Goal: Entertainment & Leisure: Browse casually

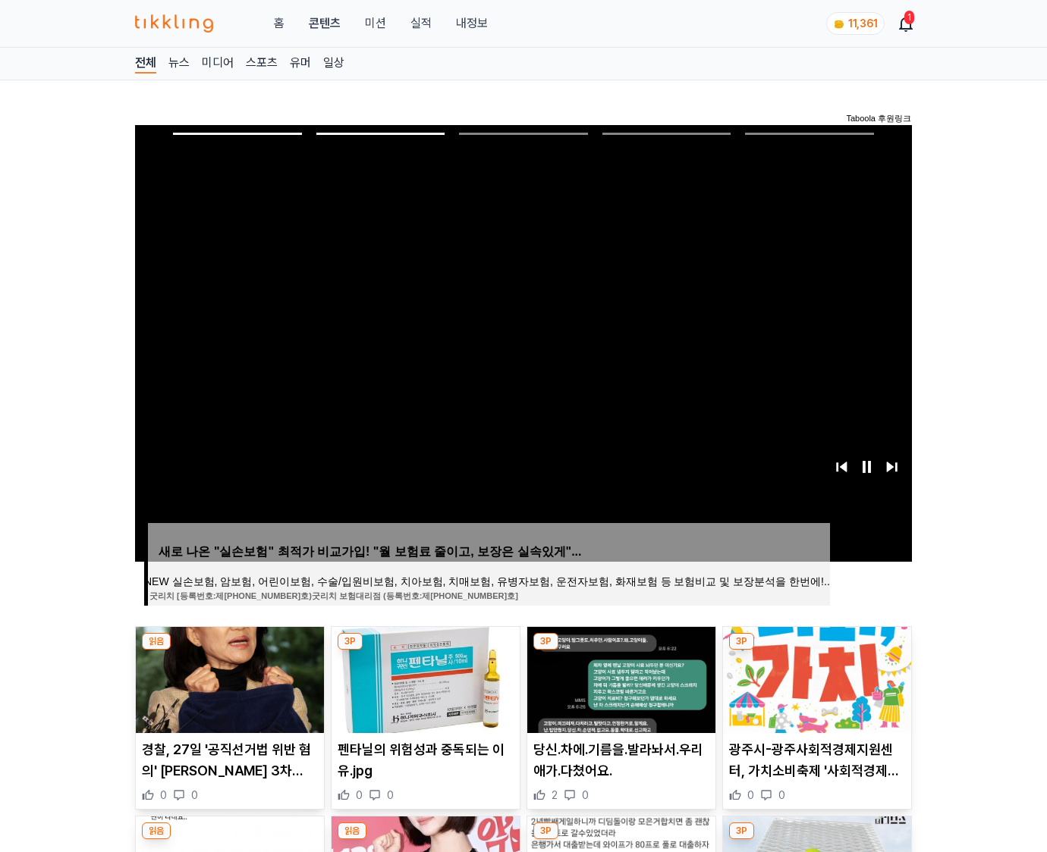
click at [815, 678] on img at bounding box center [817, 680] width 188 height 106
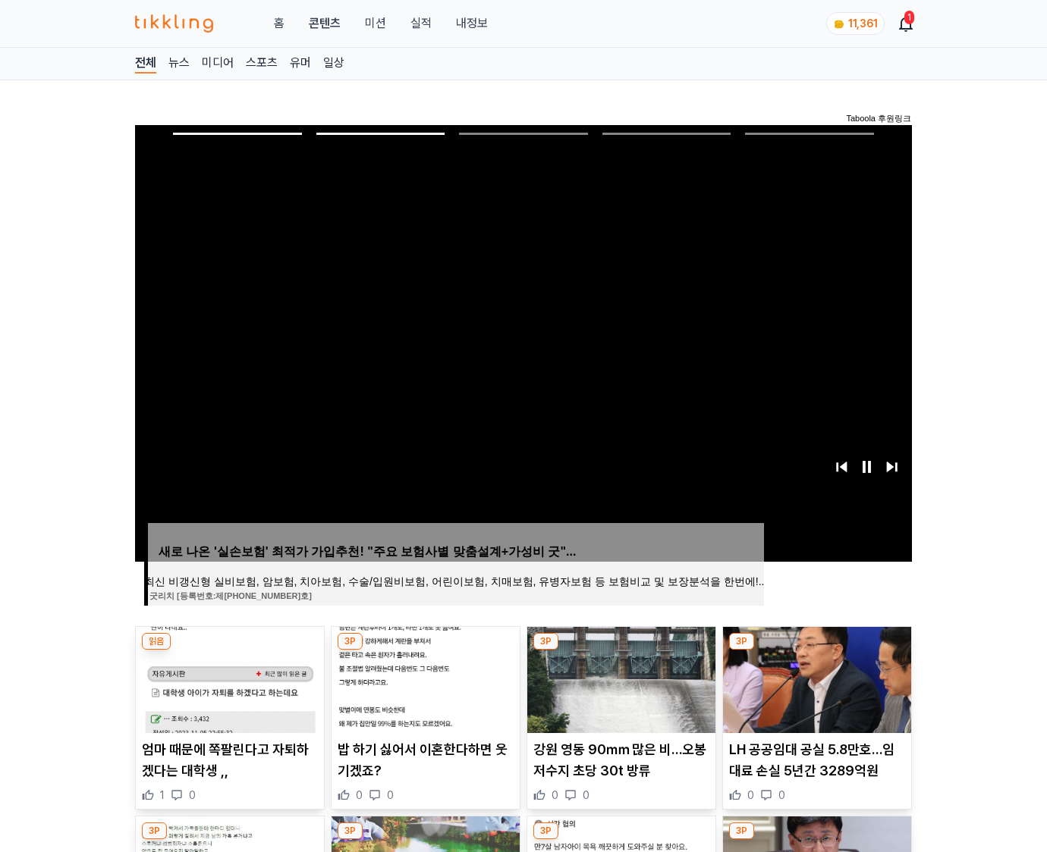
click at [815, 678] on img at bounding box center [817, 680] width 188 height 106
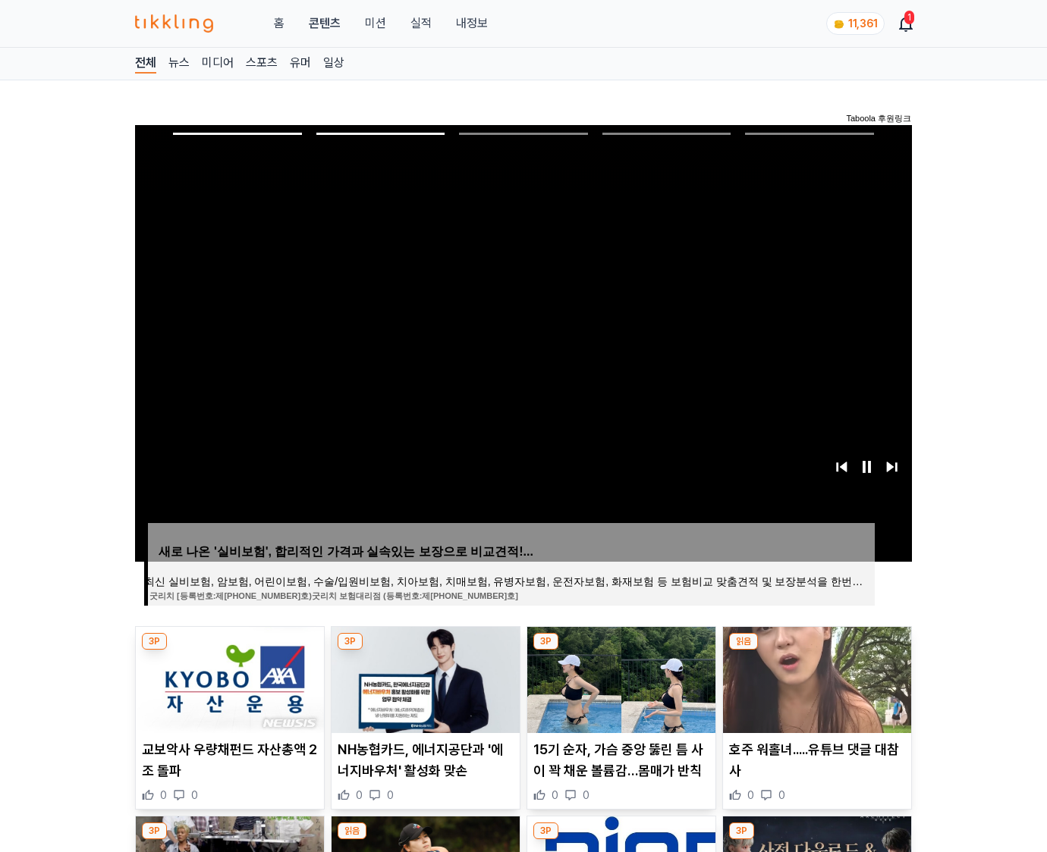
click at [815, 678] on img at bounding box center [817, 680] width 188 height 106
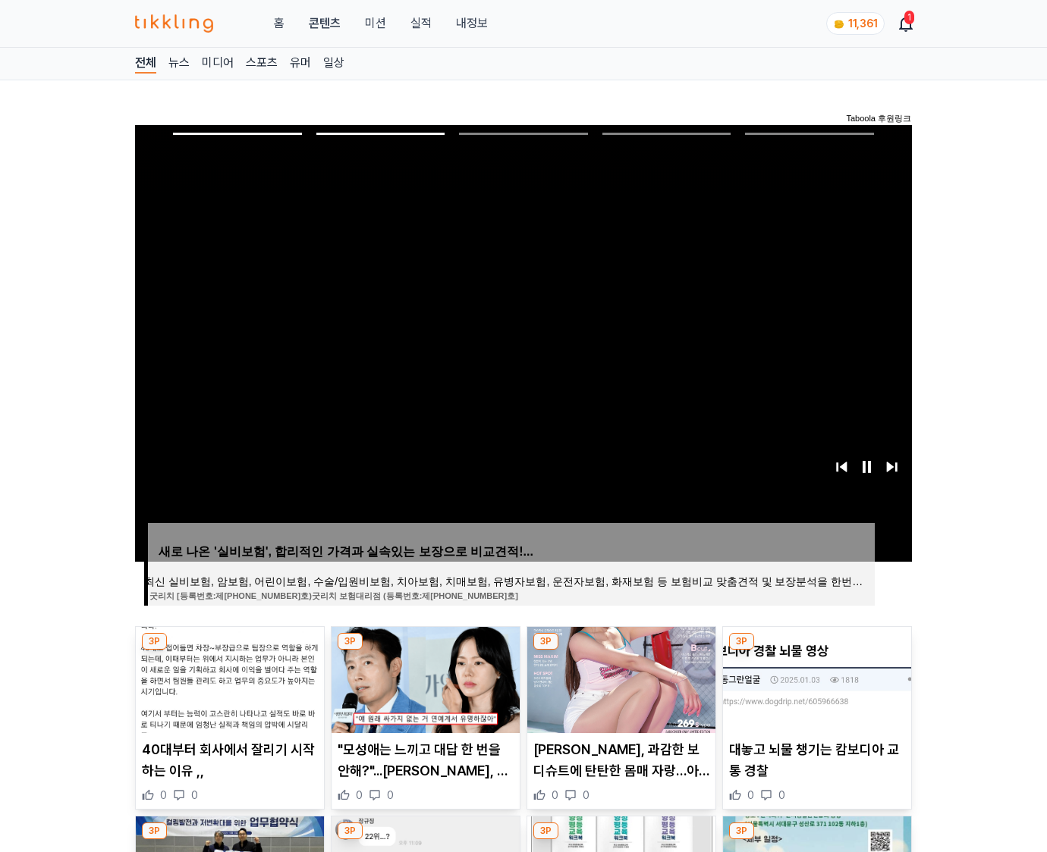
click at [815, 678] on img at bounding box center [817, 680] width 188 height 106
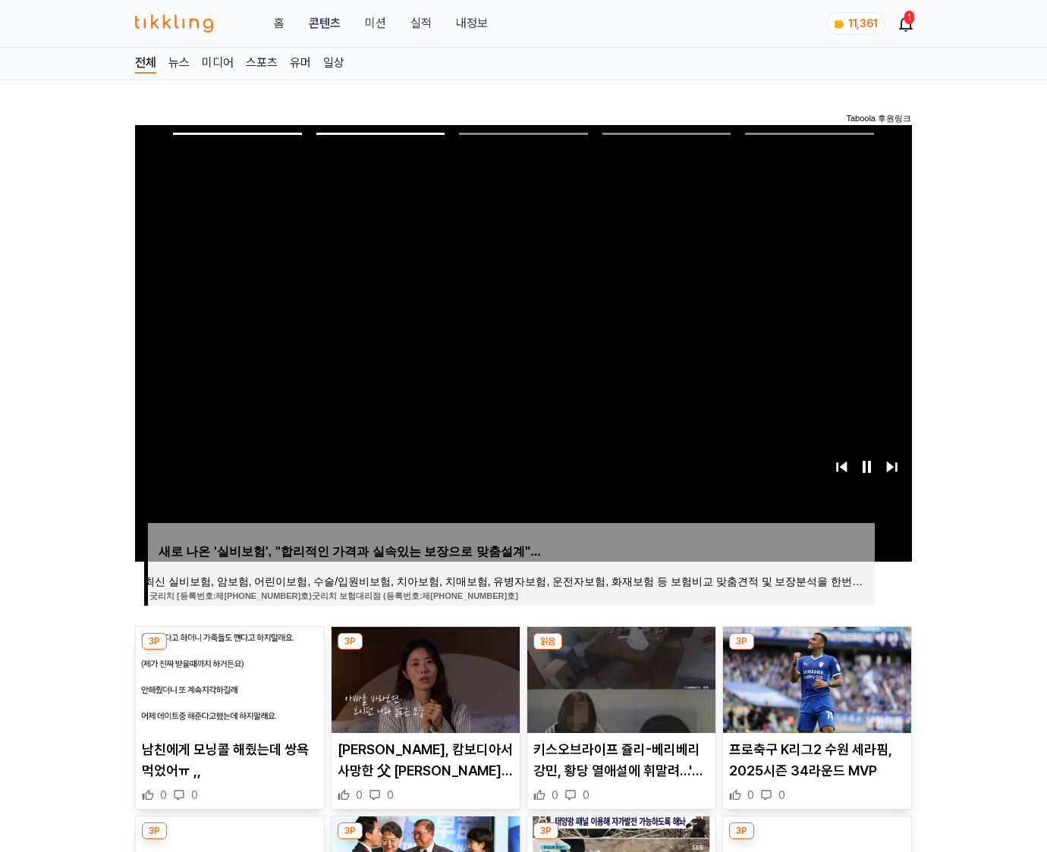
click at [815, 678] on img at bounding box center [817, 680] width 188 height 106
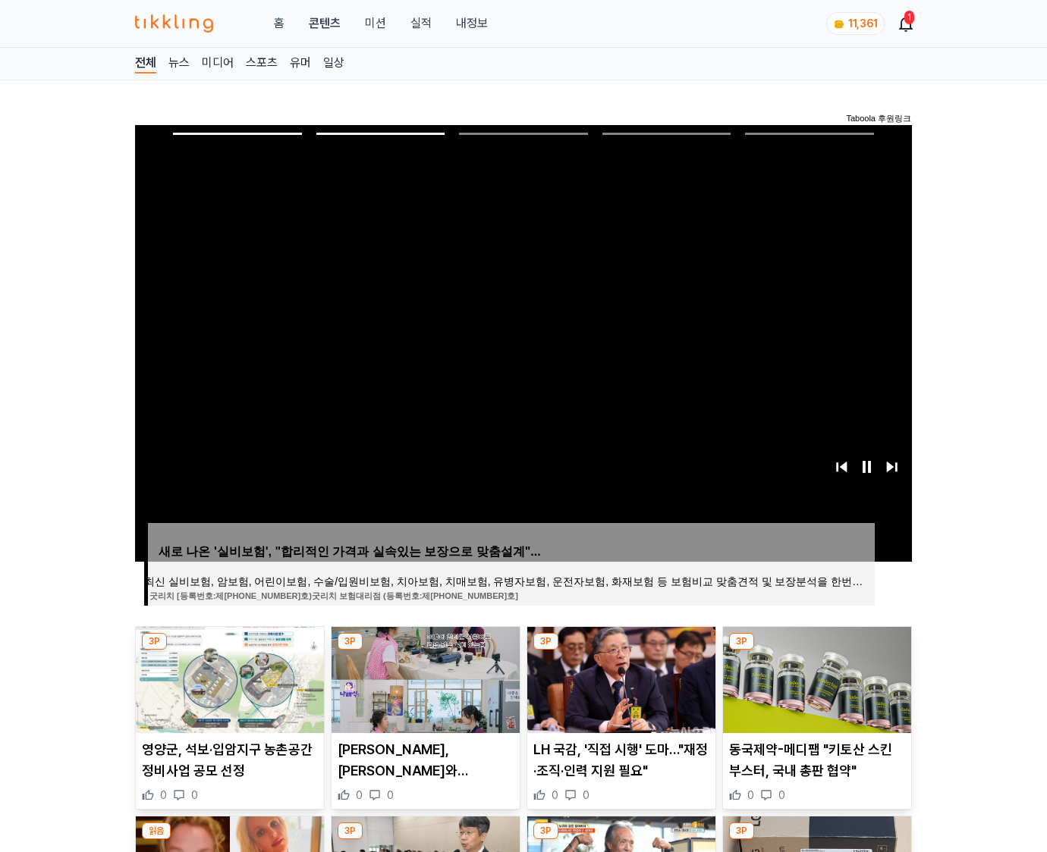
click at [815, 678] on img at bounding box center [817, 680] width 188 height 106
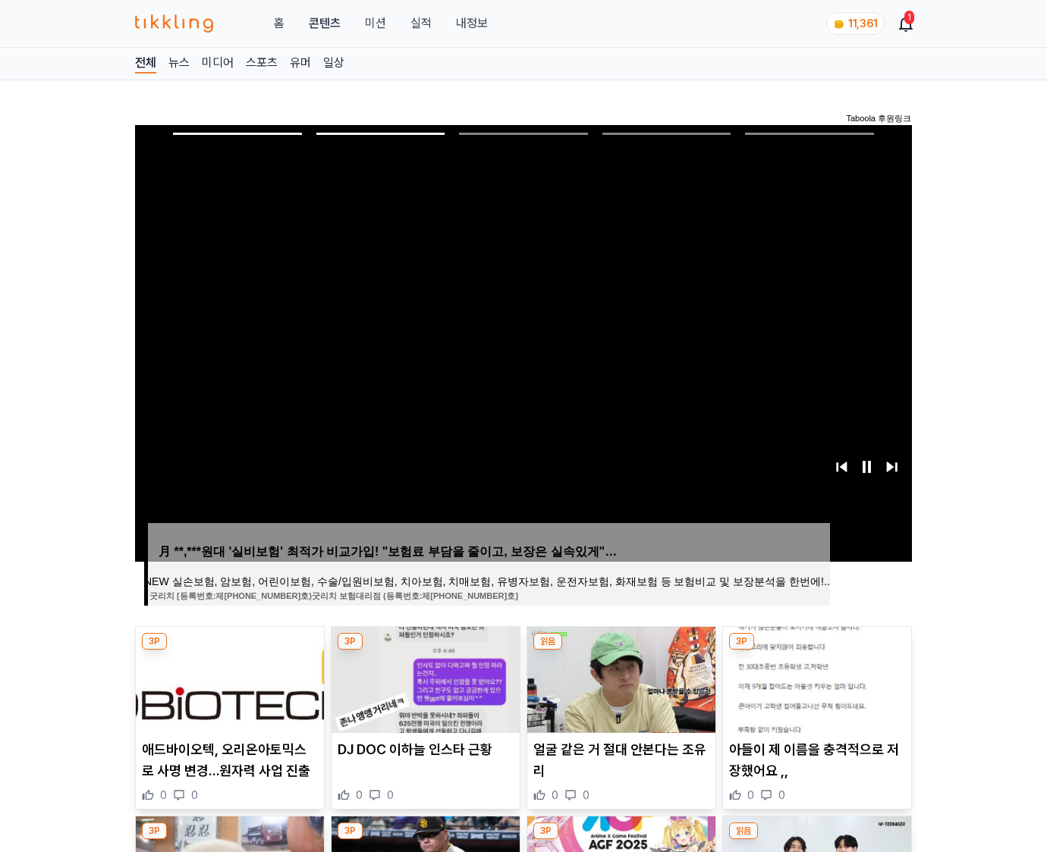
click at [815, 678] on img at bounding box center [817, 680] width 188 height 106
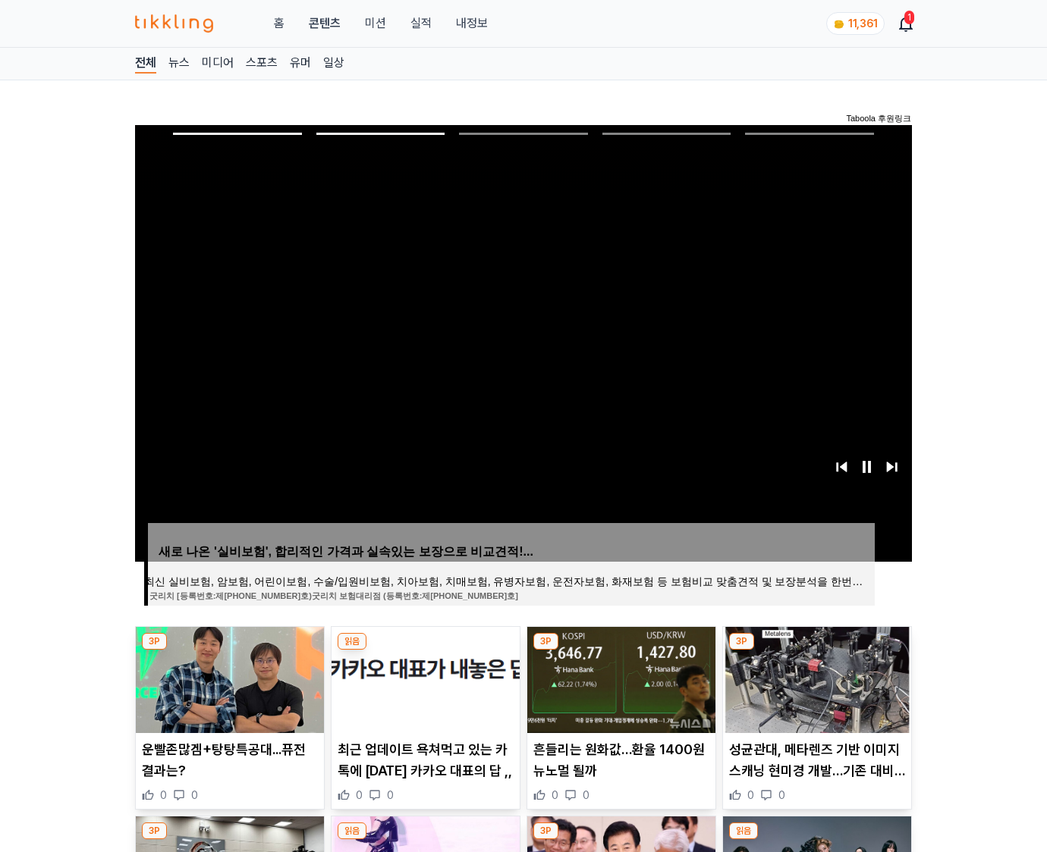
click at [815, 678] on img at bounding box center [817, 680] width 188 height 106
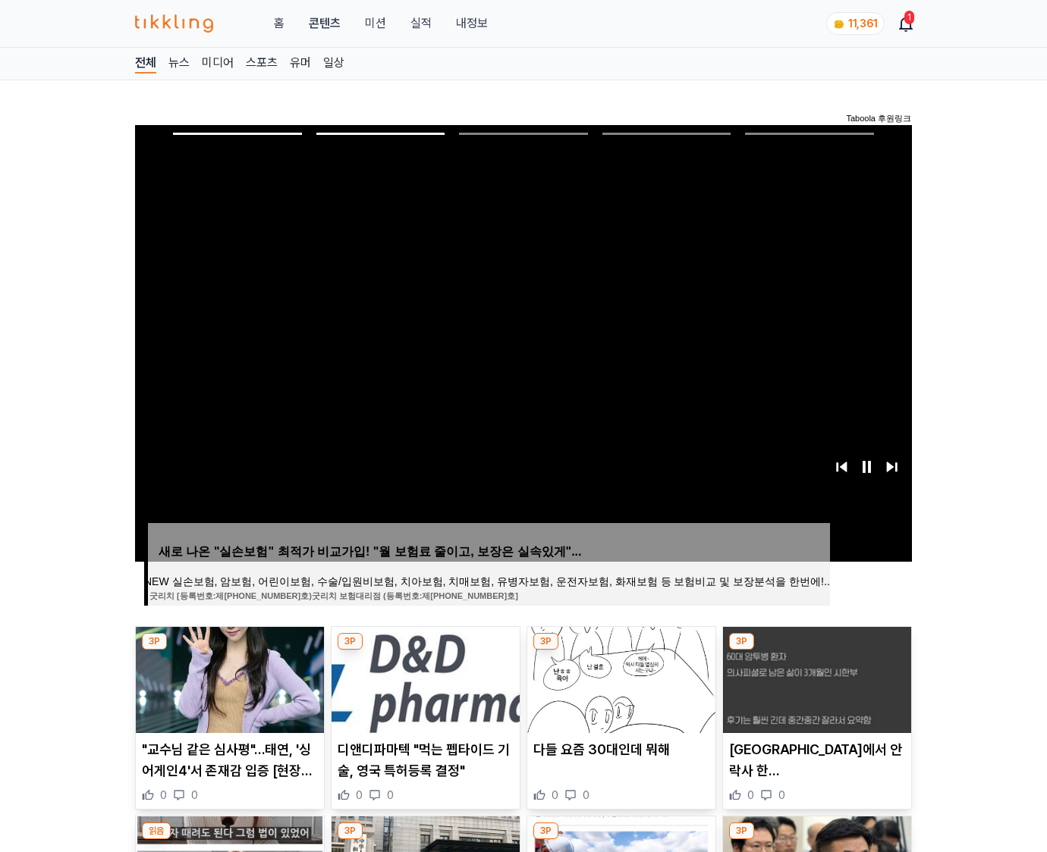
click at [815, 678] on img at bounding box center [817, 680] width 188 height 106
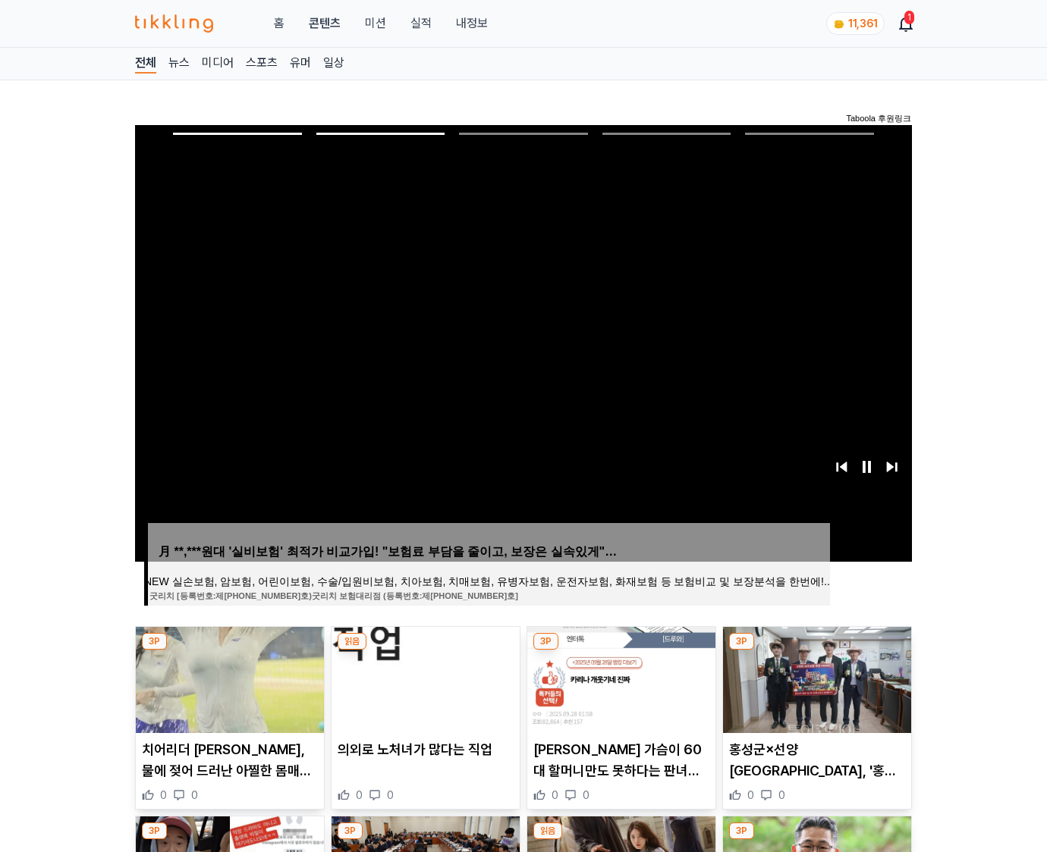
click at [815, 678] on img at bounding box center [817, 680] width 188 height 106
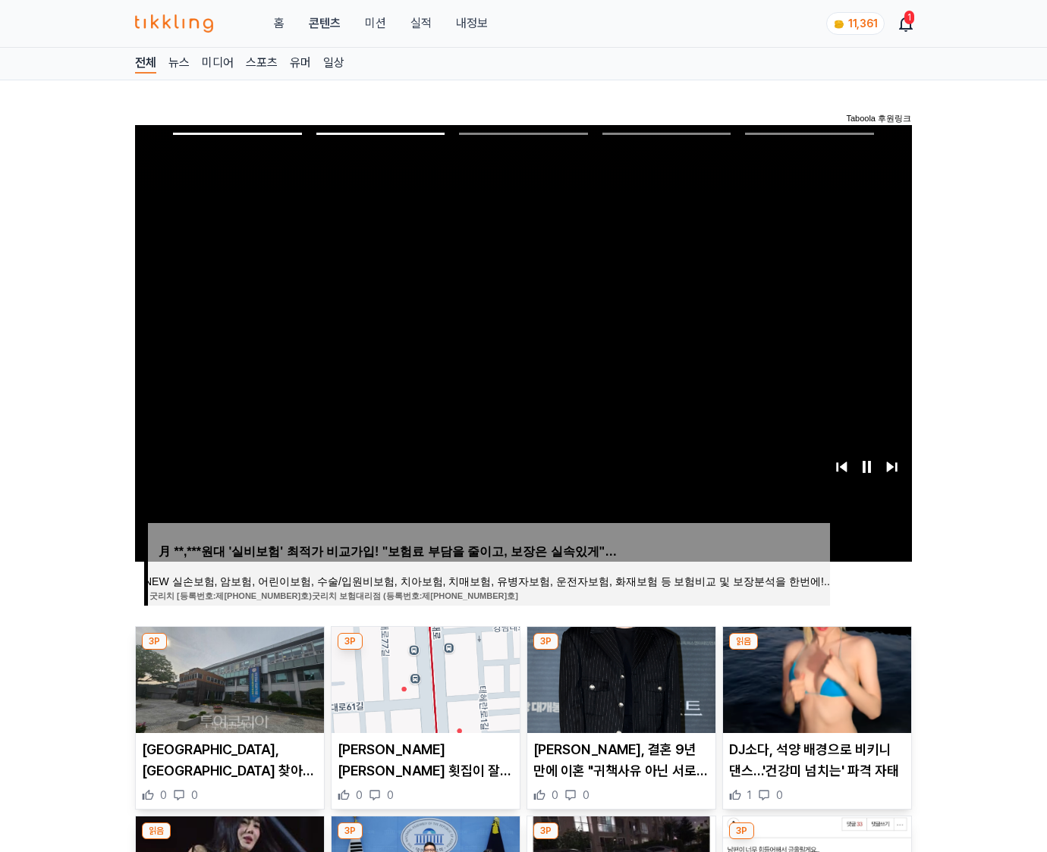
click at [815, 678] on img at bounding box center [817, 680] width 188 height 106
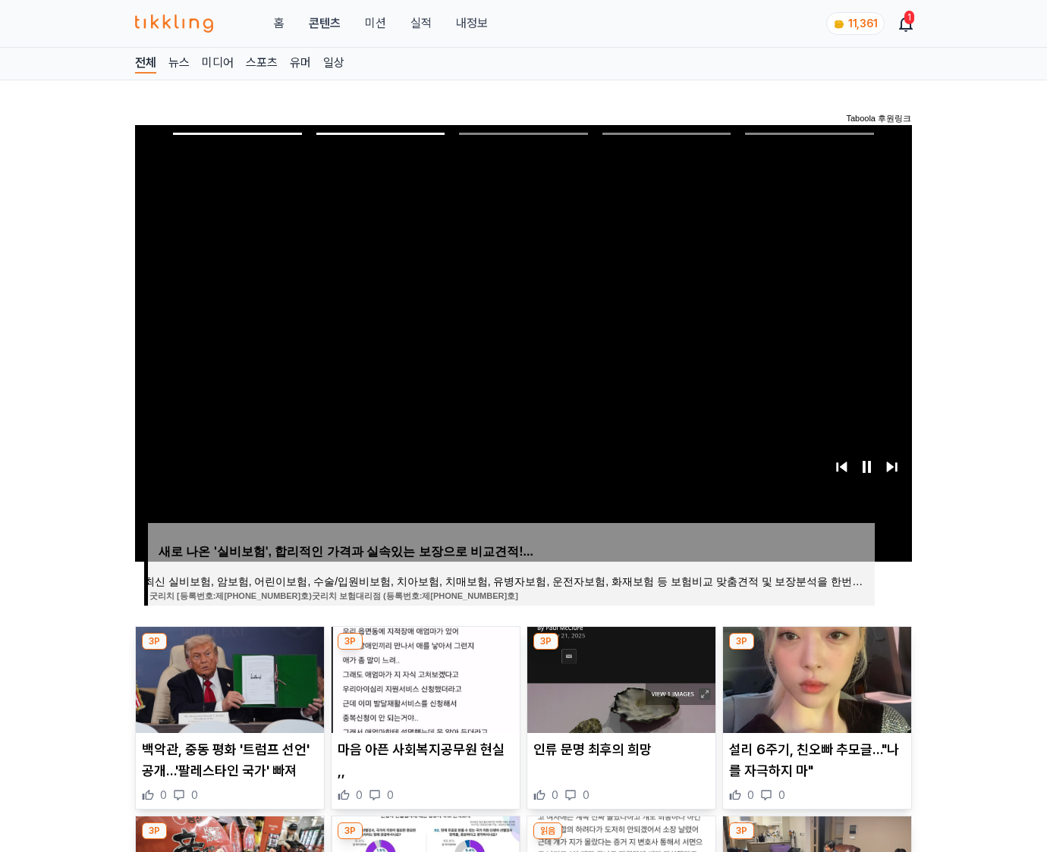
click at [815, 678] on img at bounding box center [817, 680] width 188 height 106
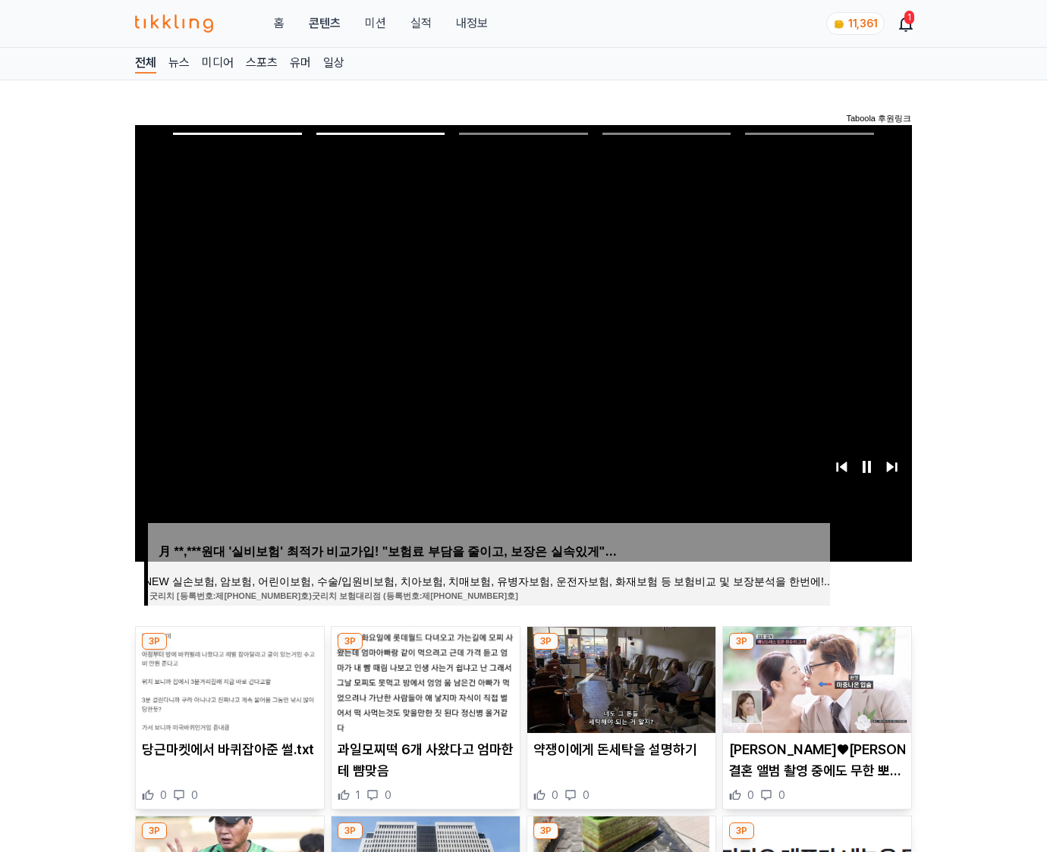
click at [815, 678] on img at bounding box center [817, 680] width 188 height 106
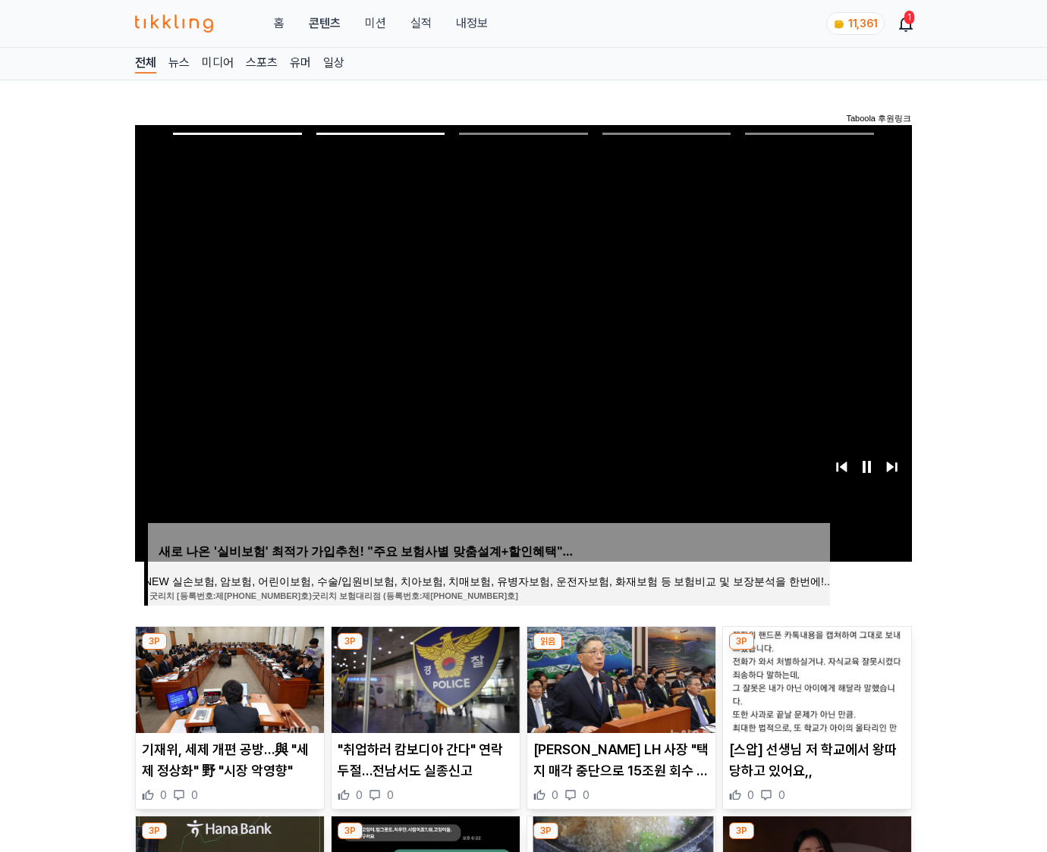
click at [815, 678] on img at bounding box center [817, 680] width 188 height 106
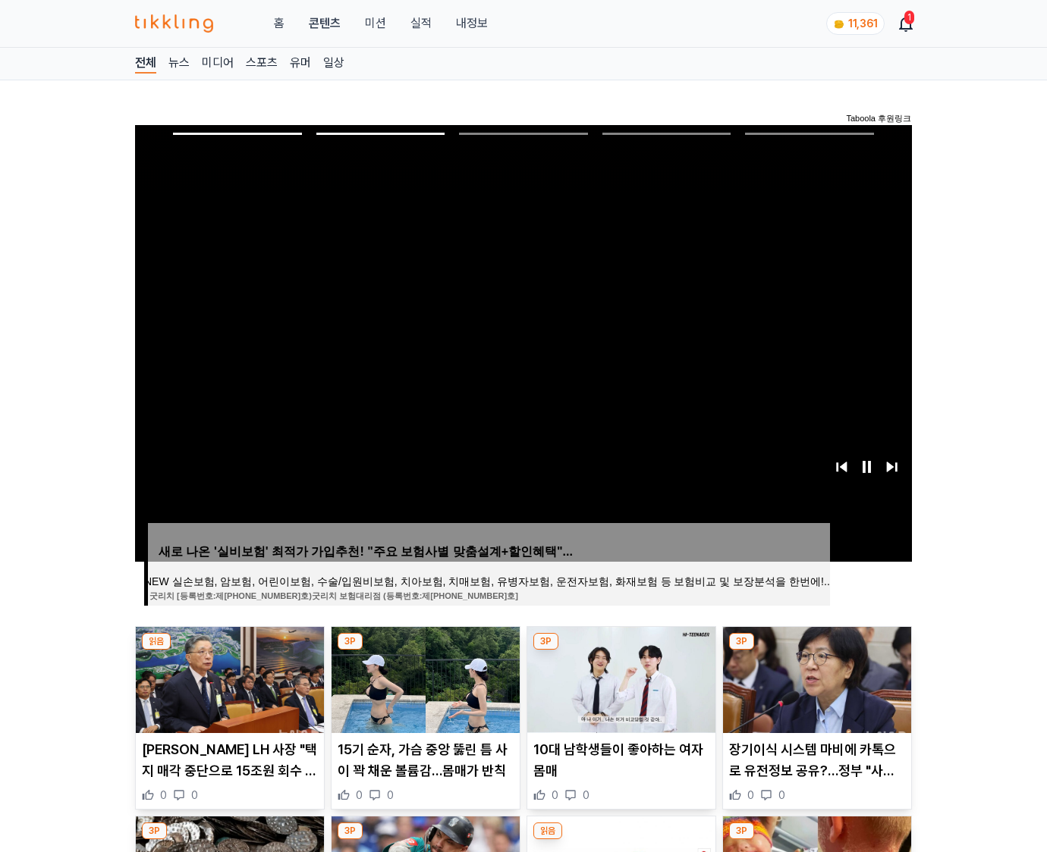
click at [815, 678] on img at bounding box center [817, 680] width 188 height 106
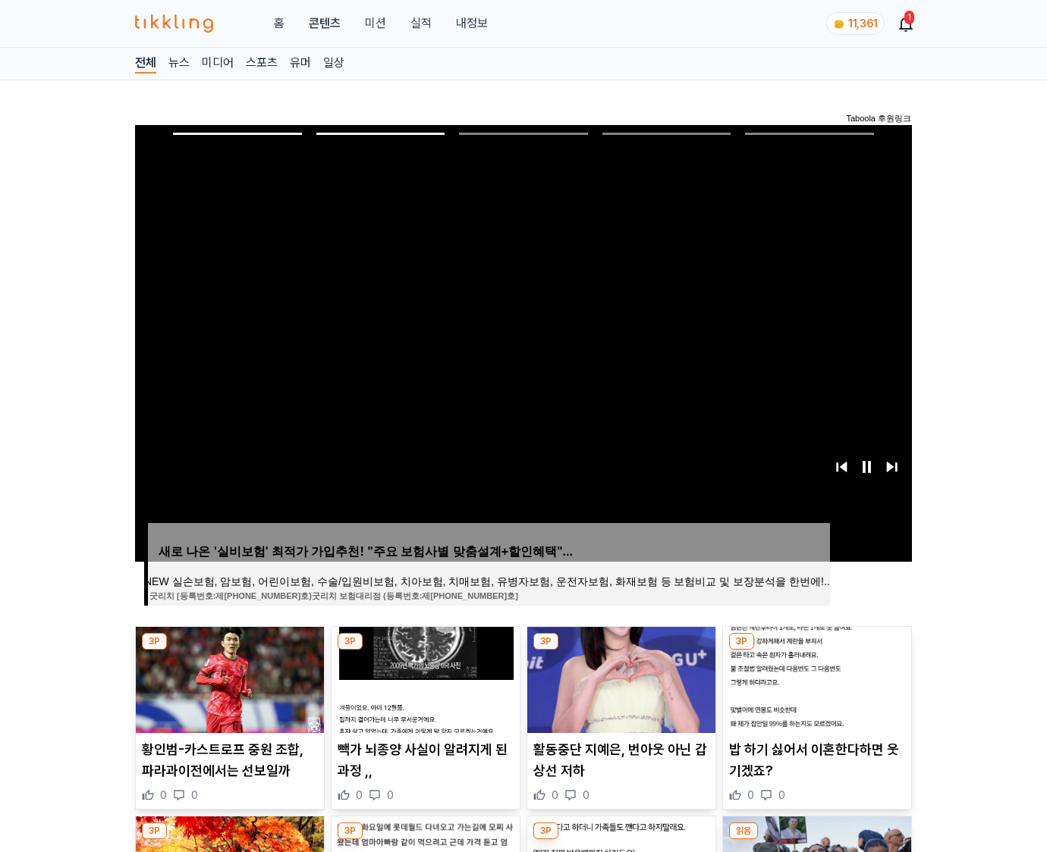
click at [815, 678] on img at bounding box center [817, 680] width 188 height 106
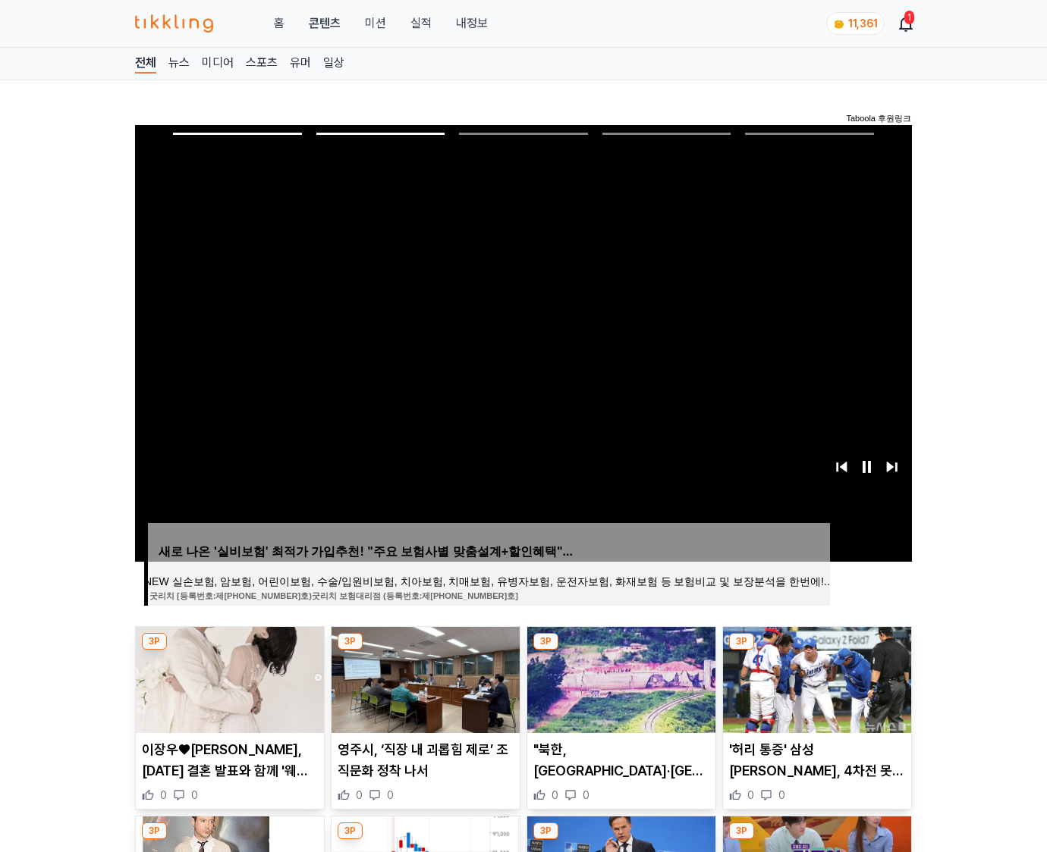
click at [815, 678] on img at bounding box center [817, 680] width 188 height 106
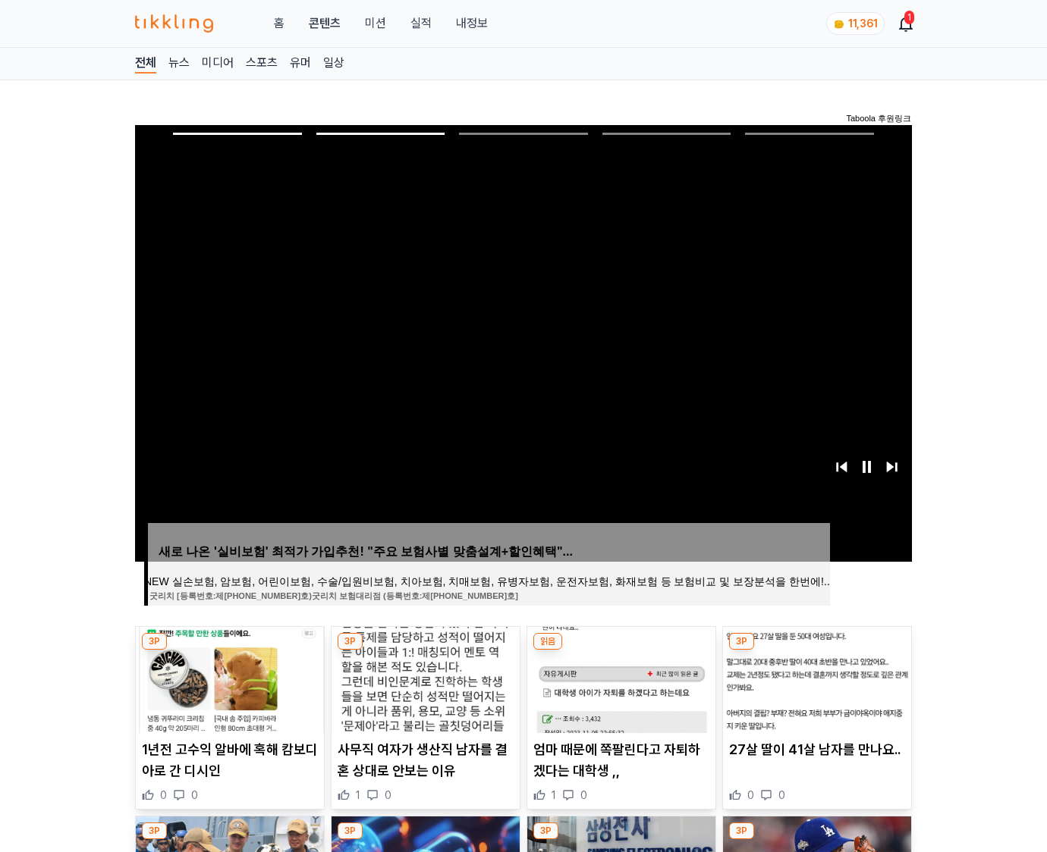
click at [815, 678] on img at bounding box center [817, 680] width 188 height 106
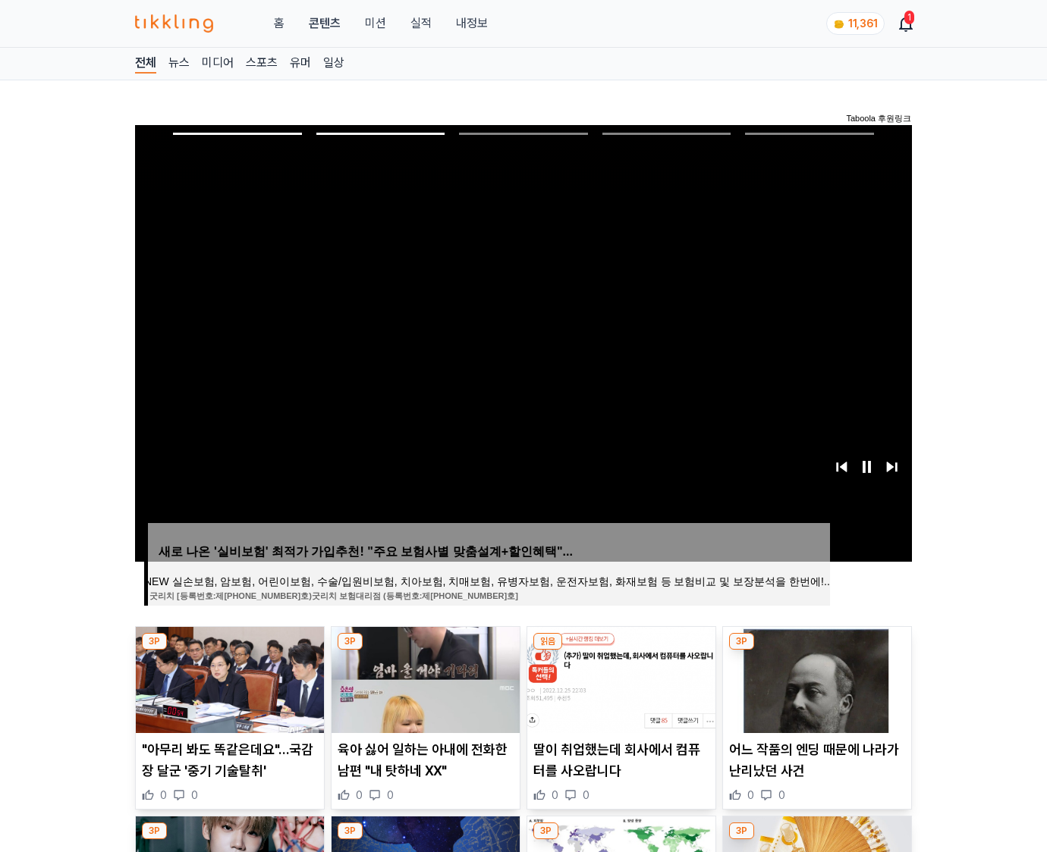
click at [815, 678] on img at bounding box center [817, 680] width 188 height 106
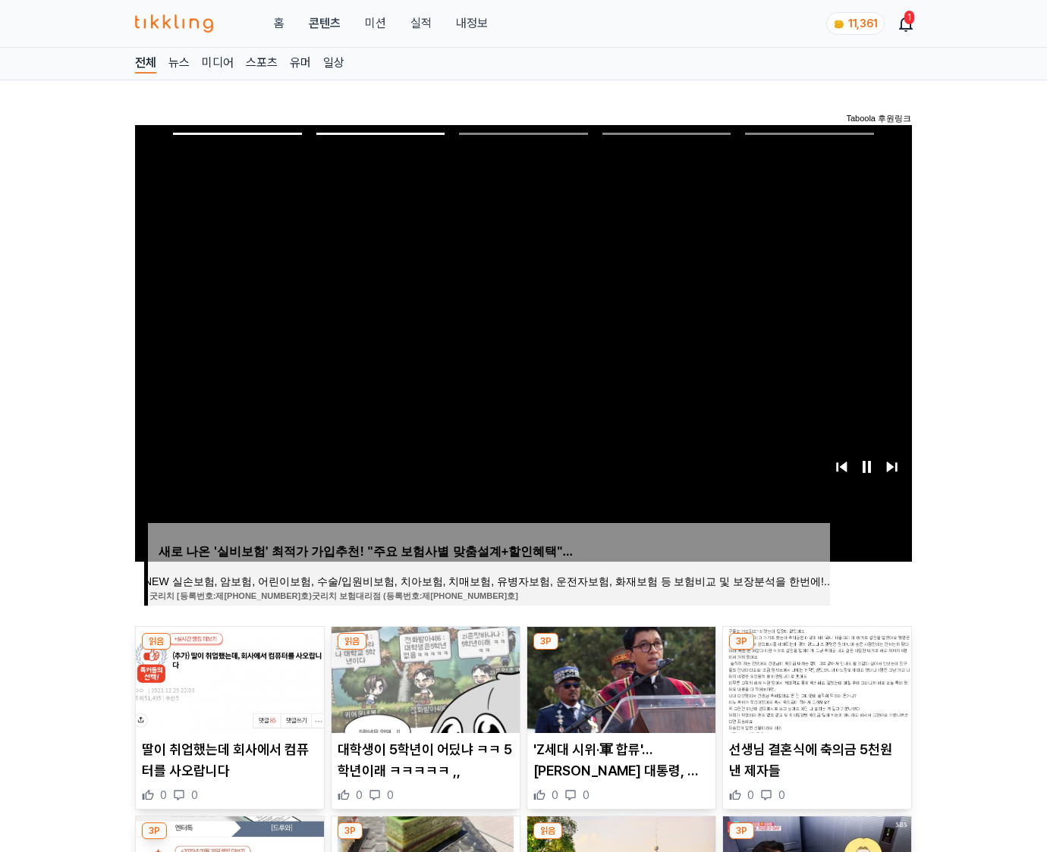
click at [815, 678] on img at bounding box center [817, 680] width 188 height 106
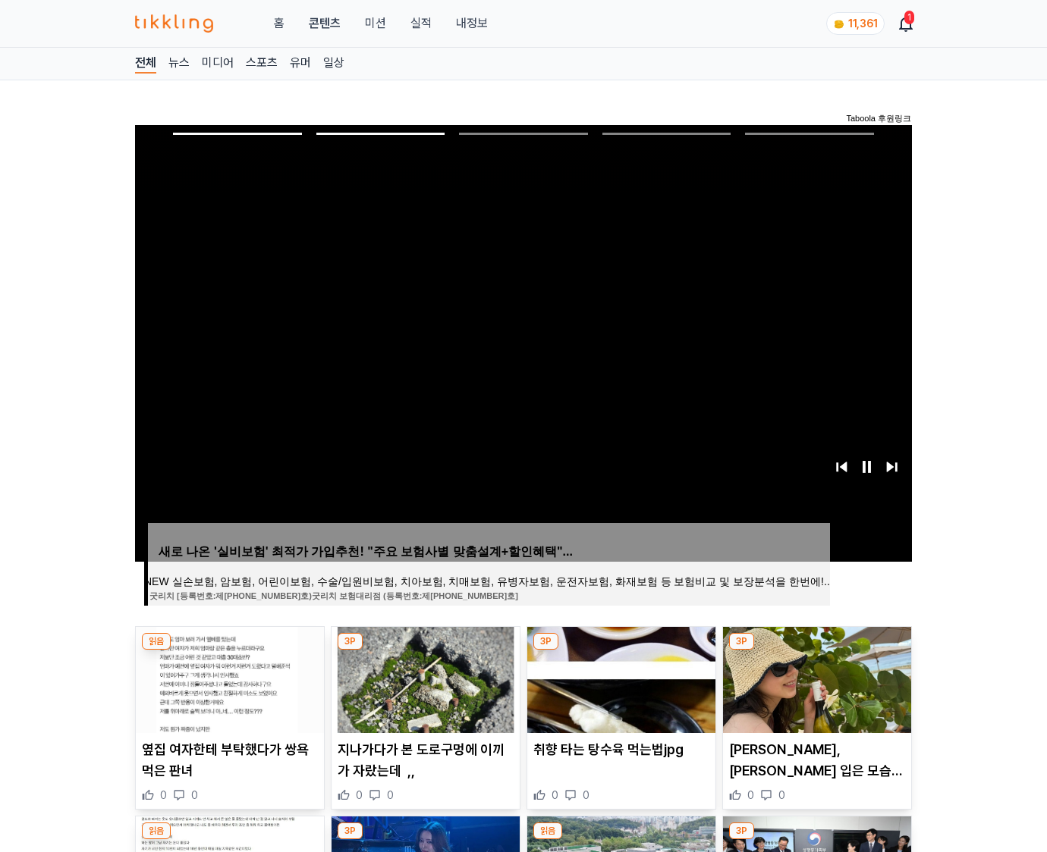
click at [815, 678] on img at bounding box center [817, 680] width 188 height 106
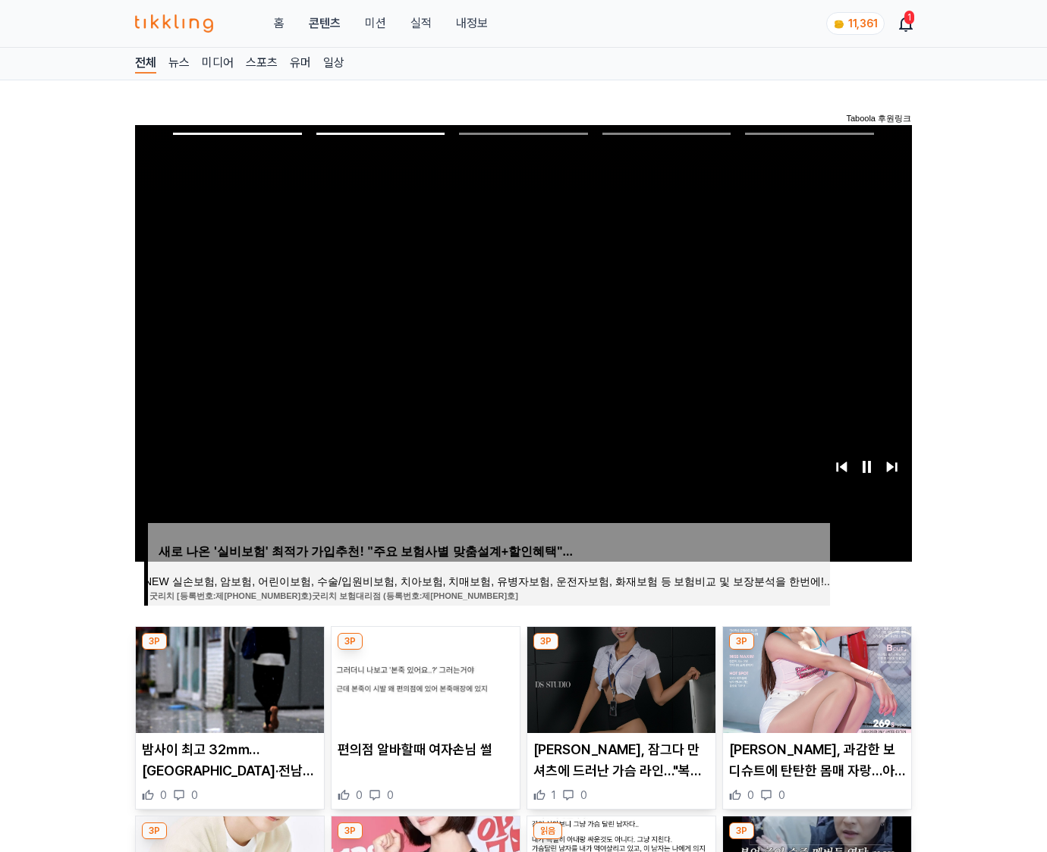
click at [815, 678] on img at bounding box center [817, 680] width 188 height 106
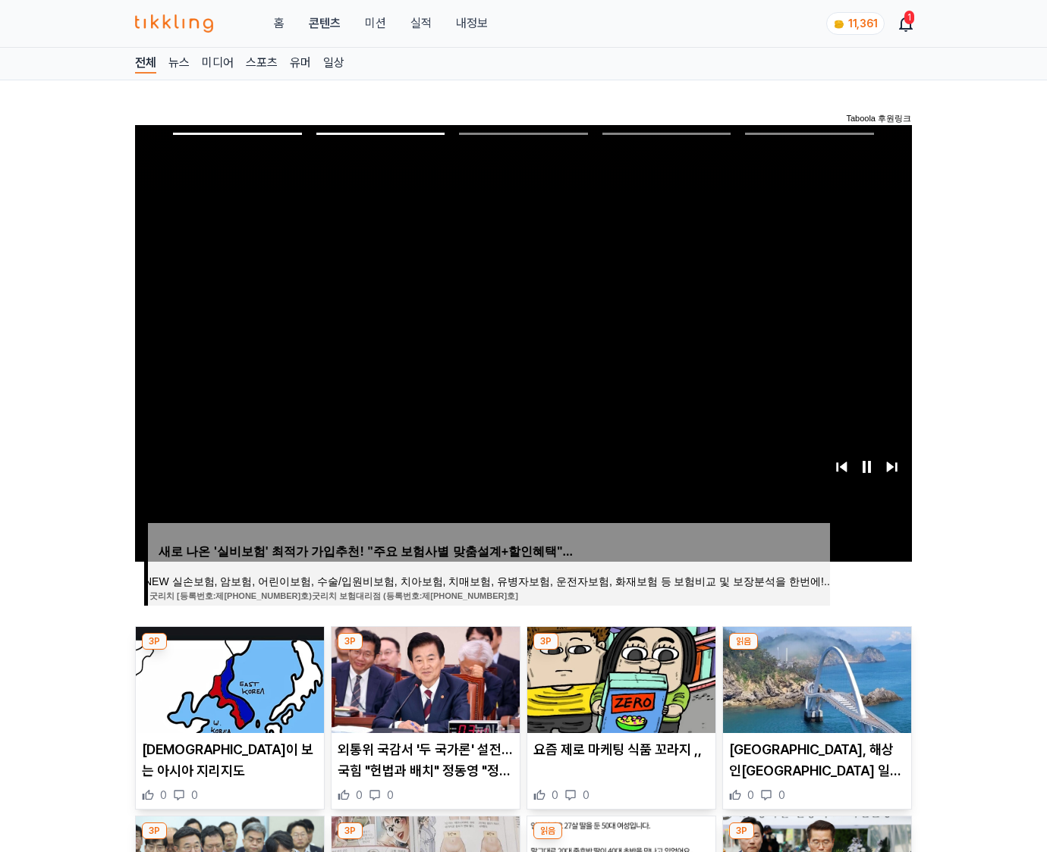
click at [815, 678] on img at bounding box center [817, 680] width 188 height 106
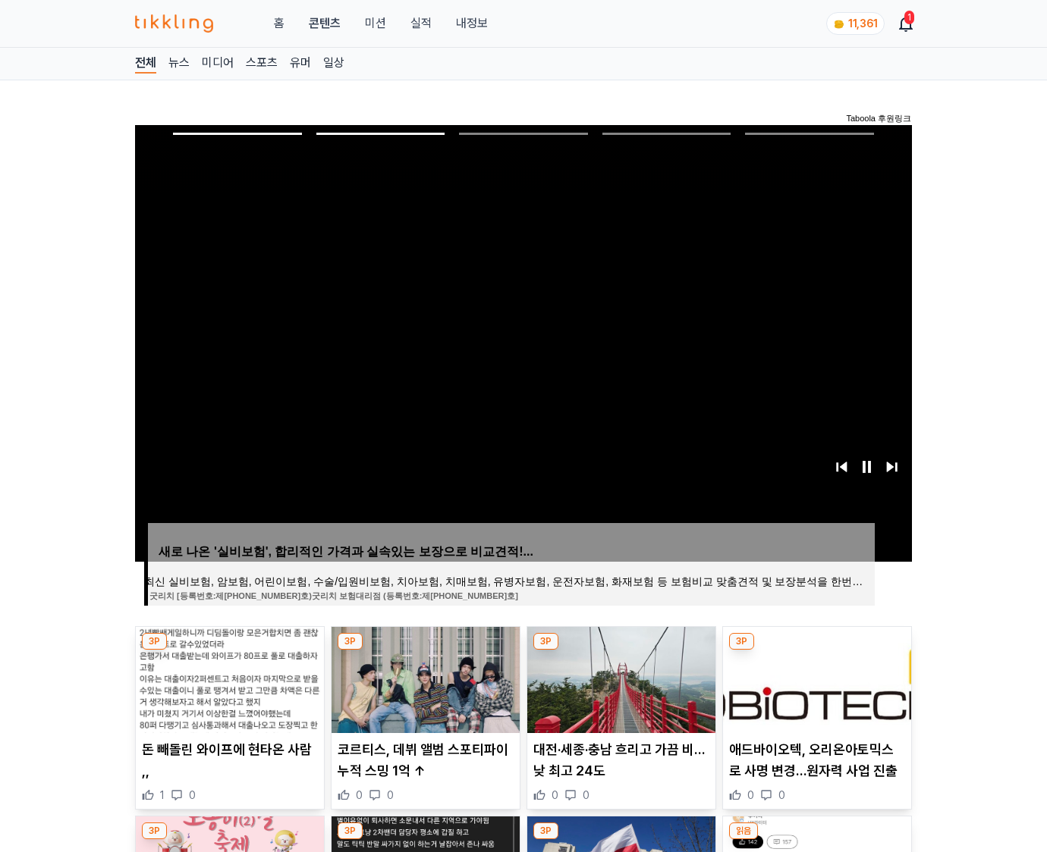
click at [815, 678] on img at bounding box center [817, 680] width 188 height 106
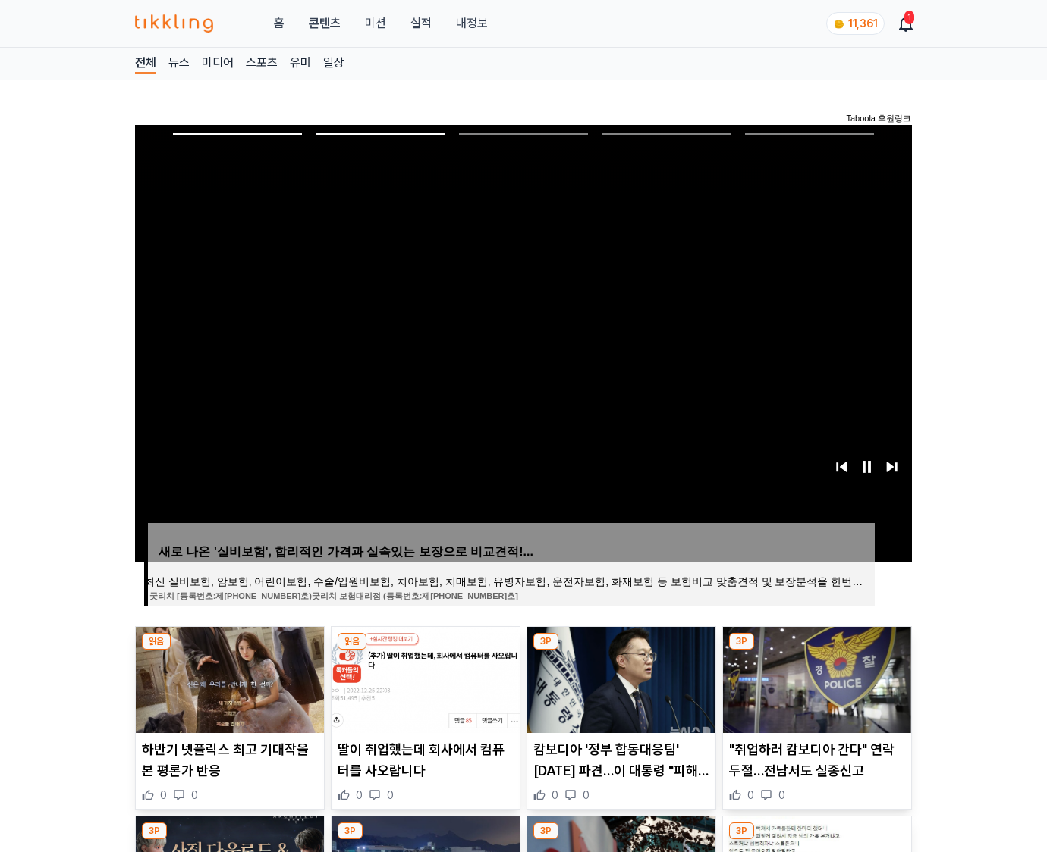
click at [815, 678] on img at bounding box center [817, 680] width 188 height 106
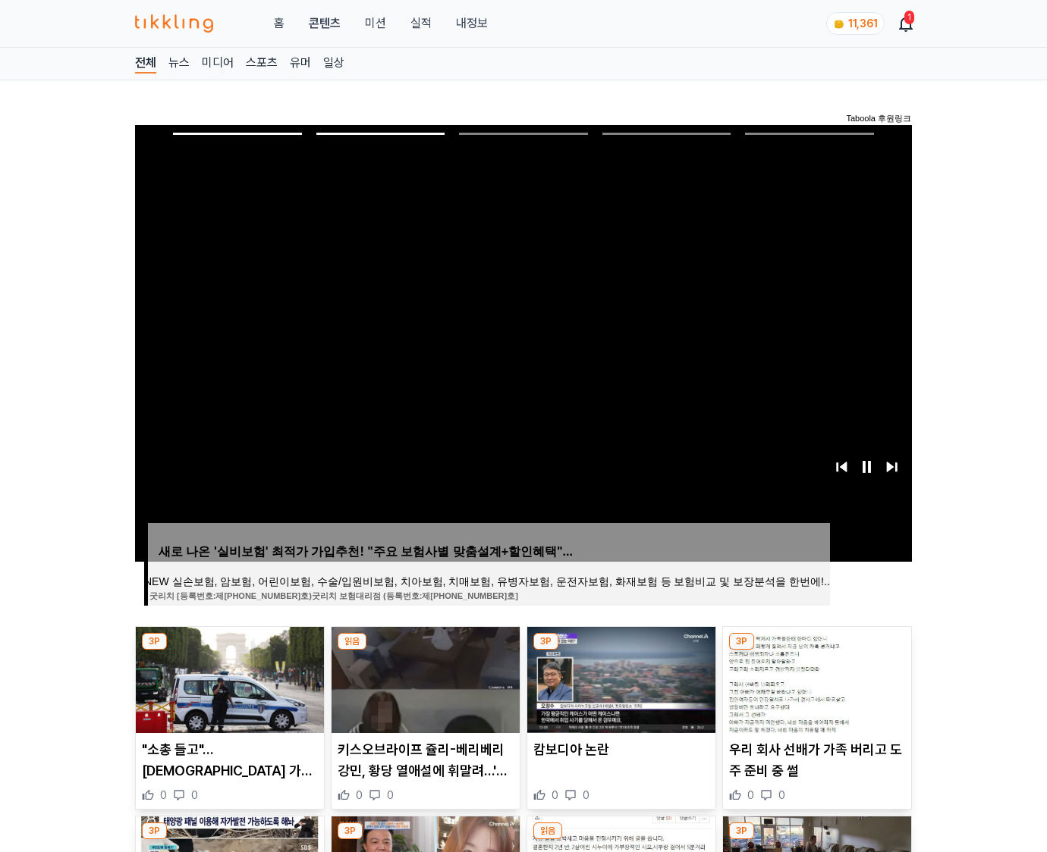
click at [815, 678] on img at bounding box center [817, 680] width 188 height 106
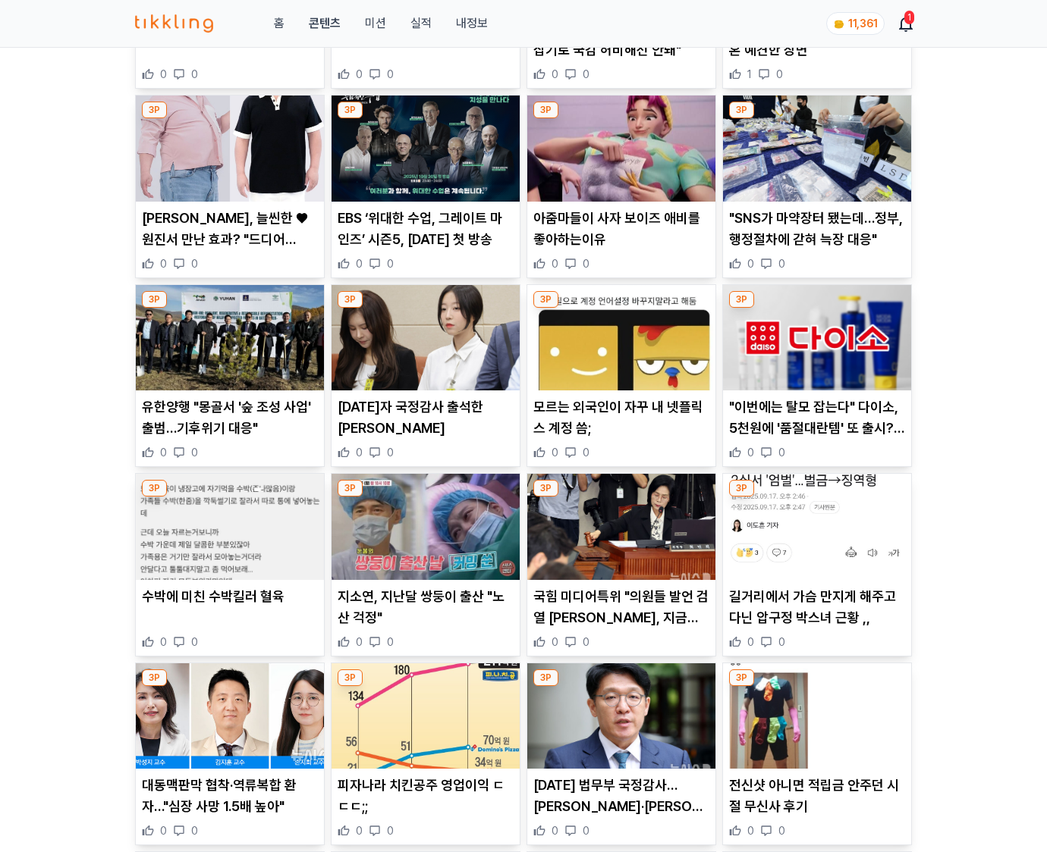
scroll to position [6668, 0]
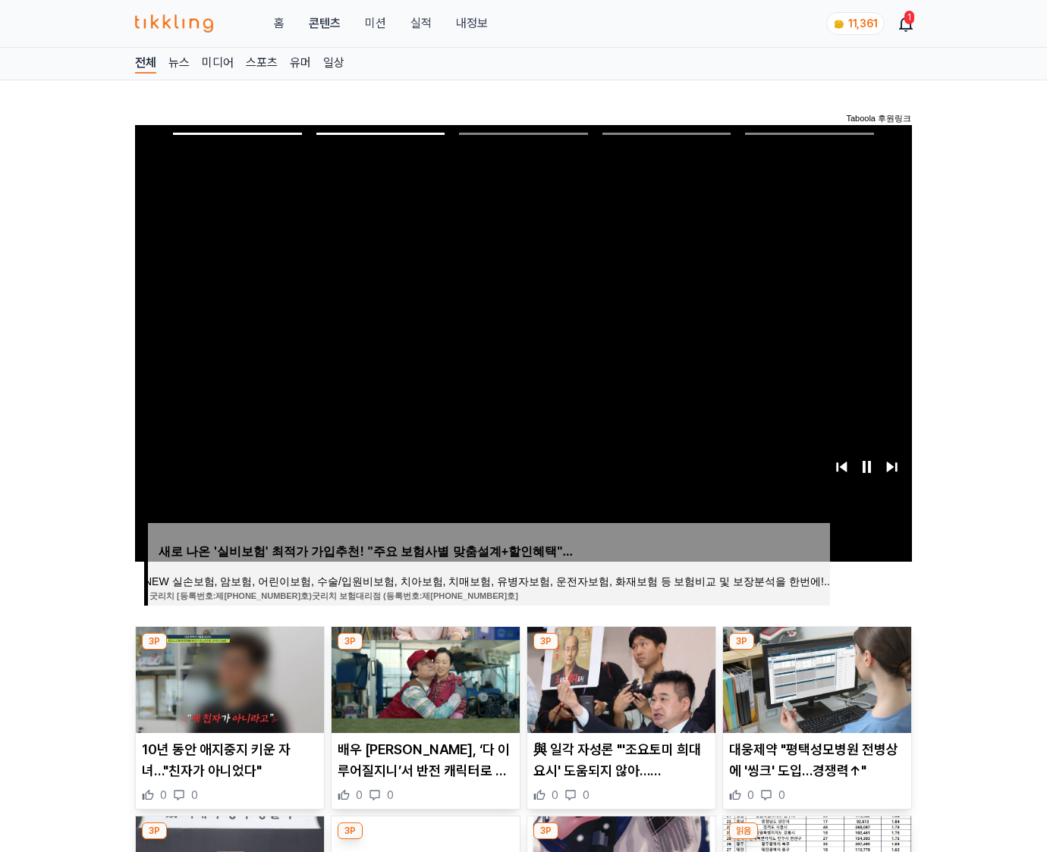
click at [815, 678] on img at bounding box center [817, 680] width 188 height 106
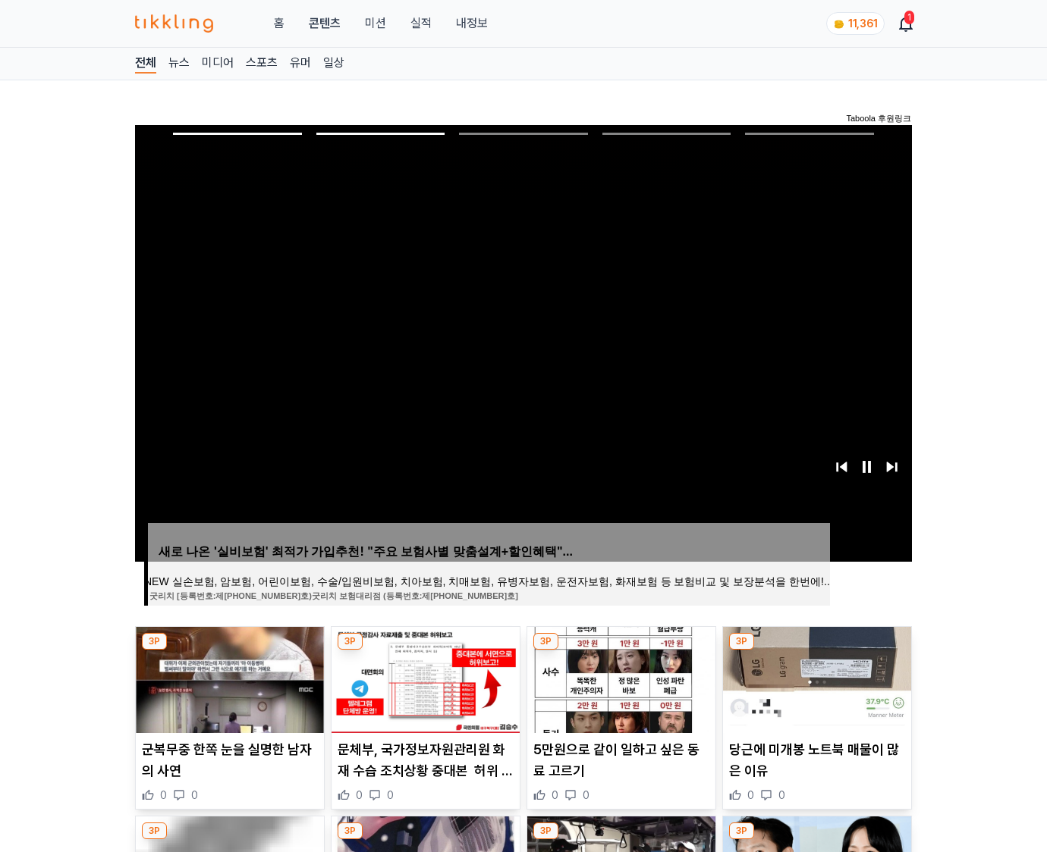
click at [815, 678] on img at bounding box center [817, 680] width 188 height 106
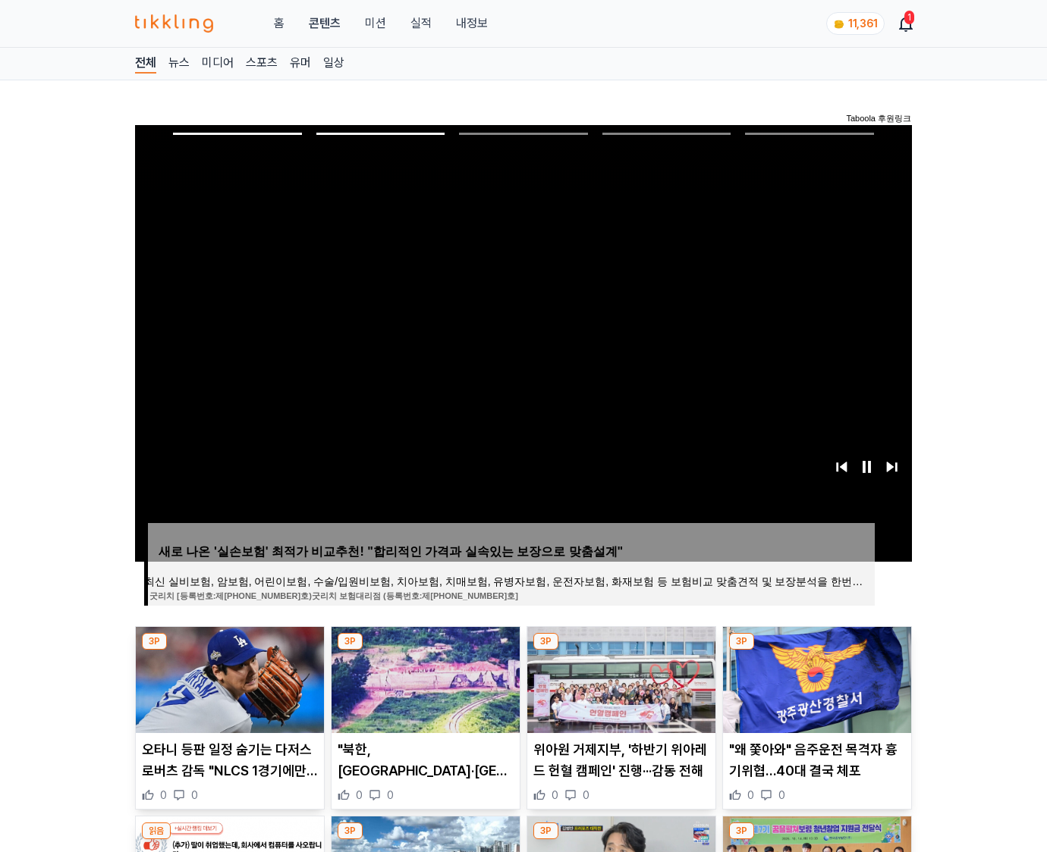
click at [815, 678] on img at bounding box center [817, 680] width 188 height 106
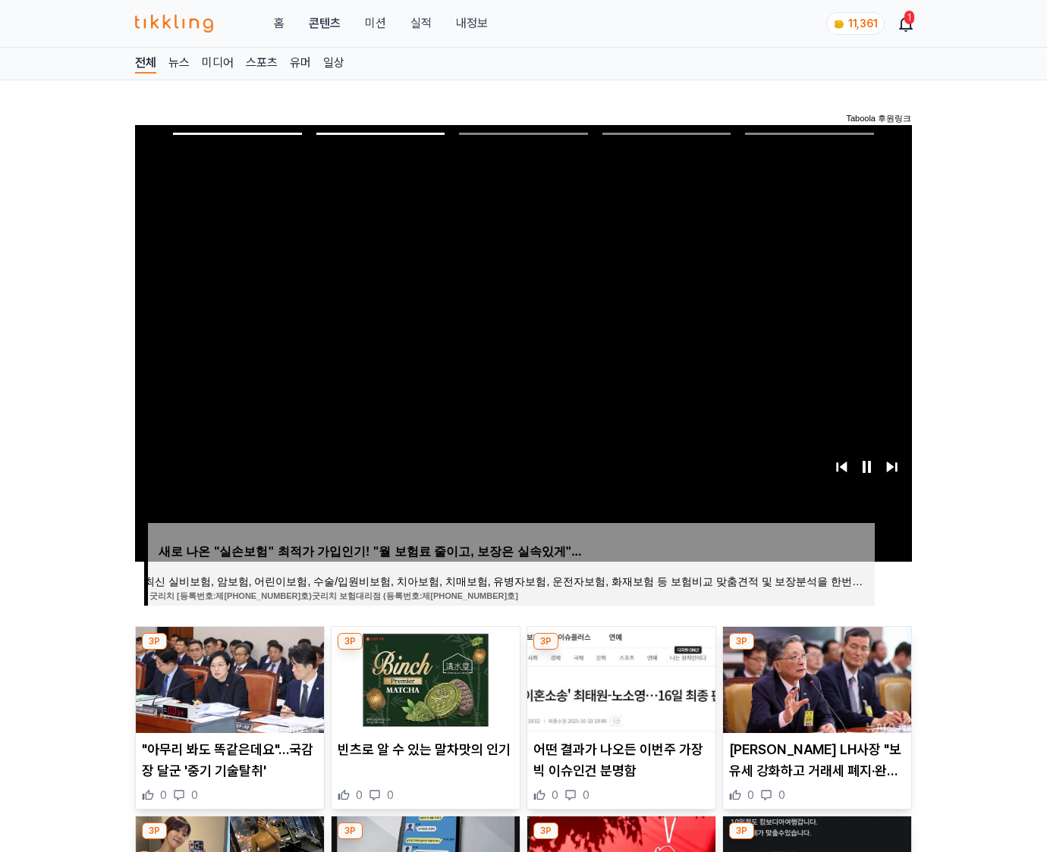
click at [815, 678] on img at bounding box center [817, 680] width 188 height 106
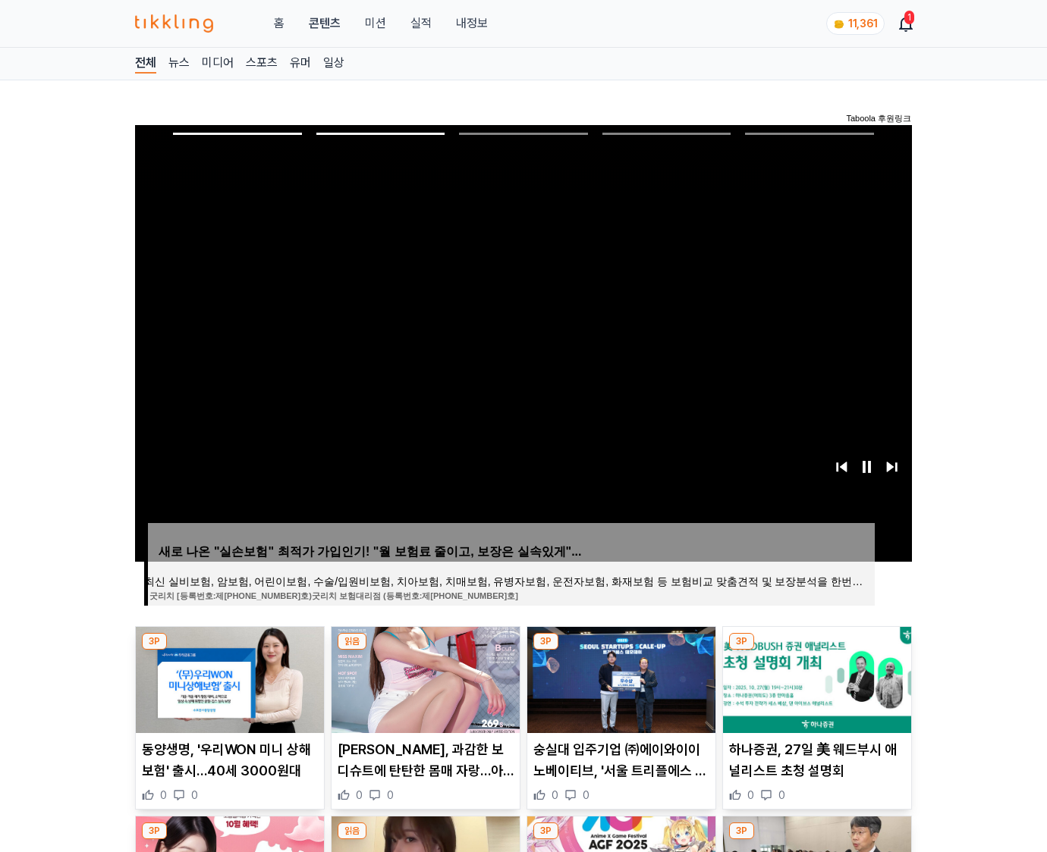
click at [815, 678] on img at bounding box center [817, 680] width 188 height 106
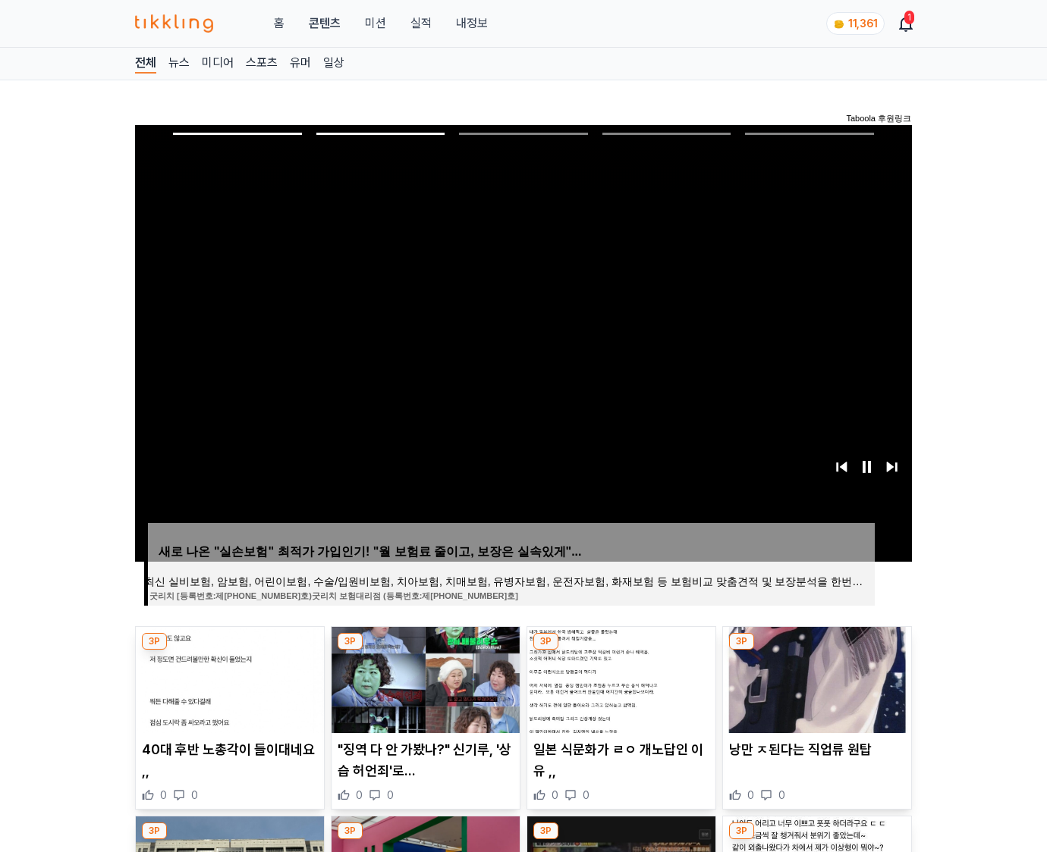
click at [815, 678] on img at bounding box center [817, 680] width 188 height 106
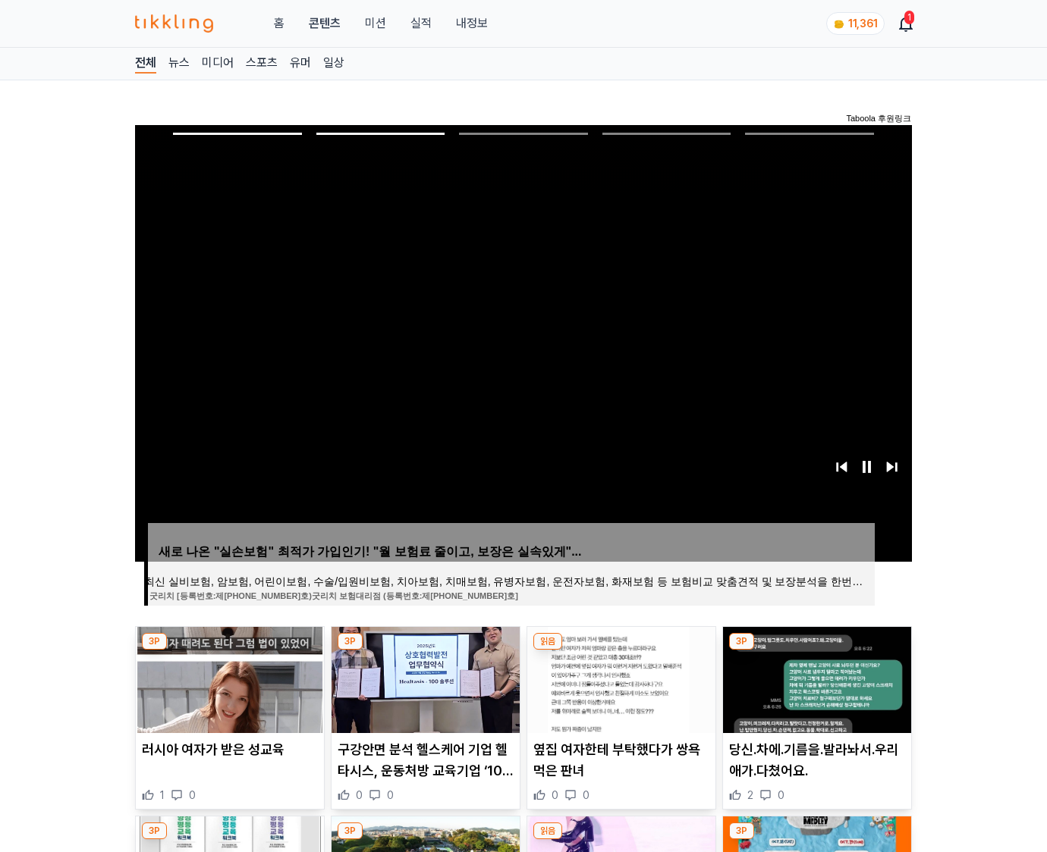
click at [815, 678] on img at bounding box center [817, 680] width 188 height 106
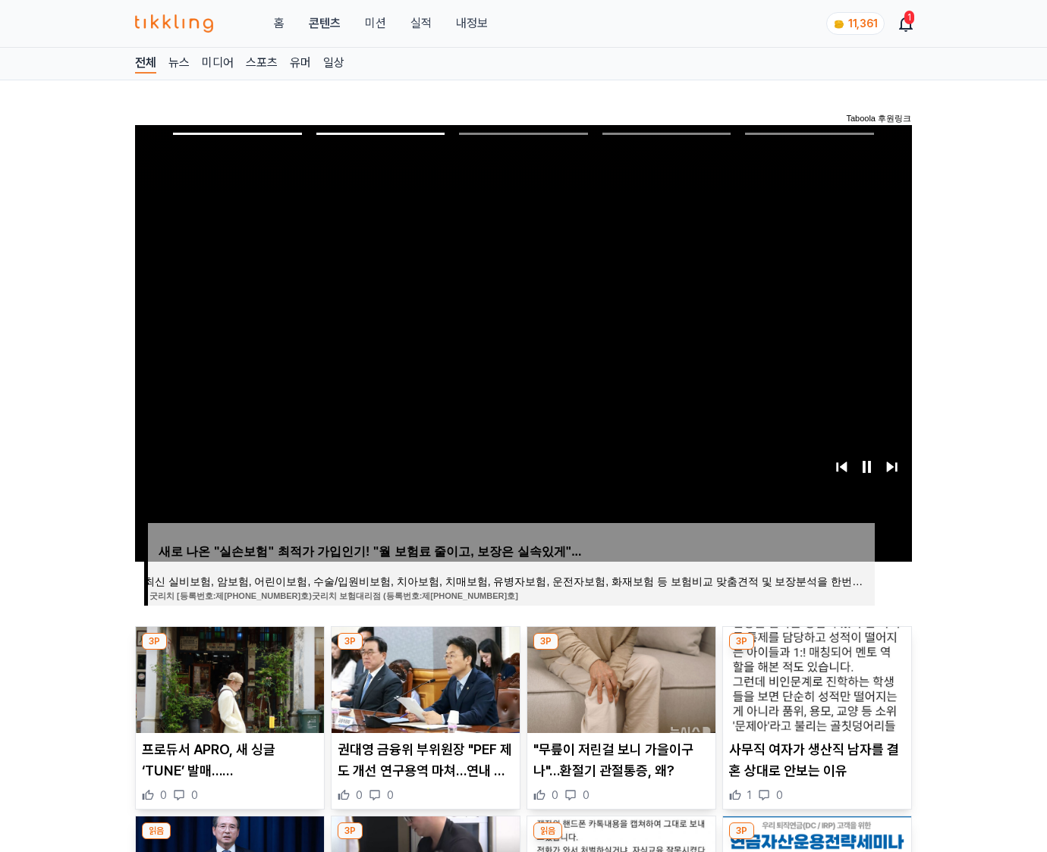
click at [815, 678] on img at bounding box center [817, 680] width 188 height 106
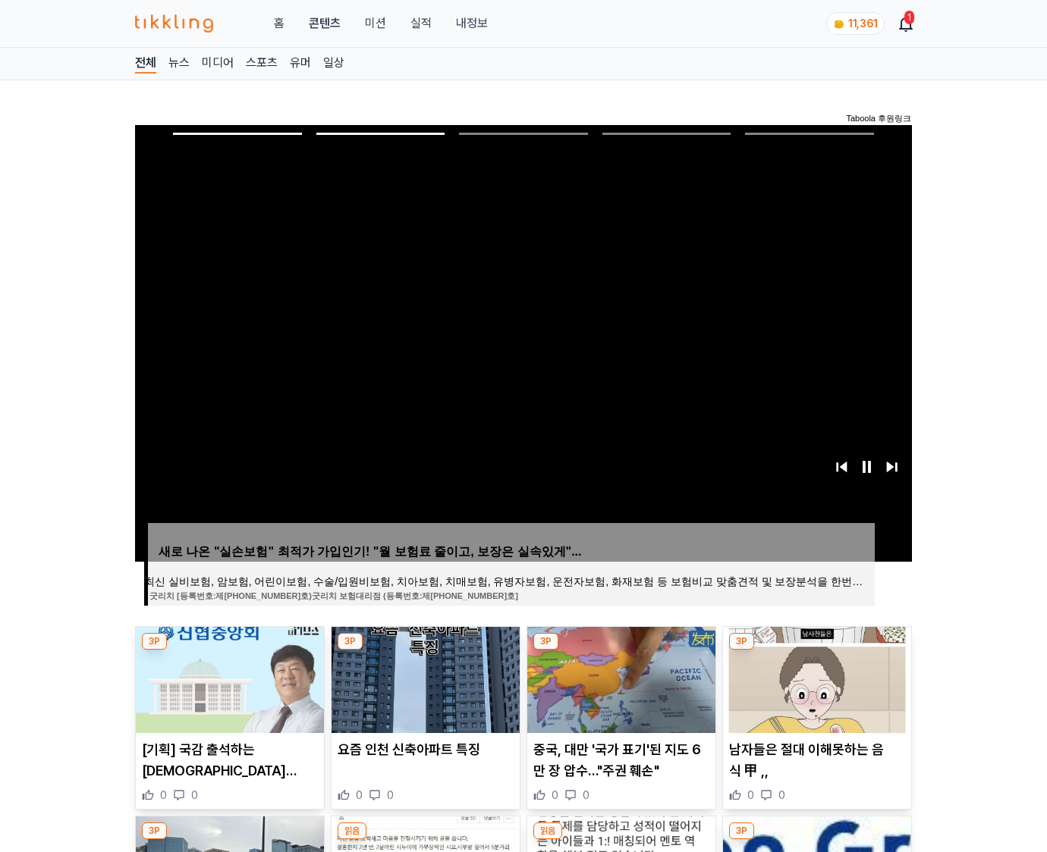
click at [815, 678] on img at bounding box center [817, 680] width 188 height 106
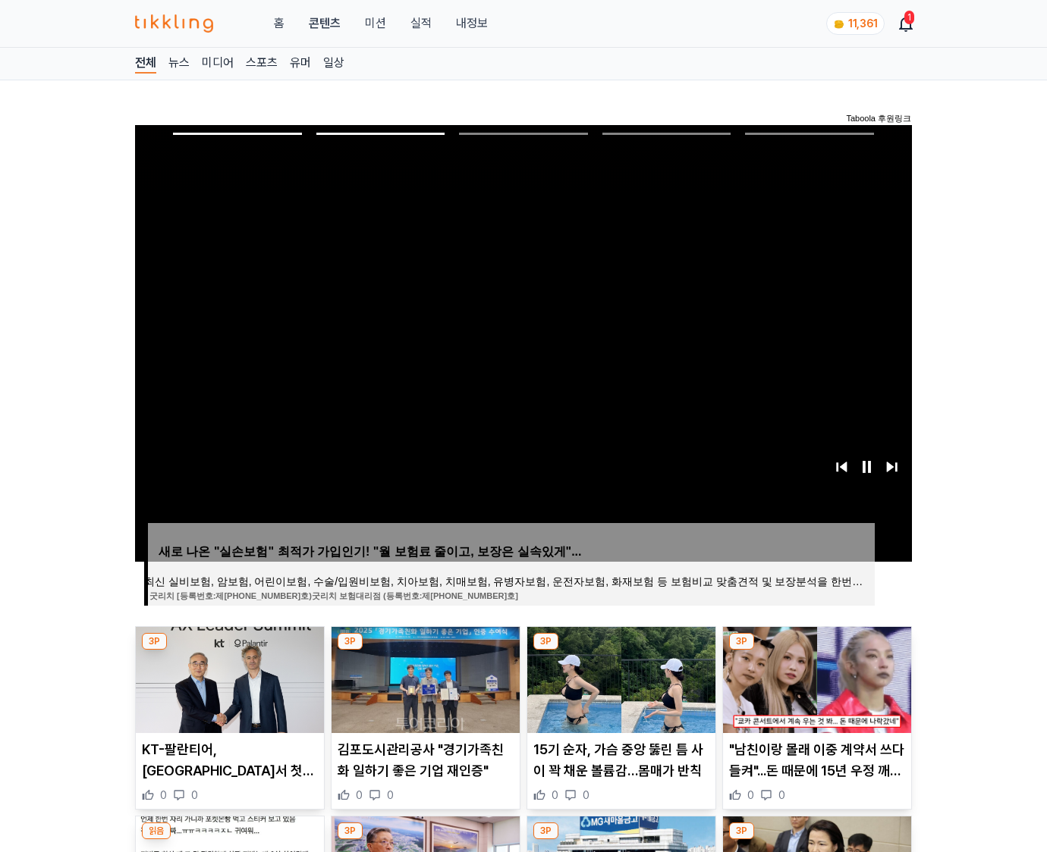
click at [815, 678] on img at bounding box center [817, 680] width 188 height 106
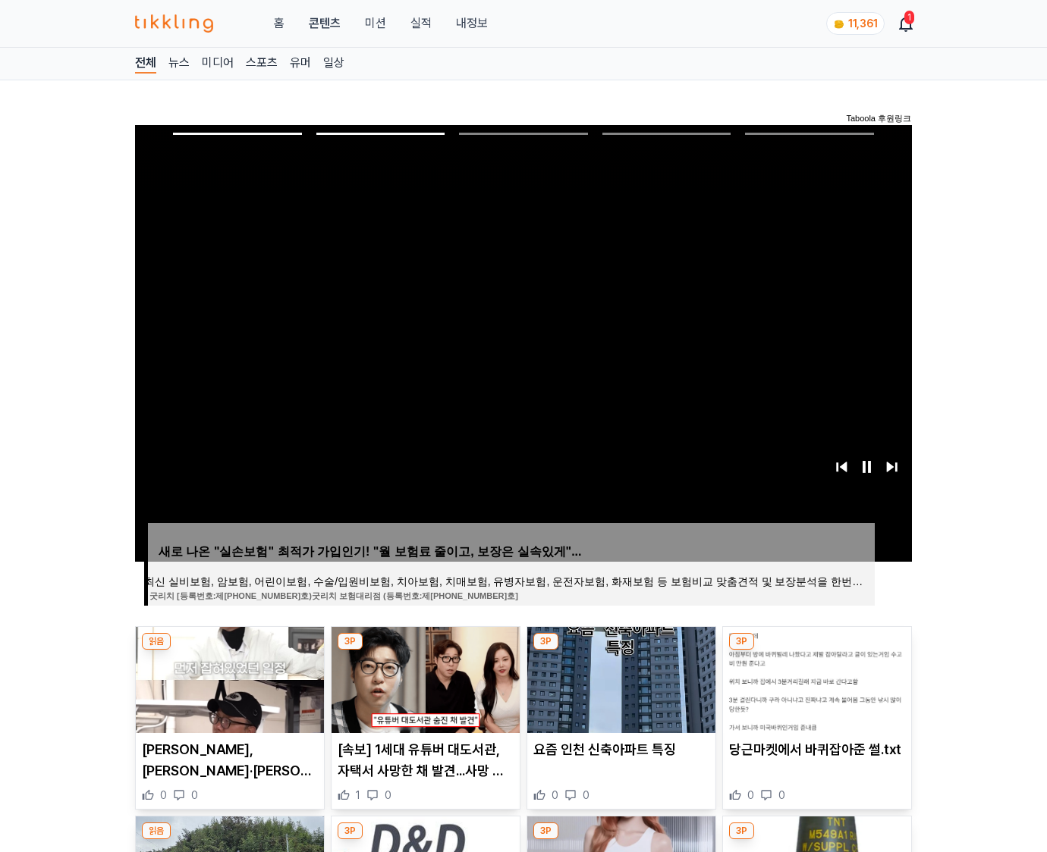
click at [815, 678] on img at bounding box center [817, 680] width 188 height 106
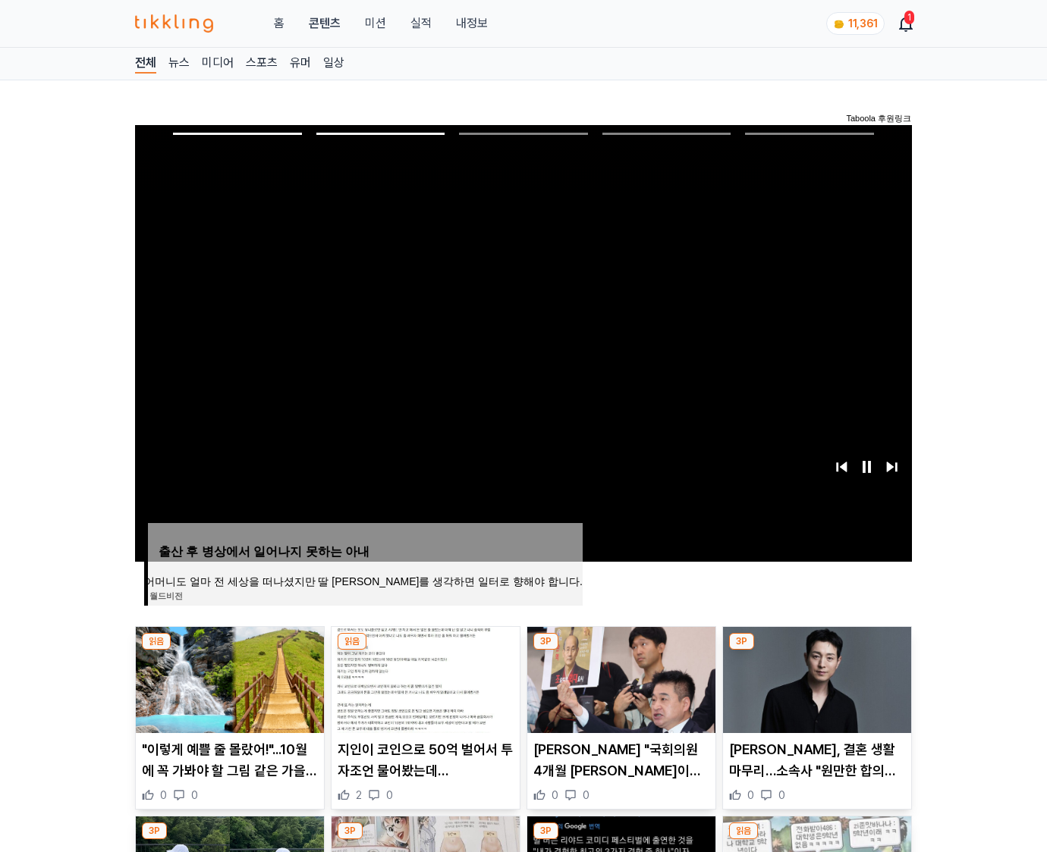
click at [815, 678] on img at bounding box center [817, 680] width 188 height 106
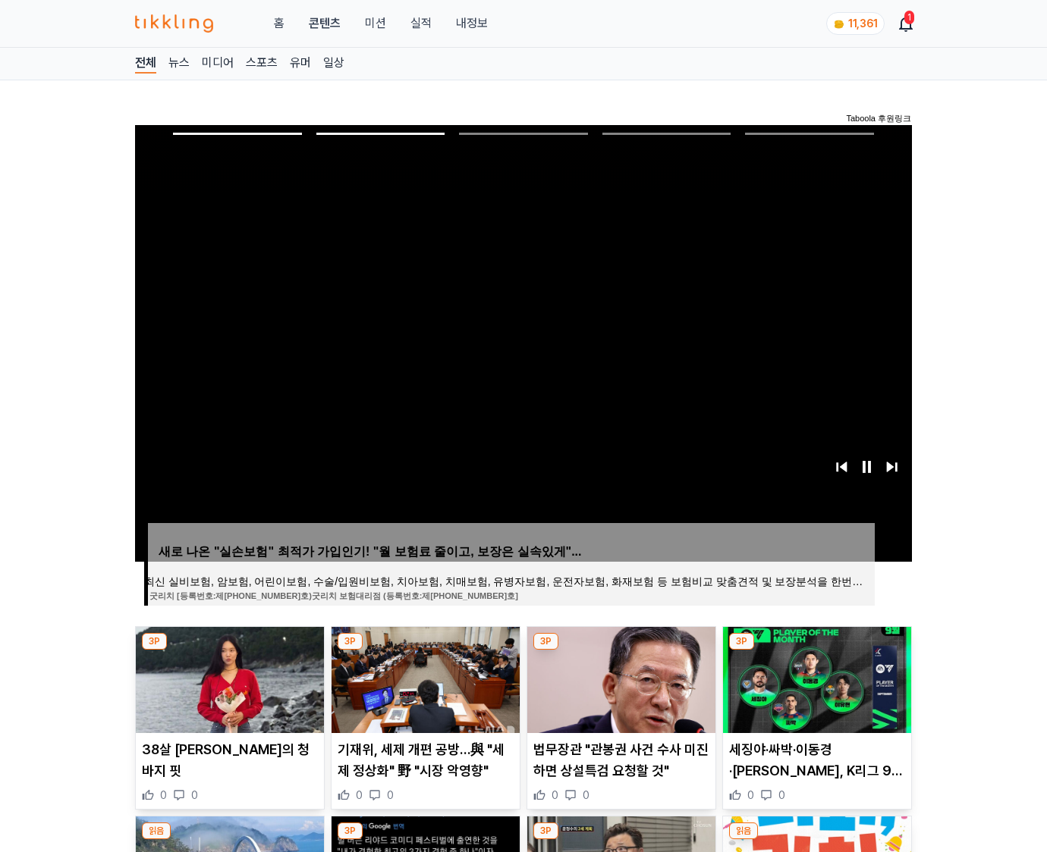
click at [815, 678] on img at bounding box center [817, 680] width 188 height 106
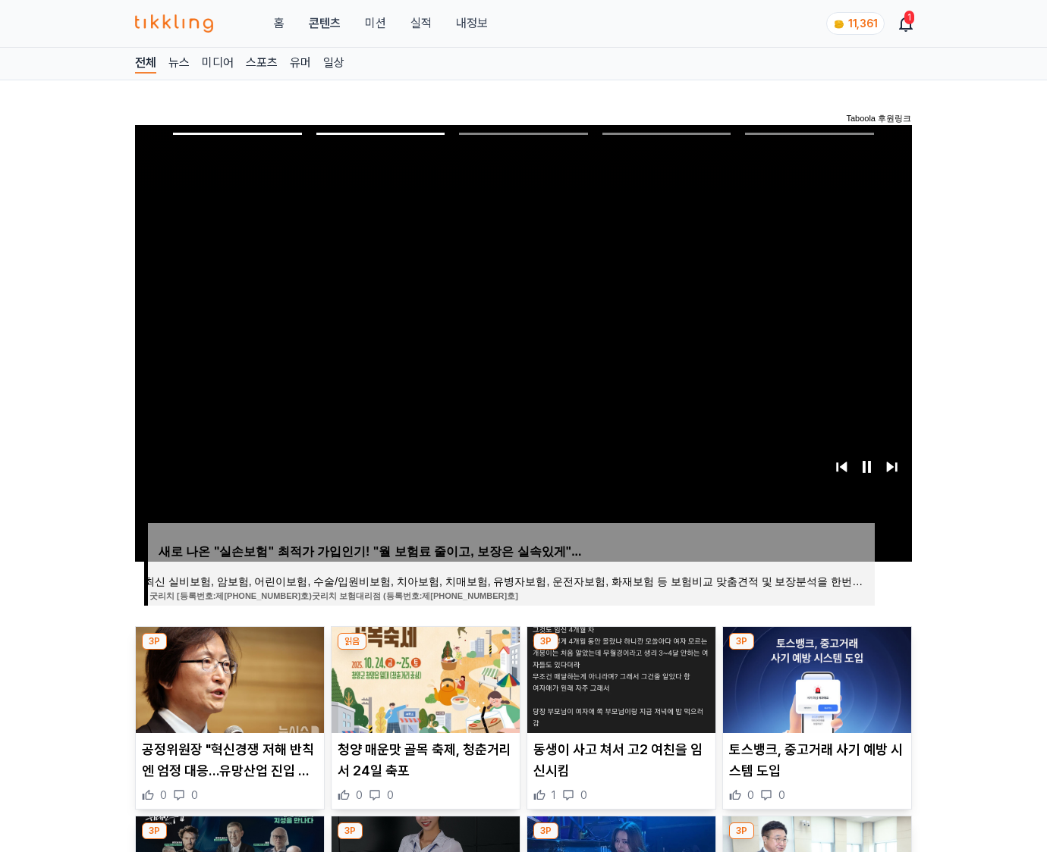
click at [815, 678] on img at bounding box center [817, 680] width 188 height 106
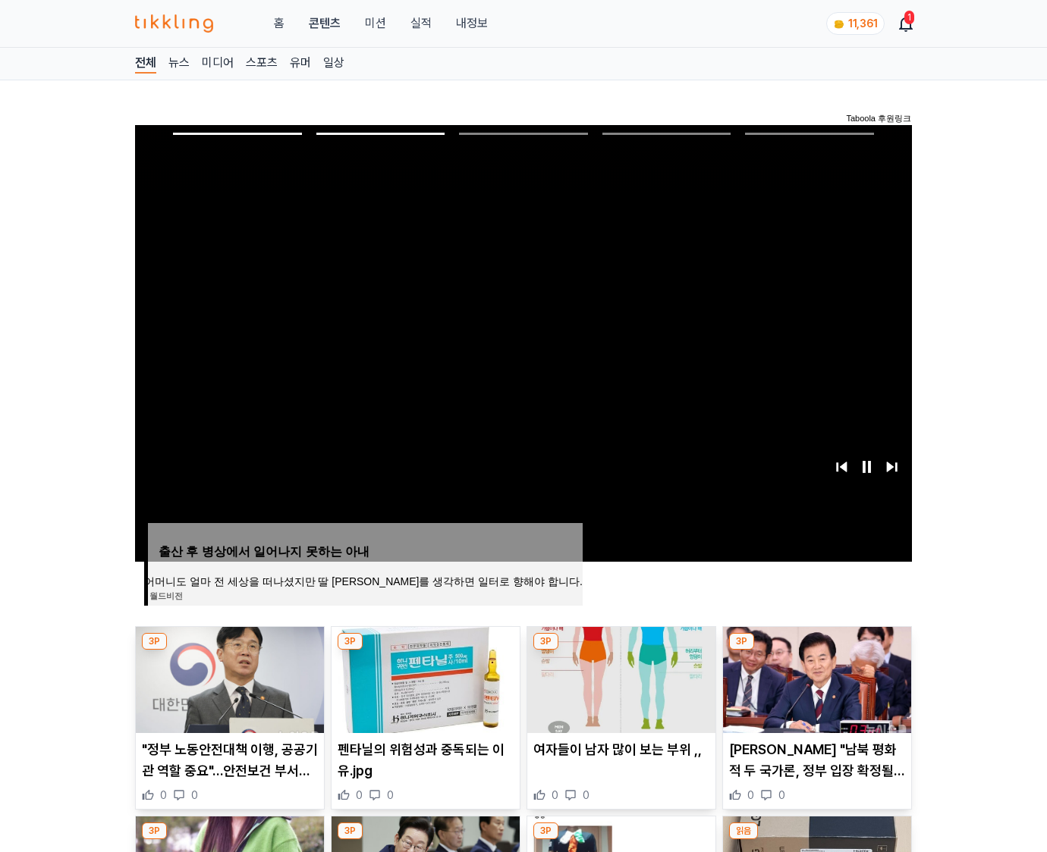
click at [815, 678] on img at bounding box center [817, 680] width 188 height 106
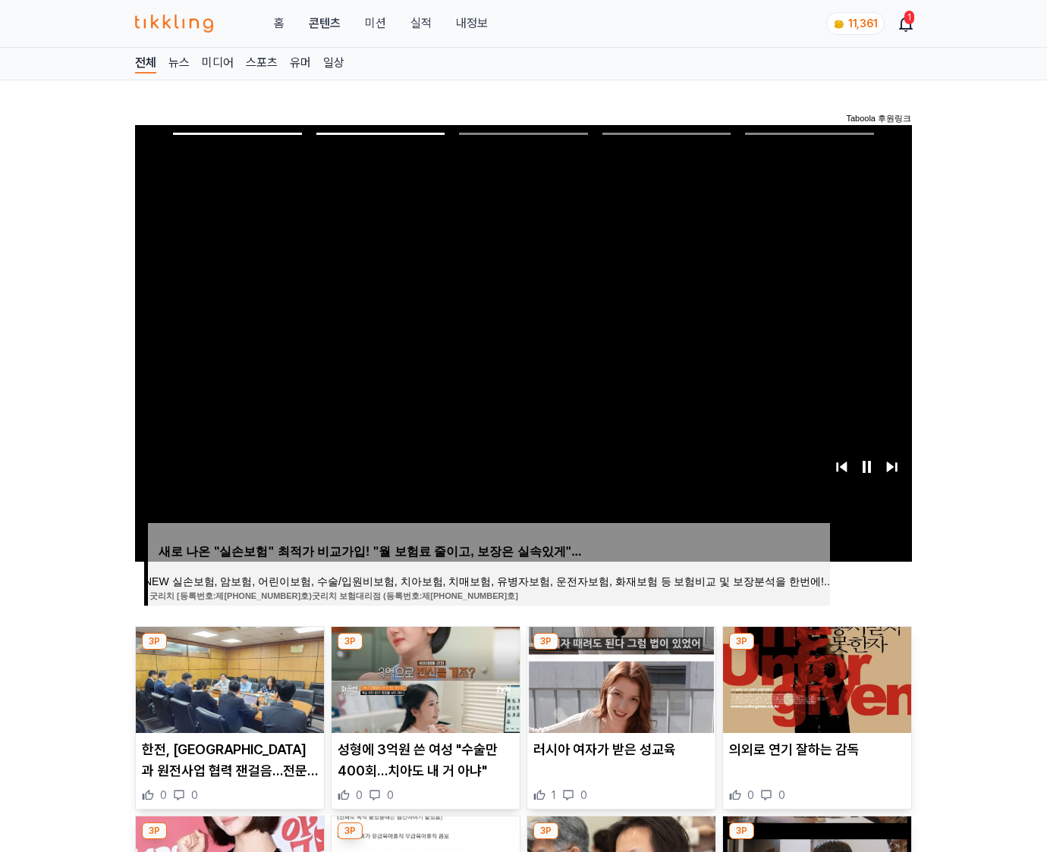
click at [815, 678] on img at bounding box center [817, 680] width 188 height 106
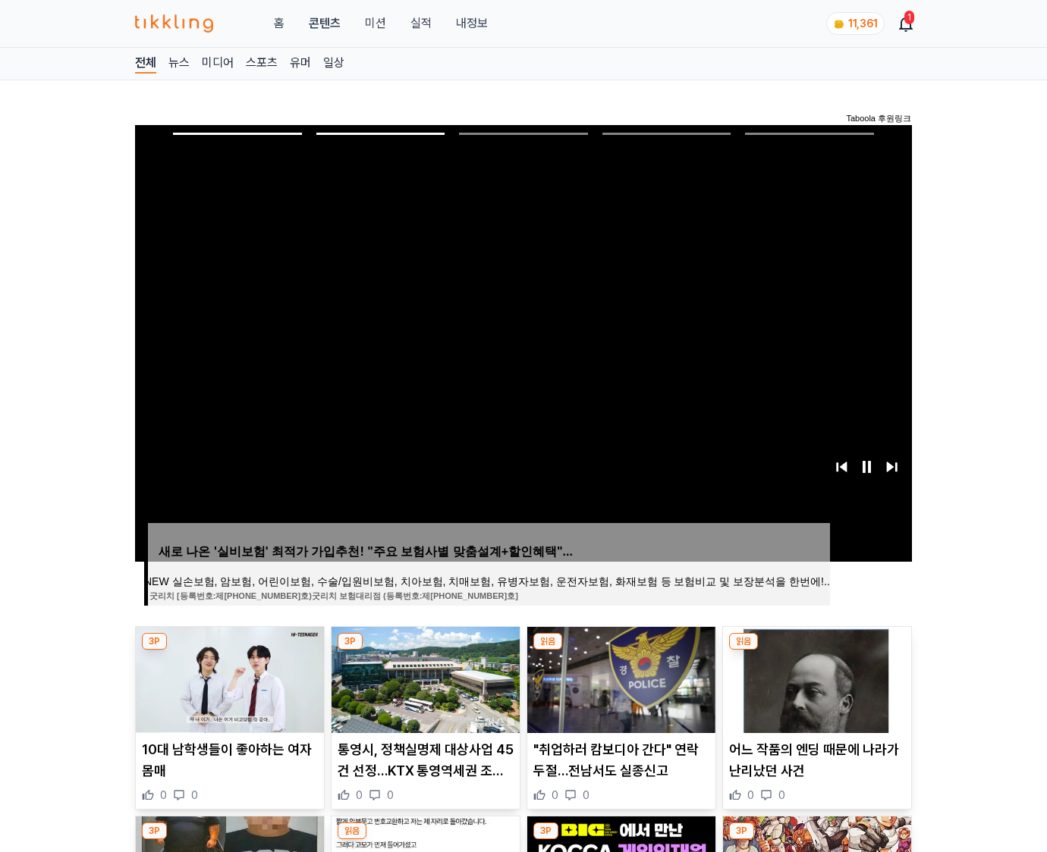
click at [815, 678] on img at bounding box center [817, 680] width 188 height 106
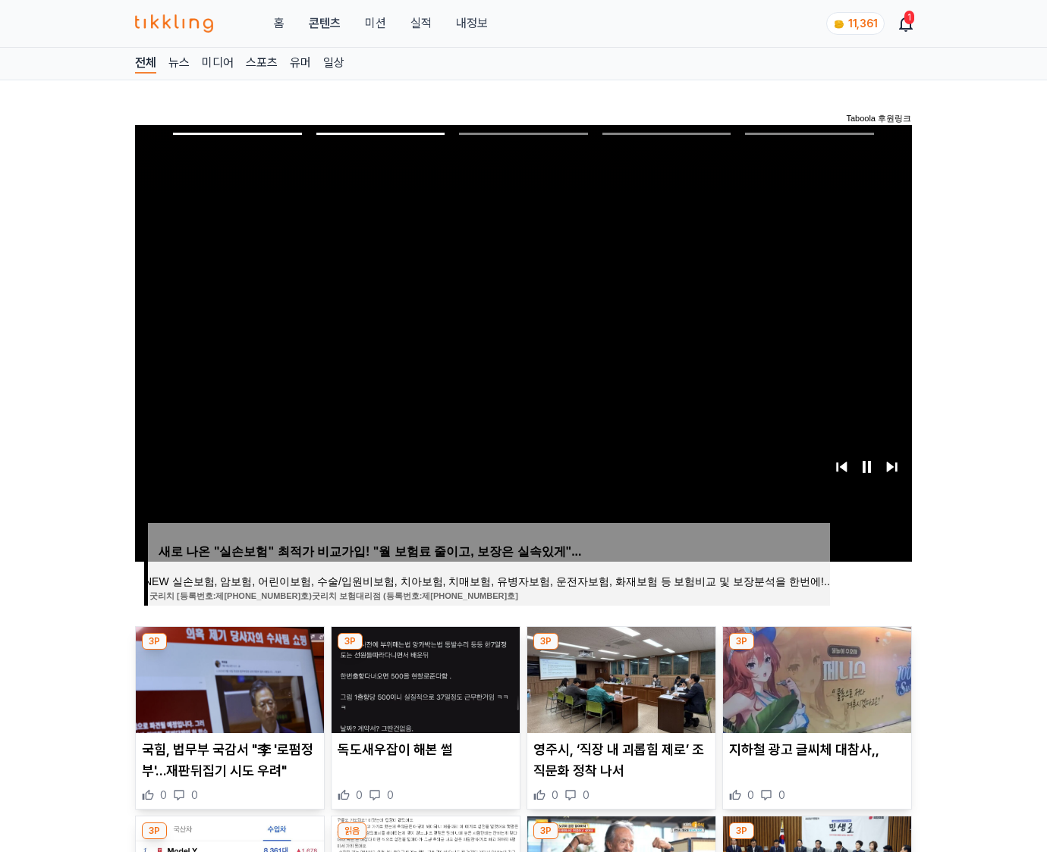
click at [815, 678] on img at bounding box center [817, 680] width 188 height 106
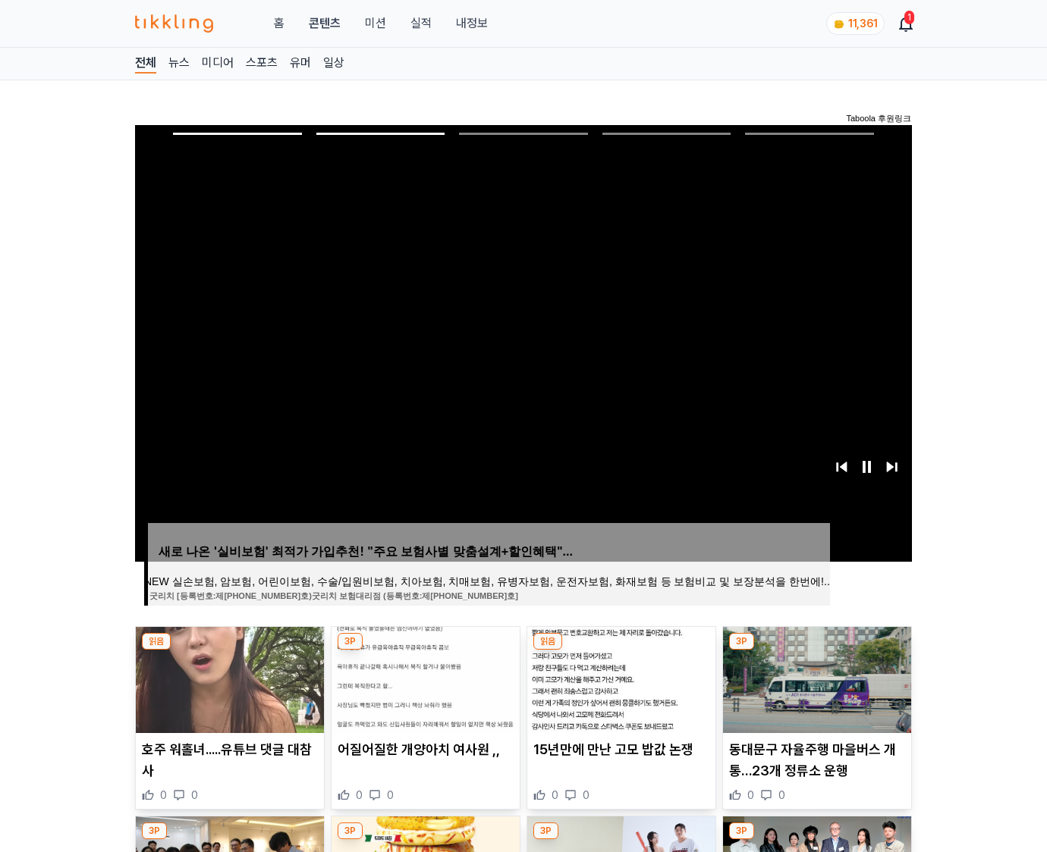
click at [815, 678] on img at bounding box center [817, 680] width 188 height 106
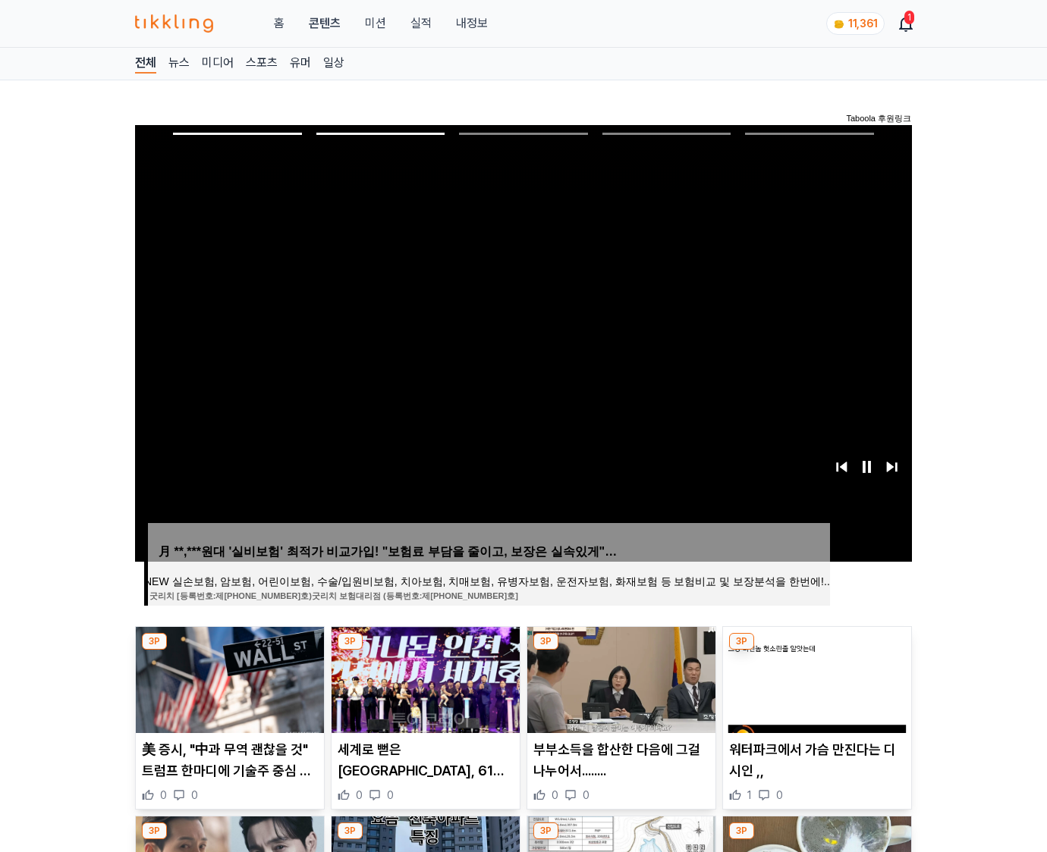
click at [815, 678] on img at bounding box center [817, 680] width 188 height 106
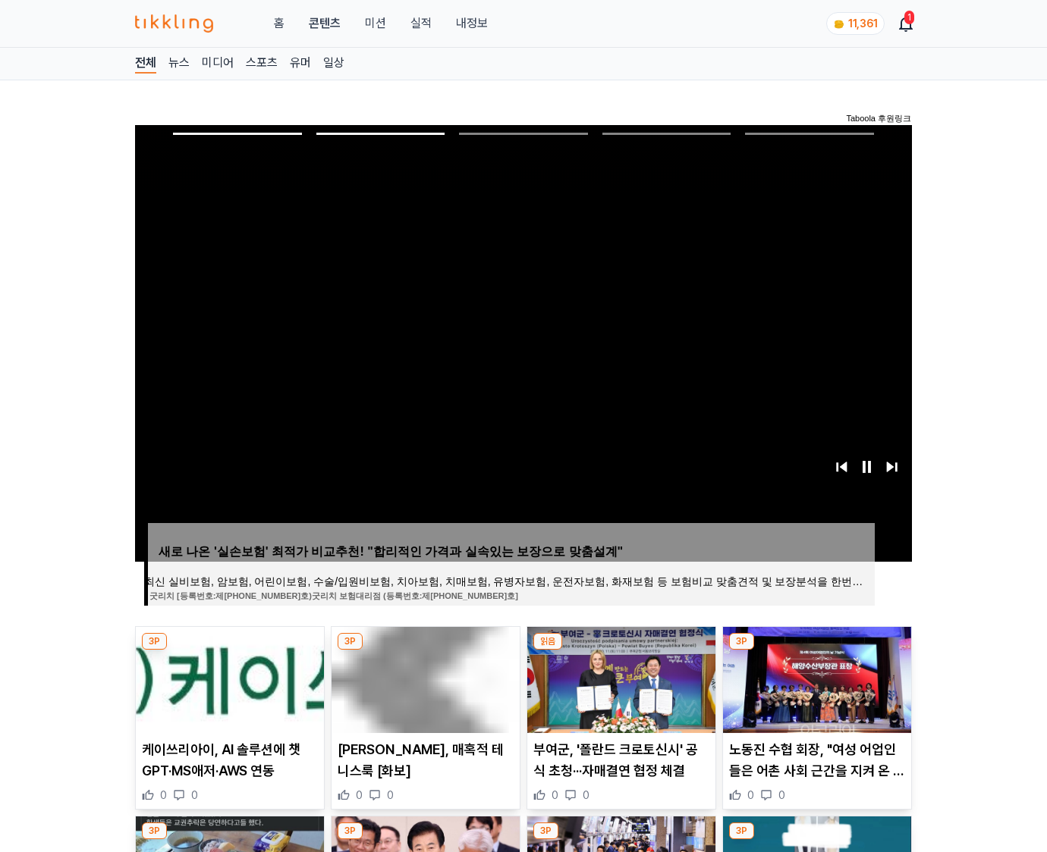
click at [815, 678] on img at bounding box center [817, 680] width 188 height 106
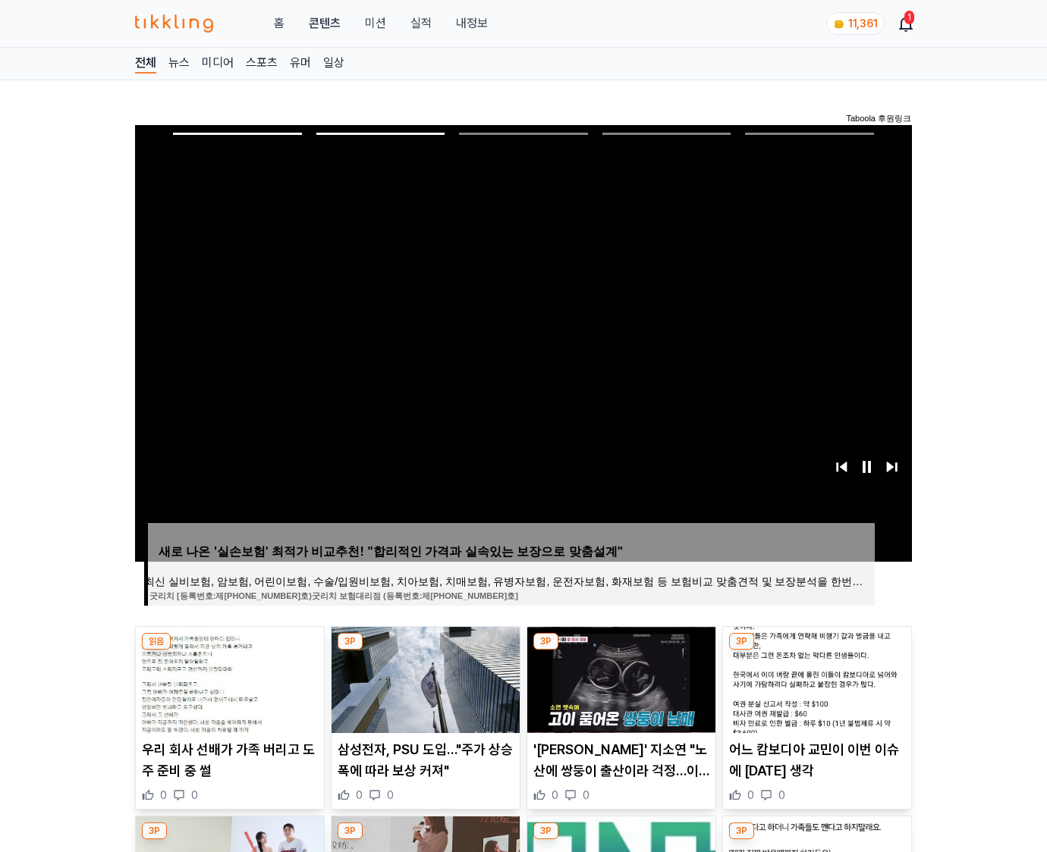
click at [815, 678] on img at bounding box center [817, 680] width 188 height 106
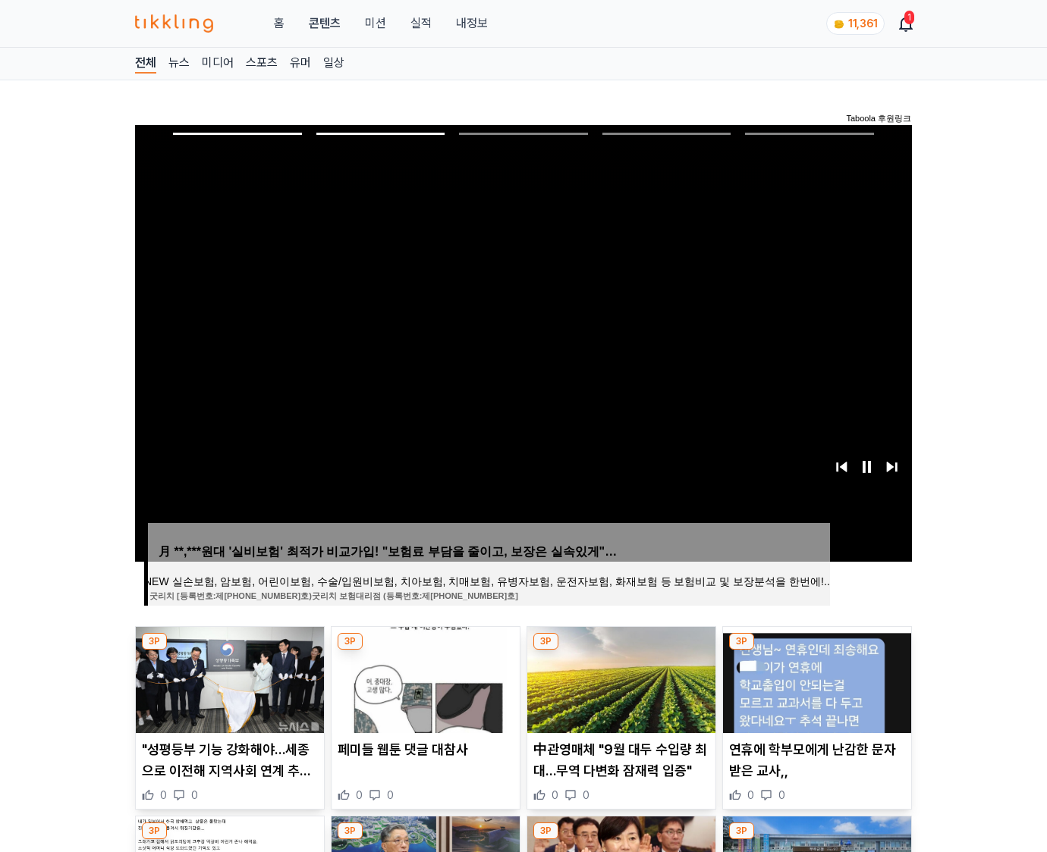
click at [815, 678] on img at bounding box center [817, 680] width 188 height 106
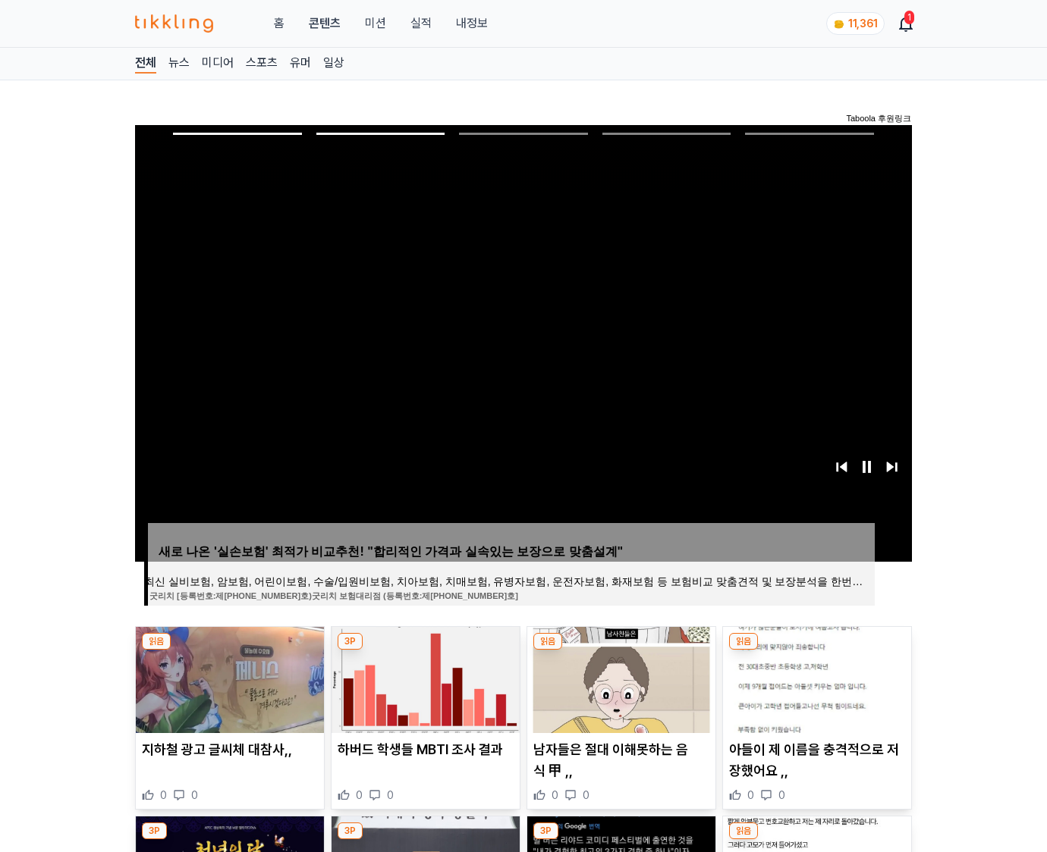
click at [815, 678] on img at bounding box center [817, 680] width 188 height 106
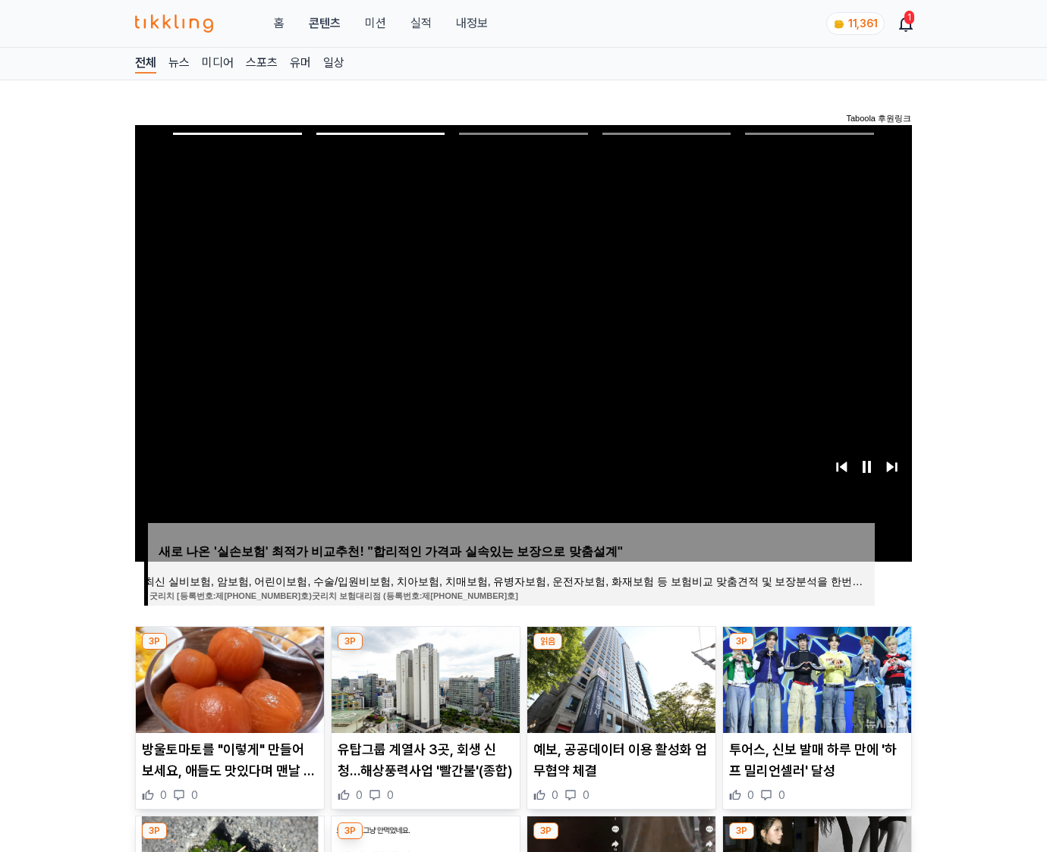
click at [815, 678] on img at bounding box center [817, 680] width 188 height 106
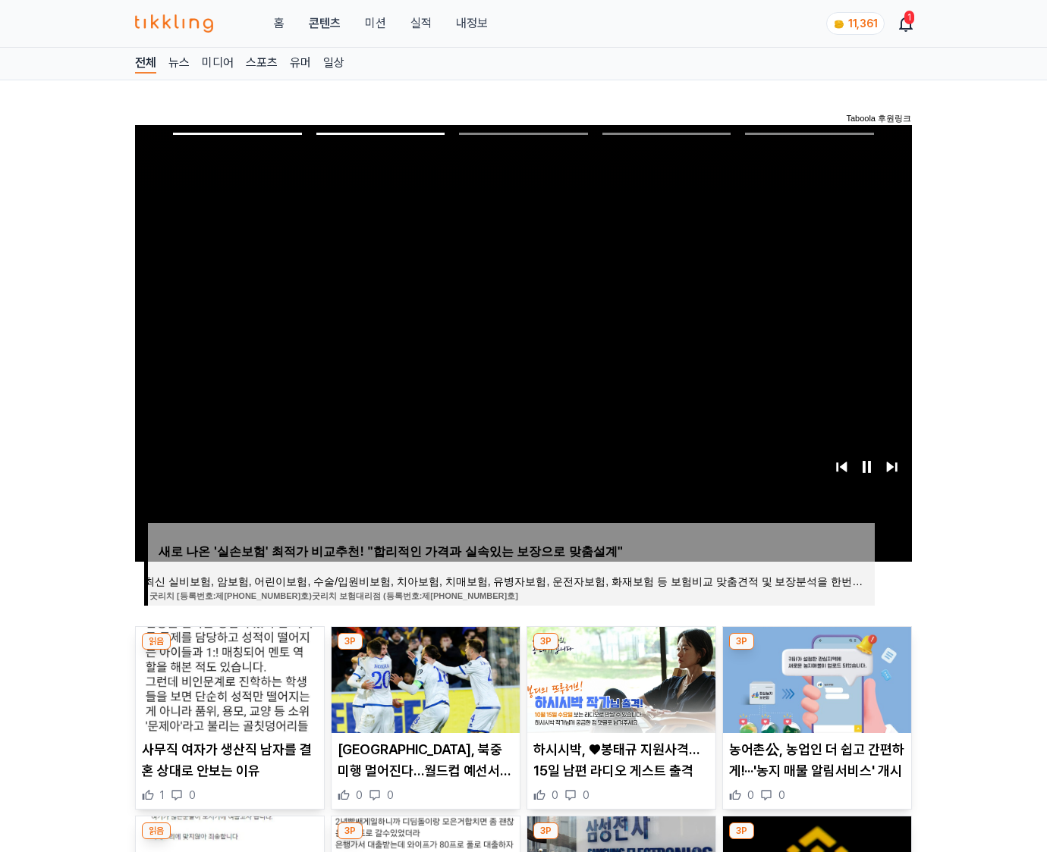
click at [815, 678] on img at bounding box center [817, 680] width 188 height 106
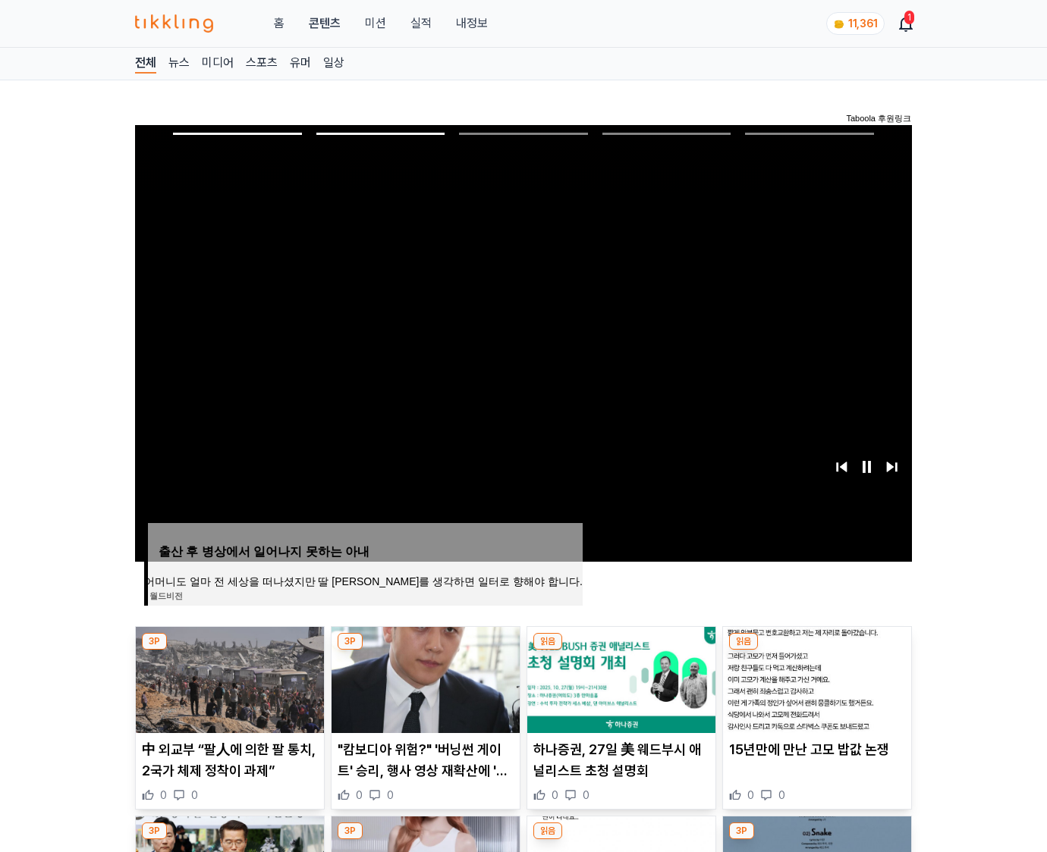
click at [815, 678] on img at bounding box center [817, 680] width 188 height 106
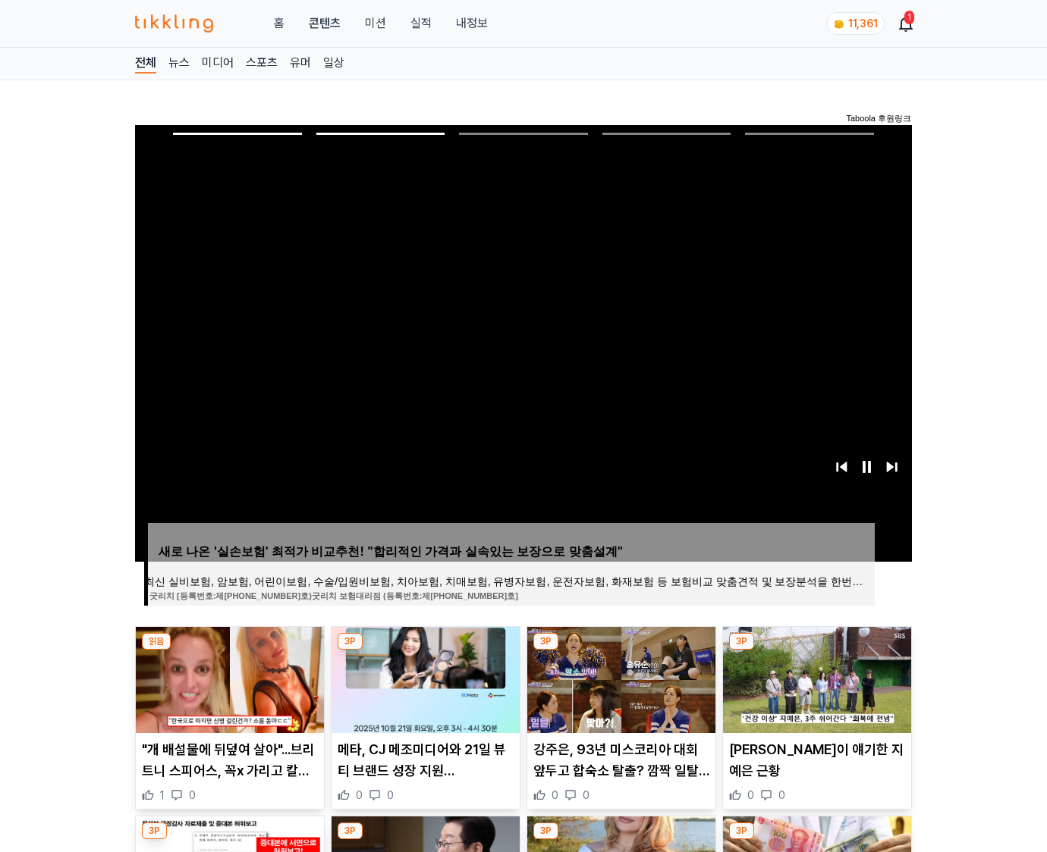
click at [815, 678] on img at bounding box center [817, 680] width 188 height 106
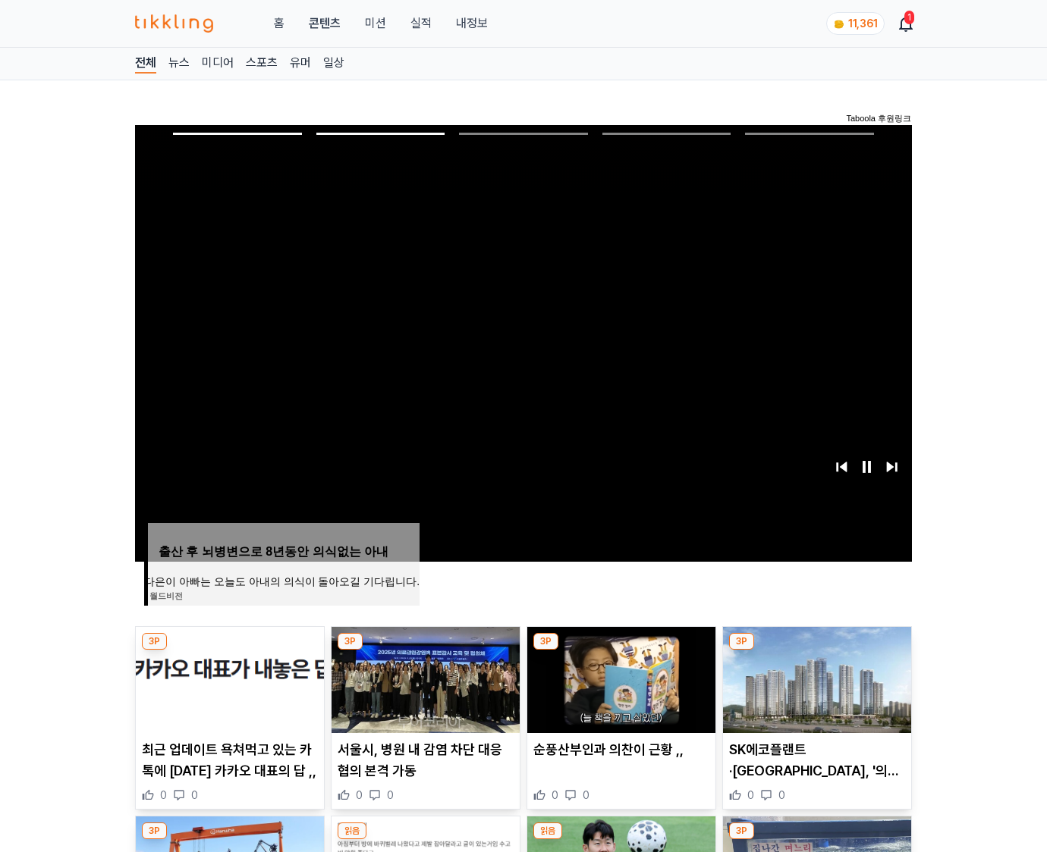
click at [815, 678] on img at bounding box center [817, 680] width 188 height 106
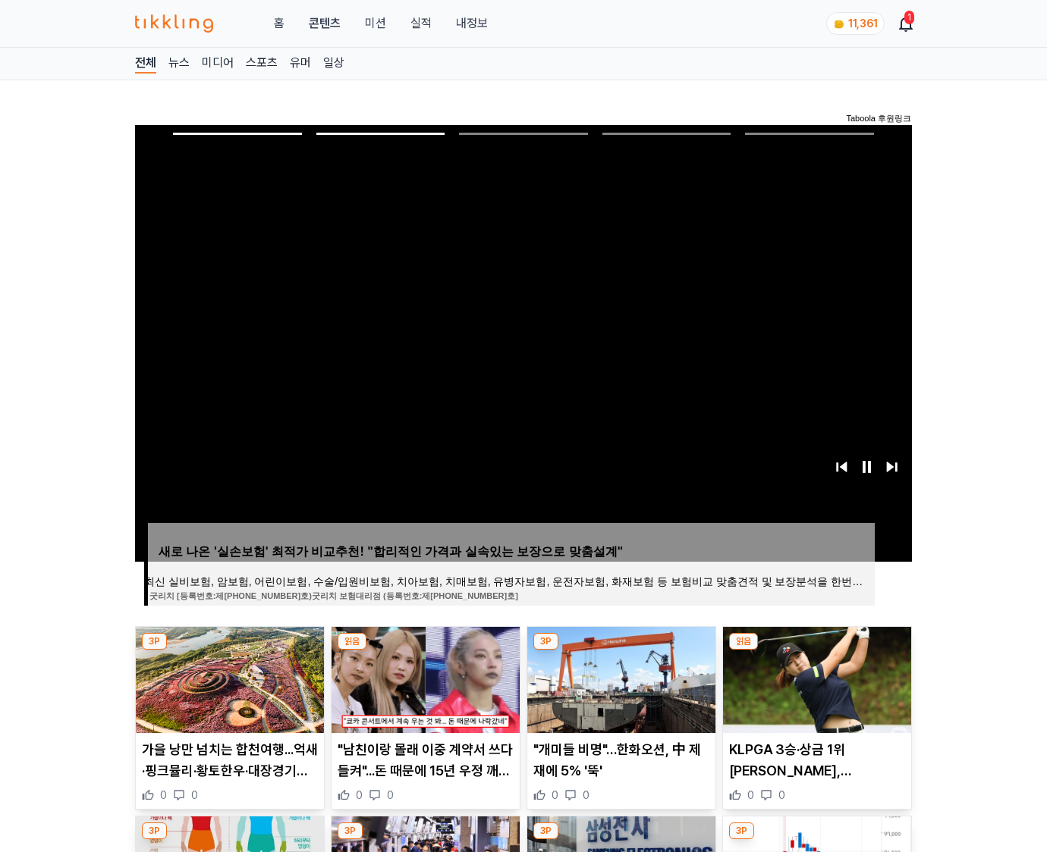
click at [815, 678] on img at bounding box center [817, 680] width 188 height 106
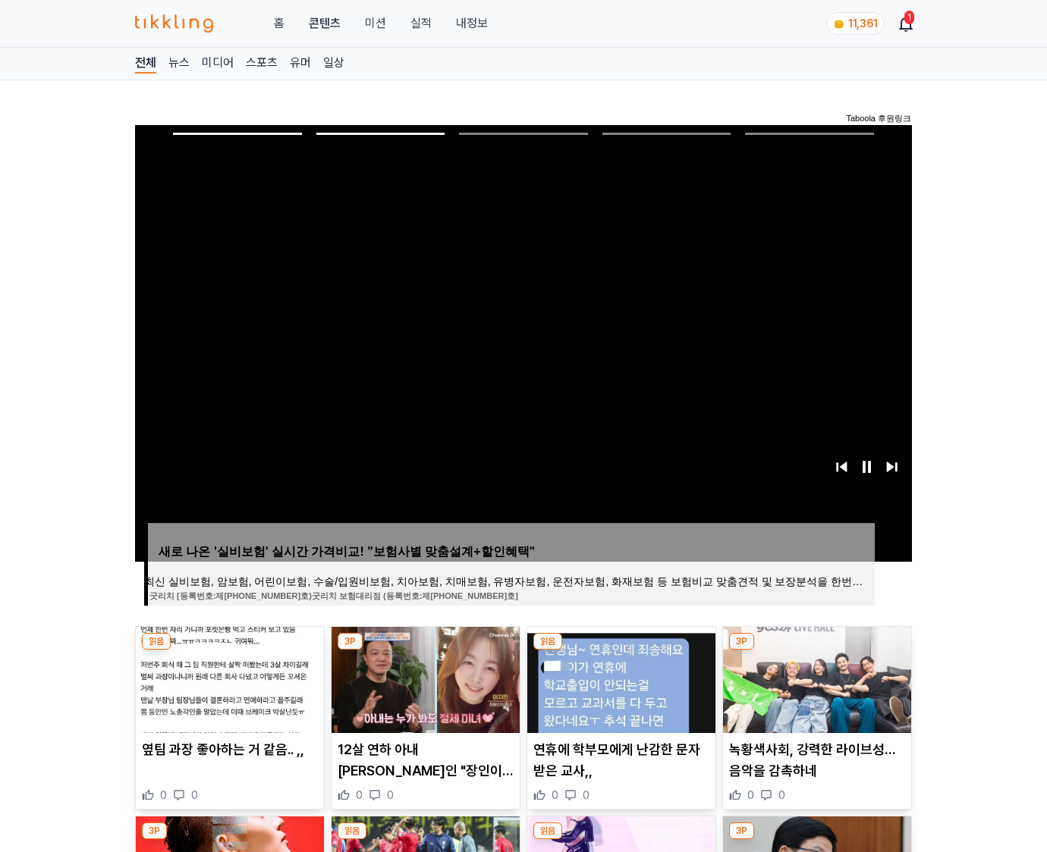
click at [815, 678] on img at bounding box center [817, 680] width 188 height 106
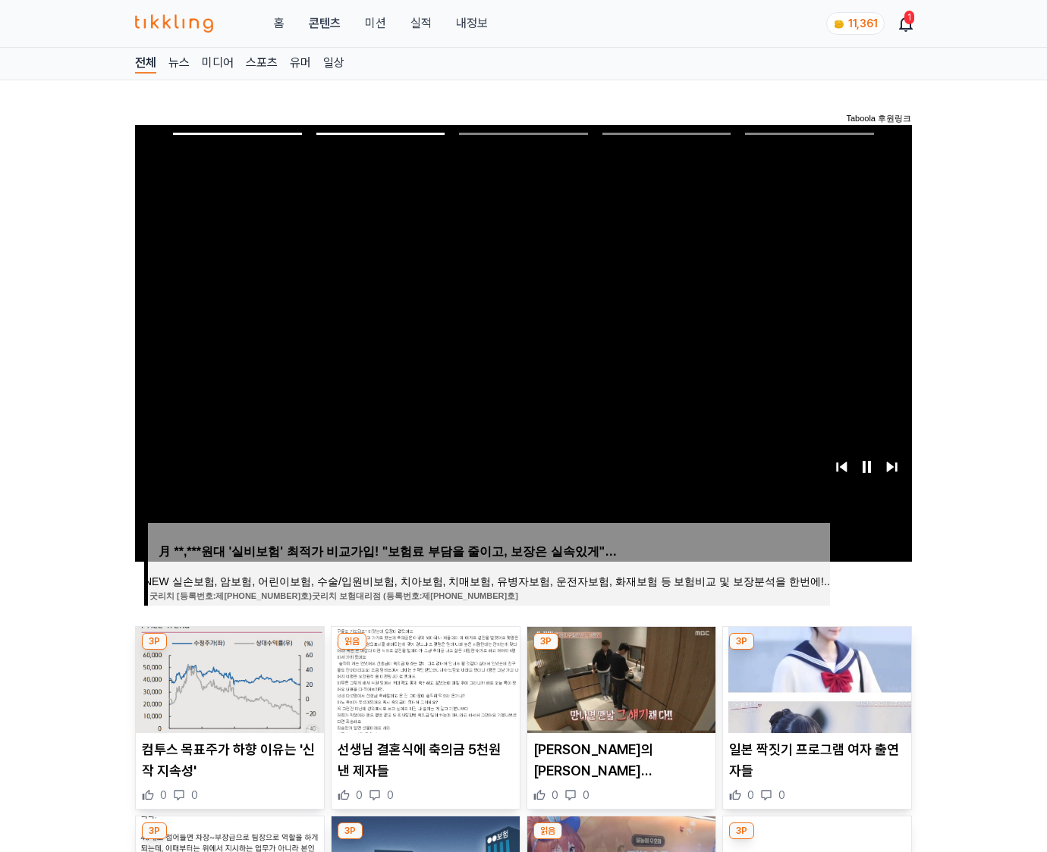
click at [815, 678] on img at bounding box center [817, 680] width 188 height 106
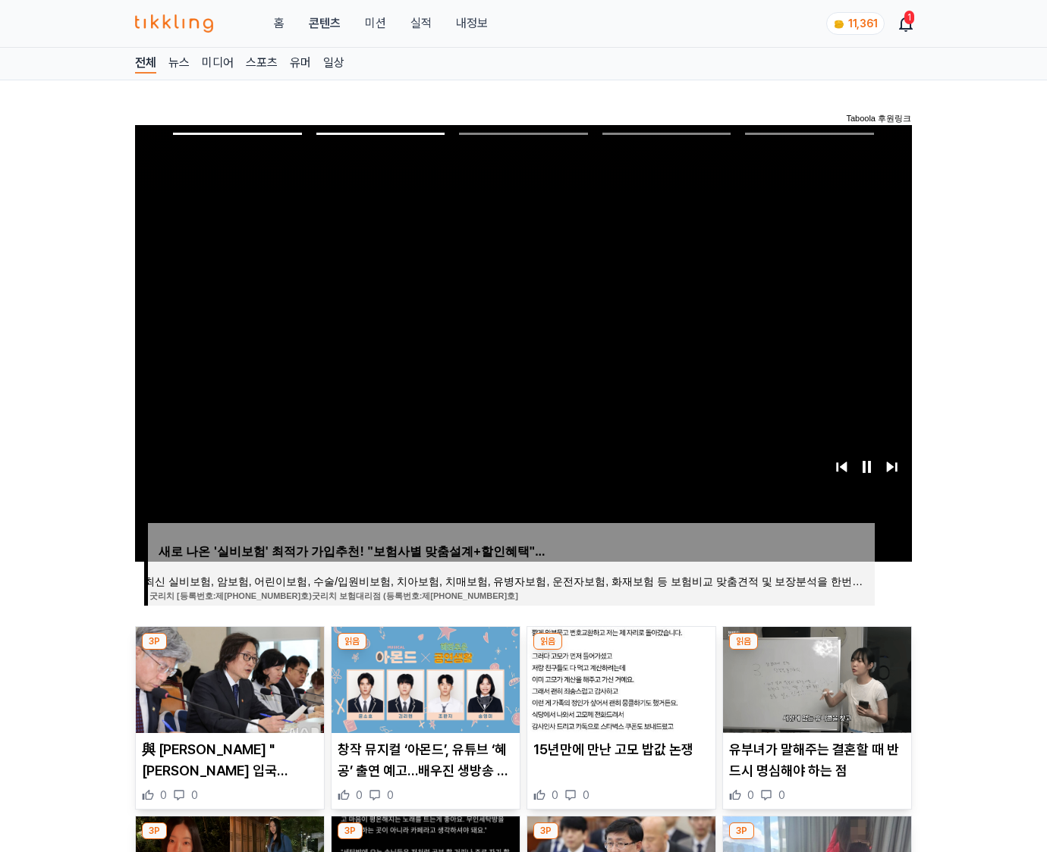
click at [815, 678] on img at bounding box center [817, 680] width 188 height 106
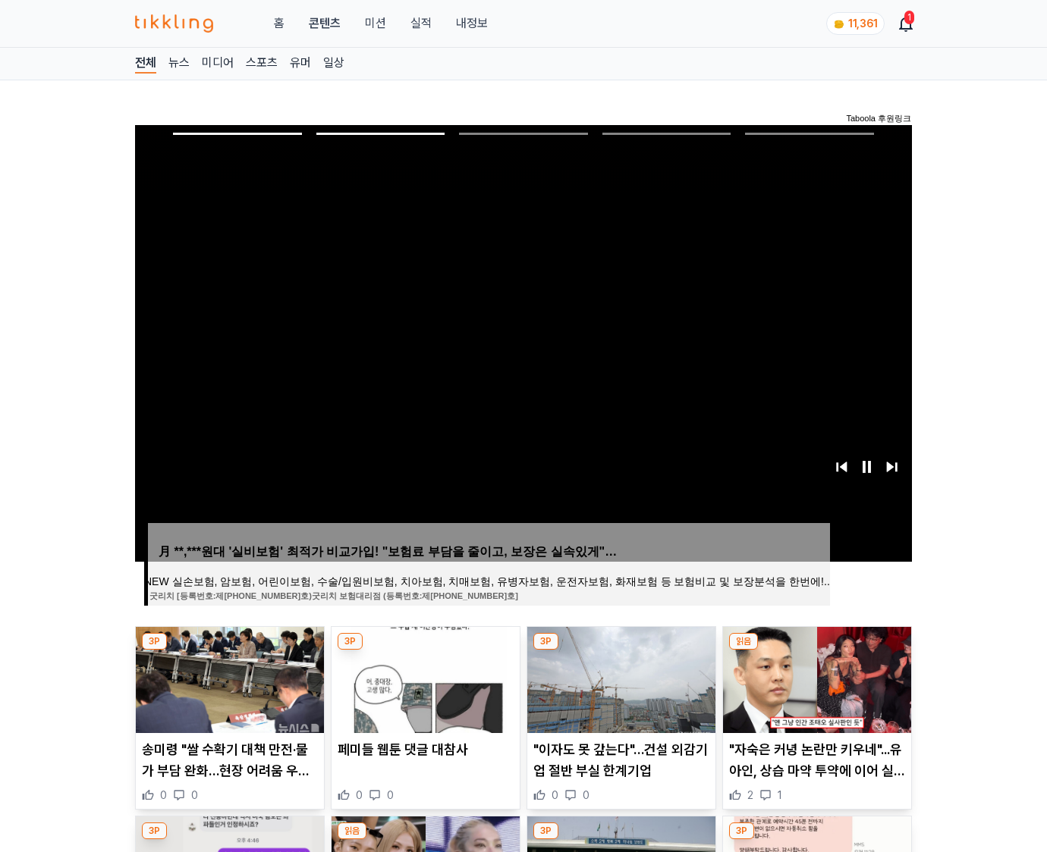
click at [815, 678] on img at bounding box center [817, 680] width 188 height 106
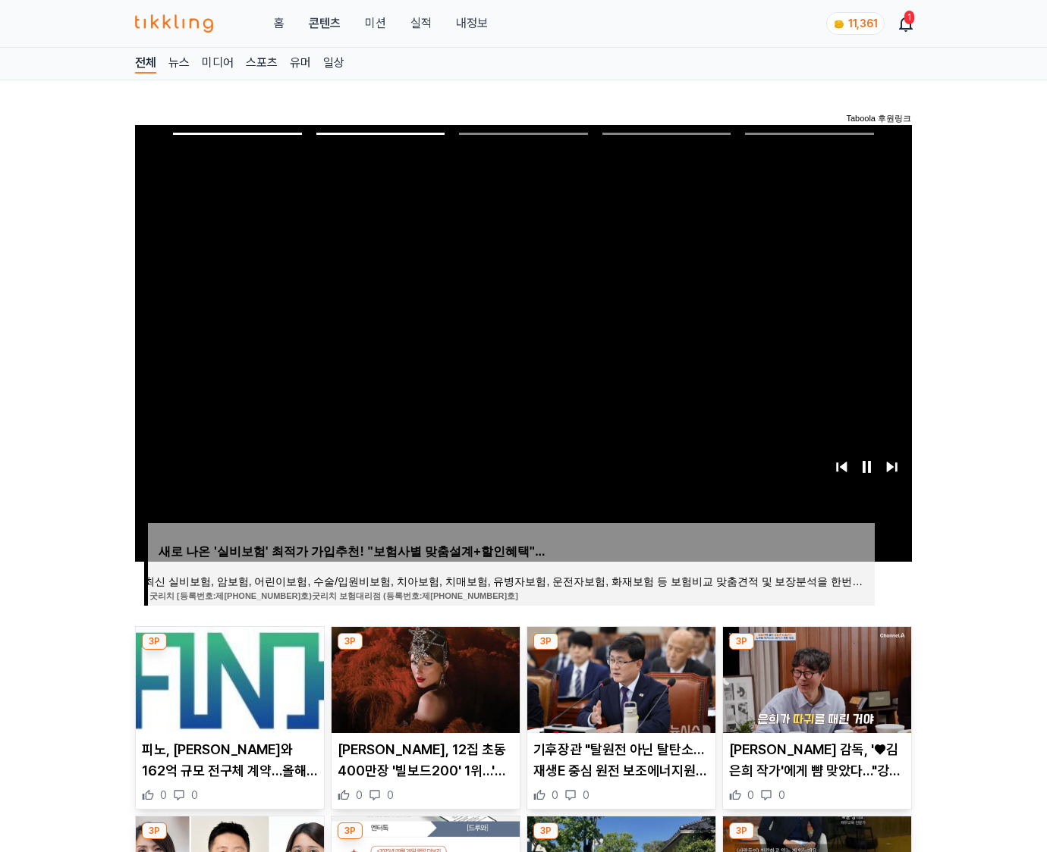
click at [815, 678] on img at bounding box center [817, 680] width 188 height 106
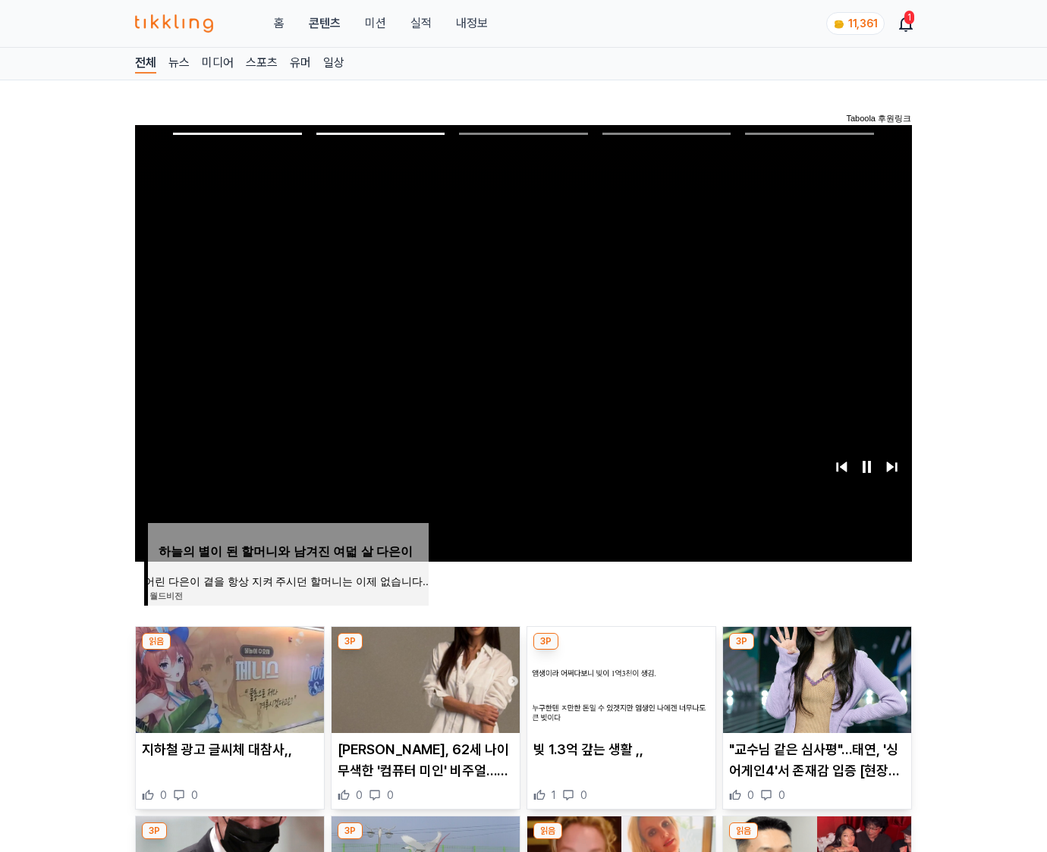
click at [815, 678] on img at bounding box center [817, 680] width 188 height 106
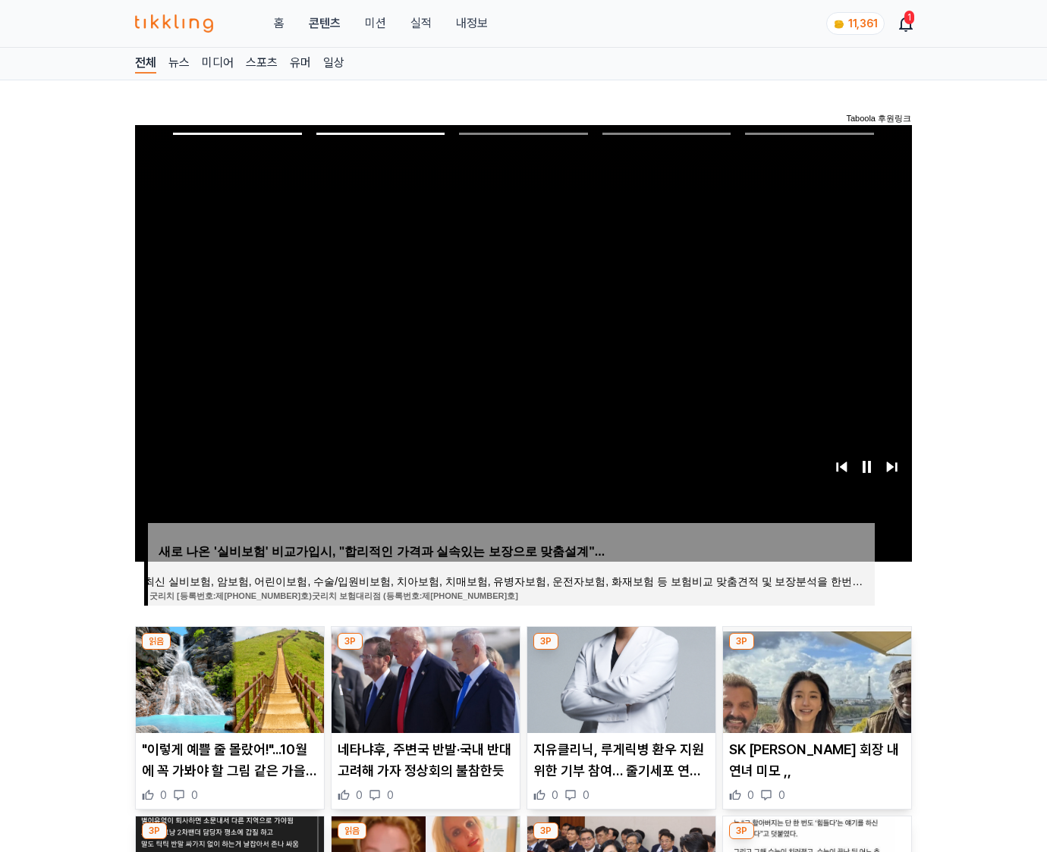
click at [815, 678] on img at bounding box center [817, 680] width 188 height 106
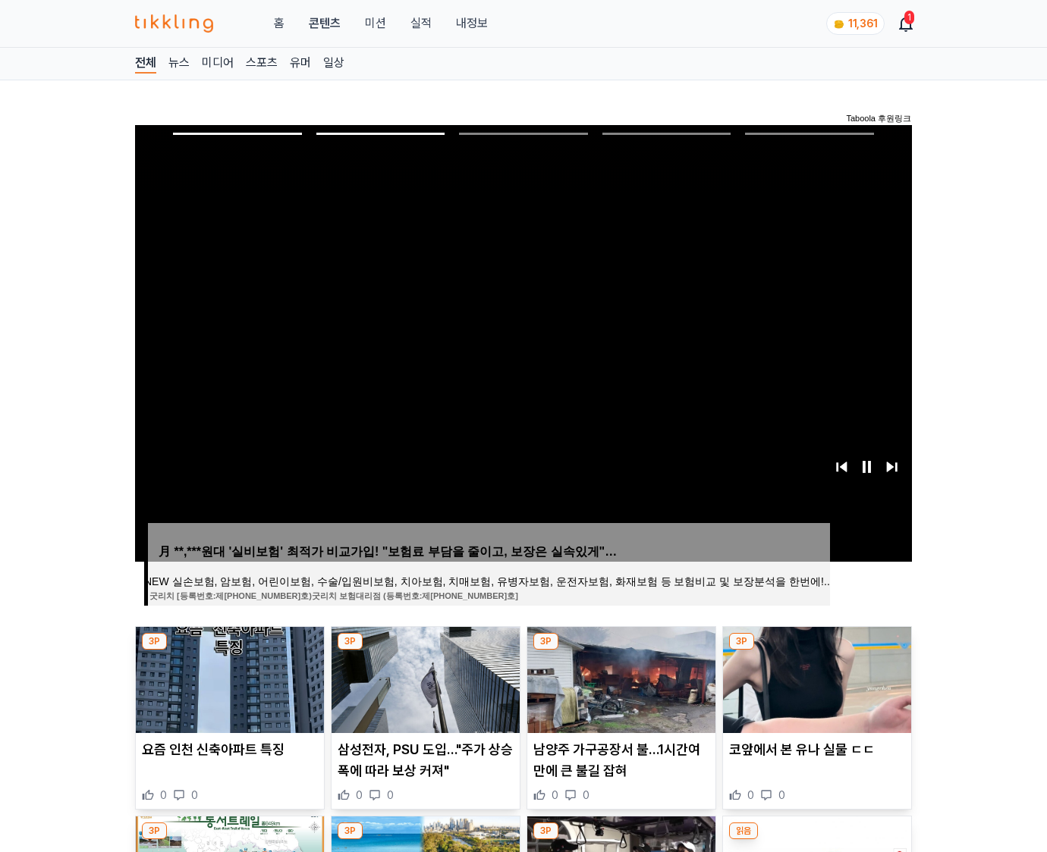
click at [815, 678] on img at bounding box center [817, 680] width 188 height 106
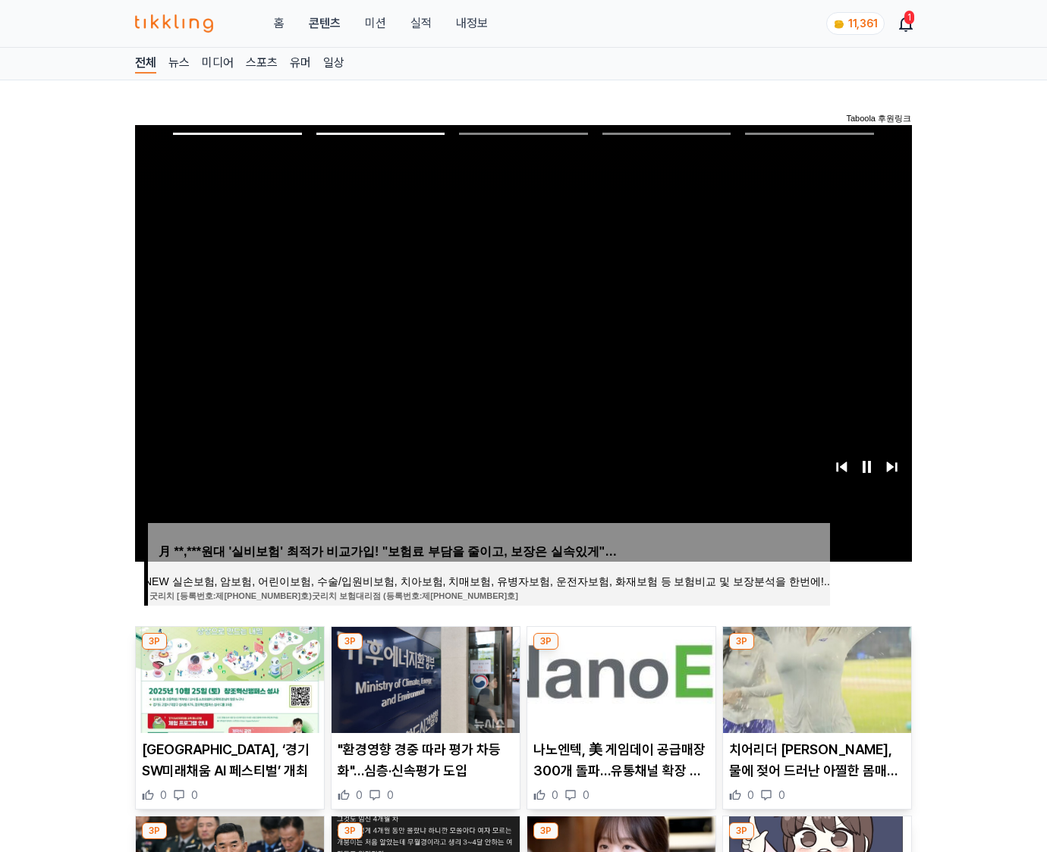
click at [815, 678] on img at bounding box center [817, 680] width 188 height 106
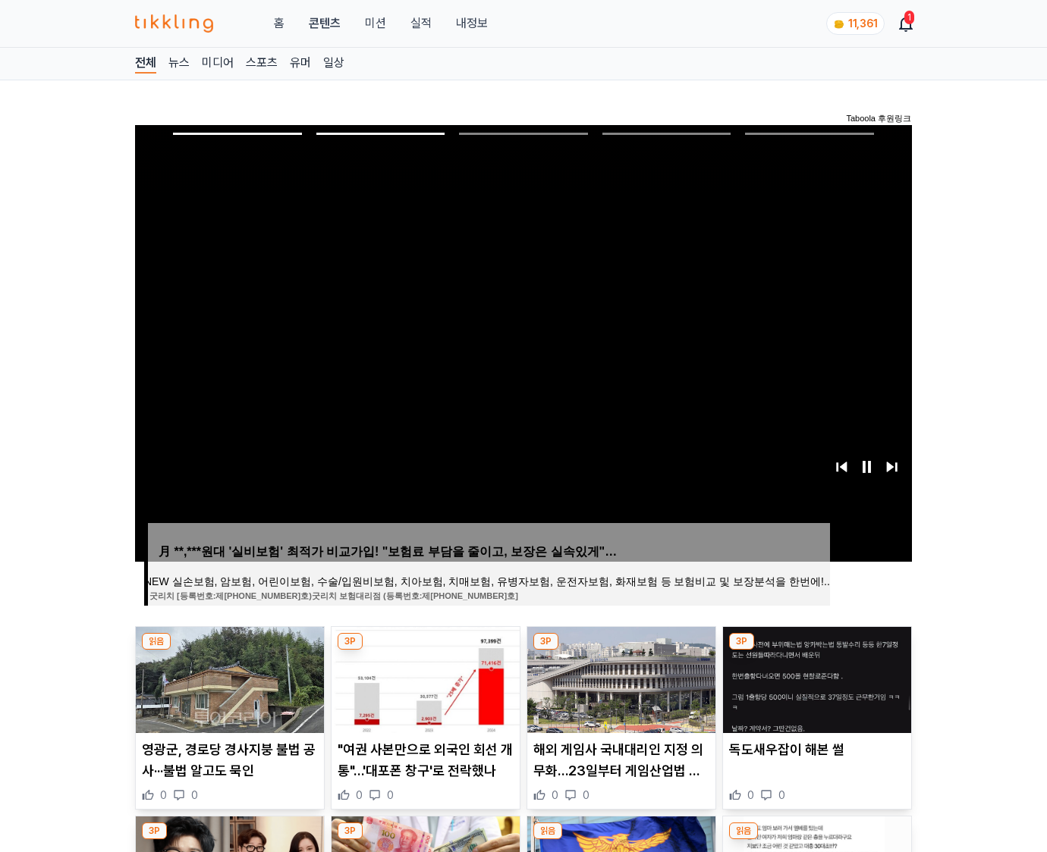
click at [815, 678] on img at bounding box center [817, 680] width 188 height 106
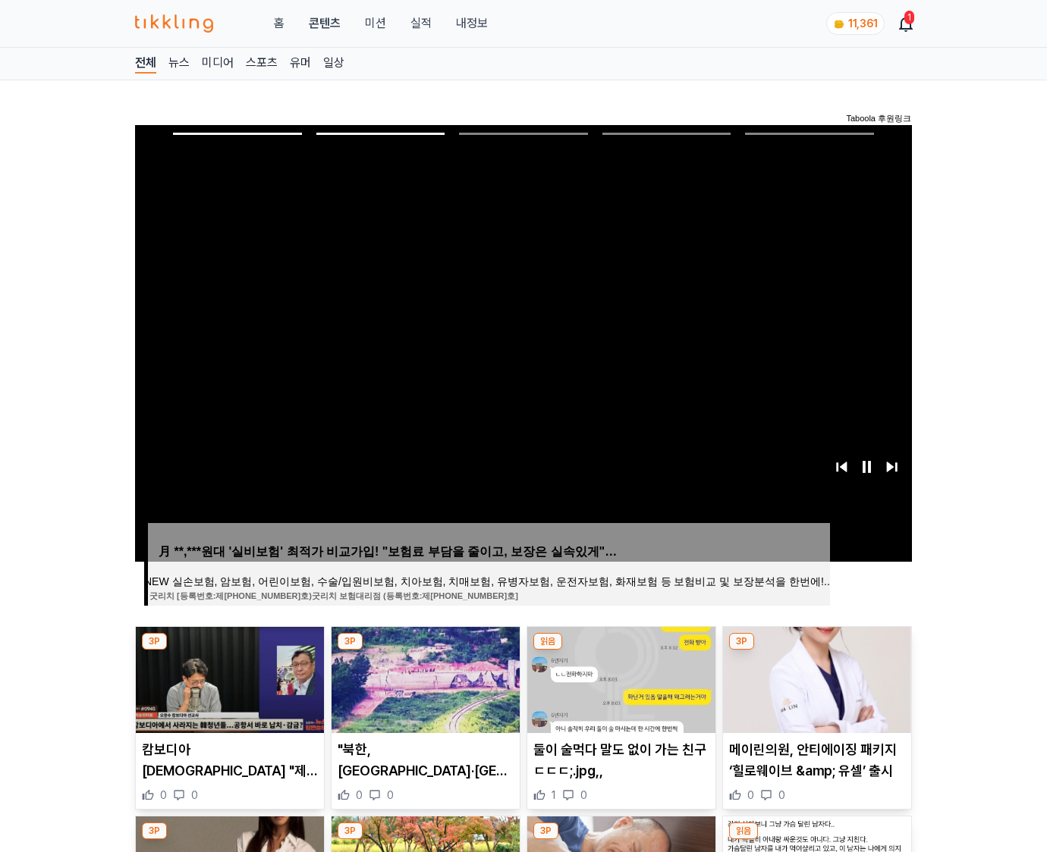
click at [815, 678] on img at bounding box center [817, 680] width 188 height 106
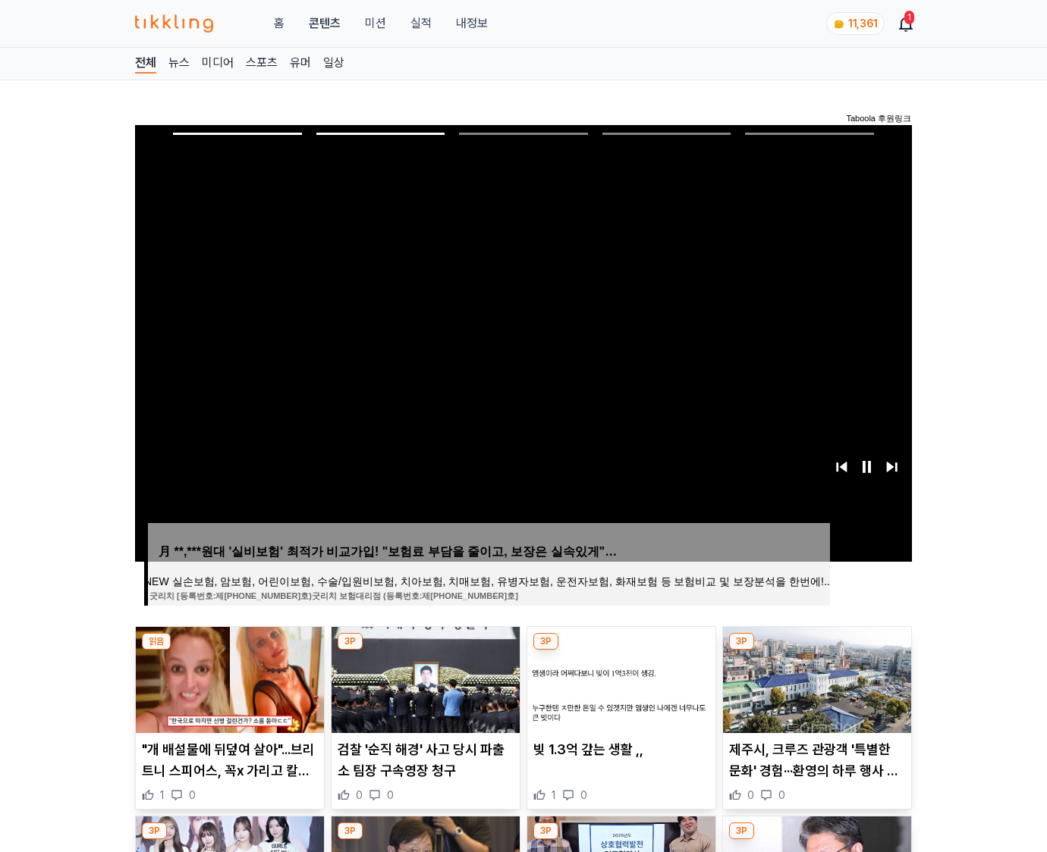
click at [815, 678] on img at bounding box center [817, 680] width 188 height 106
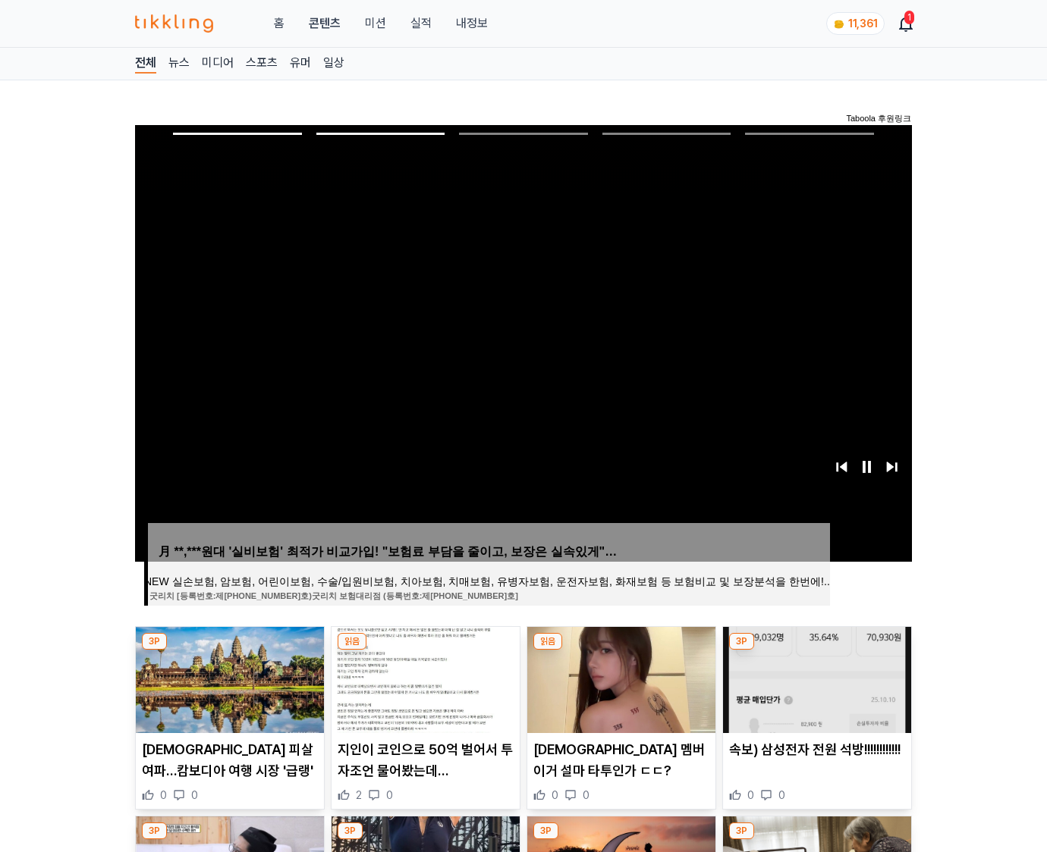
click at [815, 678] on img at bounding box center [817, 680] width 188 height 106
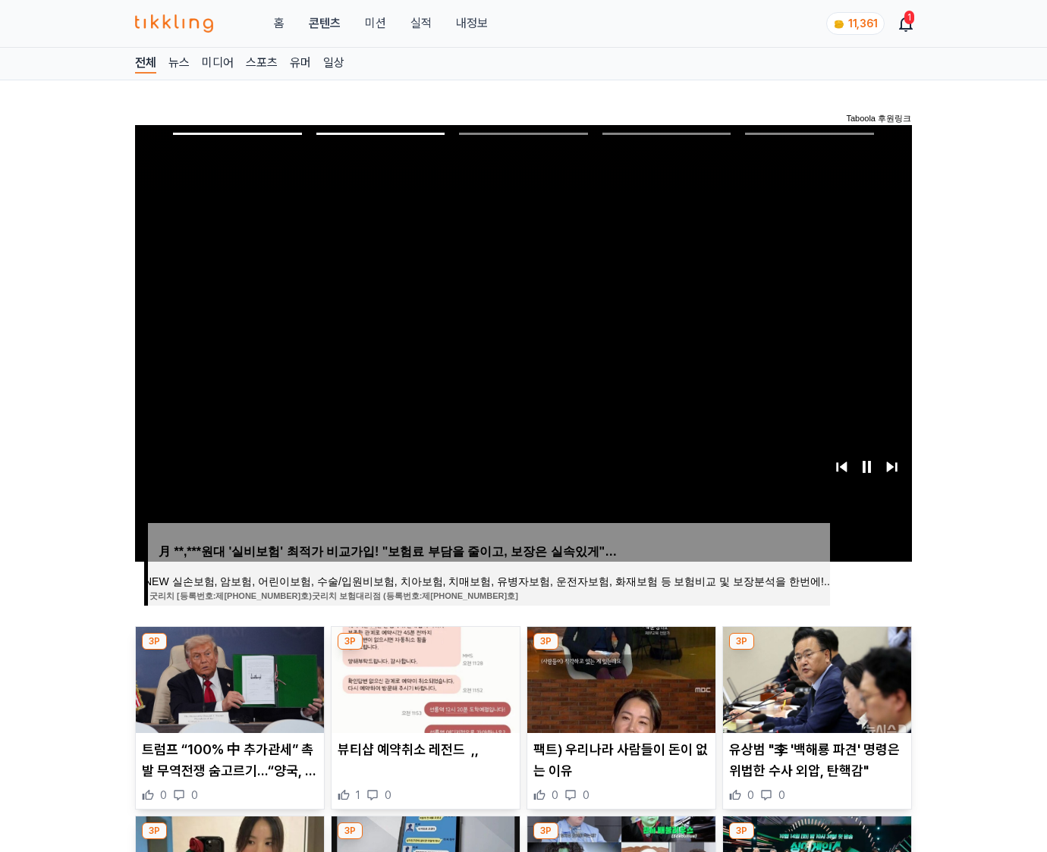
click at [815, 678] on img at bounding box center [817, 680] width 188 height 106
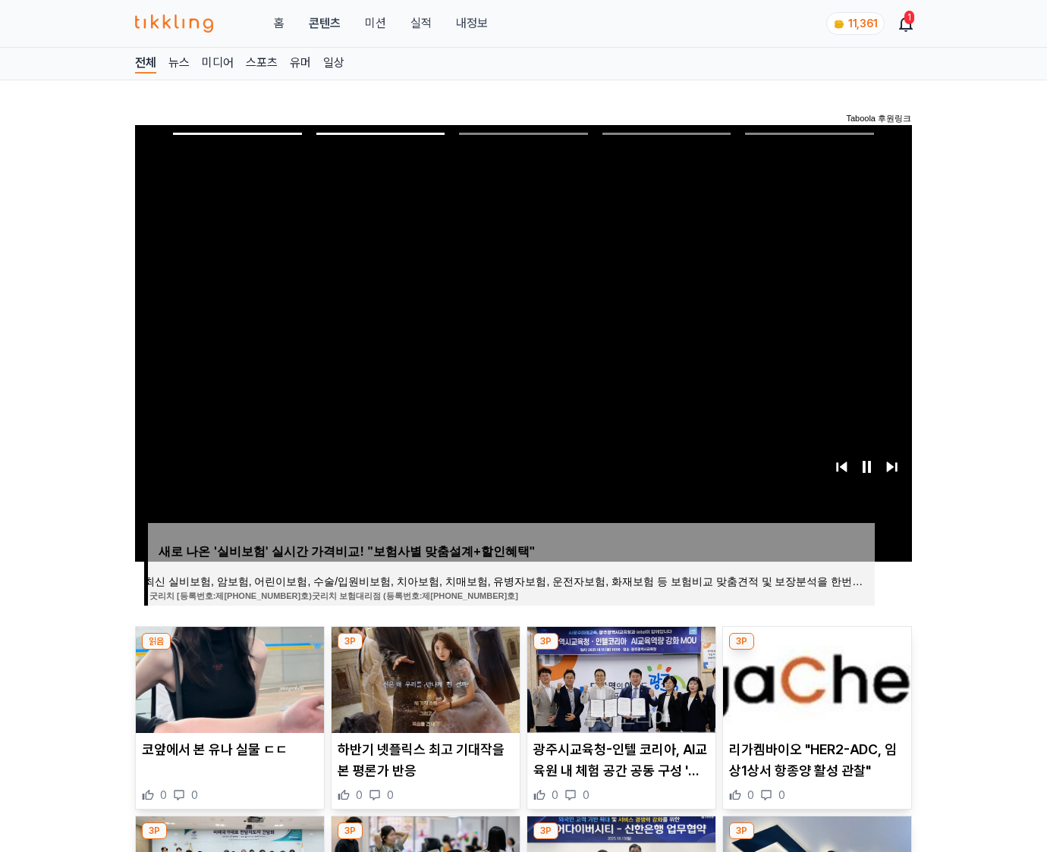
click at [815, 678] on img at bounding box center [817, 680] width 188 height 106
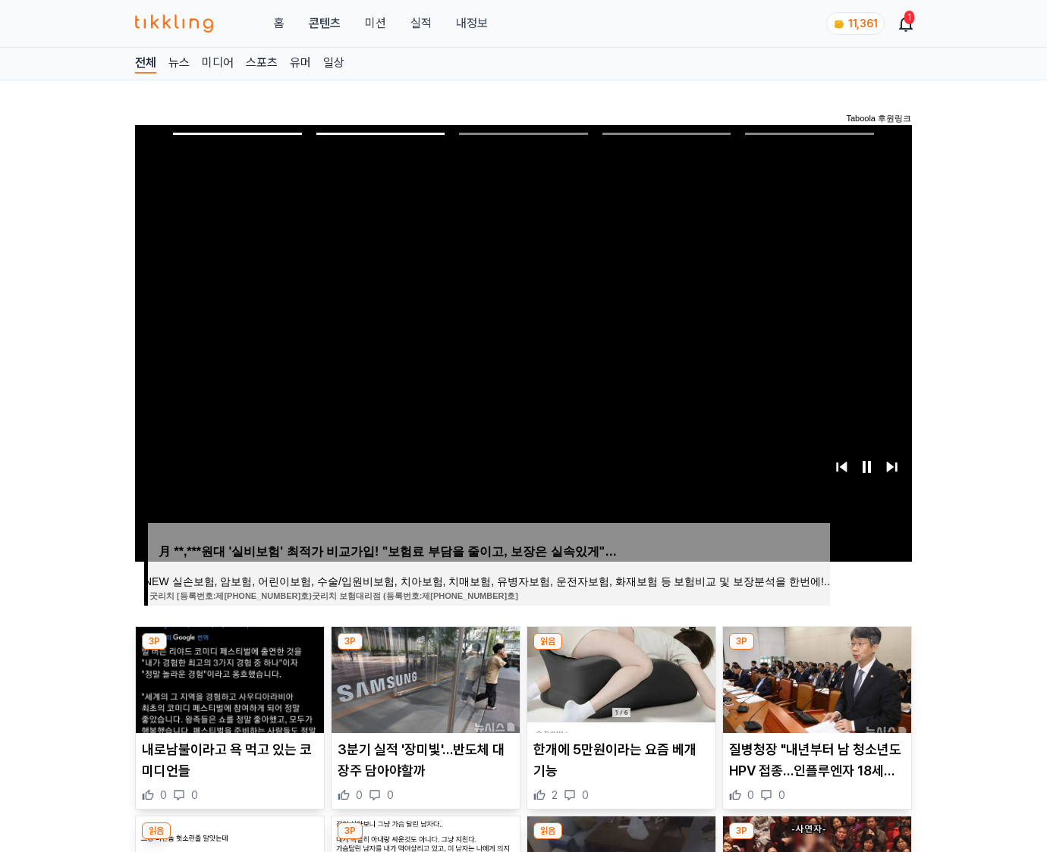
click at [815, 678] on img at bounding box center [817, 680] width 188 height 106
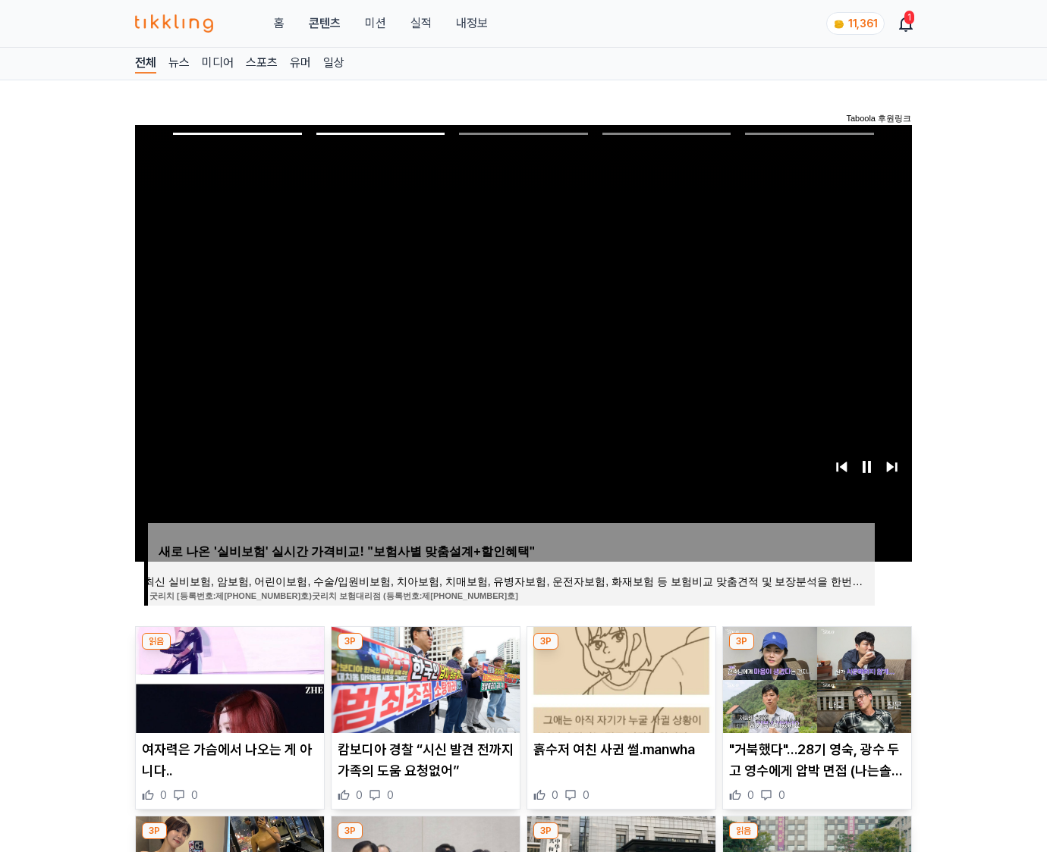
click at [815, 678] on img at bounding box center [817, 680] width 188 height 106
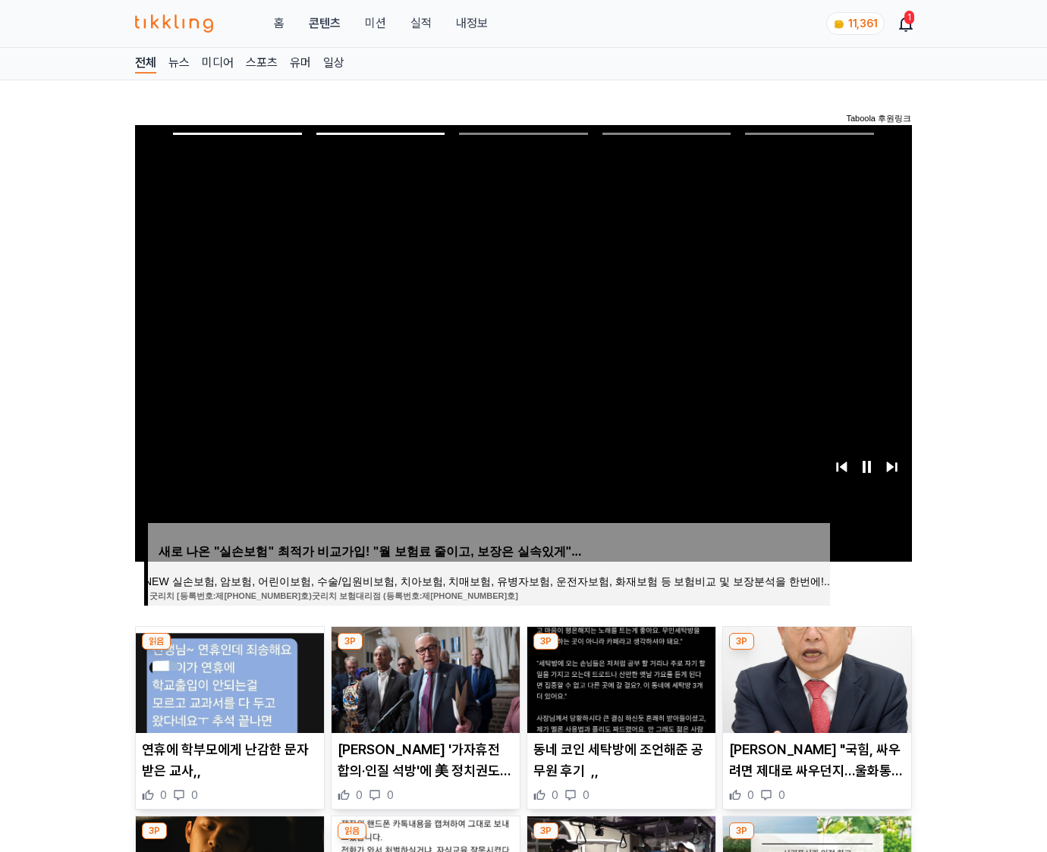
click at [815, 678] on img at bounding box center [817, 680] width 188 height 106
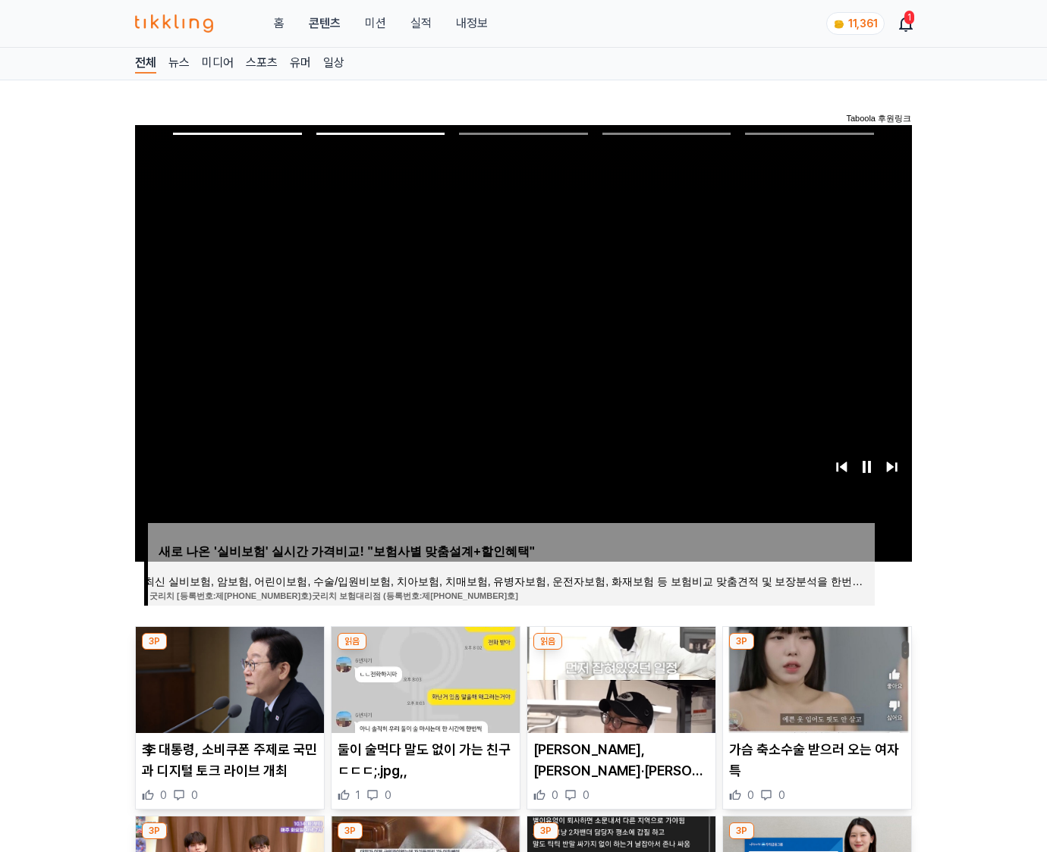
click at [815, 678] on img at bounding box center [817, 680] width 188 height 106
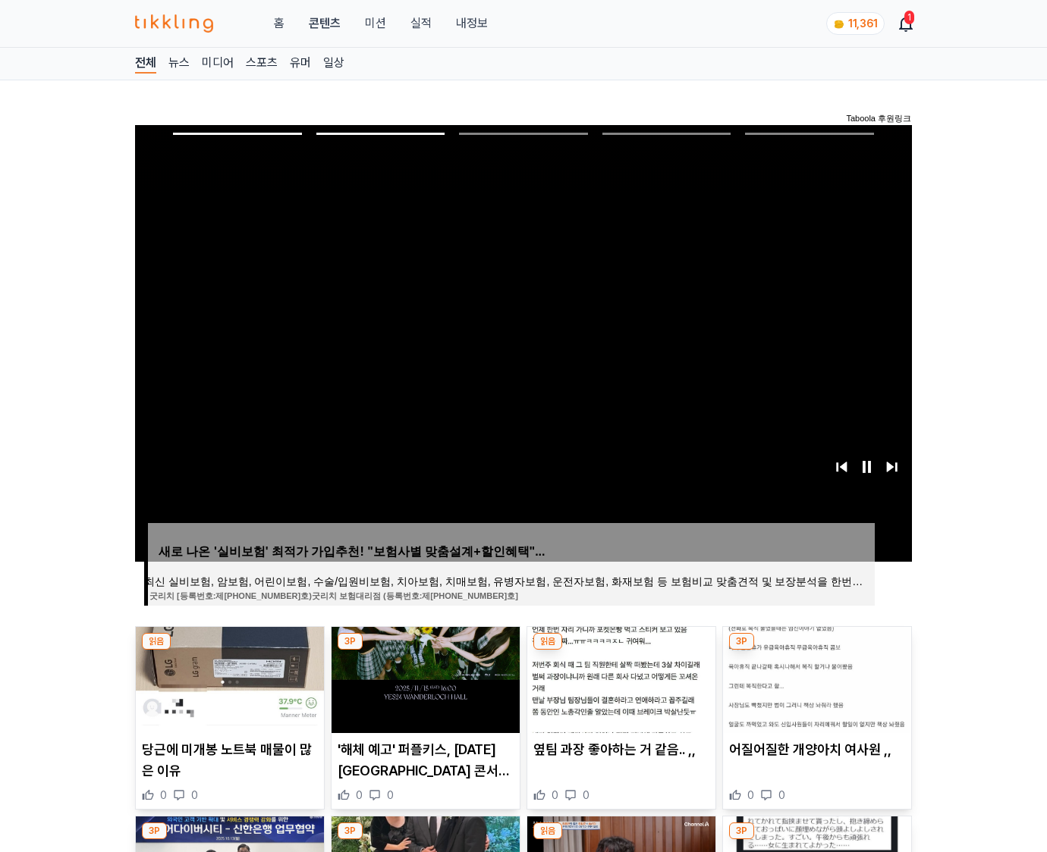
click at [815, 678] on img at bounding box center [817, 680] width 188 height 106
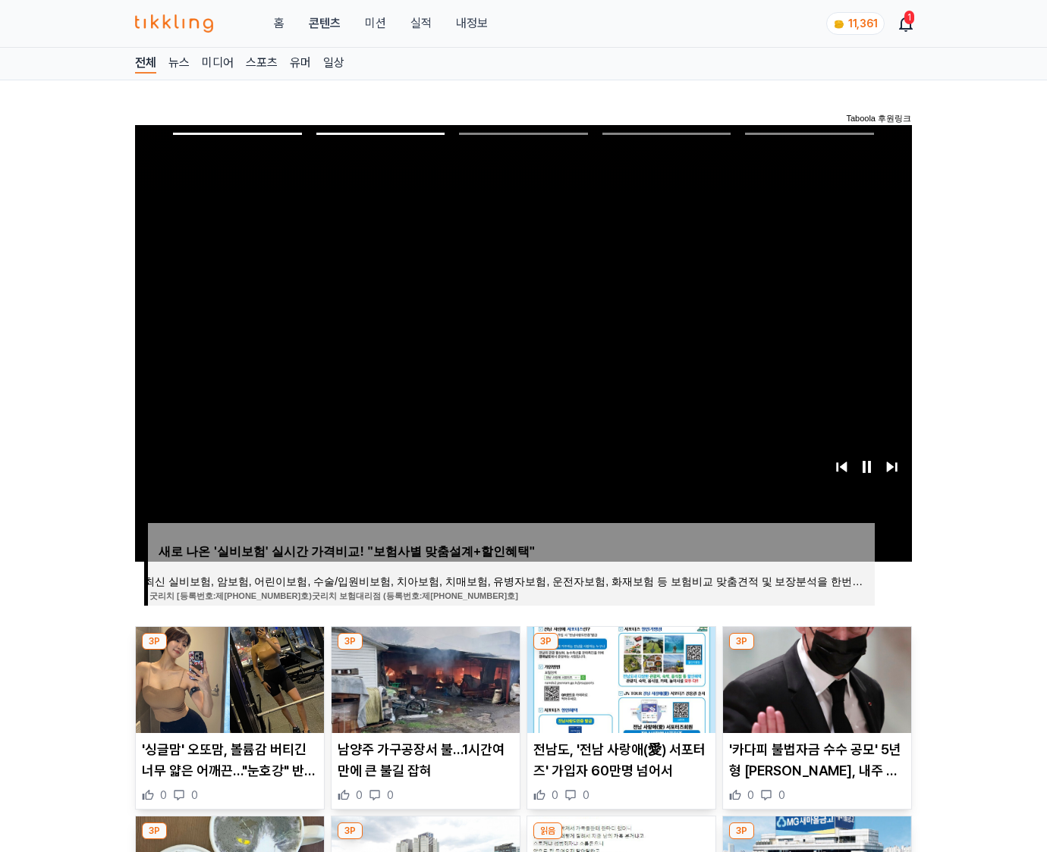
click at [815, 678] on img at bounding box center [817, 680] width 188 height 106
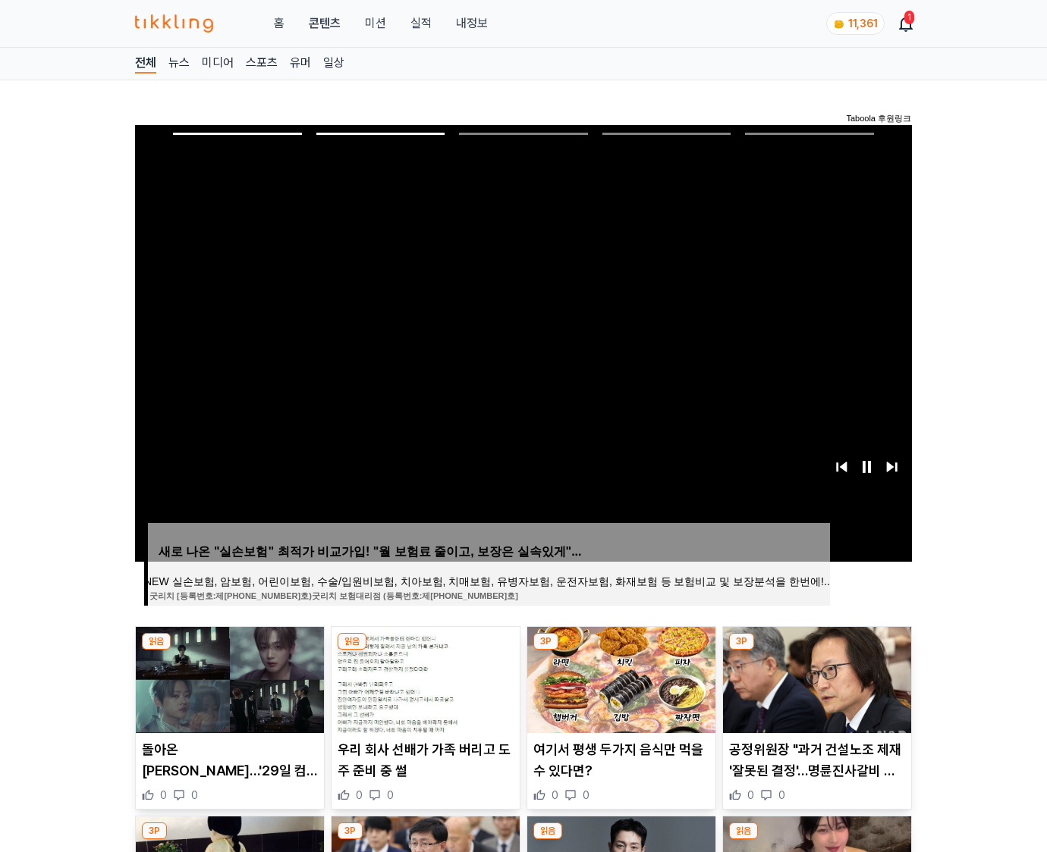
click at [815, 678] on img at bounding box center [817, 680] width 188 height 106
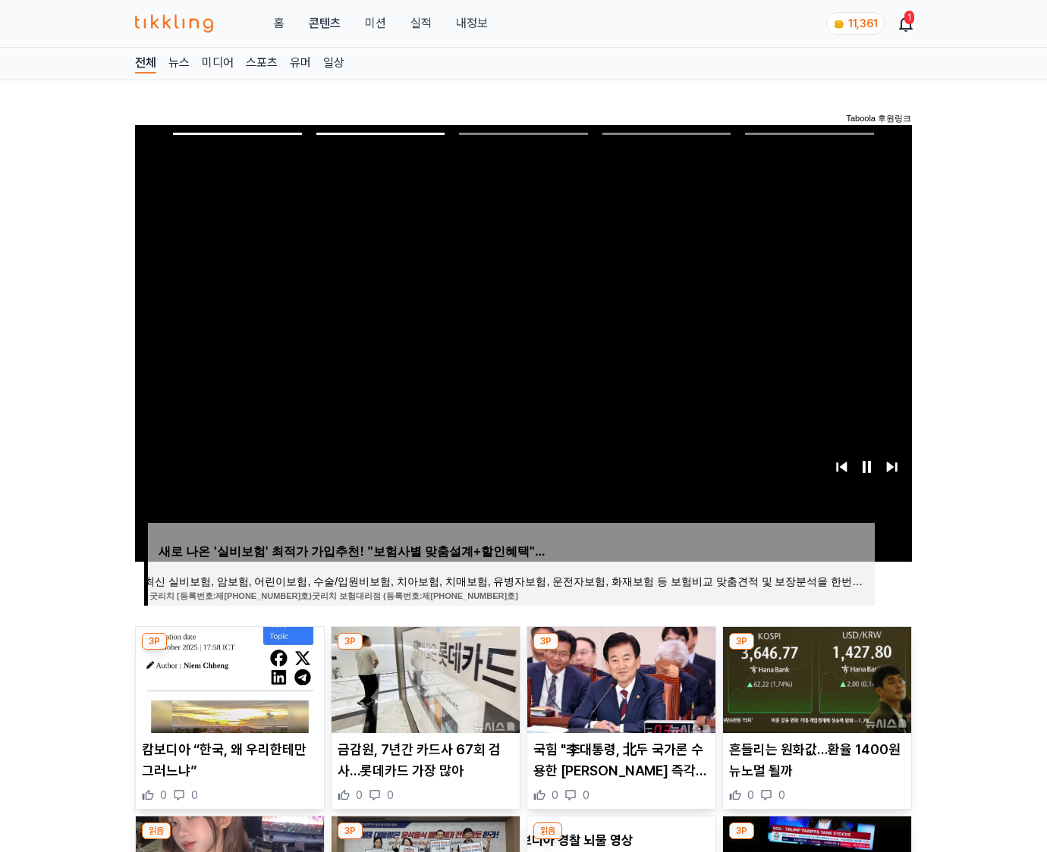
click at [815, 678] on img at bounding box center [817, 680] width 188 height 106
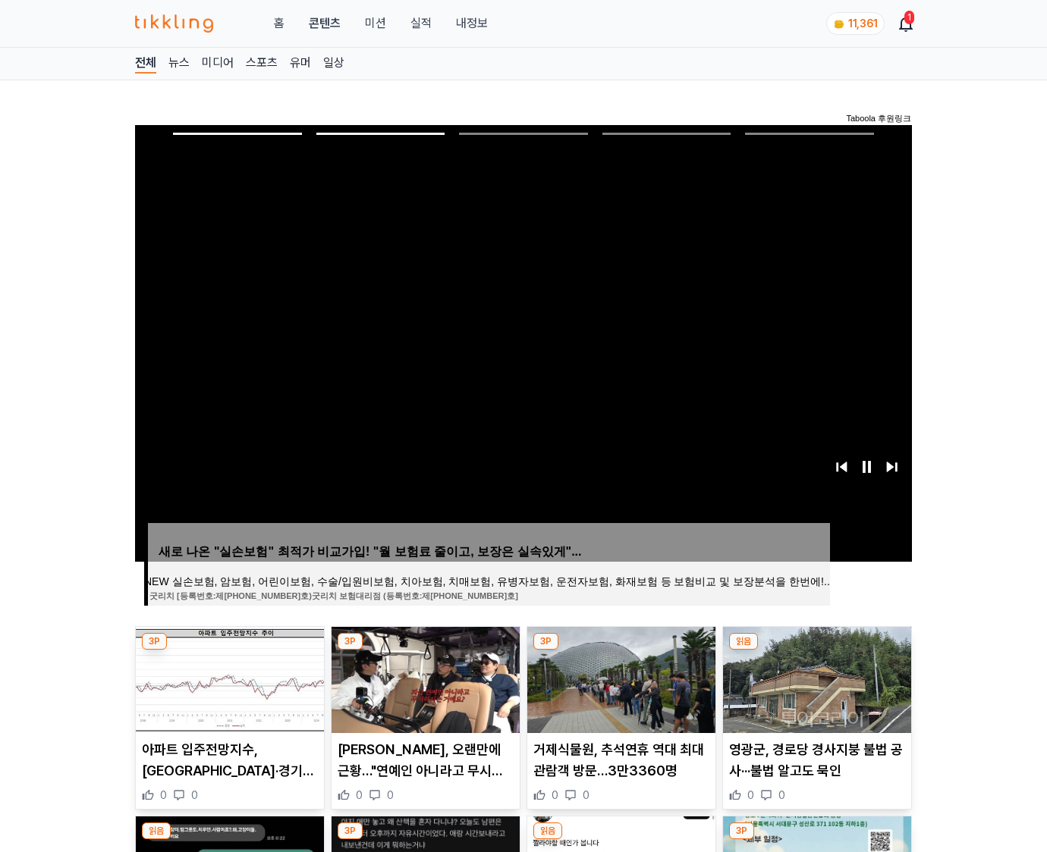
click at [815, 678] on img at bounding box center [817, 680] width 188 height 106
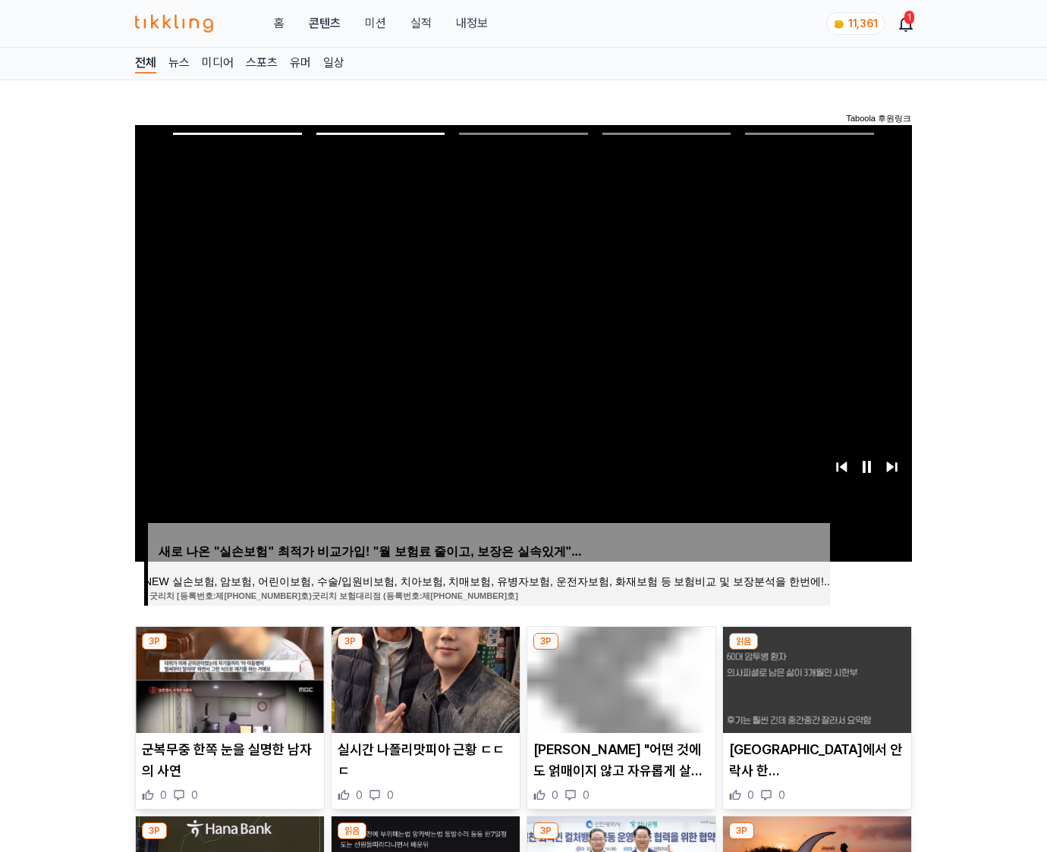
click at [815, 678] on img at bounding box center [817, 680] width 188 height 106
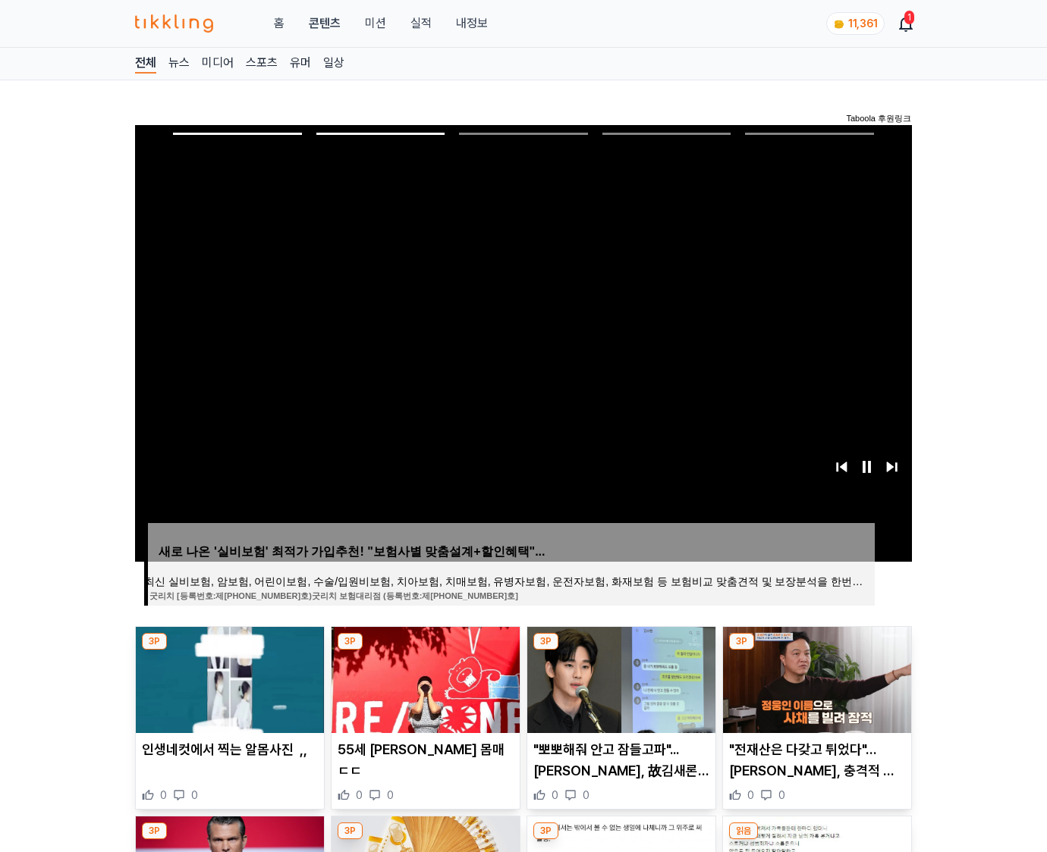
click at [815, 678] on img at bounding box center [817, 680] width 188 height 106
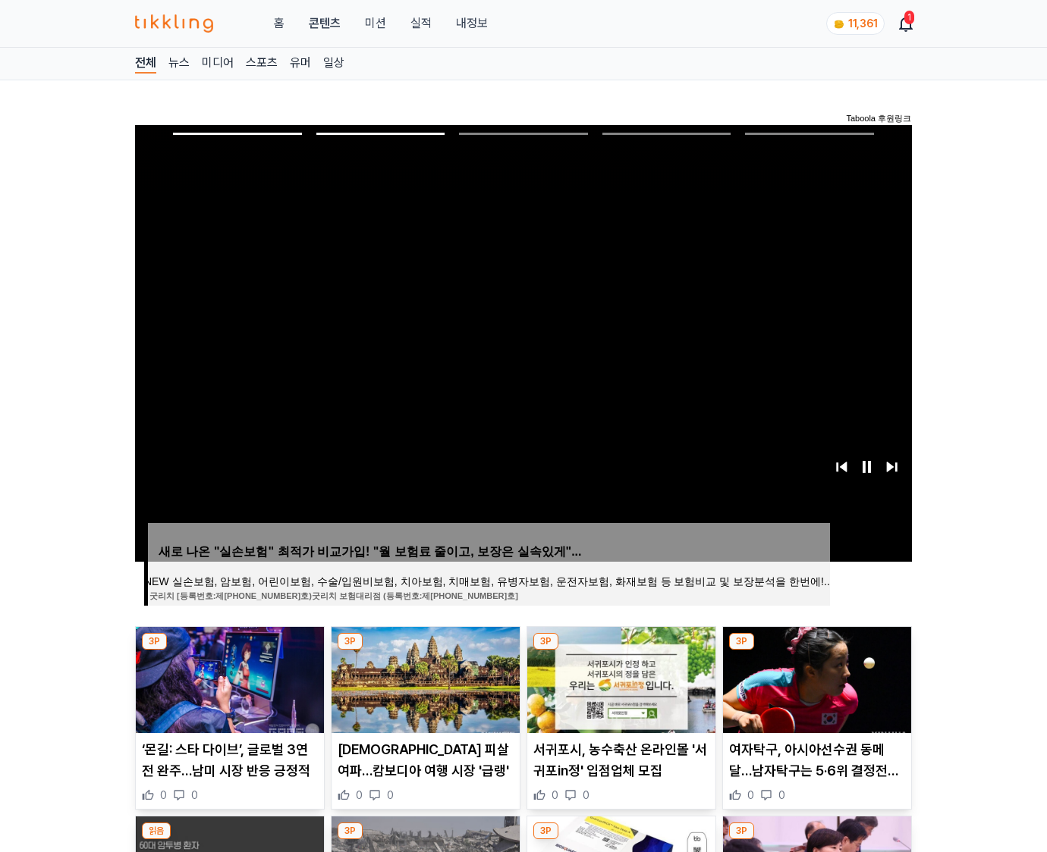
click at [815, 678] on img at bounding box center [817, 680] width 188 height 106
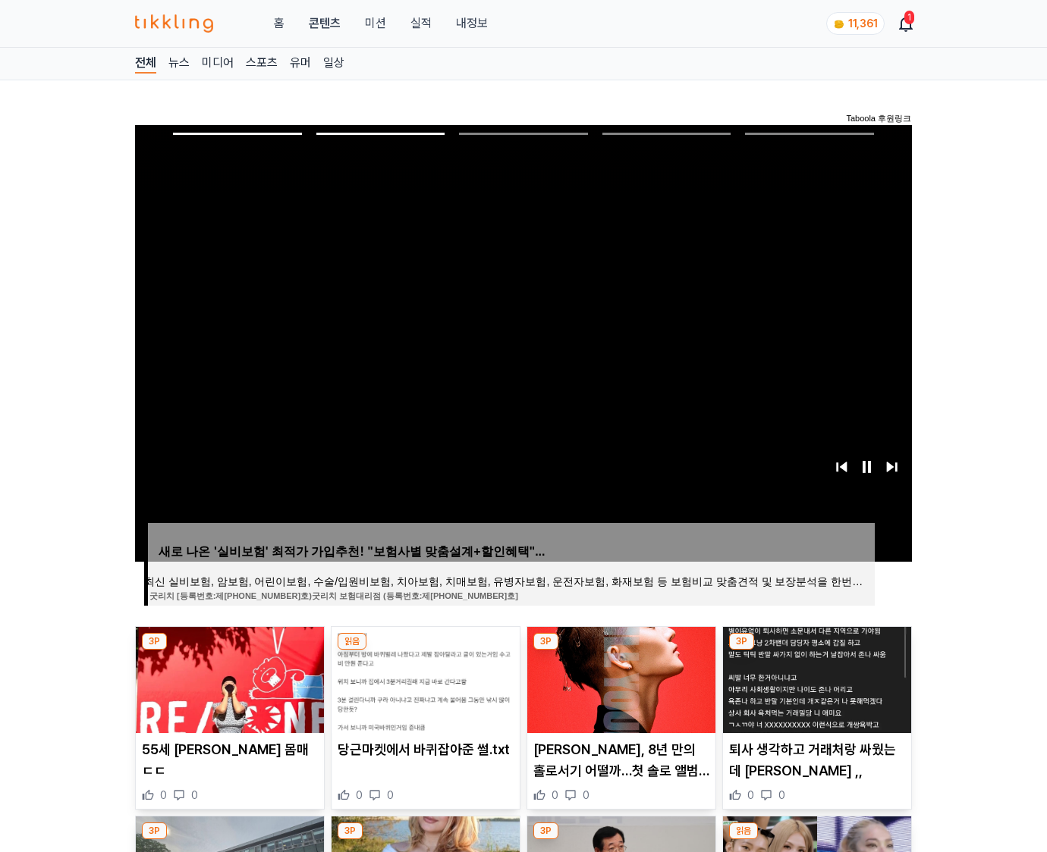
click at [815, 678] on img at bounding box center [817, 680] width 188 height 106
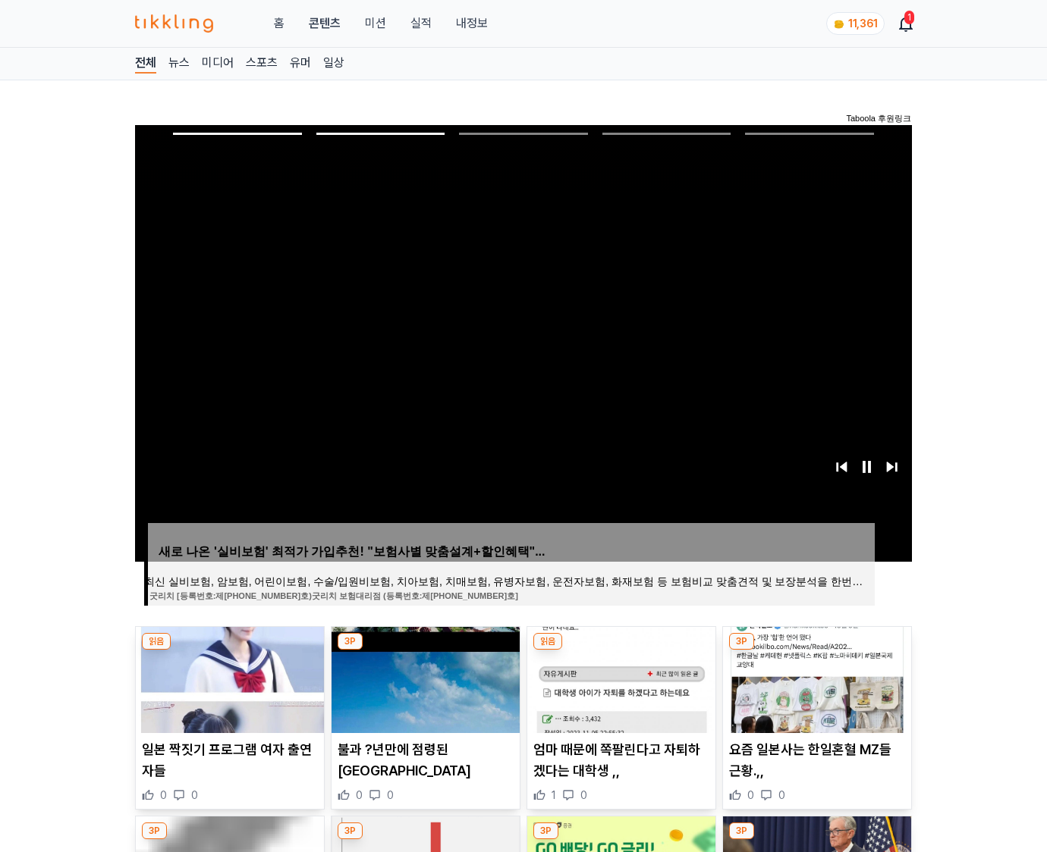
click at [815, 678] on img at bounding box center [817, 680] width 188 height 106
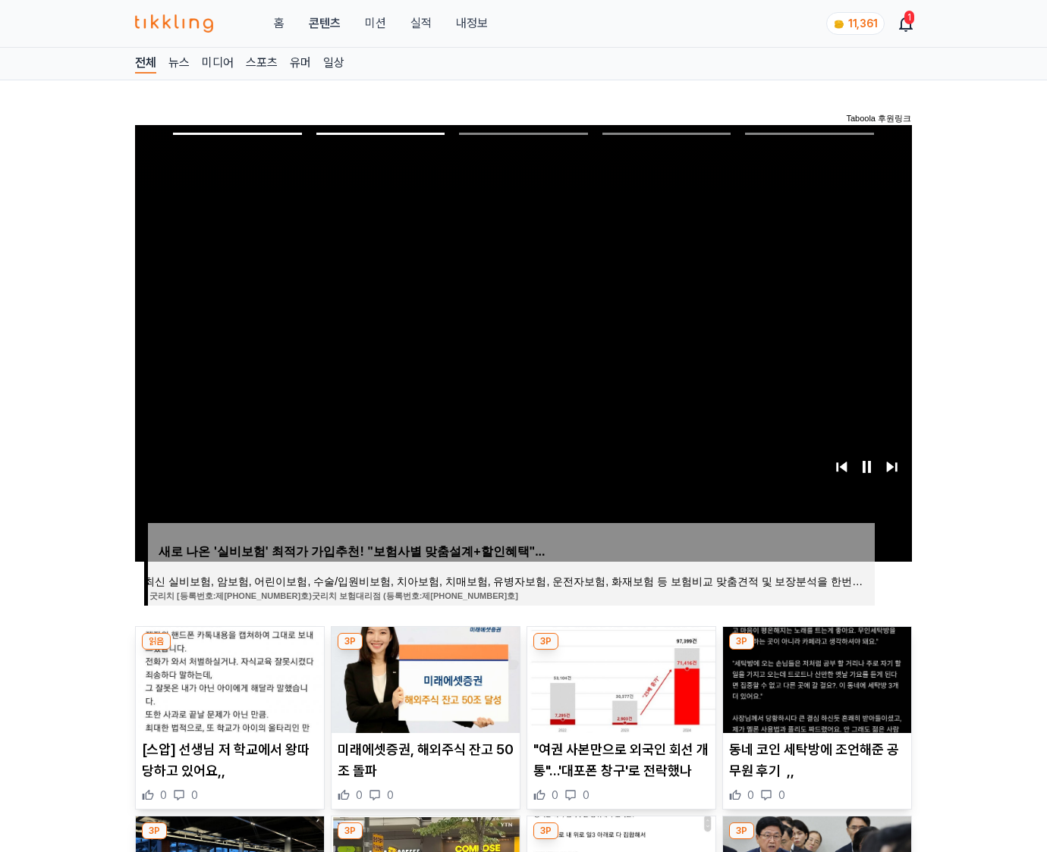
click at [815, 678] on img at bounding box center [817, 680] width 188 height 106
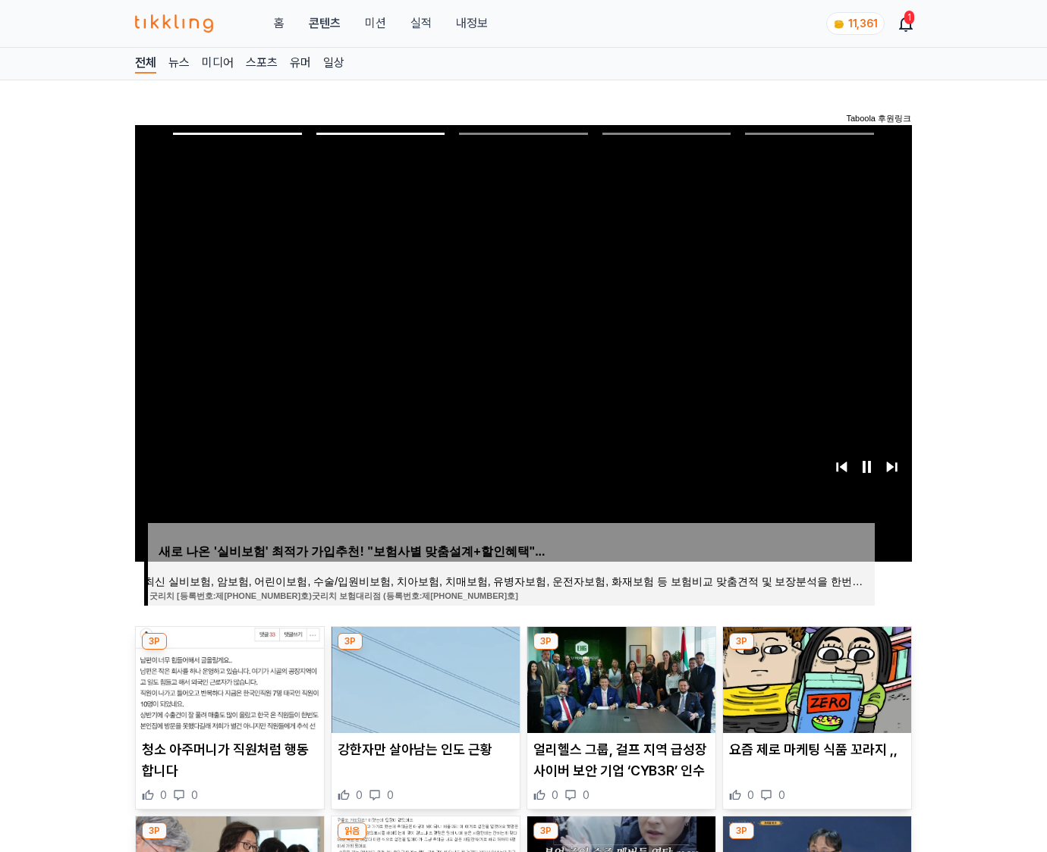
click at [815, 678] on img at bounding box center [817, 680] width 188 height 106
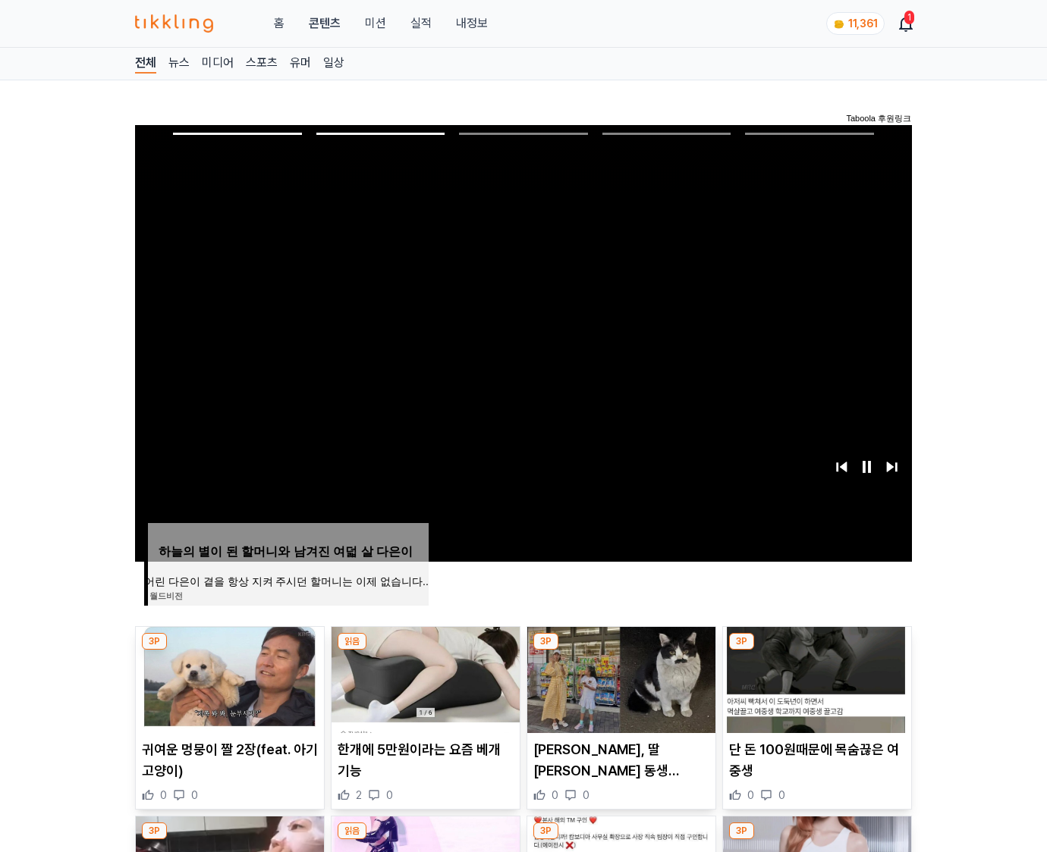
click at [815, 678] on img at bounding box center [817, 680] width 188 height 106
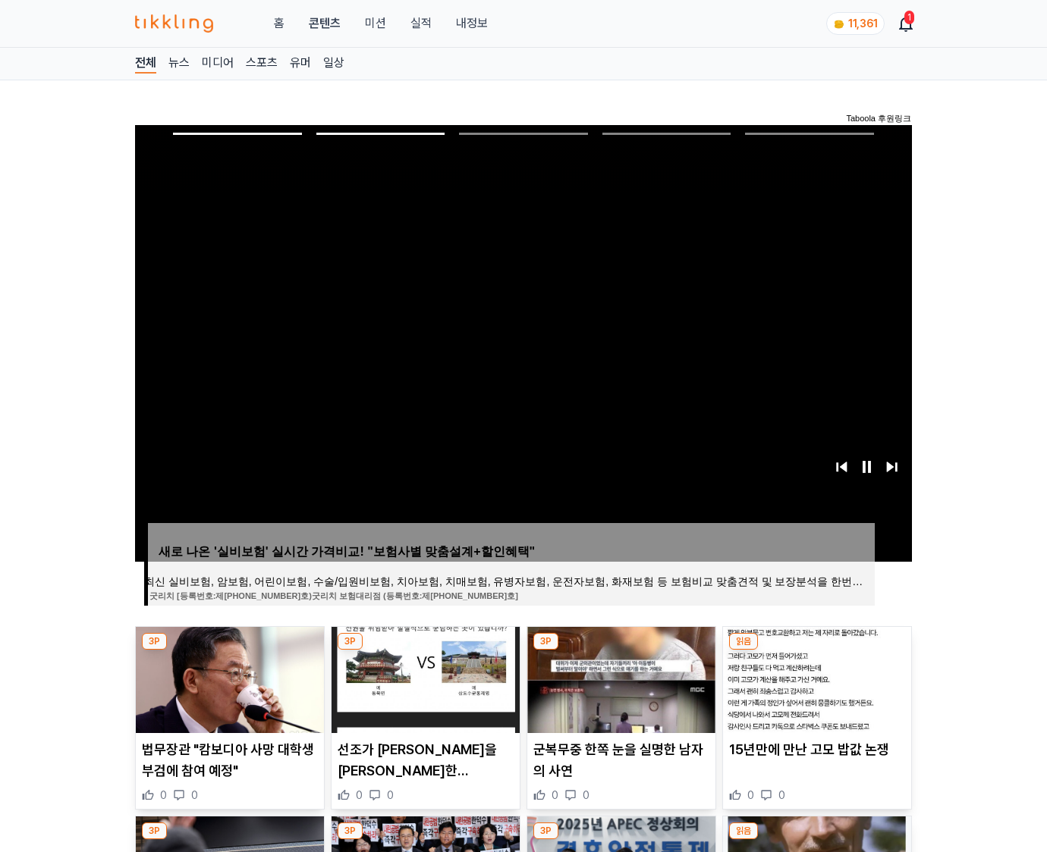
click at [815, 678] on img at bounding box center [817, 680] width 188 height 106
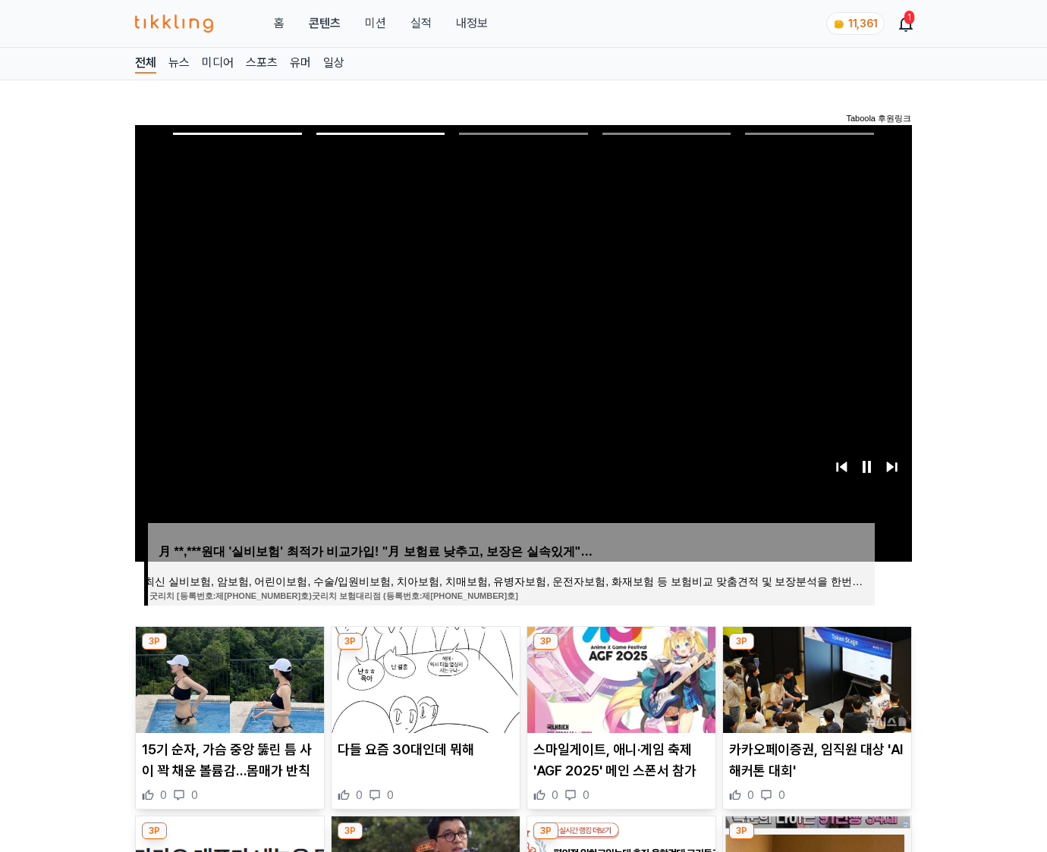
click at [815, 678] on img at bounding box center [817, 680] width 188 height 106
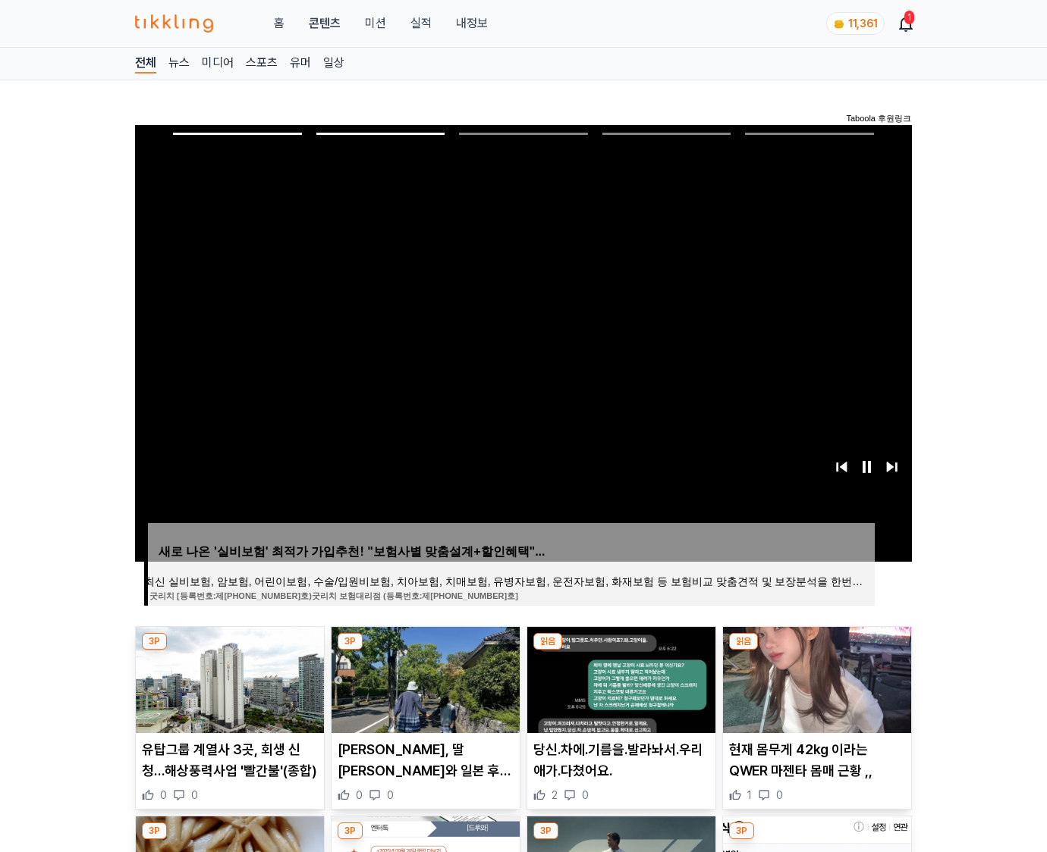
click at [815, 678] on img at bounding box center [817, 680] width 188 height 106
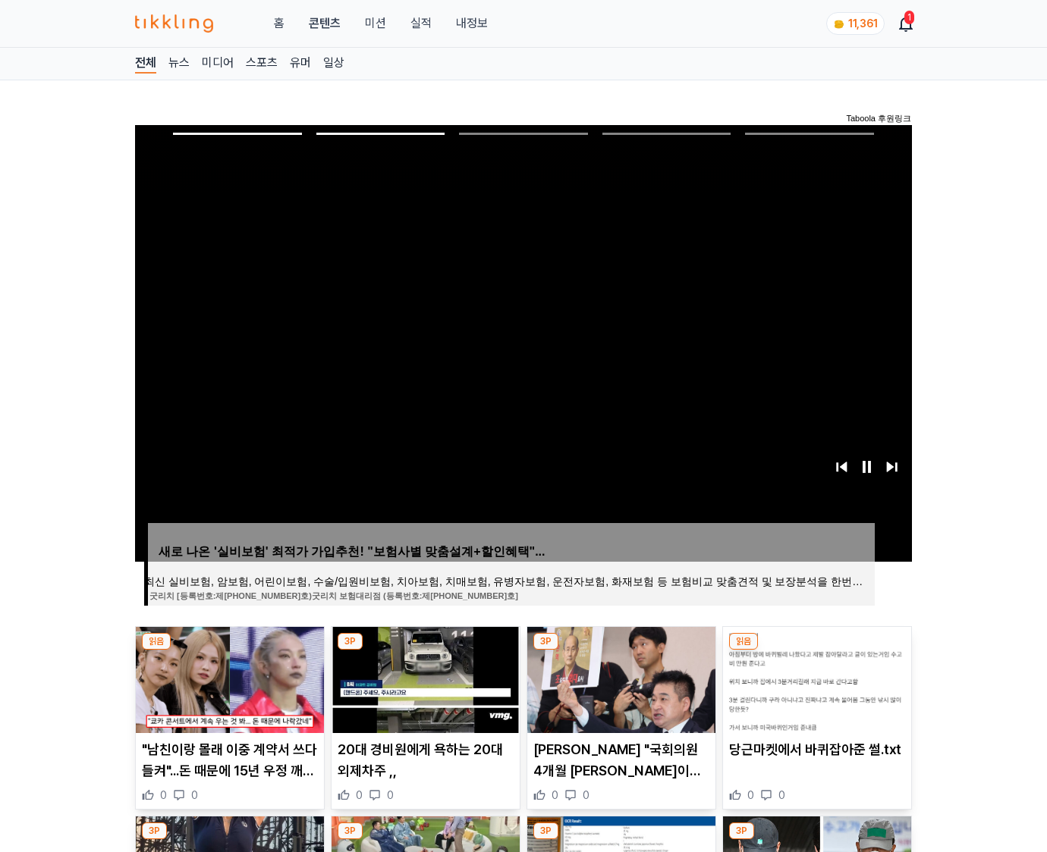
click at [815, 678] on img at bounding box center [817, 680] width 188 height 106
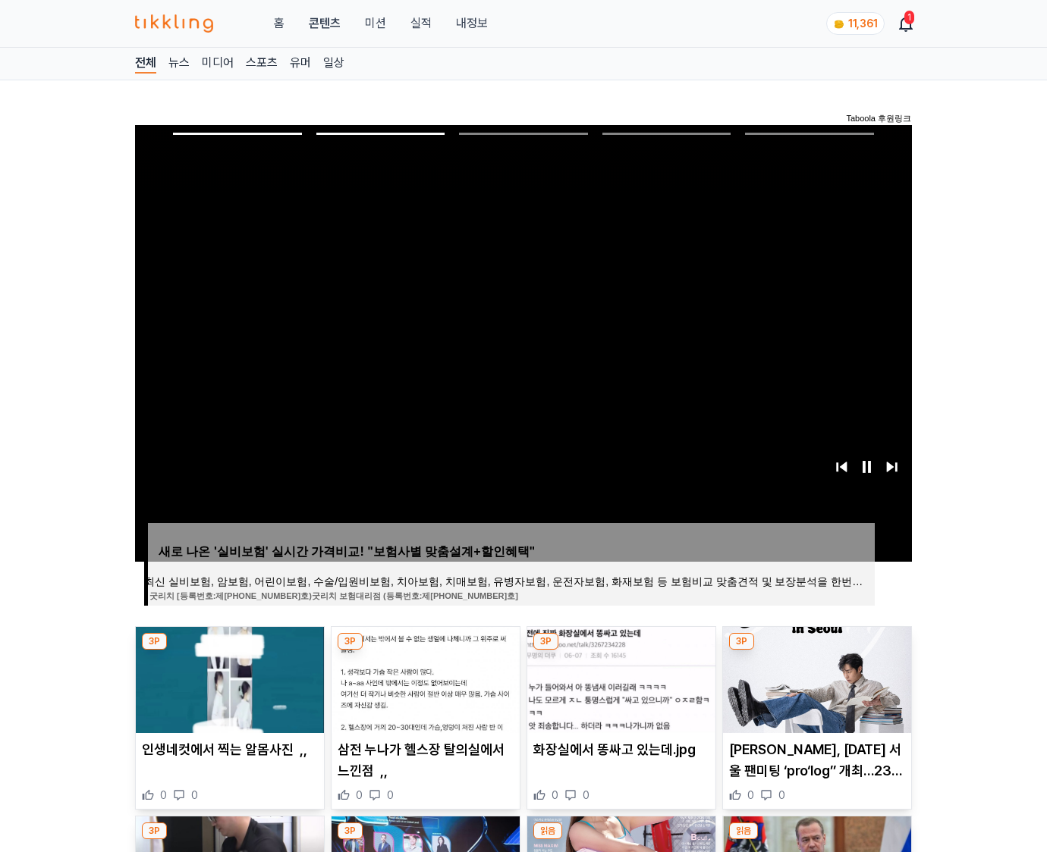
click at [815, 678] on img at bounding box center [817, 680] width 188 height 106
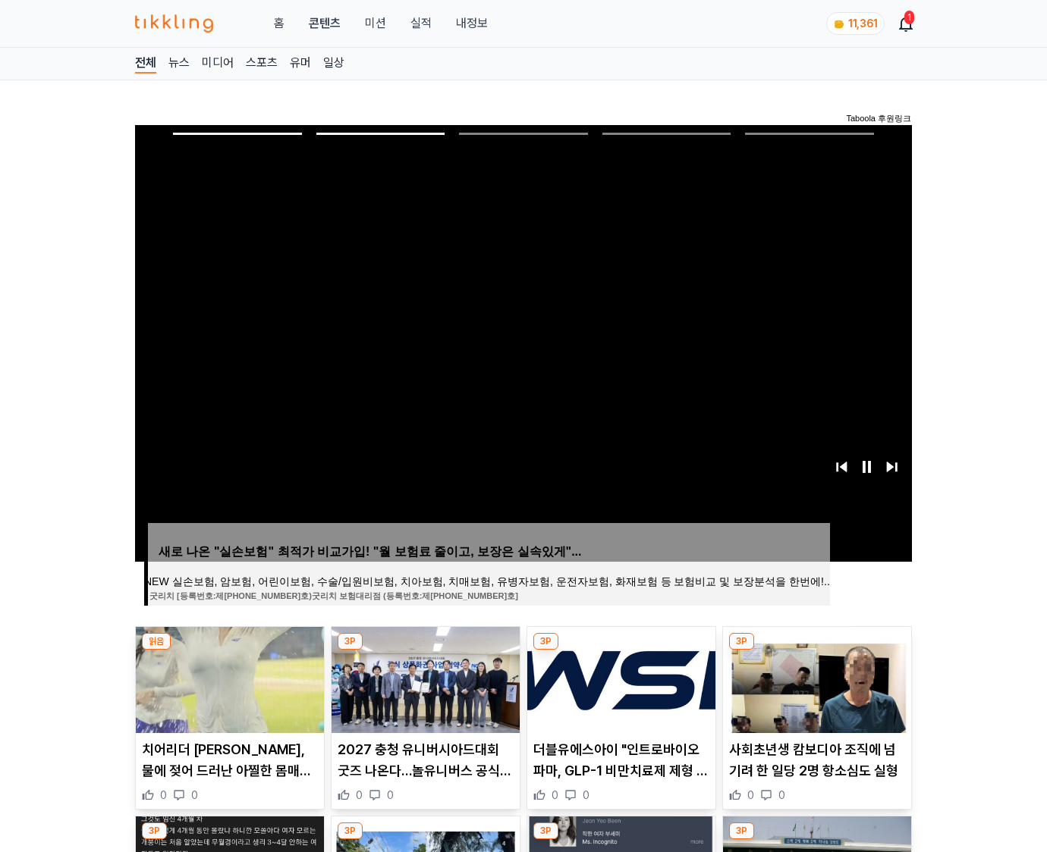
click at [815, 678] on img at bounding box center [817, 680] width 188 height 106
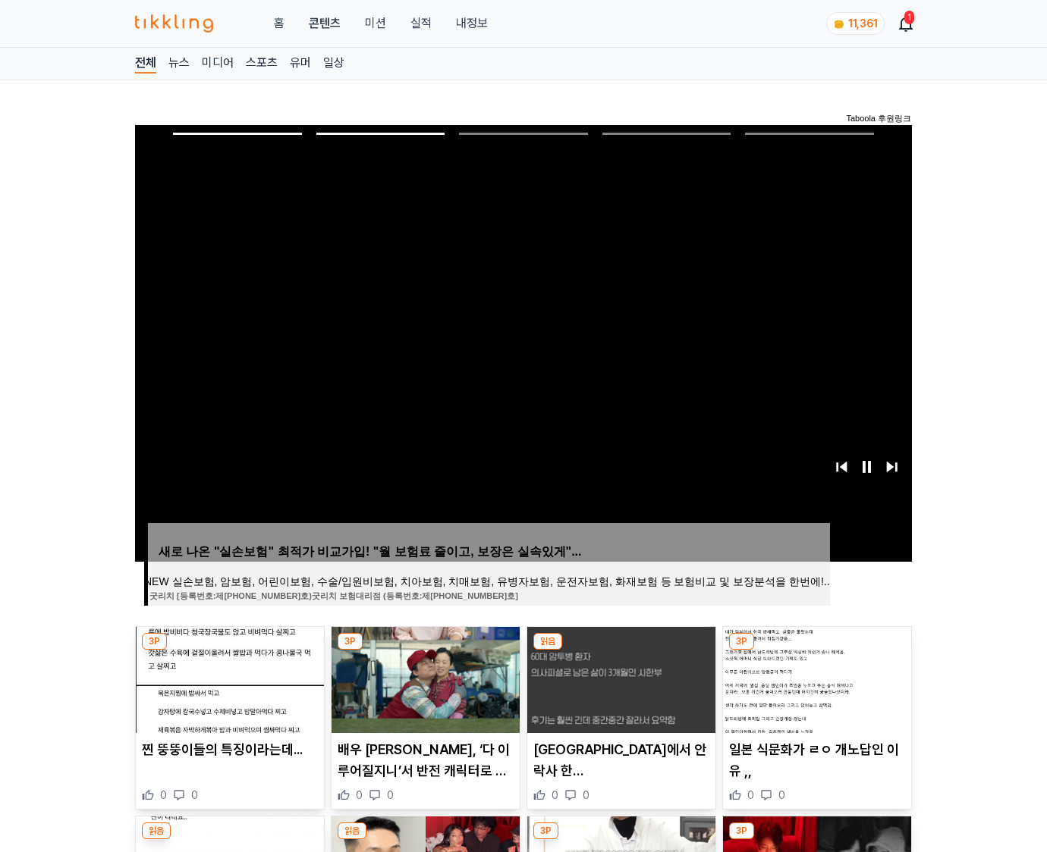
click at [815, 678] on img at bounding box center [817, 680] width 188 height 106
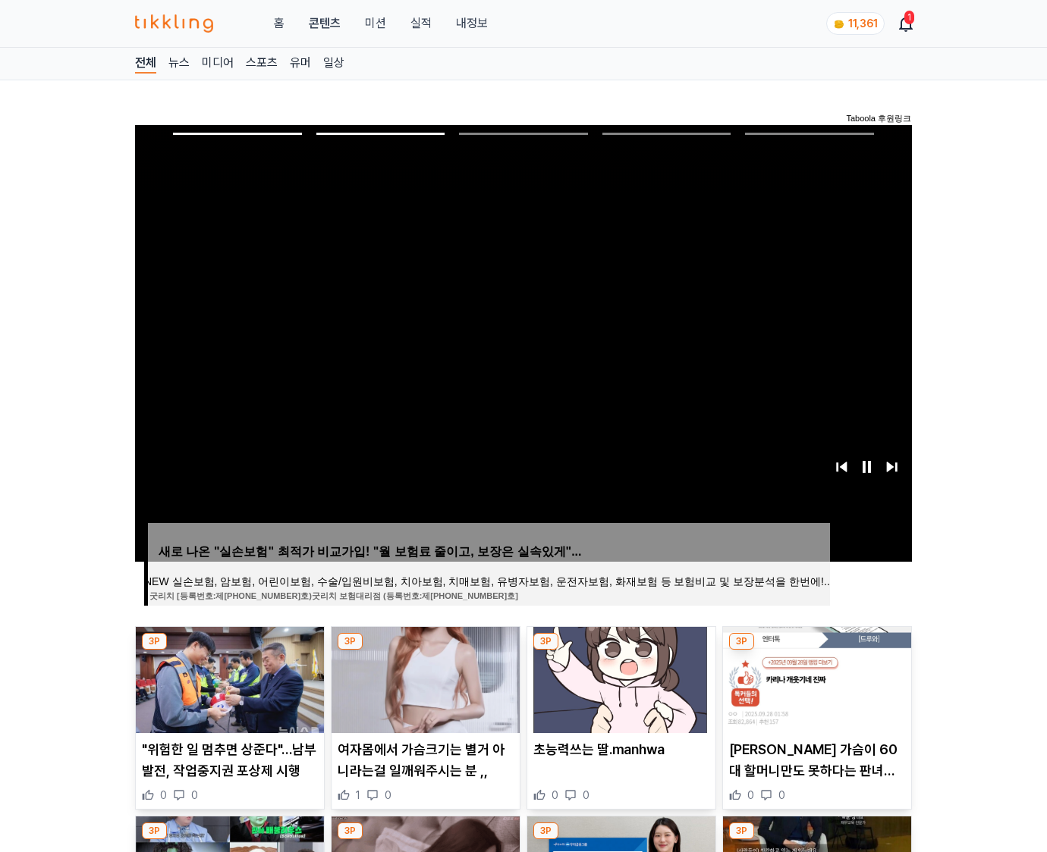
click at [815, 678] on img at bounding box center [817, 680] width 188 height 106
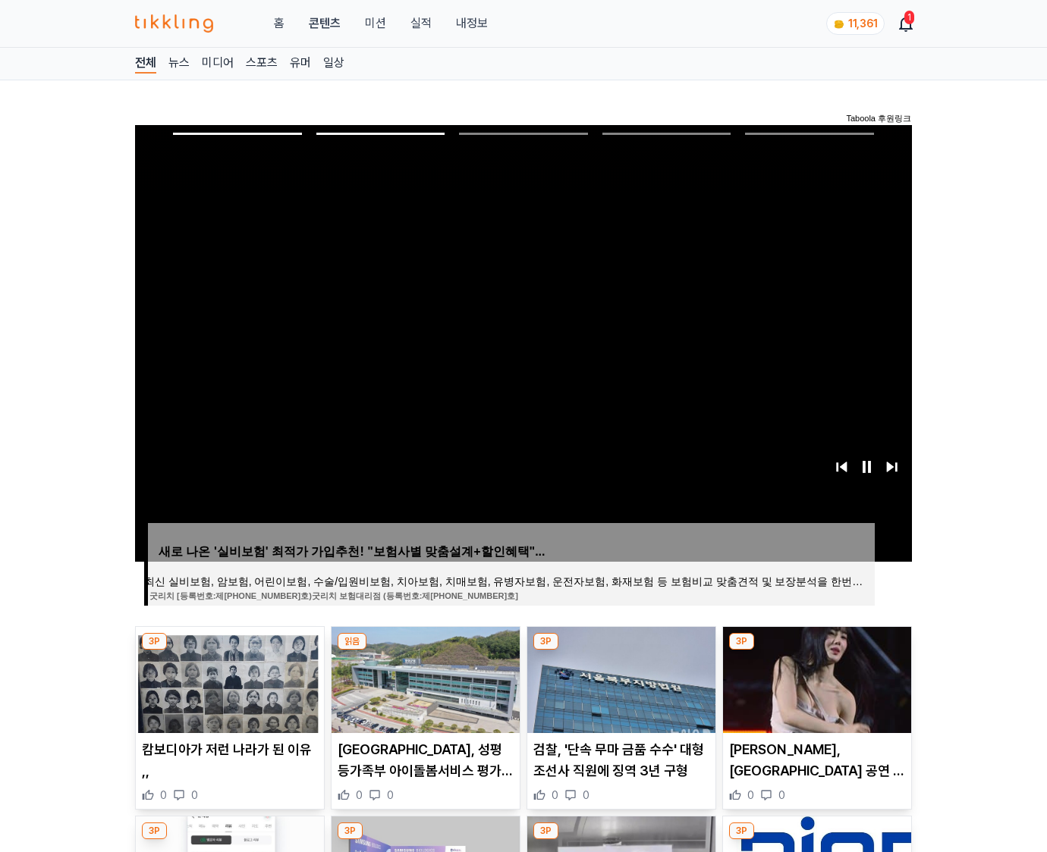
click at [815, 678] on img at bounding box center [817, 680] width 188 height 106
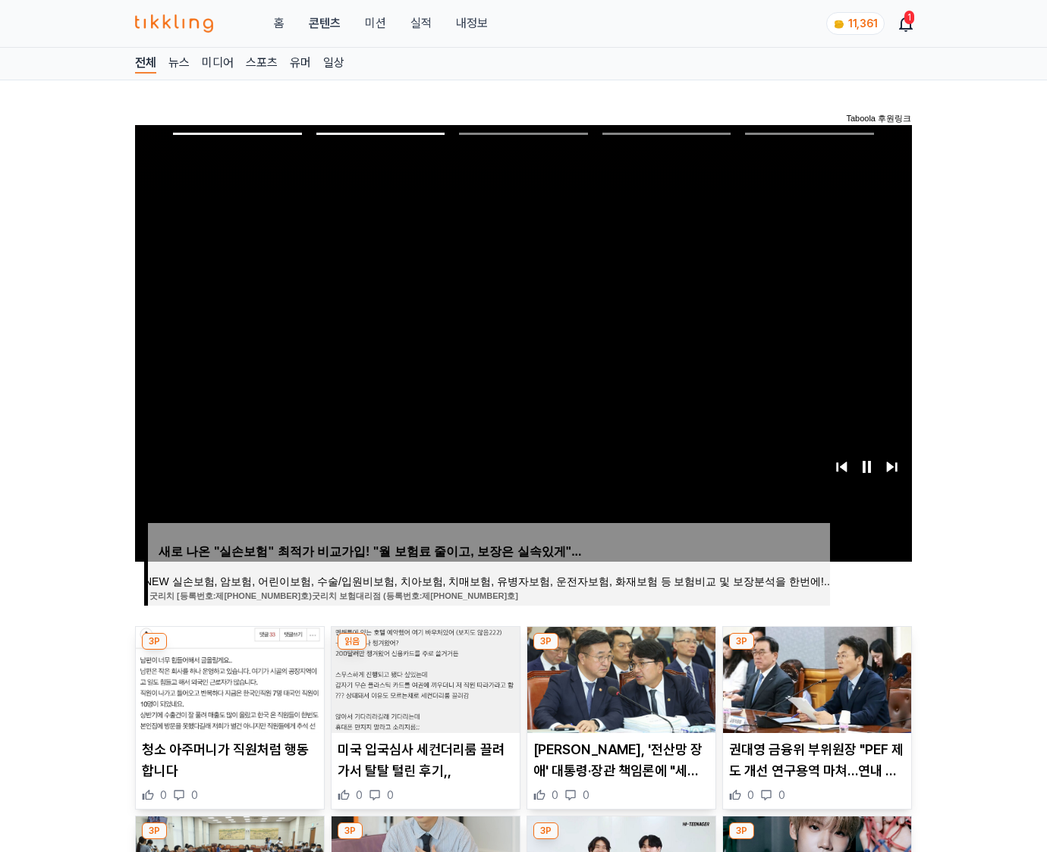
click at [815, 678] on img at bounding box center [817, 680] width 188 height 106
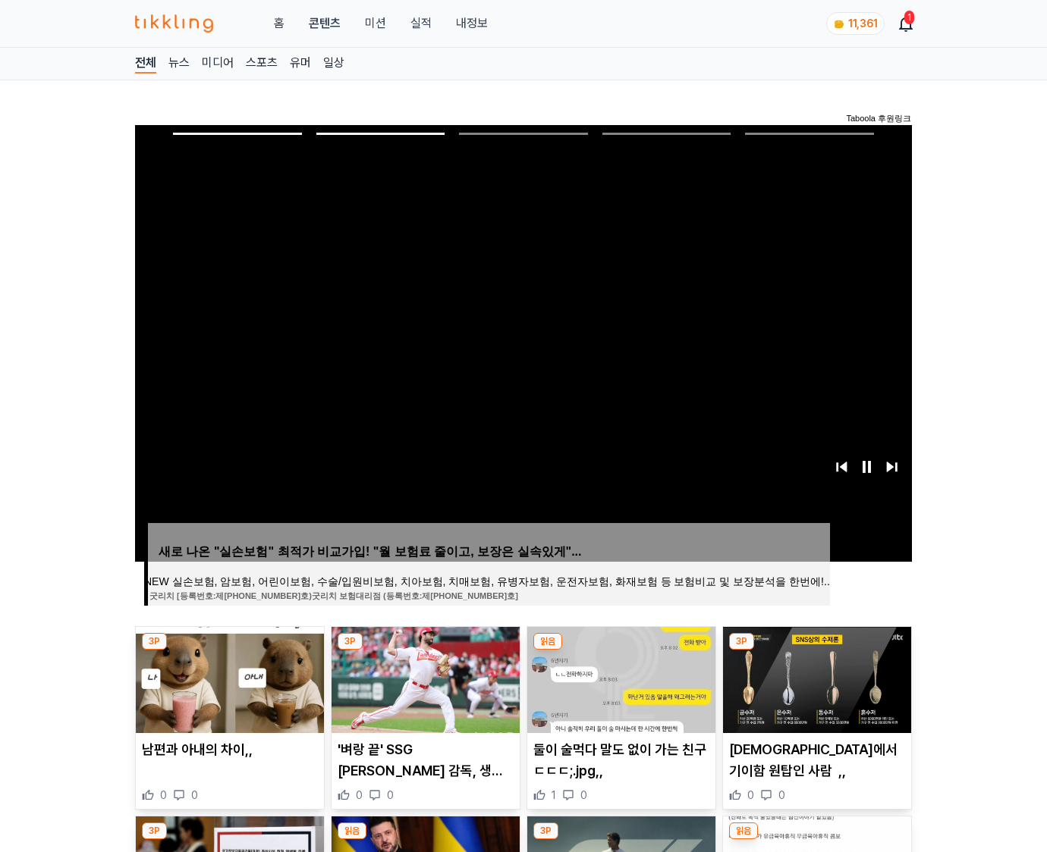
click at [815, 678] on img at bounding box center [817, 680] width 188 height 106
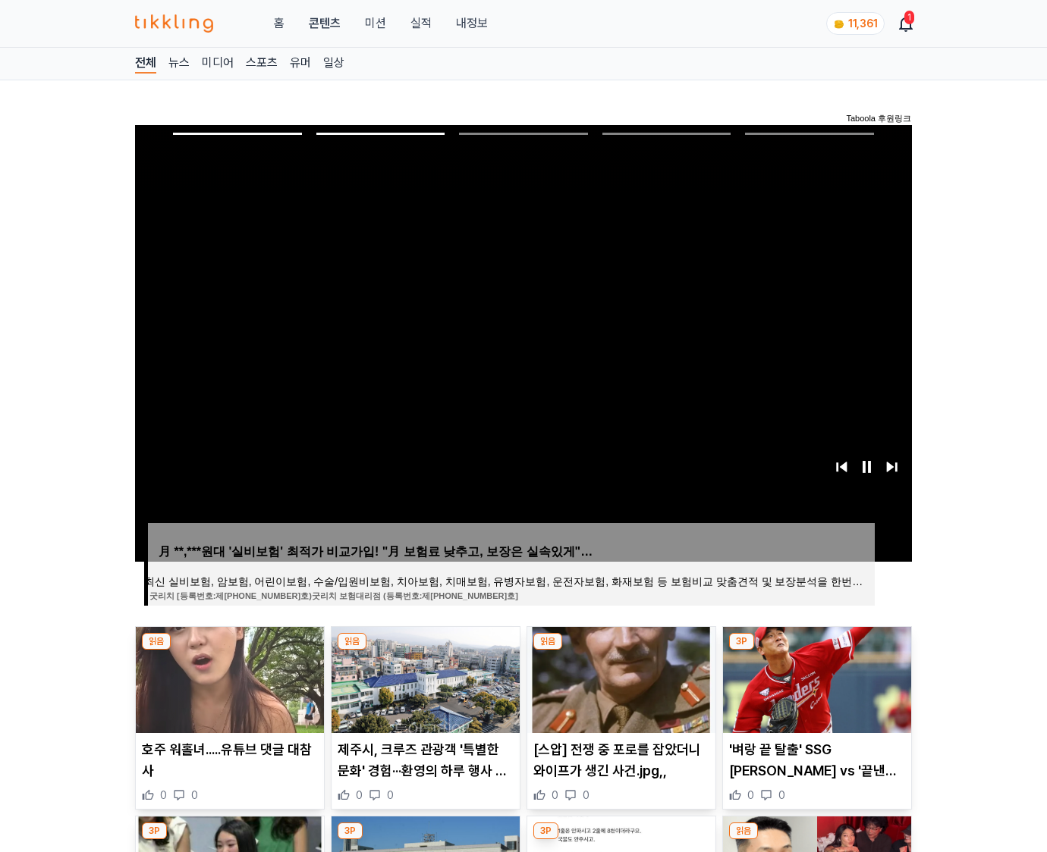
click at [815, 678] on img at bounding box center [817, 680] width 188 height 106
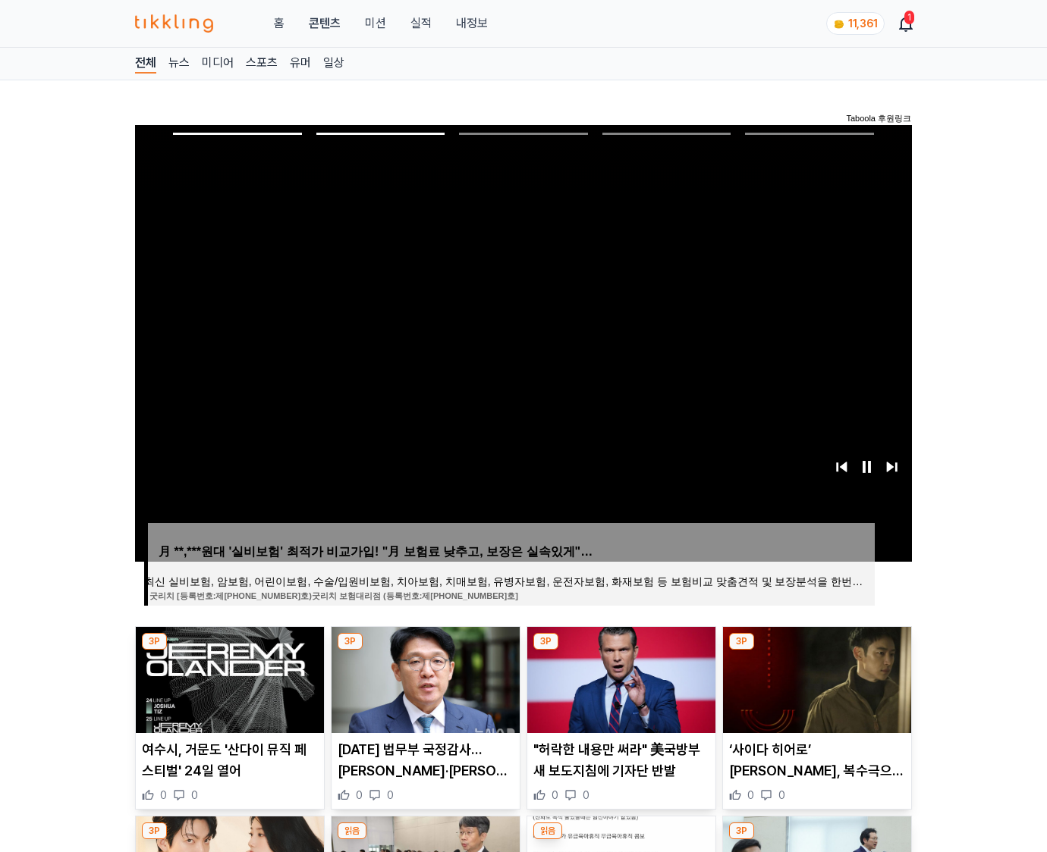
click at [815, 678] on img at bounding box center [817, 680] width 188 height 106
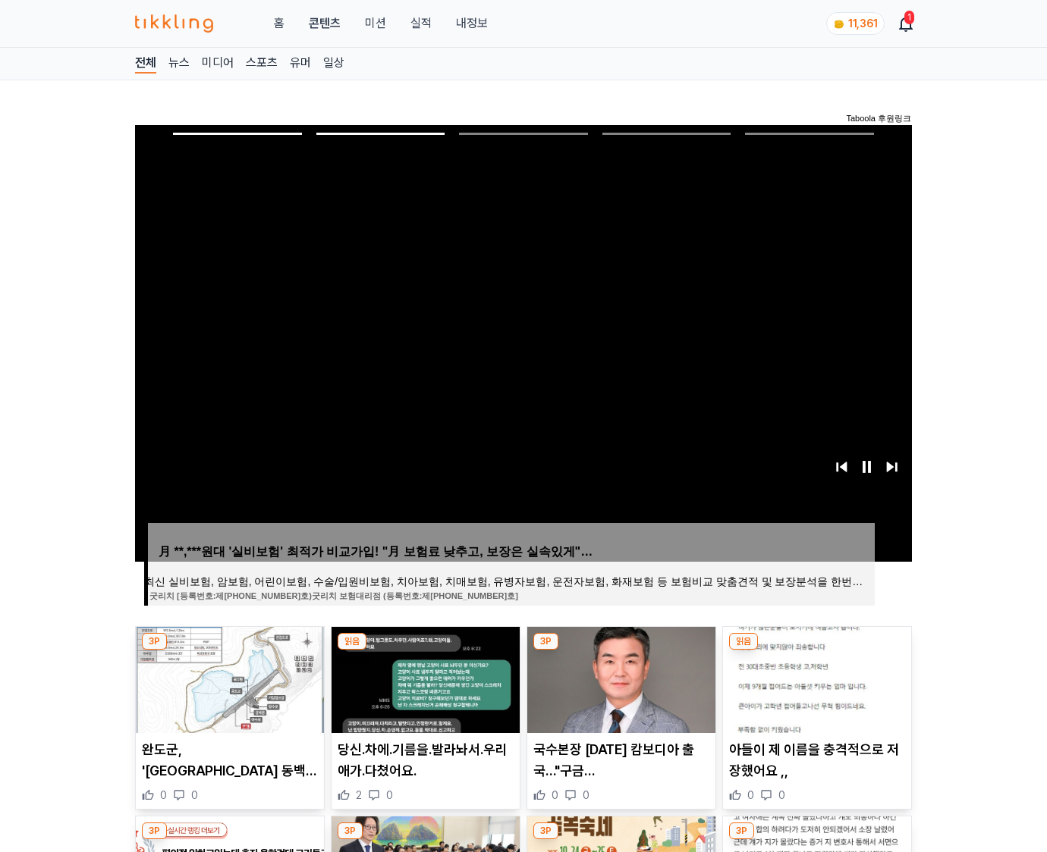
click at [815, 678] on img at bounding box center [817, 680] width 188 height 106
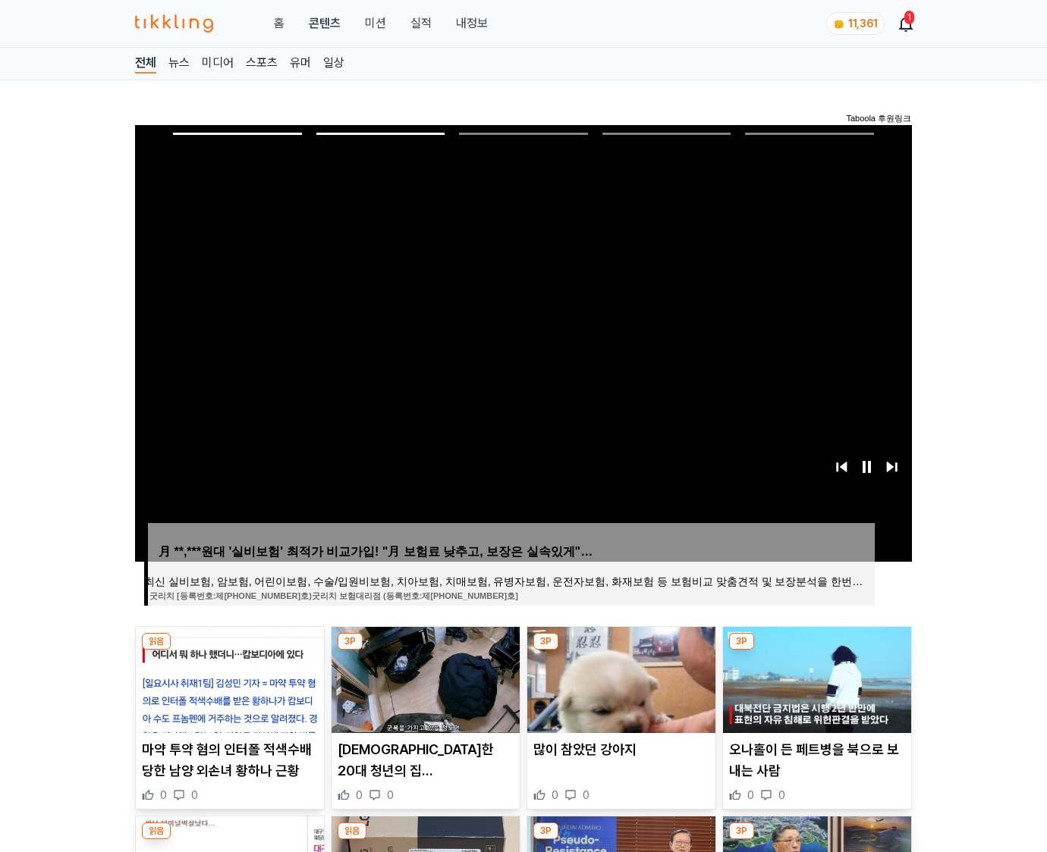
click at [815, 678] on img at bounding box center [817, 680] width 188 height 106
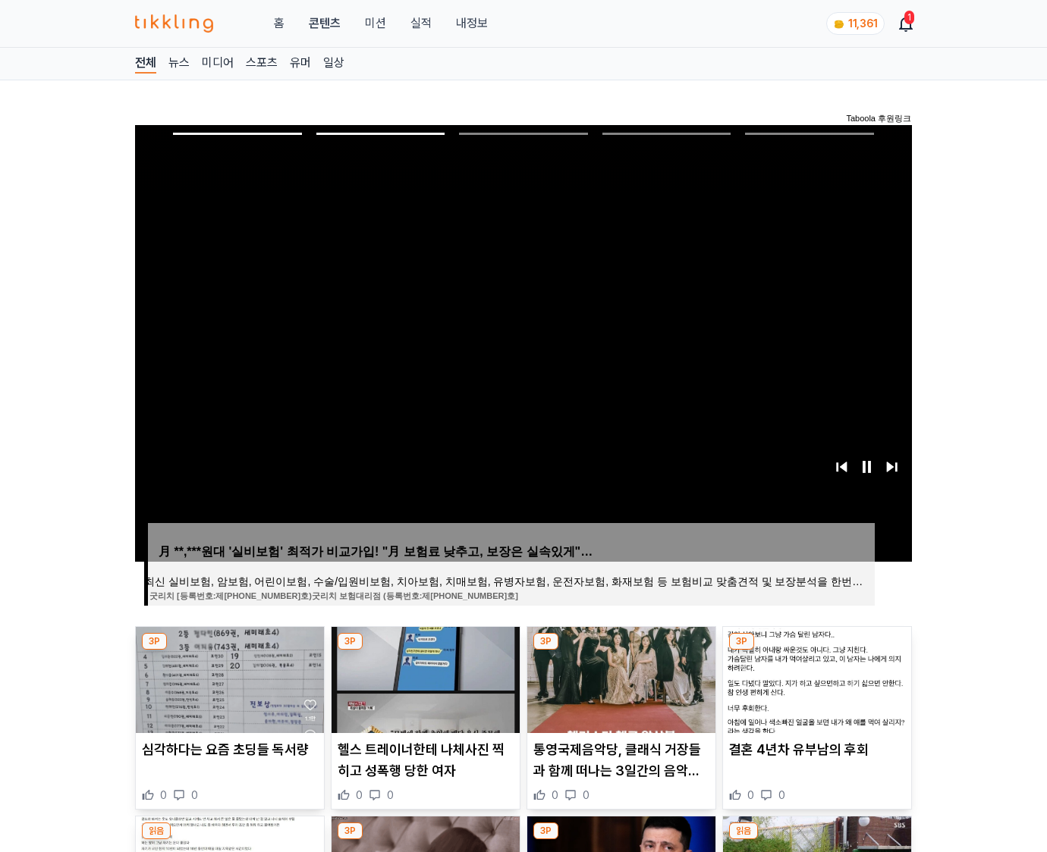
click at [815, 678] on img at bounding box center [817, 680] width 188 height 106
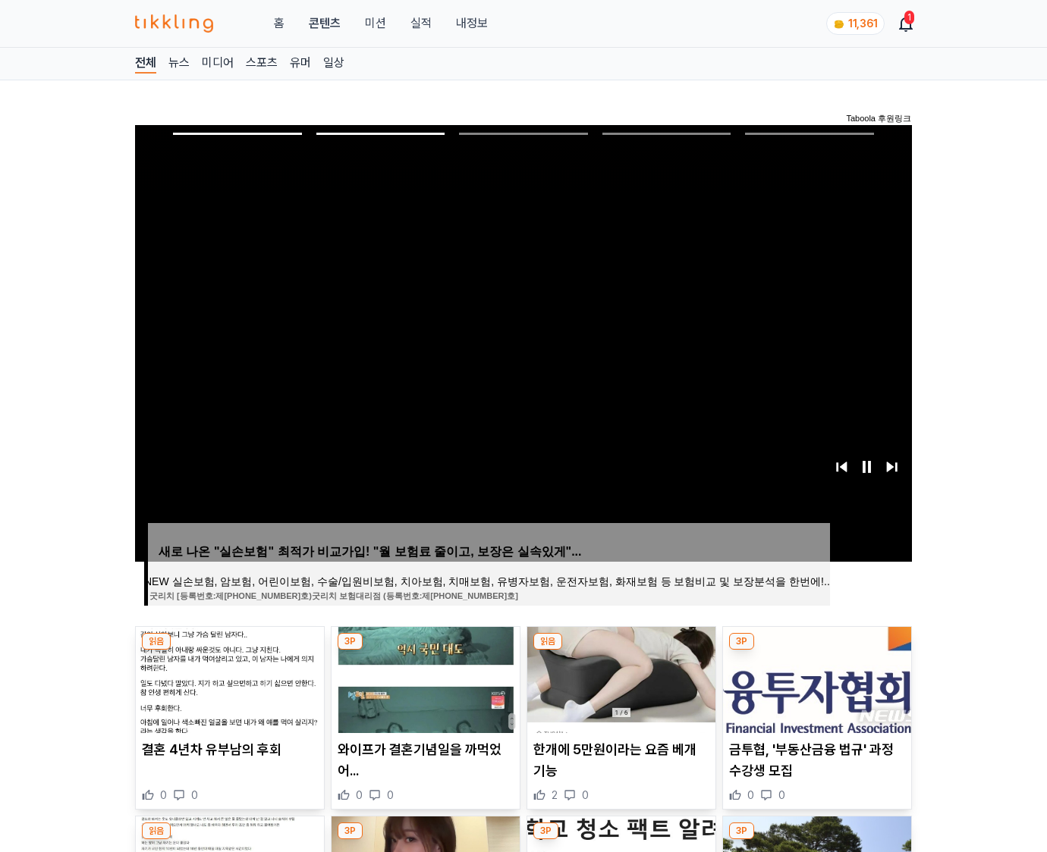
click at [815, 678] on img at bounding box center [817, 680] width 188 height 106
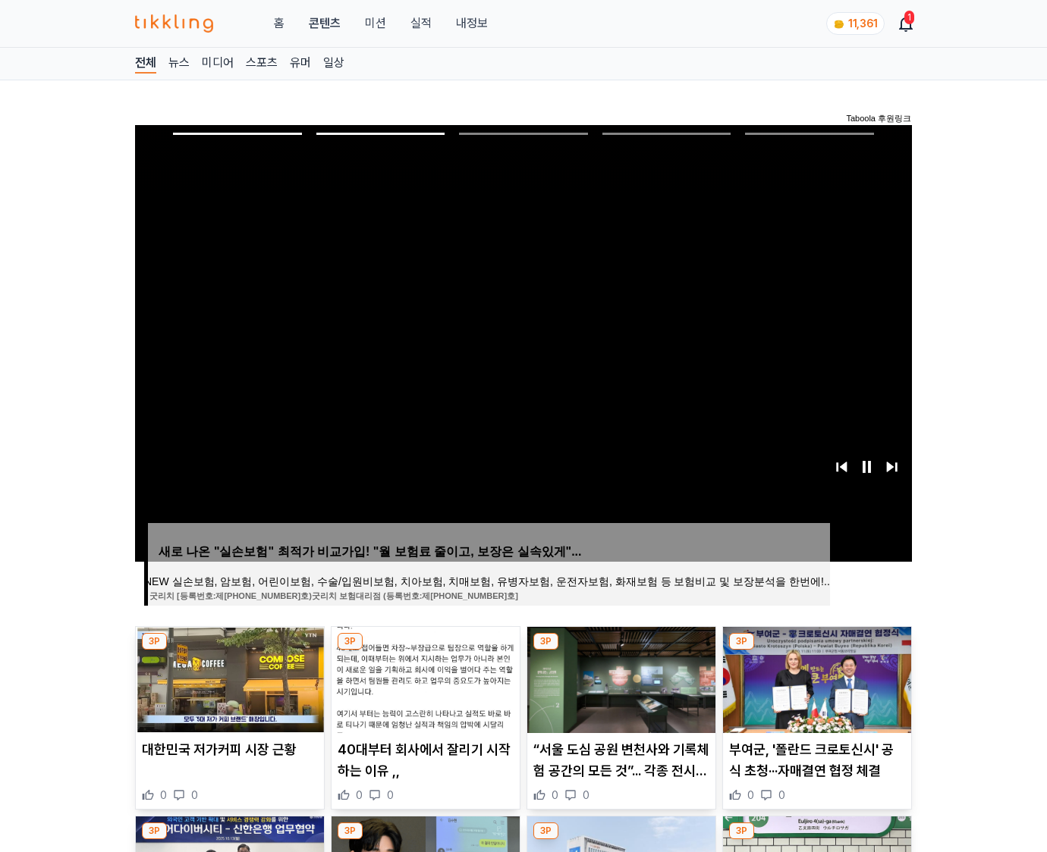
click at [815, 678] on img at bounding box center [817, 680] width 188 height 106
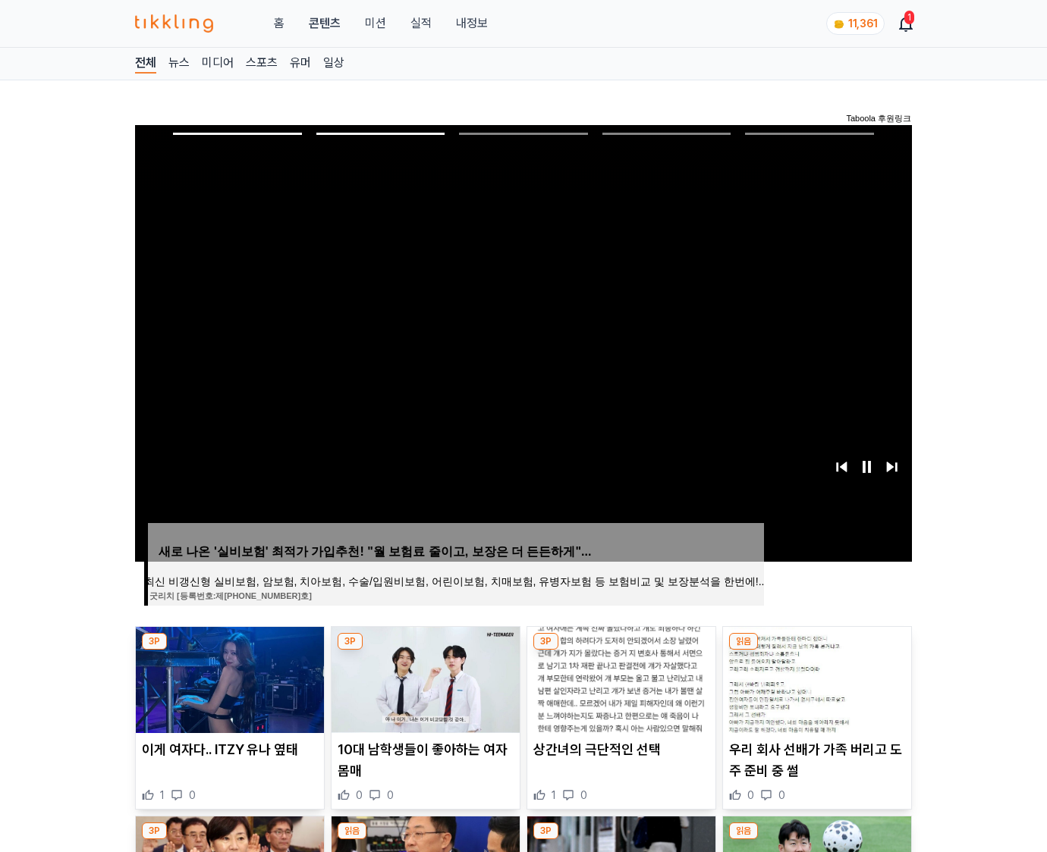
click at [815, 678] on img at bounding box center [817, 680] width 188 height 106
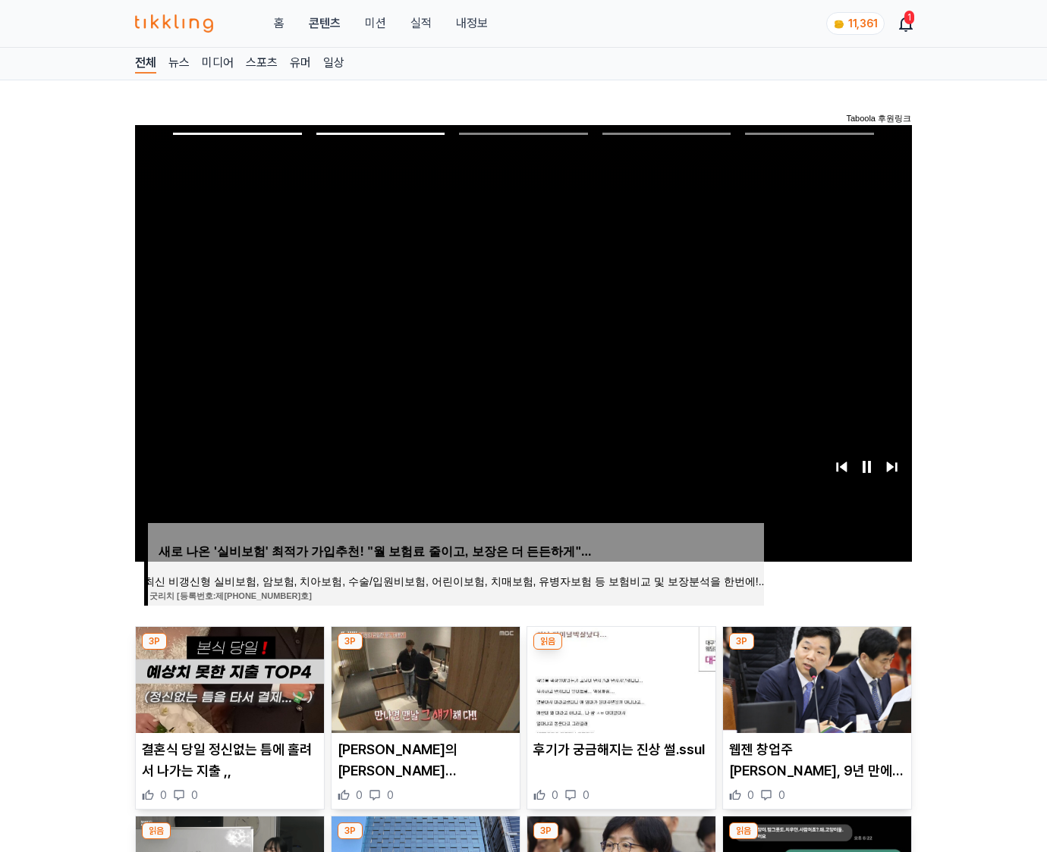
click at [815, 678] on img at bounding box center [817, 680] width 188 height 106
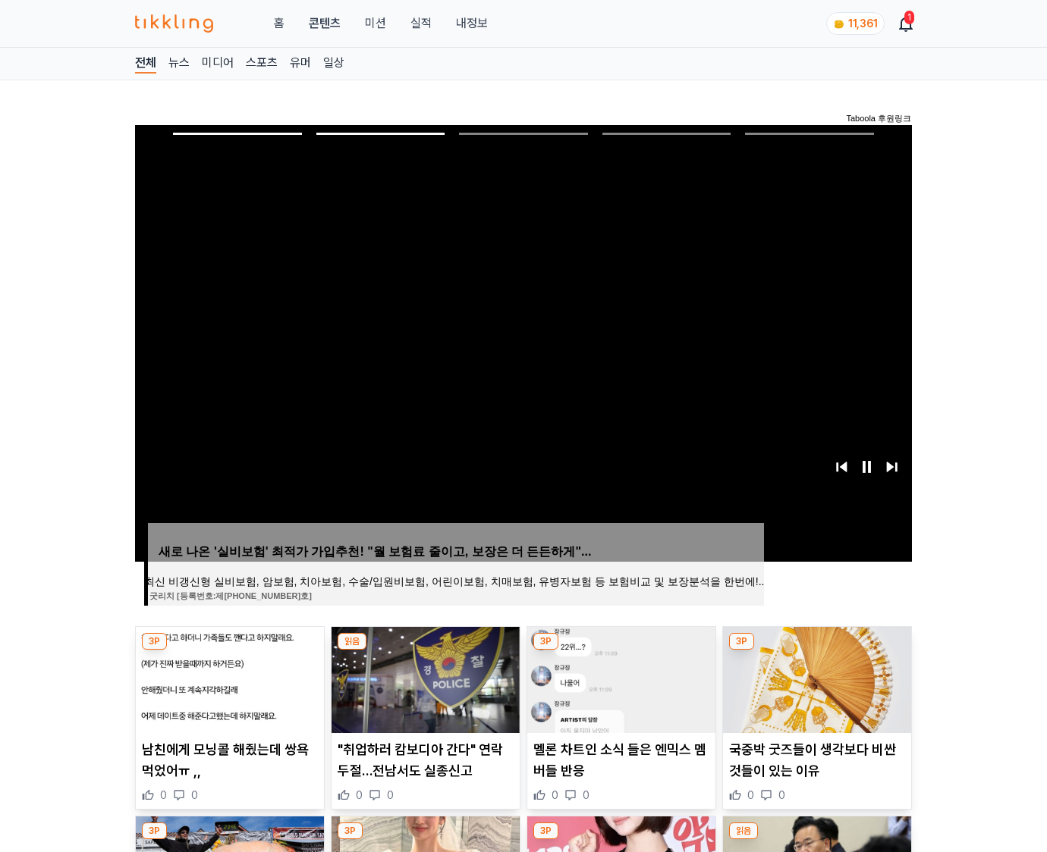
click at [815, 678] on img at bounding box center [817, 680] width 188 height 106
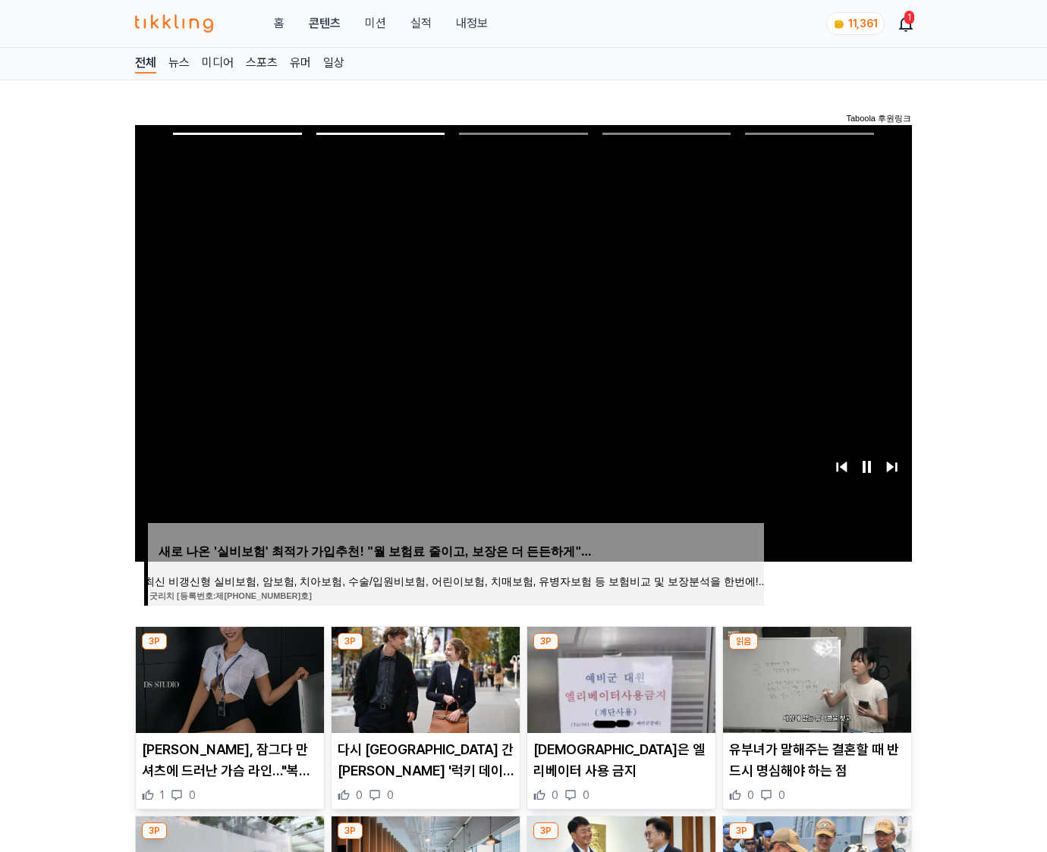
click at [815, 678] on img at bounding box center [817, 680] width 188 height 106
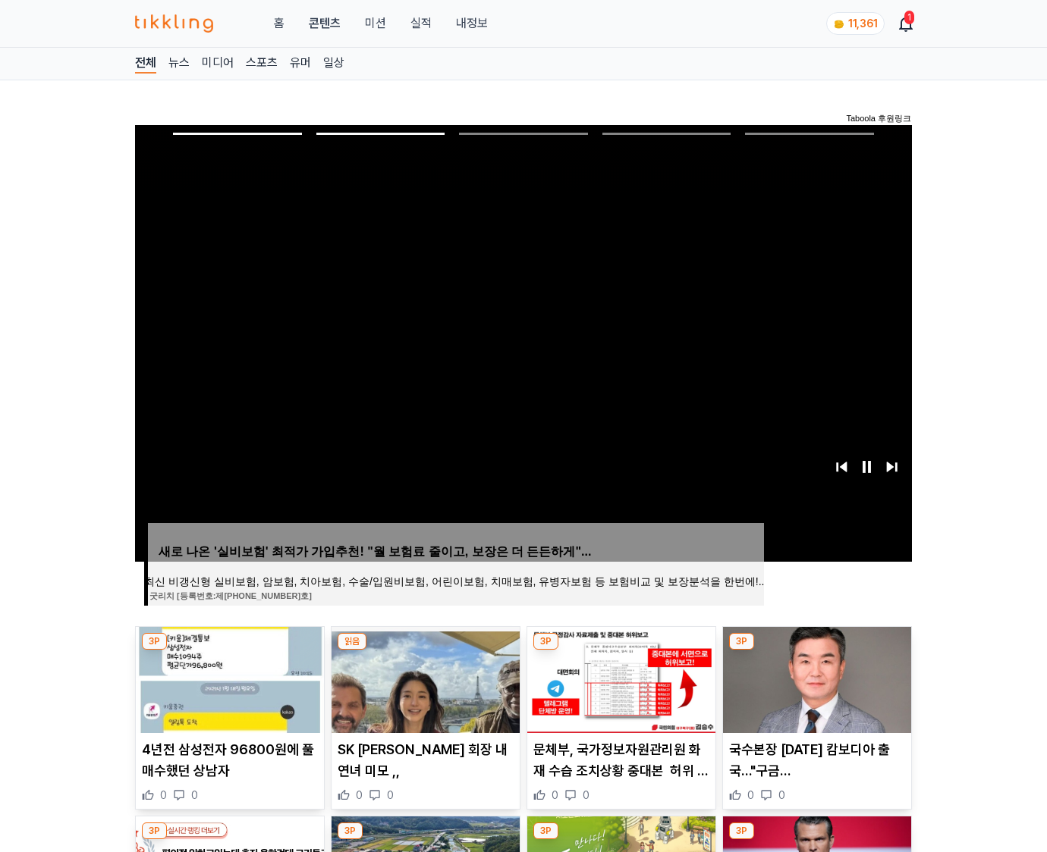
click at [815, 678] on img at bounding box center [817, 680] width 188 height 106
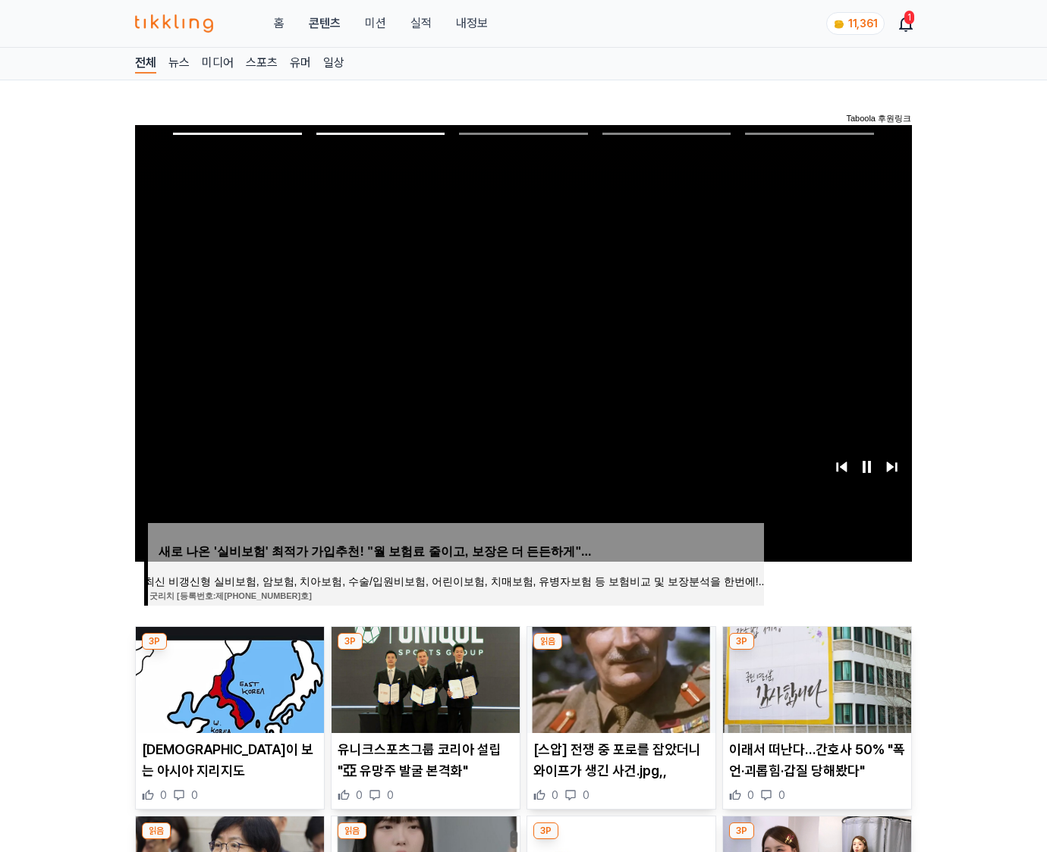
click at [815, 678] on img at bounding box center [817, 680] width 188 height 106
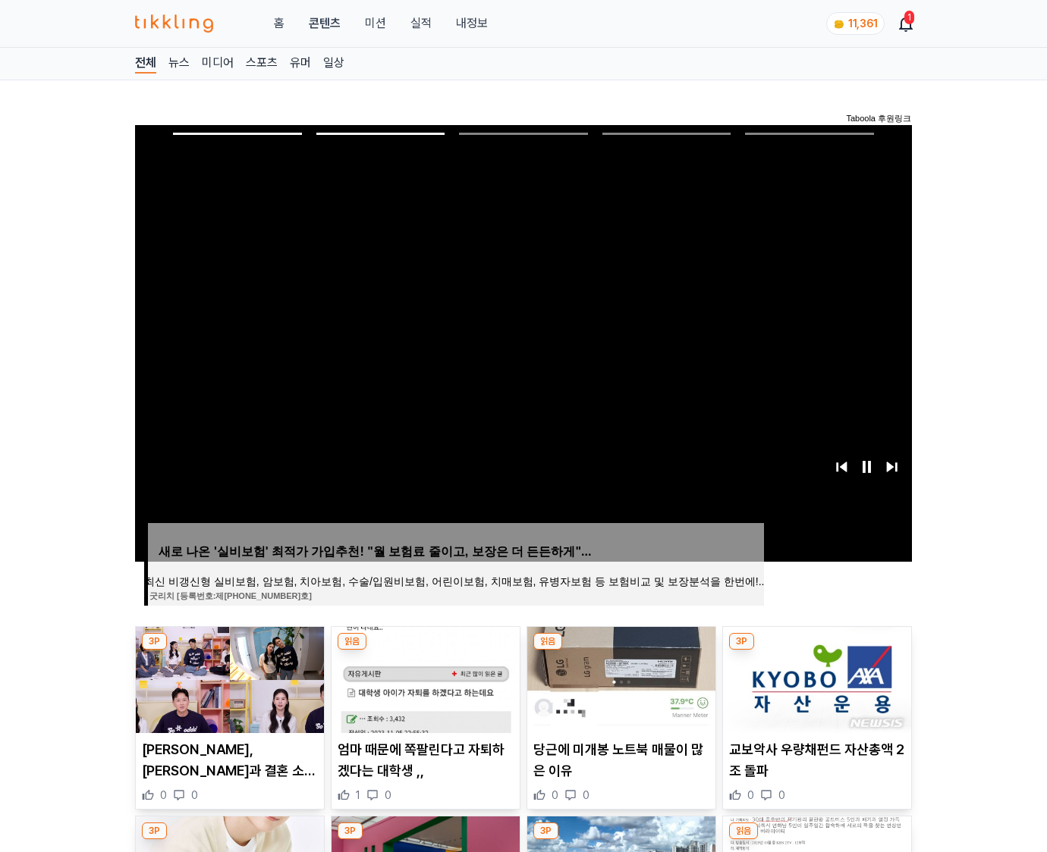
click at [815, 678] on img at bounding box center [817, 680] width 188 height 106
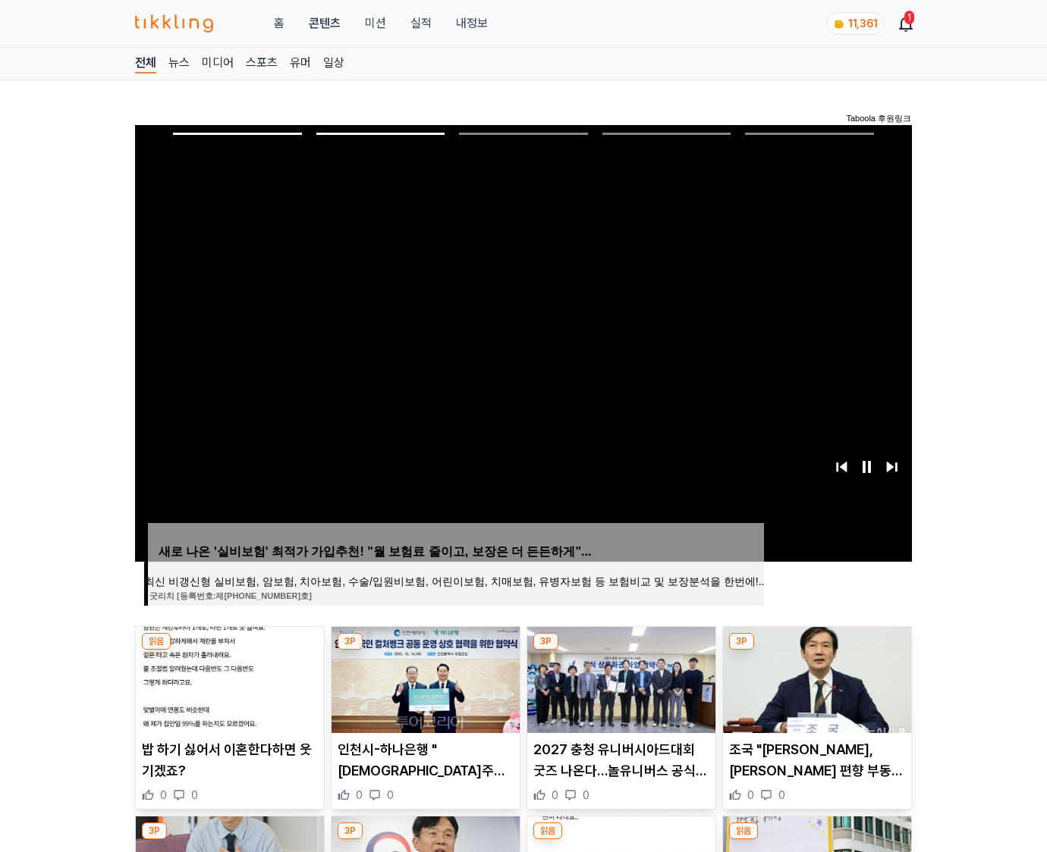
click at [815, 678] on img at bounding box center [817, 680] width 188 height 106
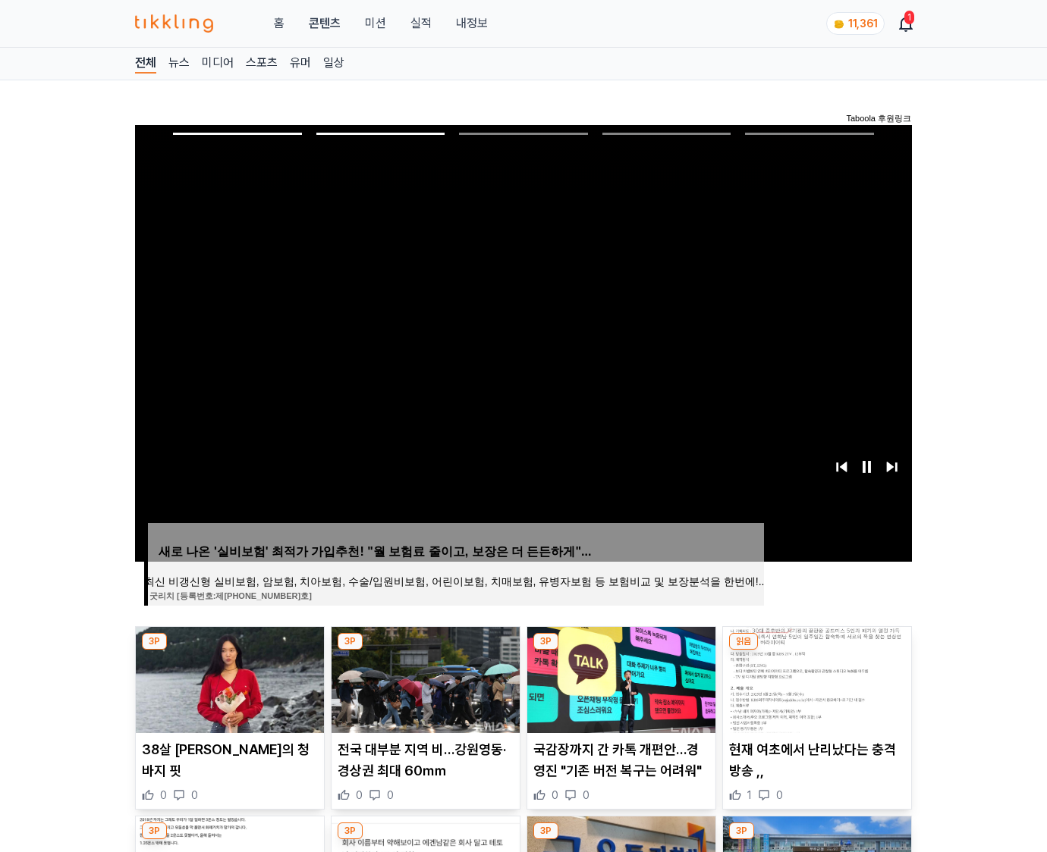
click at [815, 678] on img at bounding box center [817, 680] width 188 height 106
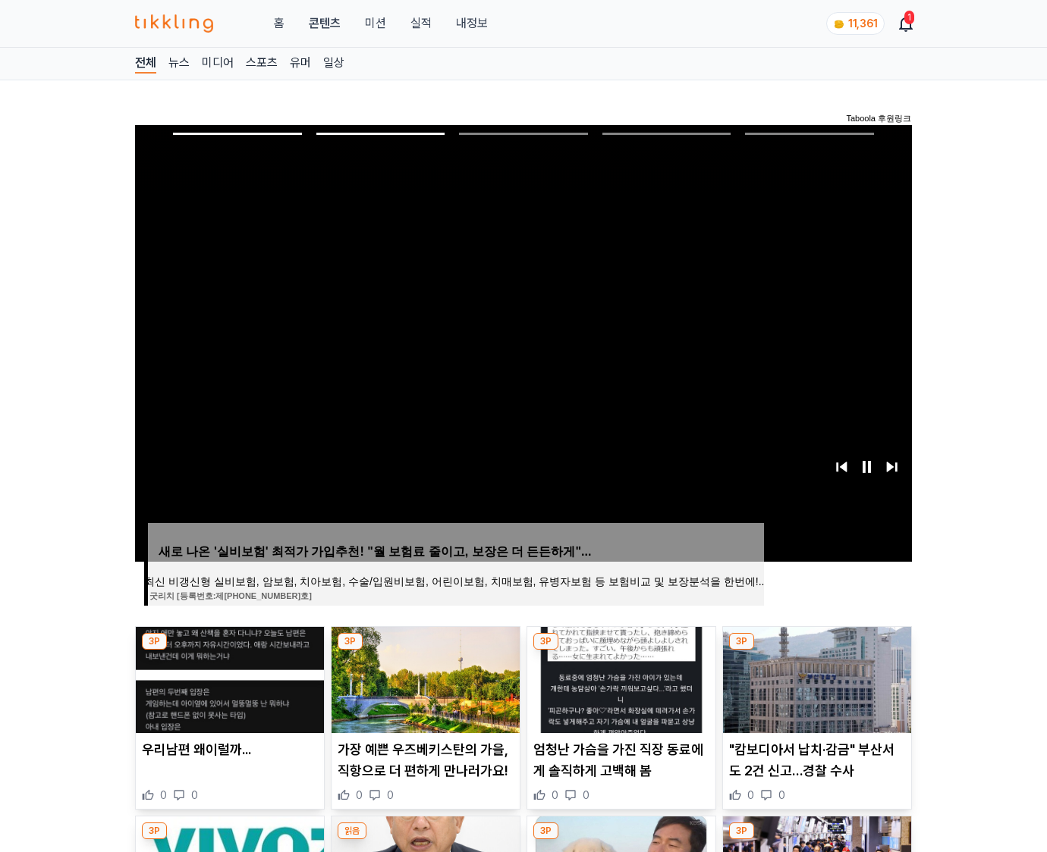
click at [815, 678] on img at bounding box center [817, 680] width 188 height 106
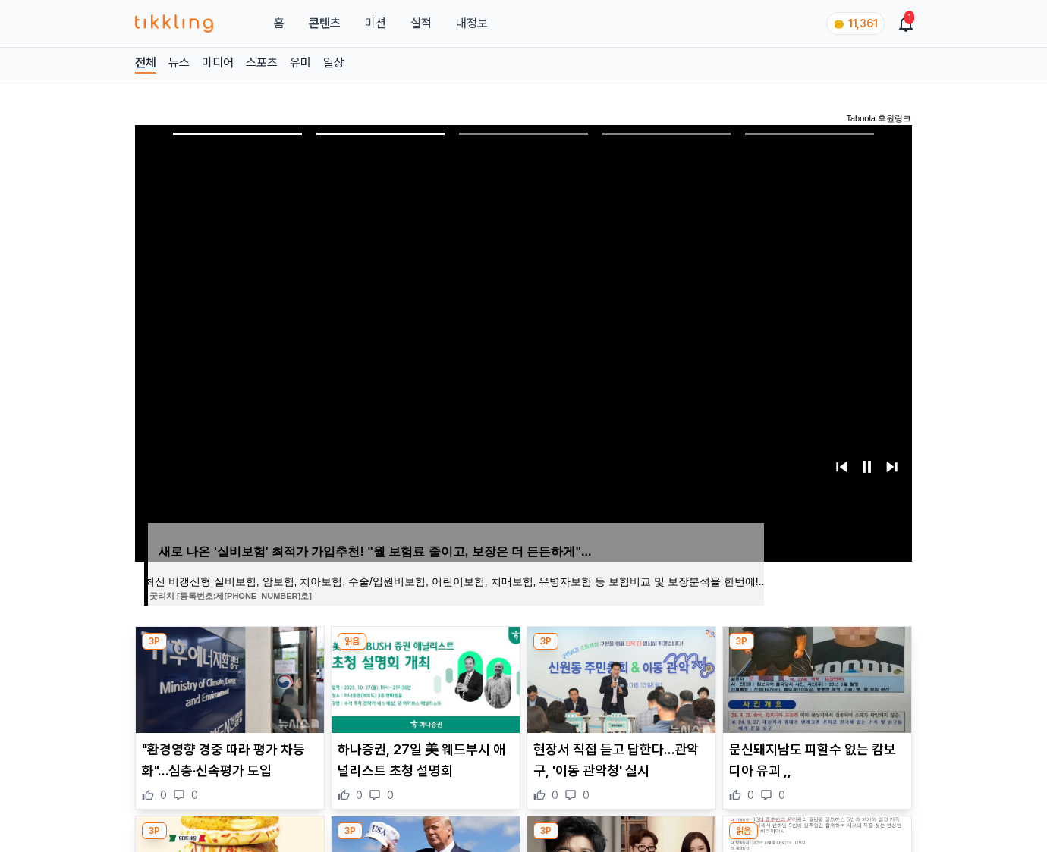
click at [815, 678] on img at bounding box center [817, 680] width 188 height 106
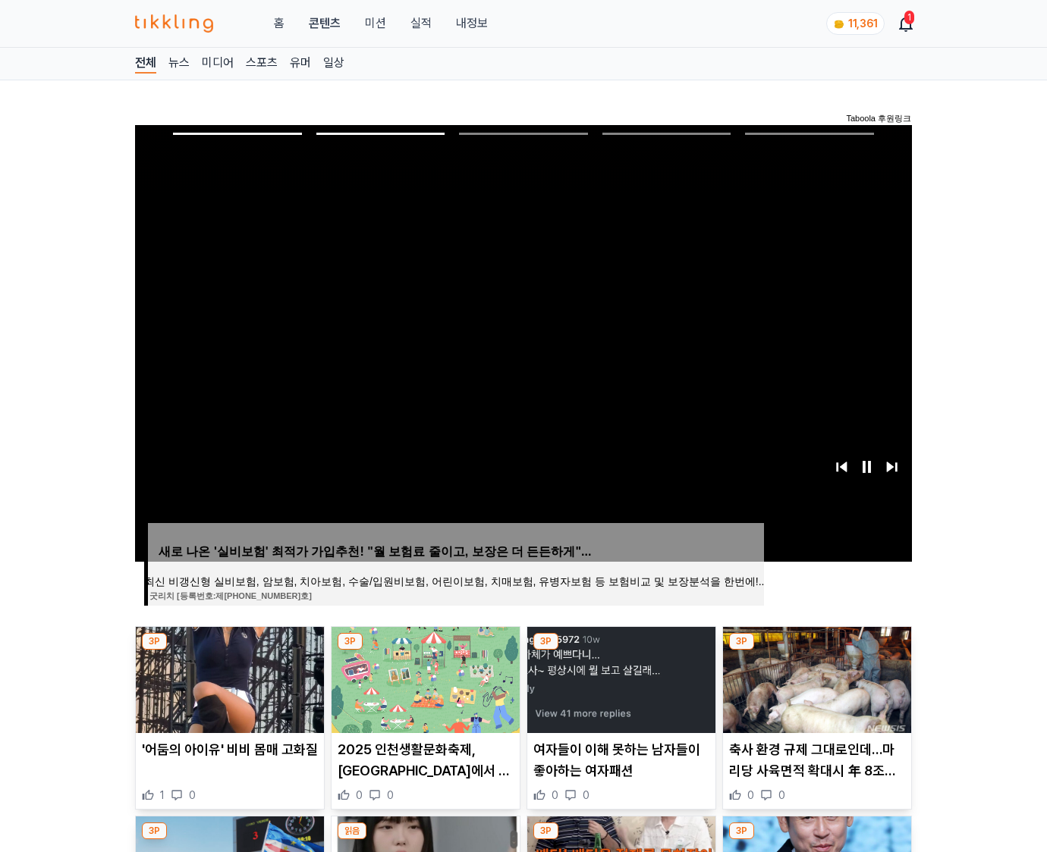
click at [815, 678] on img at bounding box center [817, 680] width 188 height 106
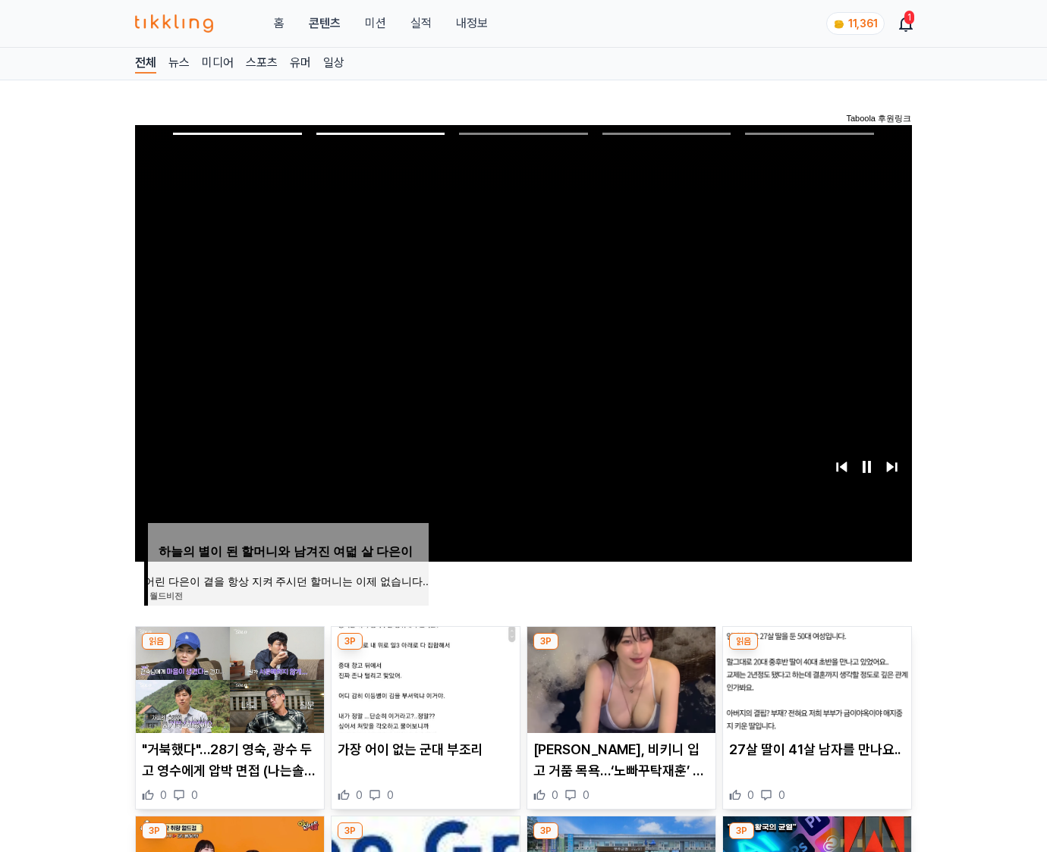
click at [815, 678] on img at bounding box center [817, 680] width 188 height 106
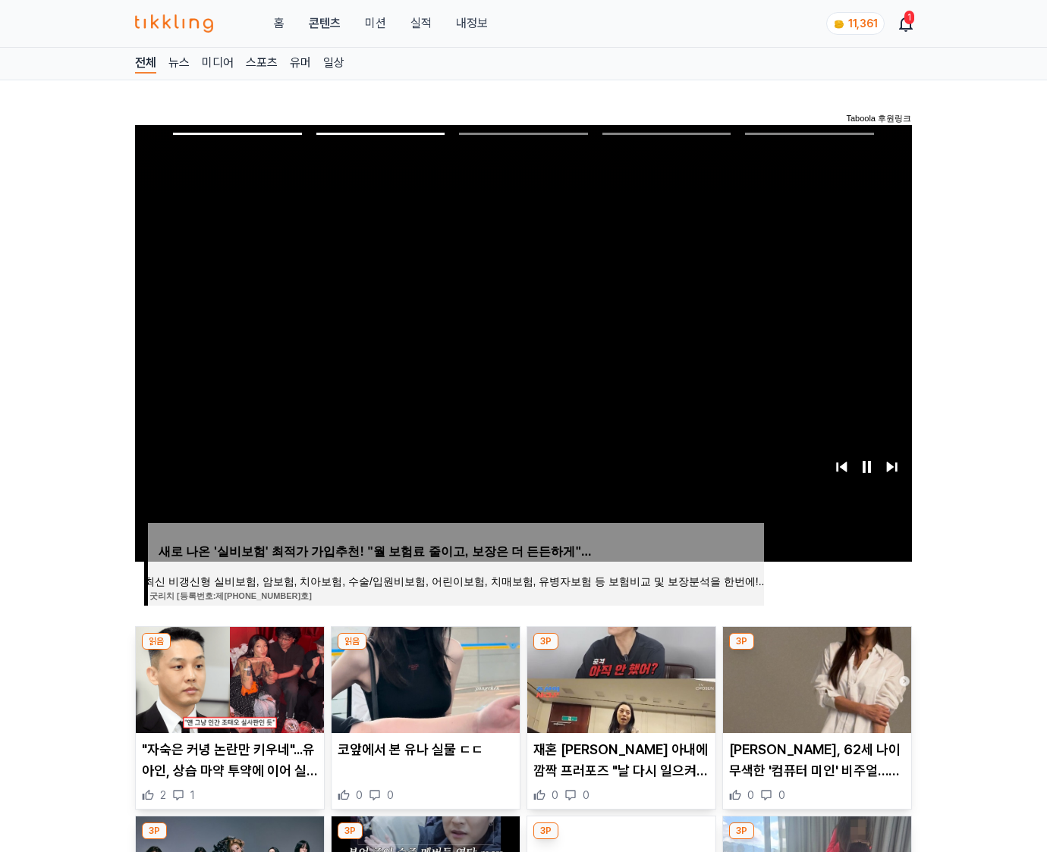
click at [815, 678] on img at bounding box center [817, 680] width 188 height 106
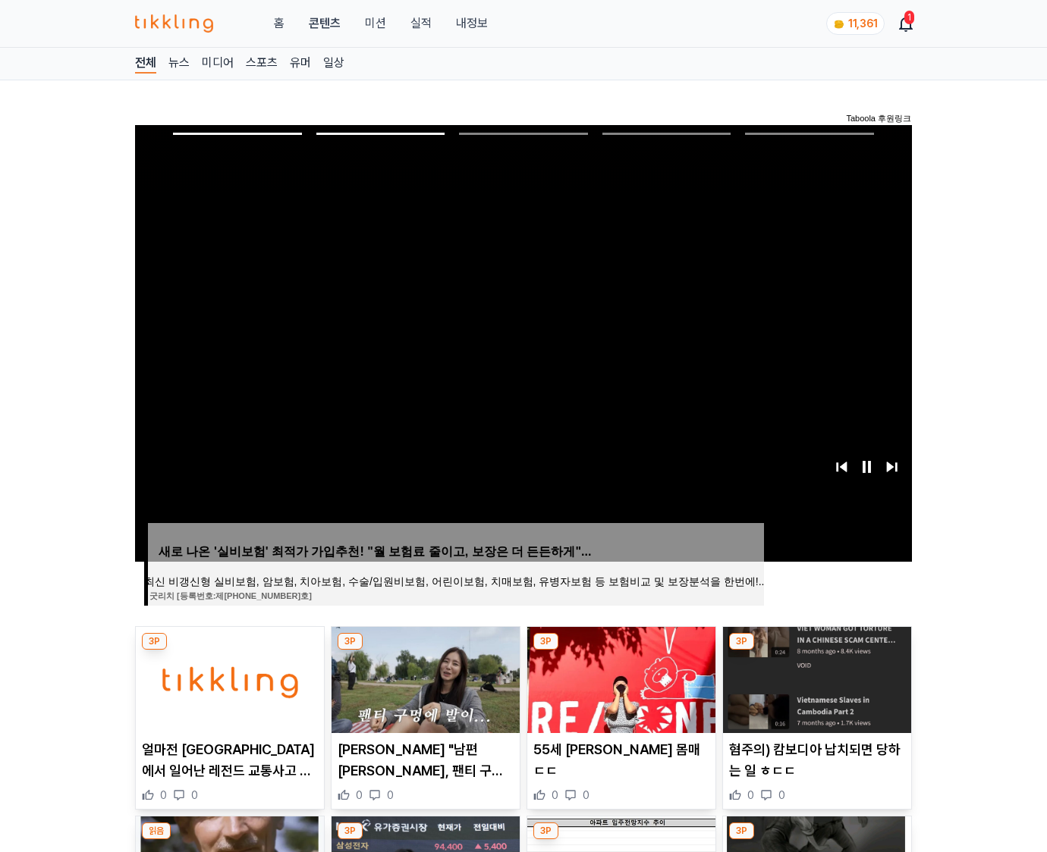
click at [815, 678] on img at bounding box center [817, 680] width 188 height 106
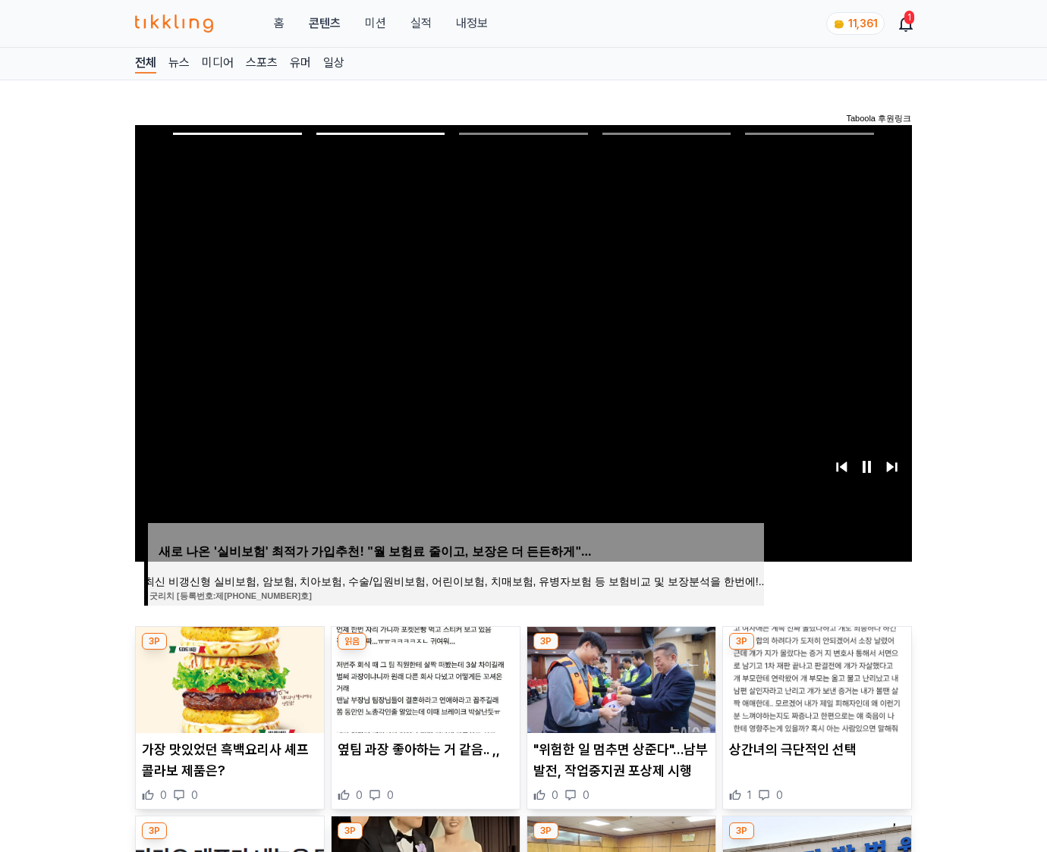
click at [815, 678] on img at bounding box center [817, 680] width 188 height 106
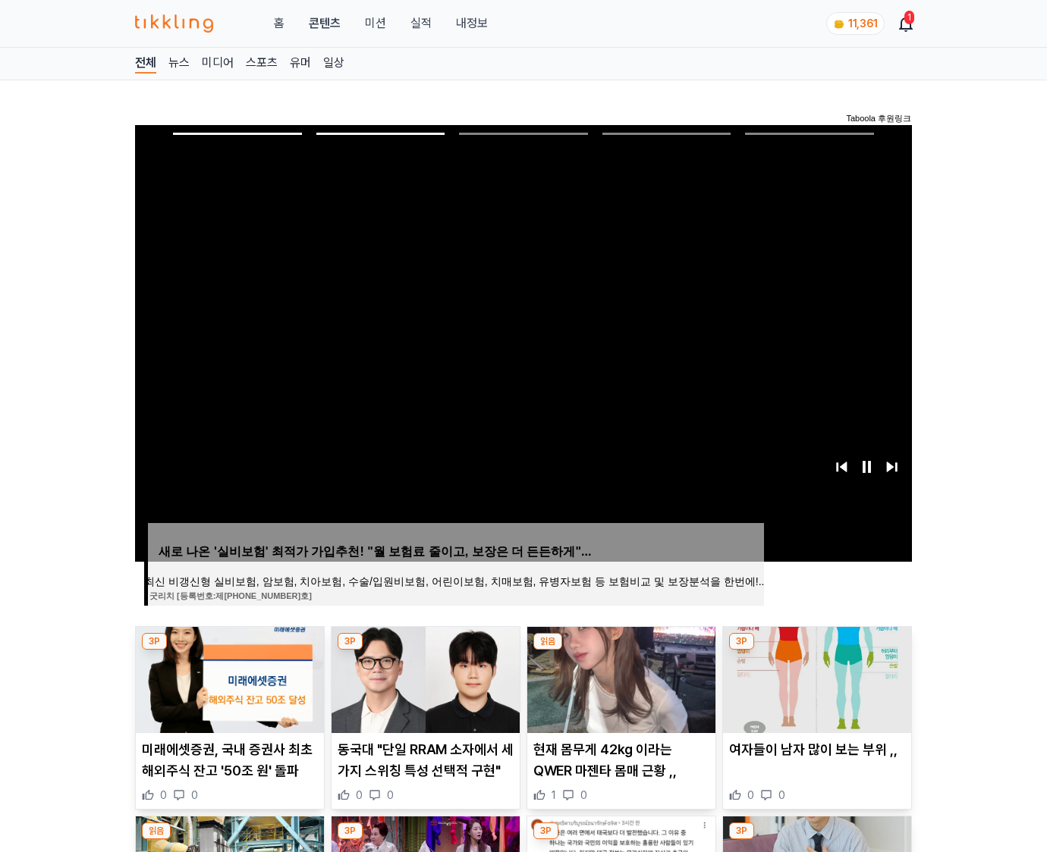
click at [815, 678] on img at bounding box center [817, 680] width 188 height 106
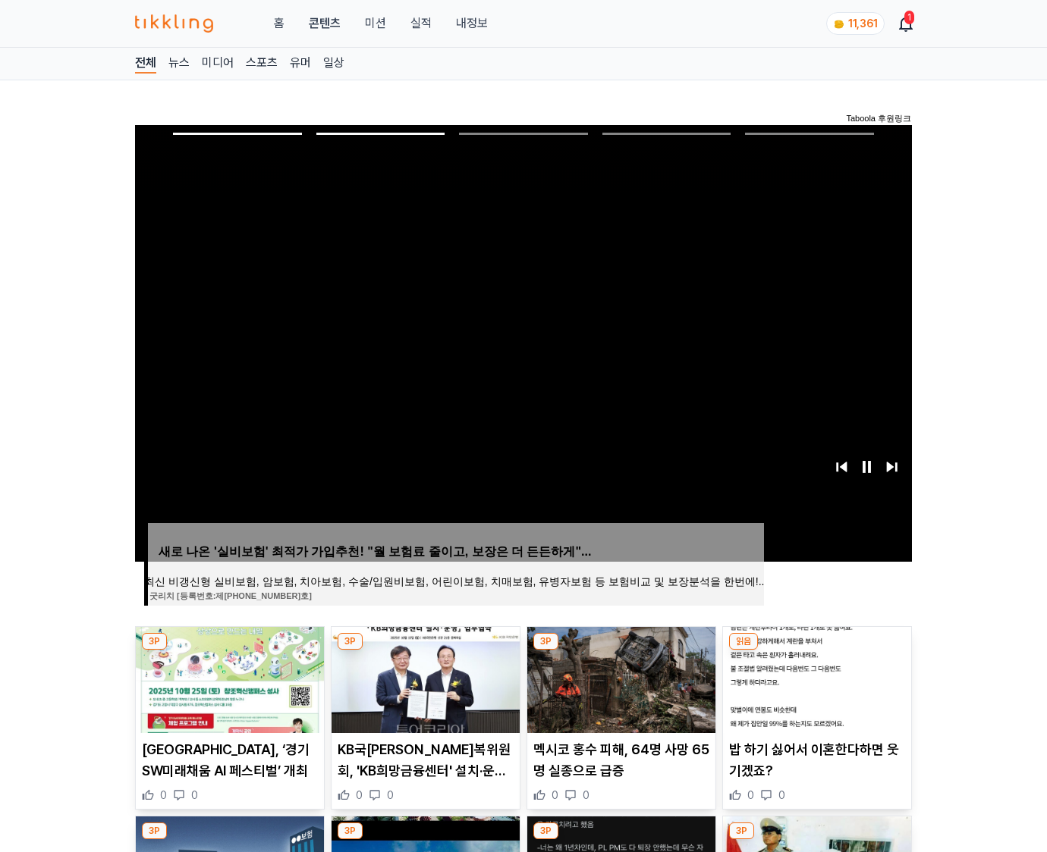
click at [815, 678] on img at bounding box center [817, 680] width 188 height 106
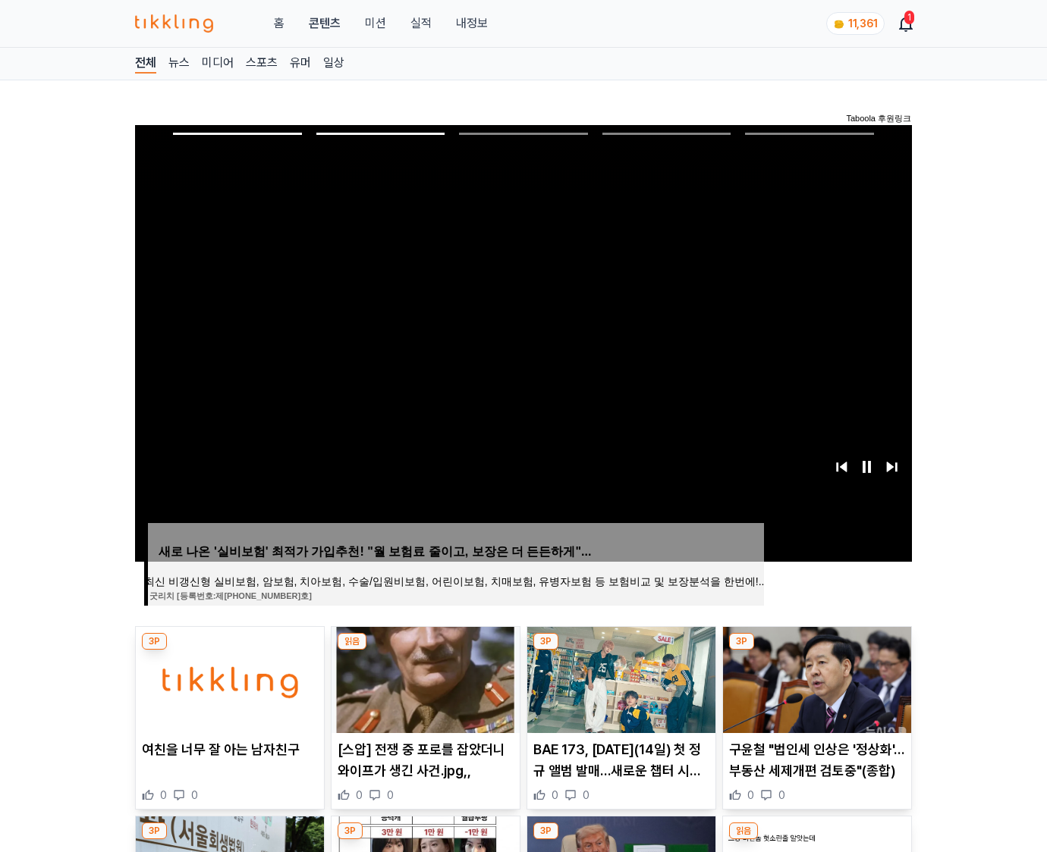
click at [815, 678] on img at bounding box center [817, 680] width 188 height 106
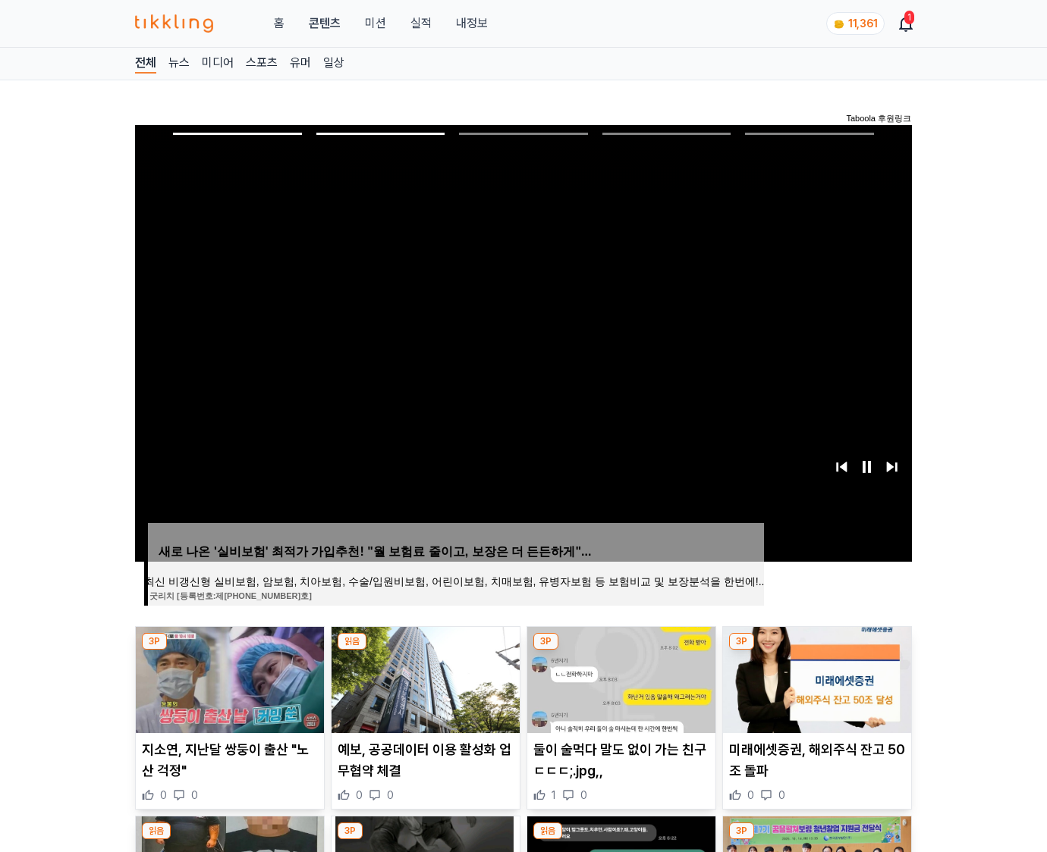
click at [815, 678] on img at bounding box center [817, 680] width 188 height 106
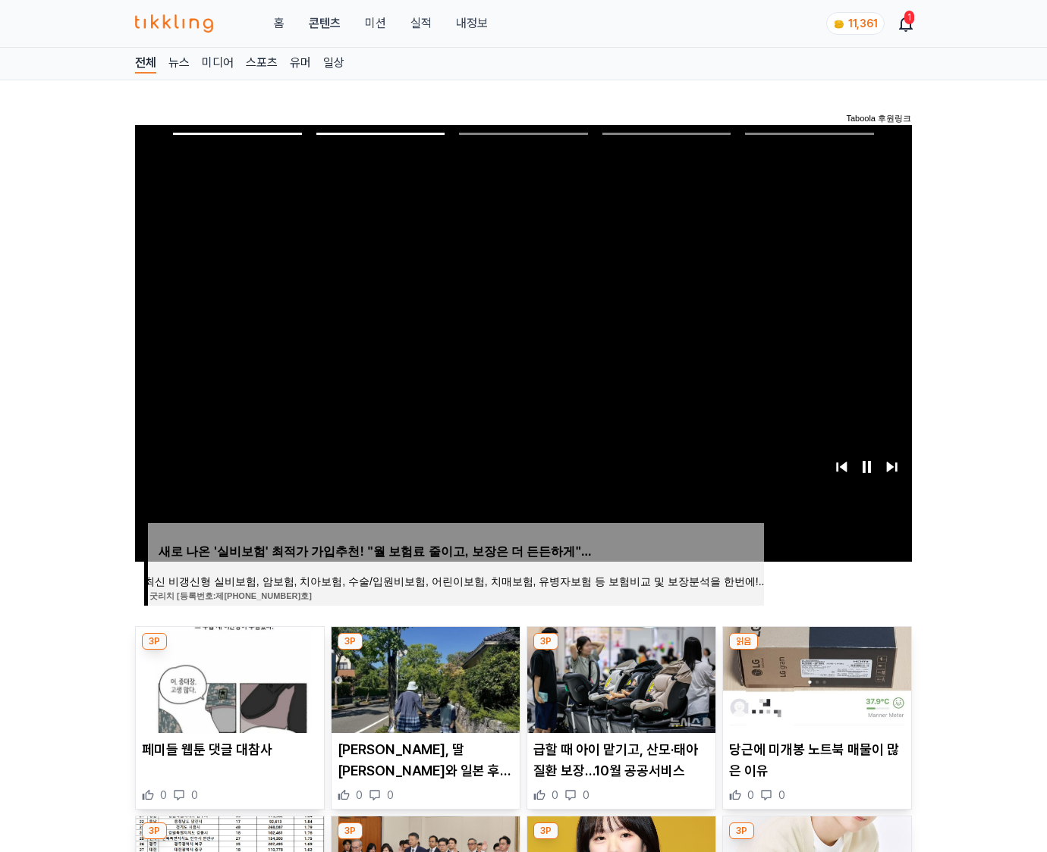
click at [815, 678] on img at bounding box center [817, 680] width 188 height 106
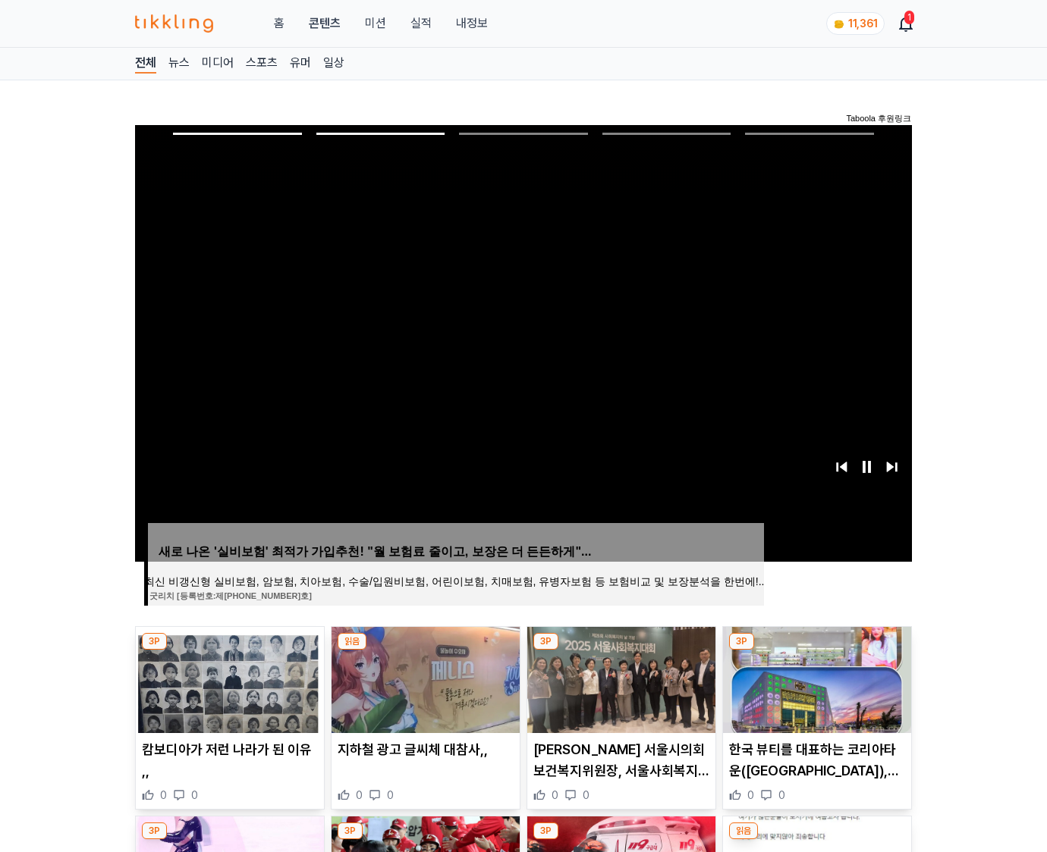
click at [815, 678] on img at bounding box center [817, 680] width 188 height 106
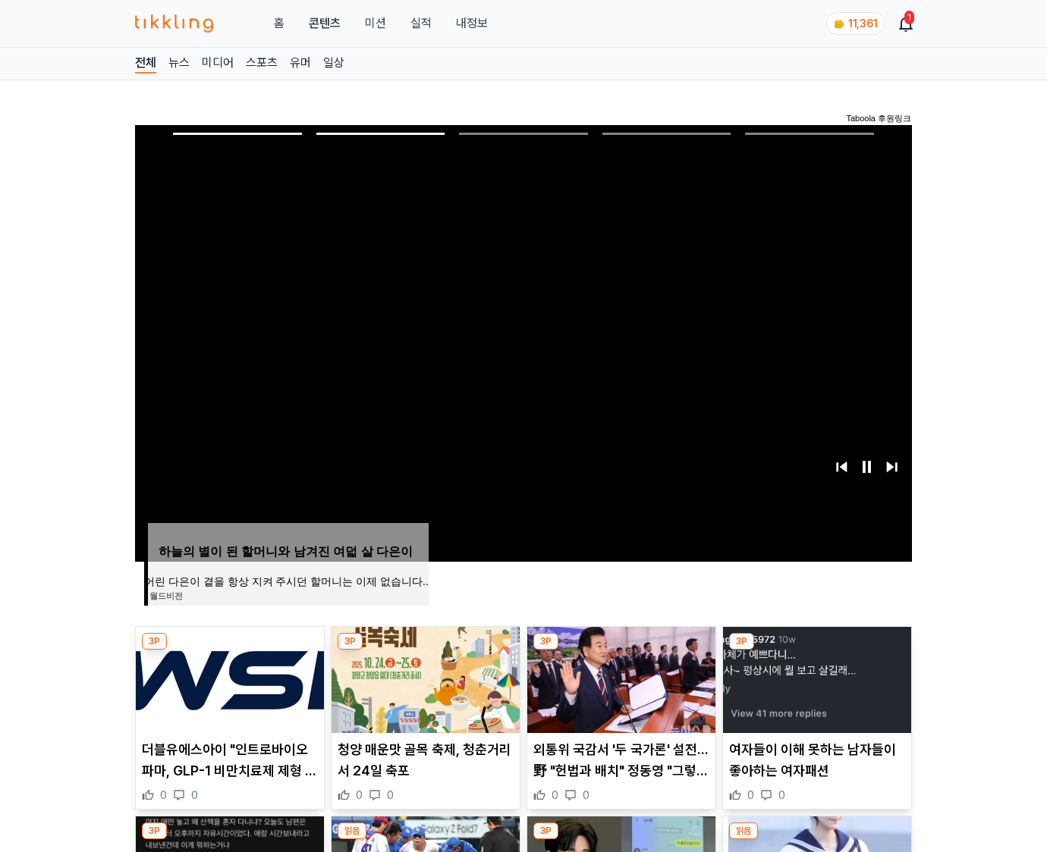
click at [815, 678] on img at bounding box center [817, 680] width 188 height 106
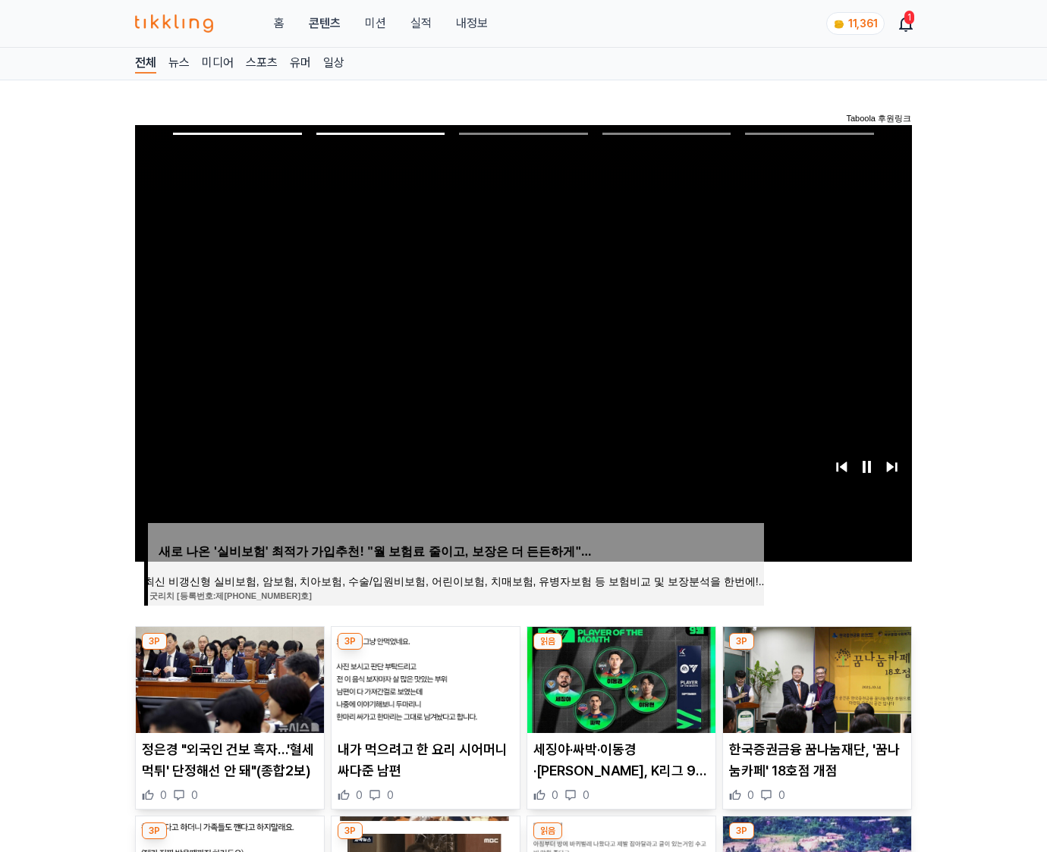
click at [815, 678] on img at bounding box center [817, 680] width 188 height 106
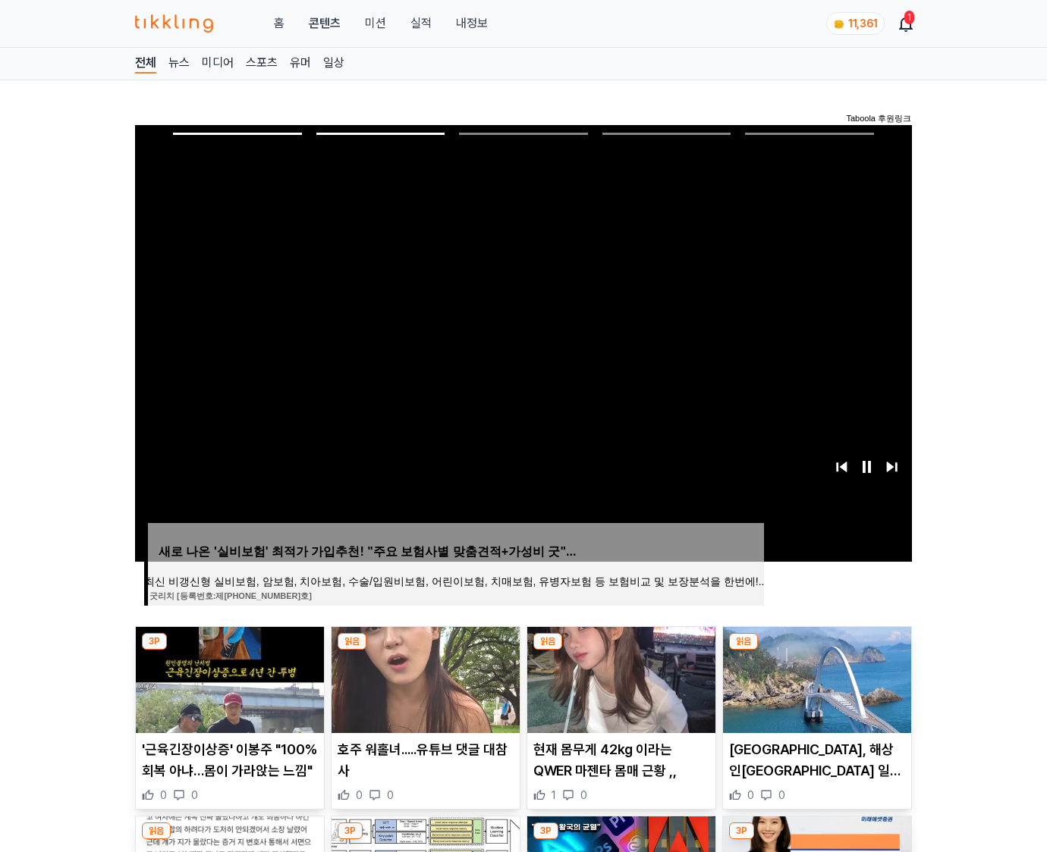
click at [815, 678] on img at bounding box center [817, 680] width 188 height 106
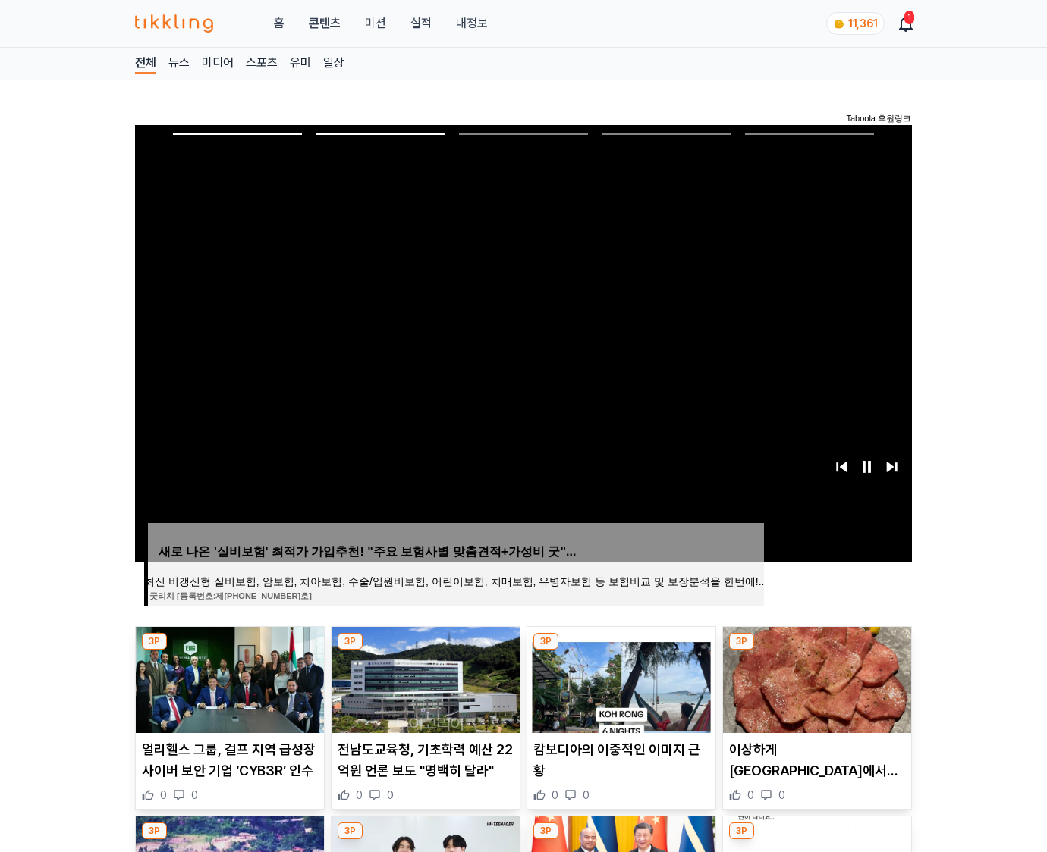
click at [815, 678] on img at bounding box center [817, 680] width 188 height 106
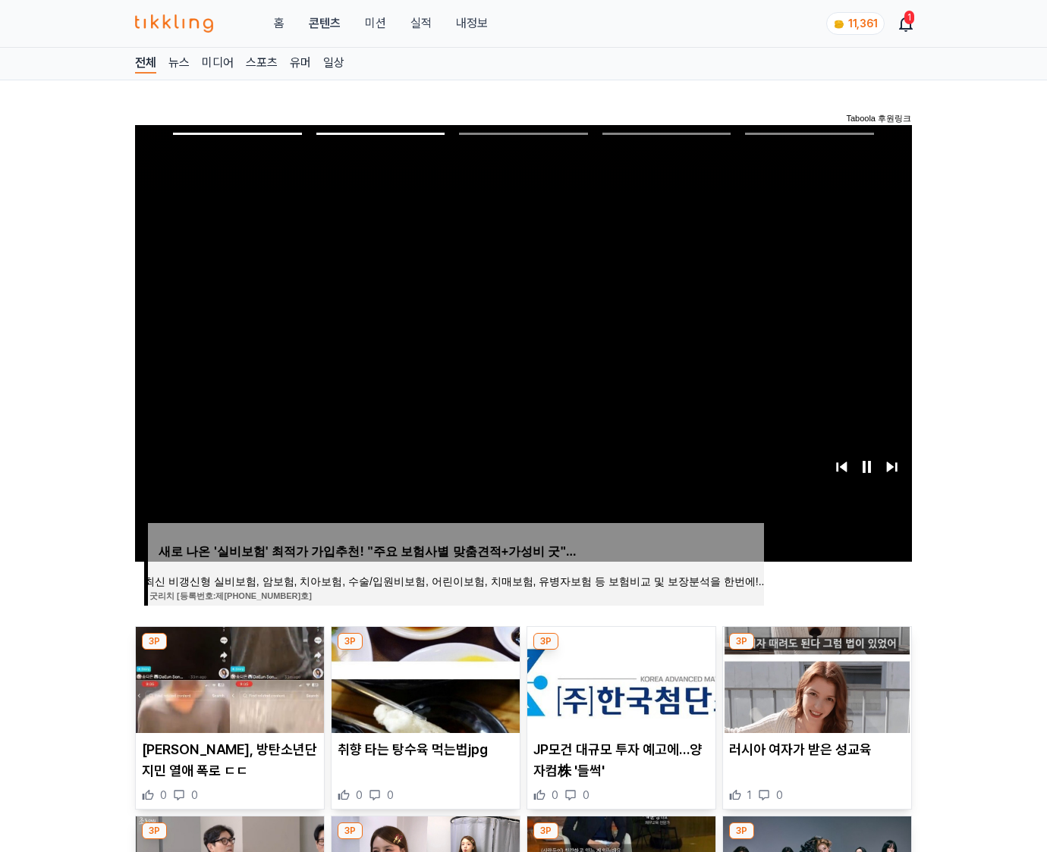
click at [815, 678] on img at bounding box center [817, 680] width 188 height 106
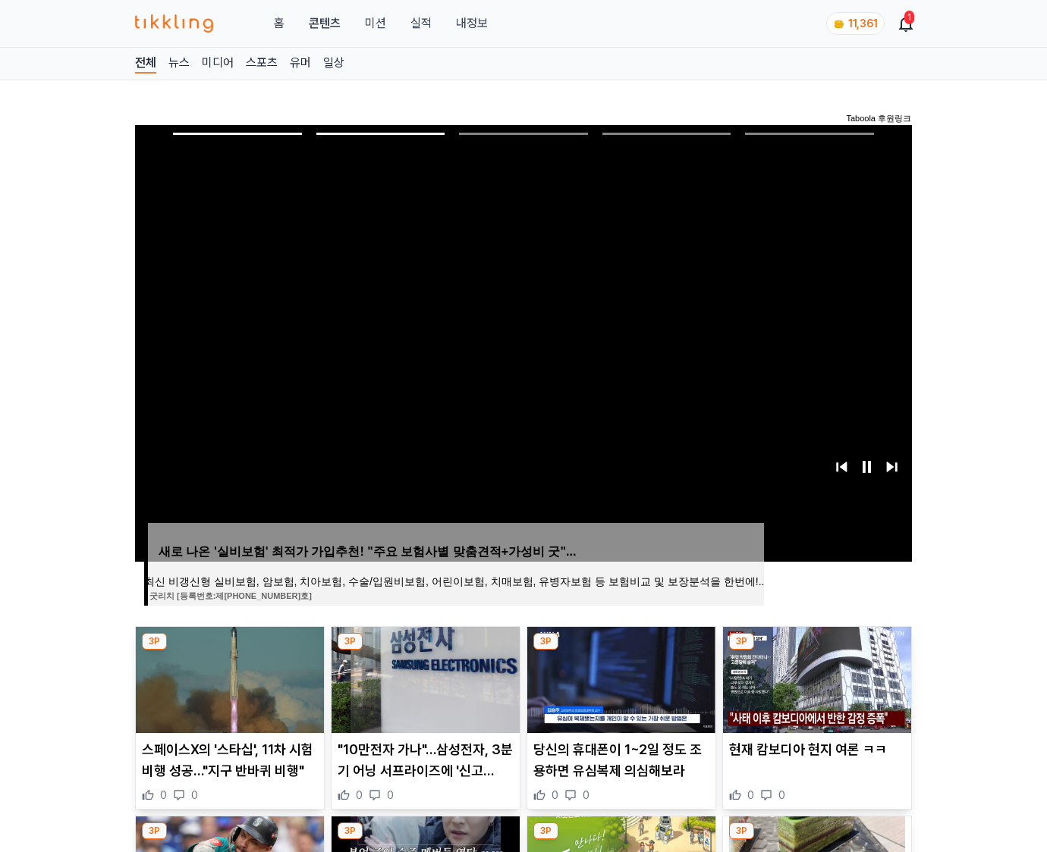
click at [815, 678] on img at bounding box center [817, 680] width 188 height 106
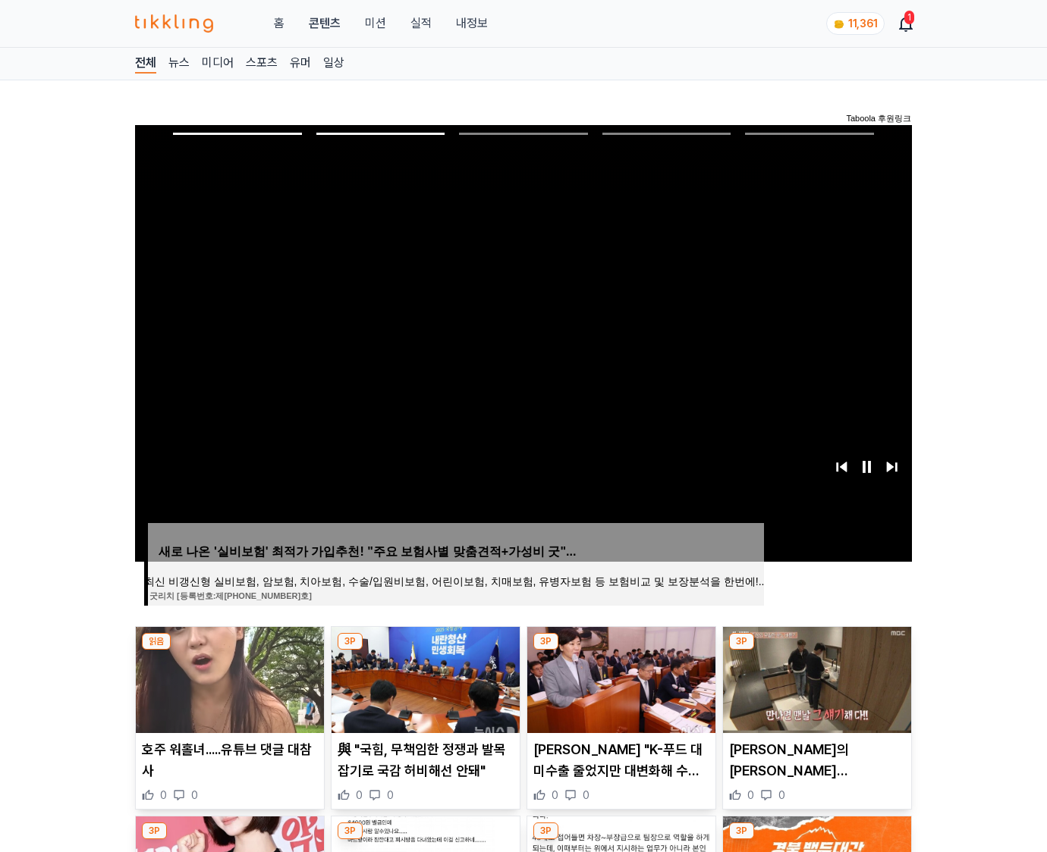
click at [815, 678] on img at bounding box center [817, 680] width 188 height 106
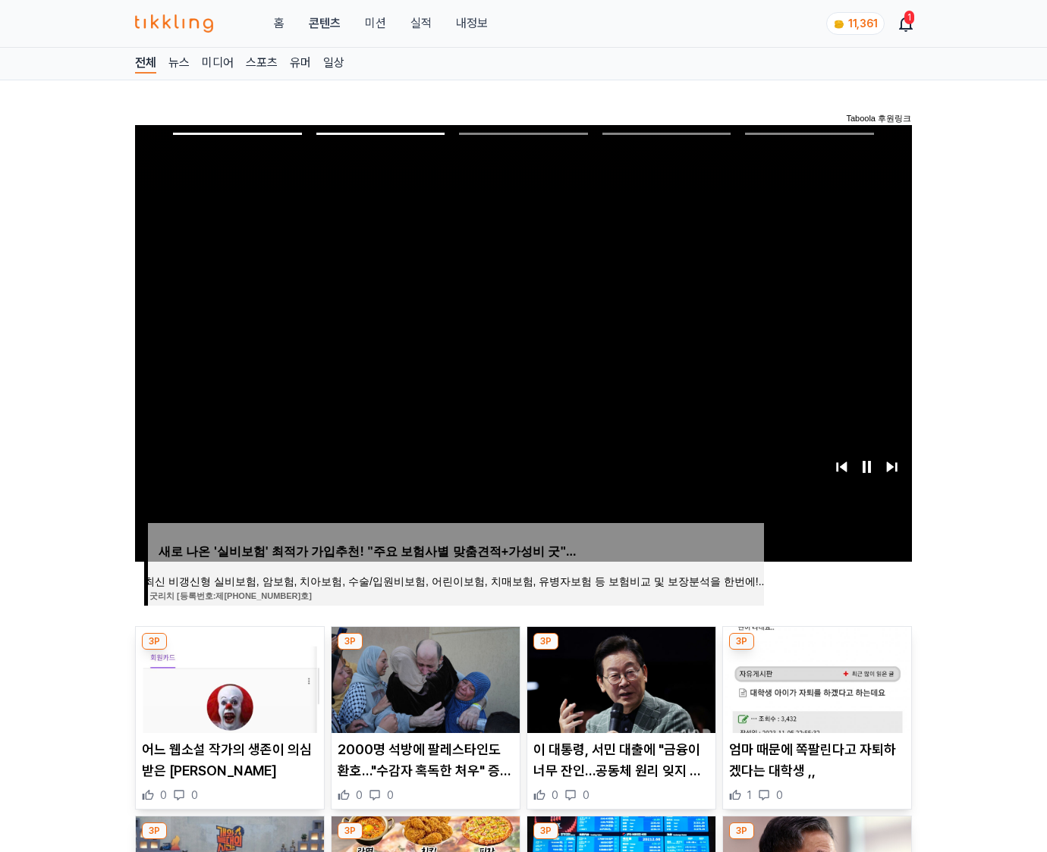
click at [815, 678] on img at bounding box center [817, 680] width 188 height 106
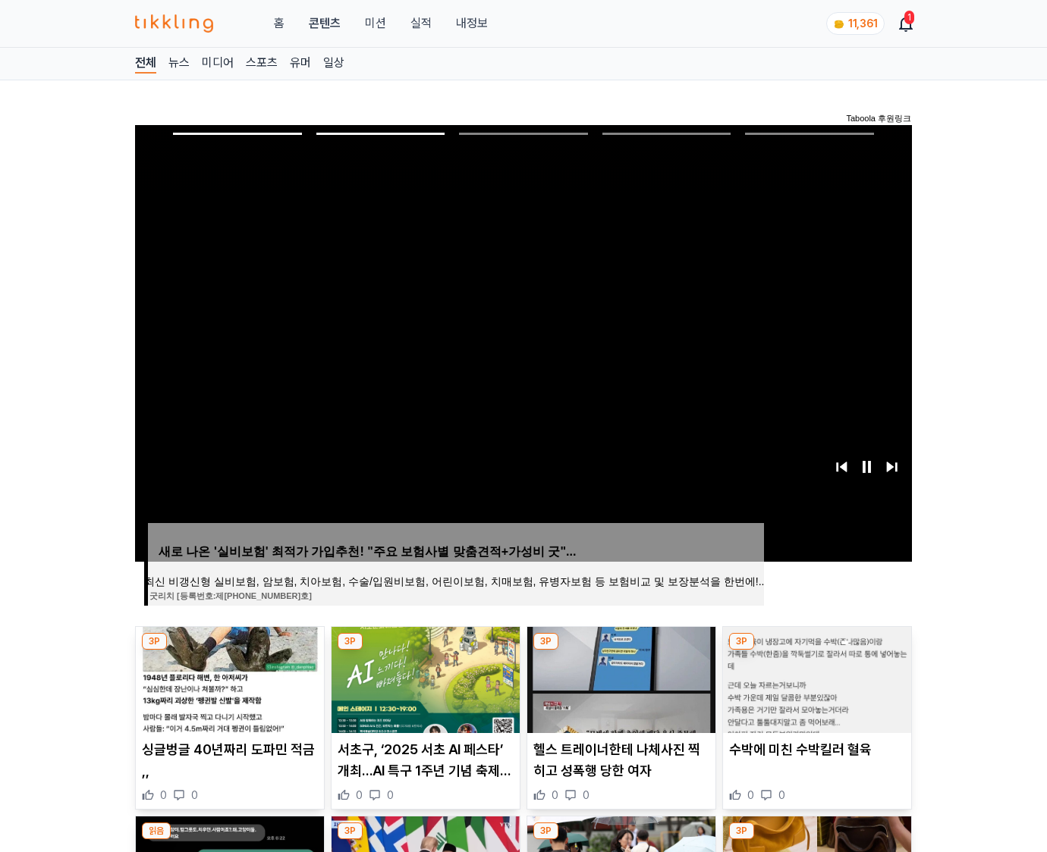
click at [815, 678] on img at bounding box center [817, 680] width 188 height 106
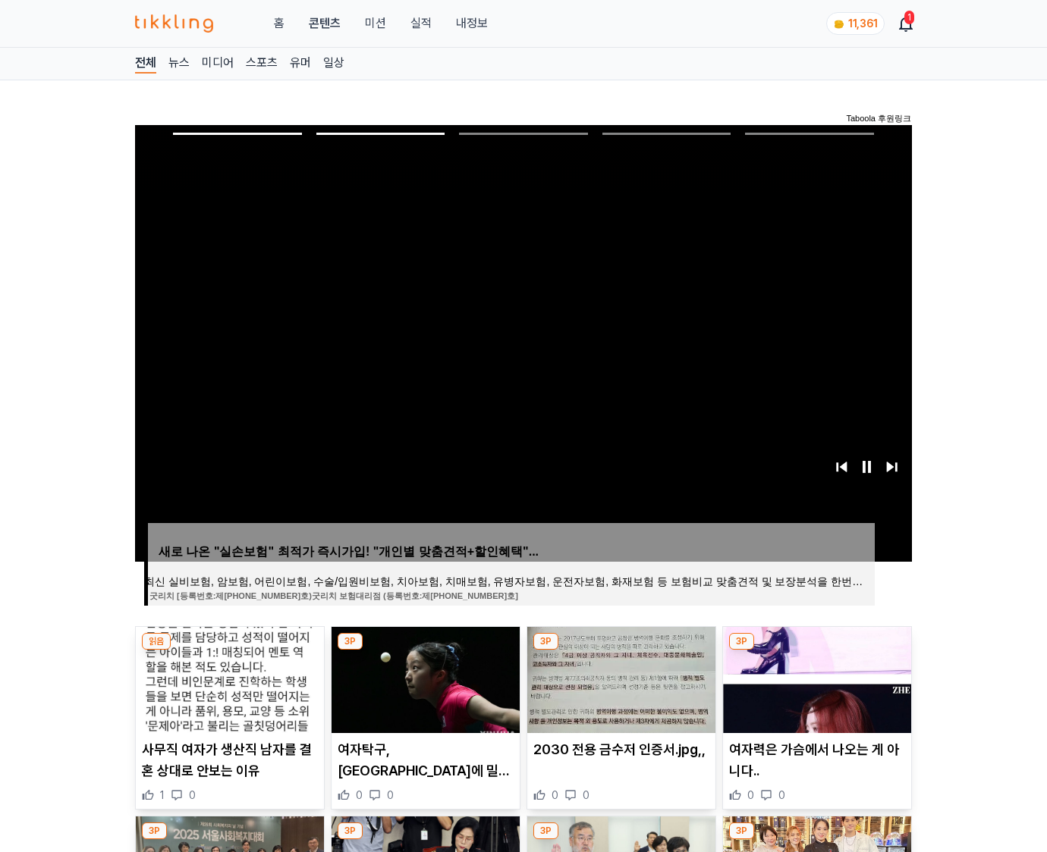
click at [815, 678] on img at bounding box center [817, 680] width 188 height 106
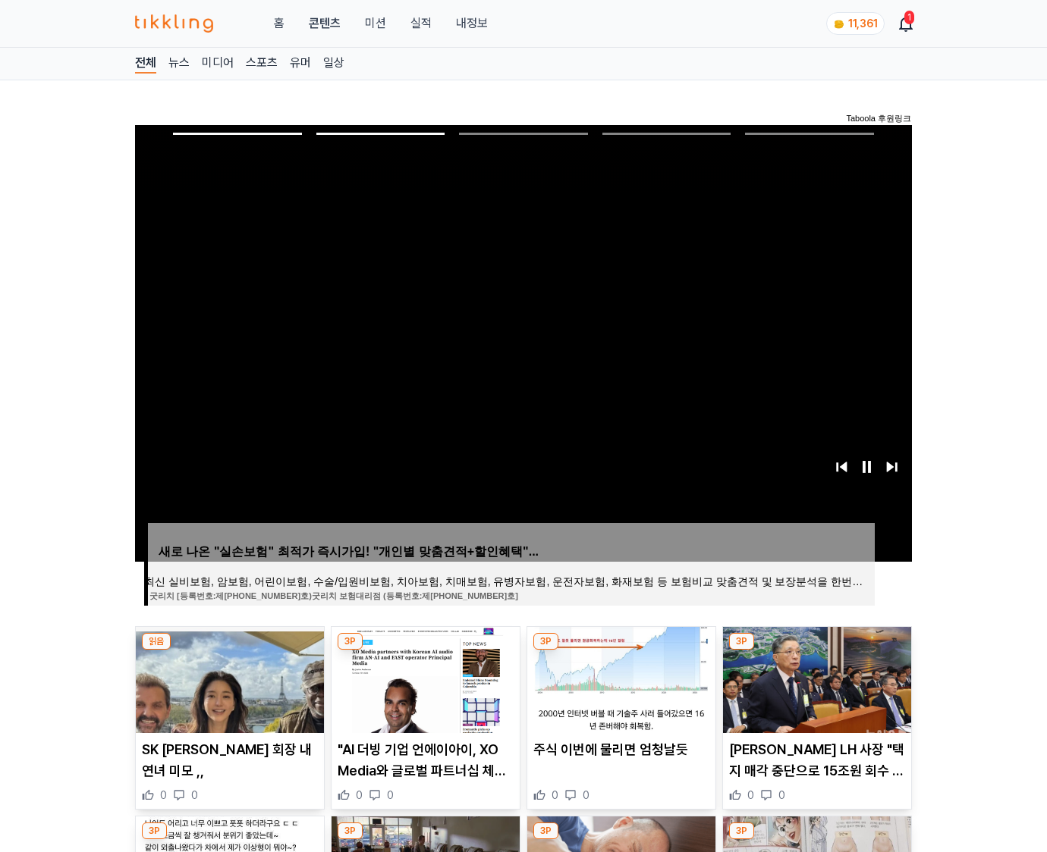
click at [815, 678] on img at bounding box center [817, 680] width 188 height 106
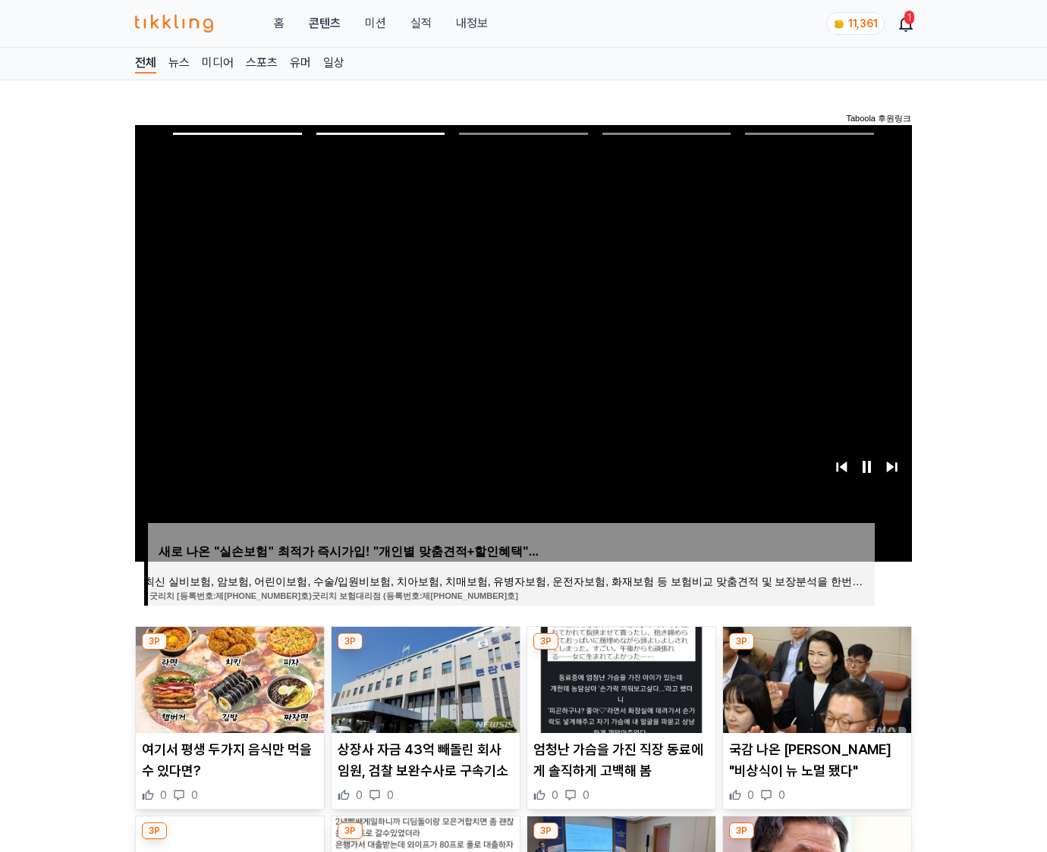
click at [815, 678] on img at bounding box center [817, 680] width 188 height 106
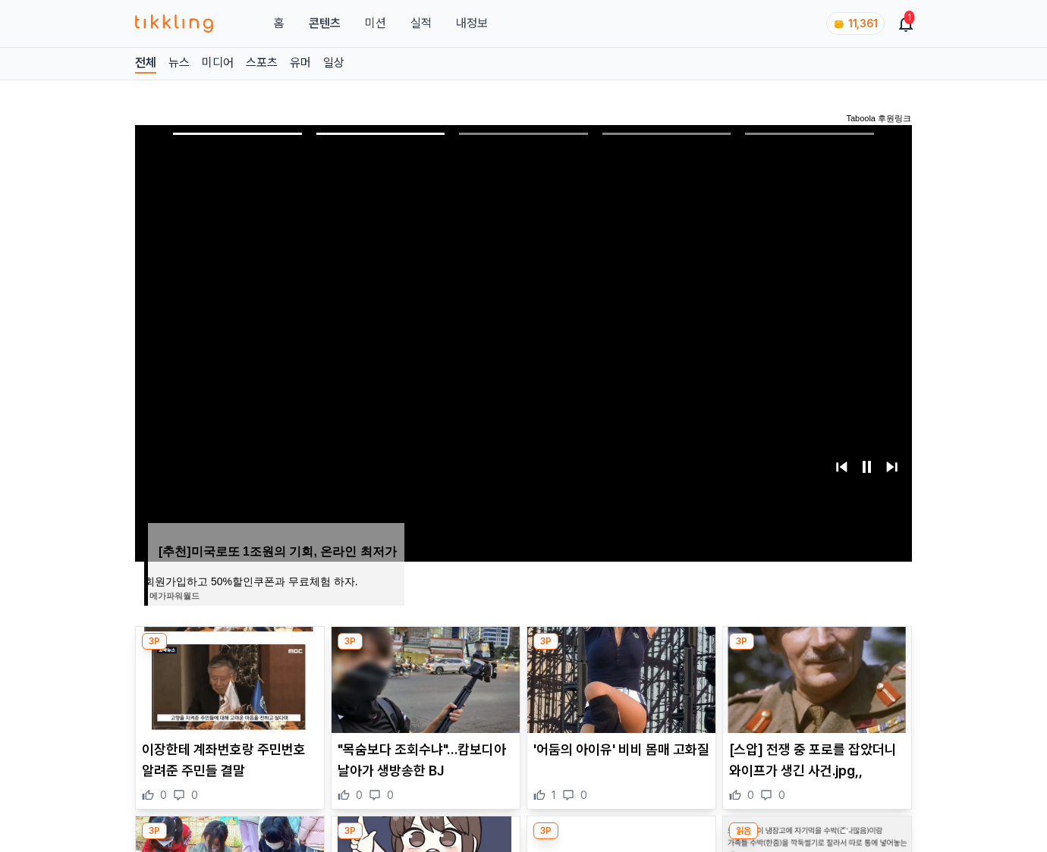
click at [815, 678] on img at bounding box center [817, 680] width 188 height 106
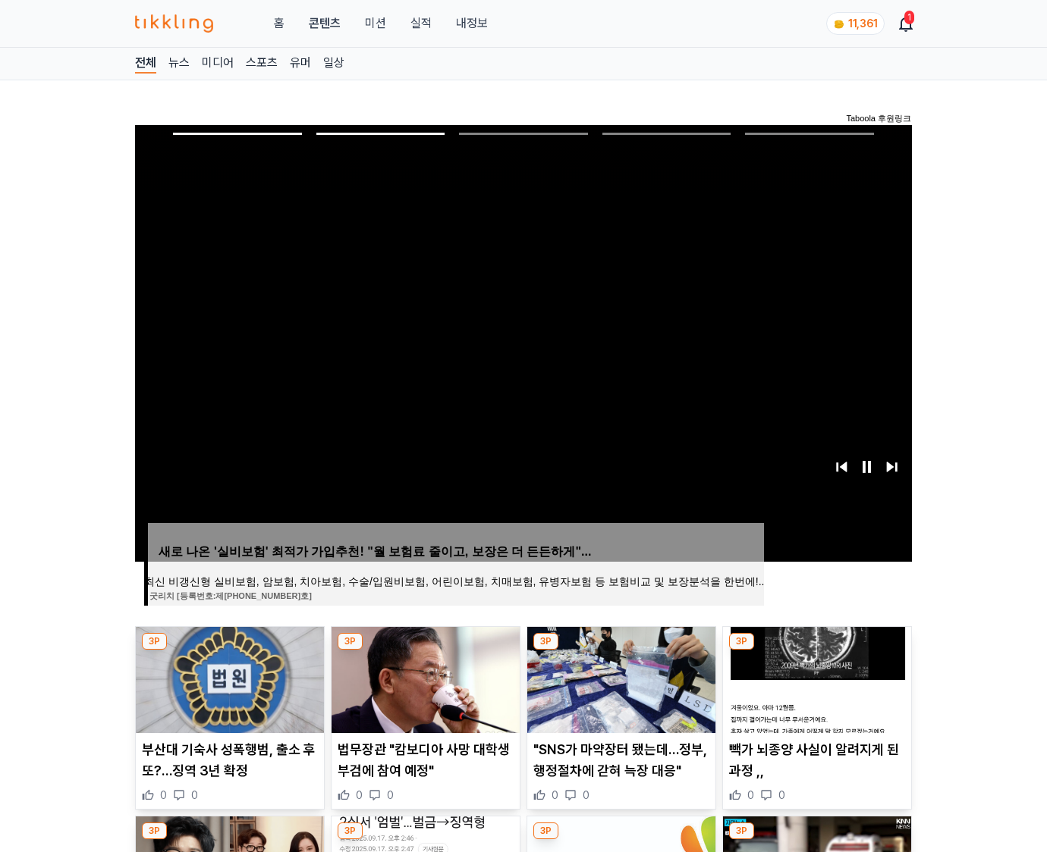
click at [815, 678] on img at bounding box center [817, 680] width 188 height 106
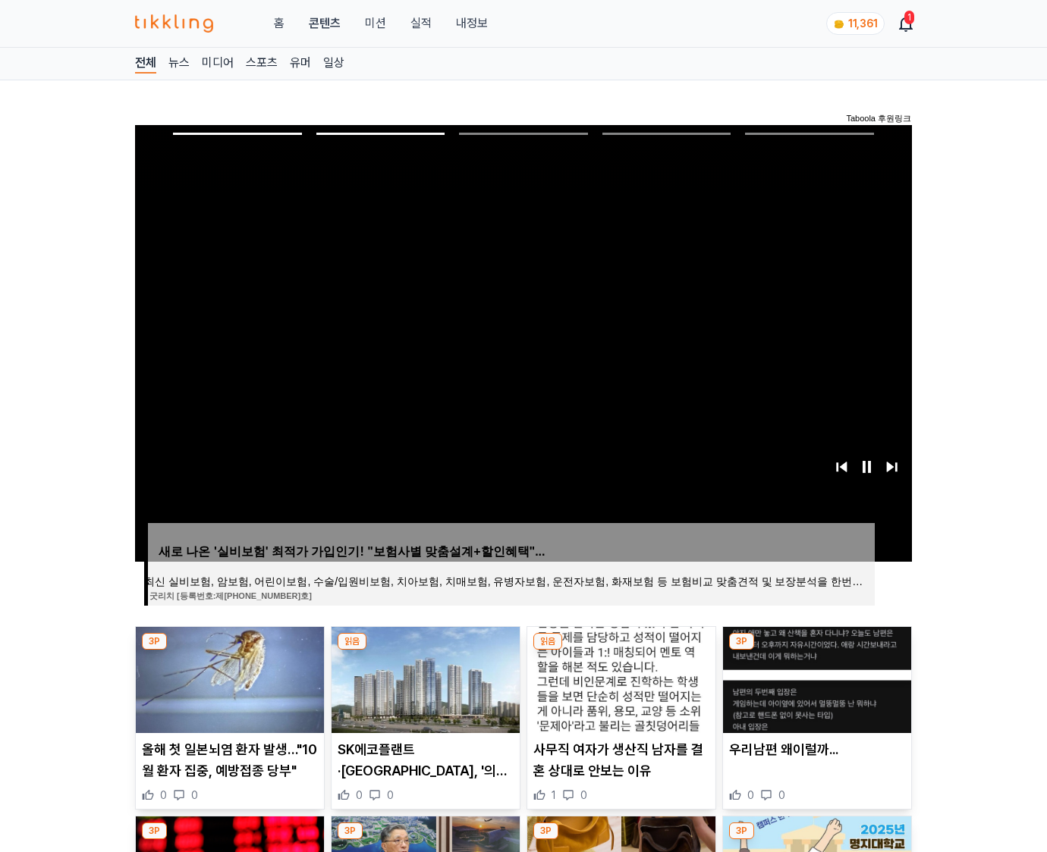
click at [815, 678] on img at bounding box center [817, 680] width 188 height 106
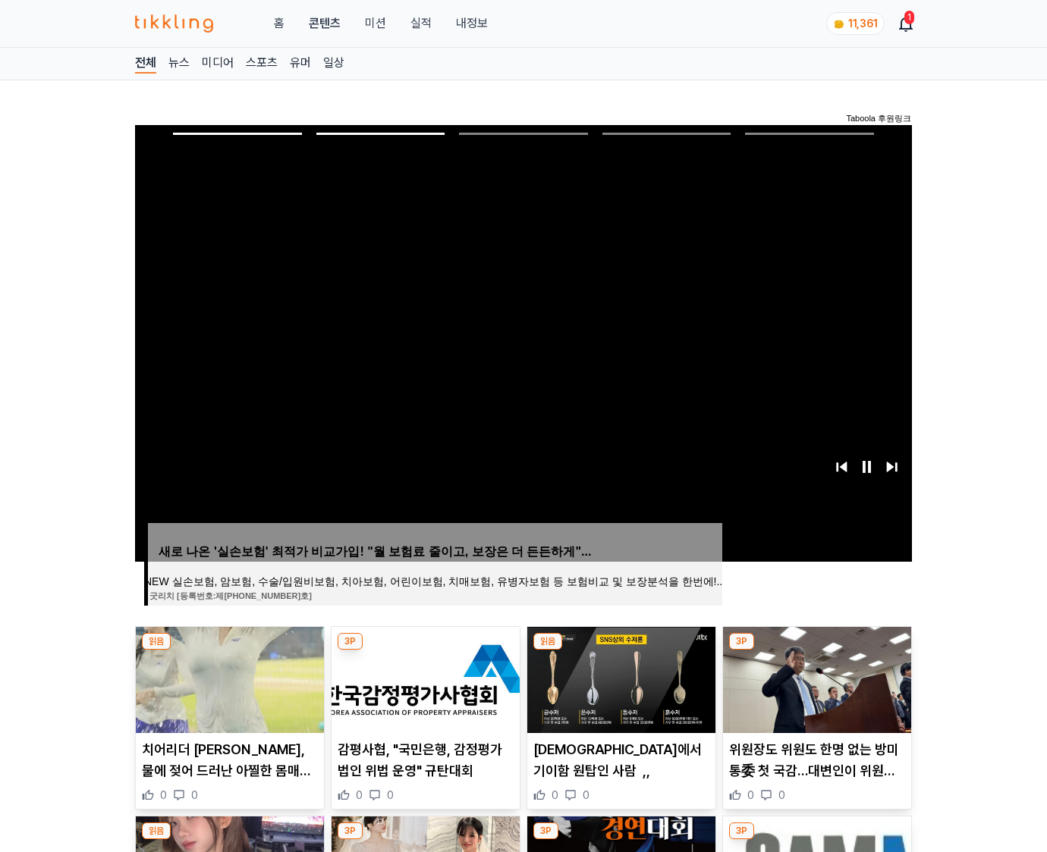
click at [815, 678] on img at bounding box center [817, 680] width 188 height 106
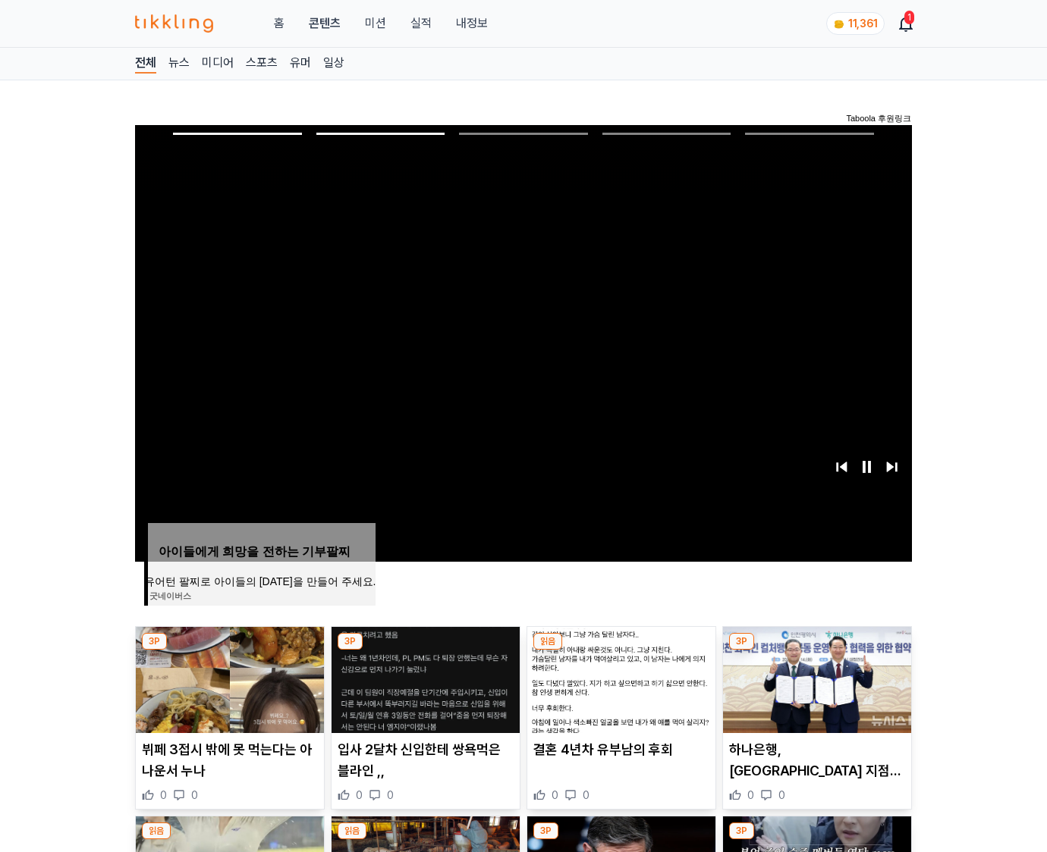
click at [815, 678] on img at bounding box center [817, 680] width 188 height 106
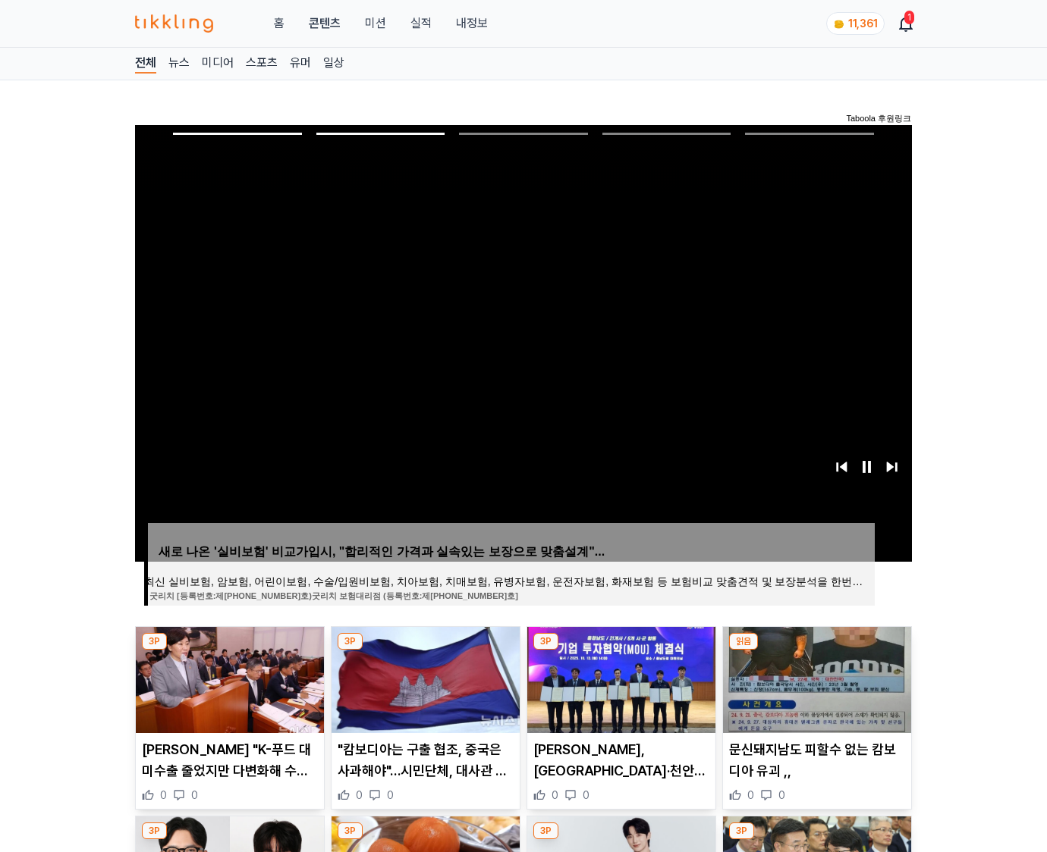
click at [815, 678] on img at bounding box center [817, 680] width 188 height 106
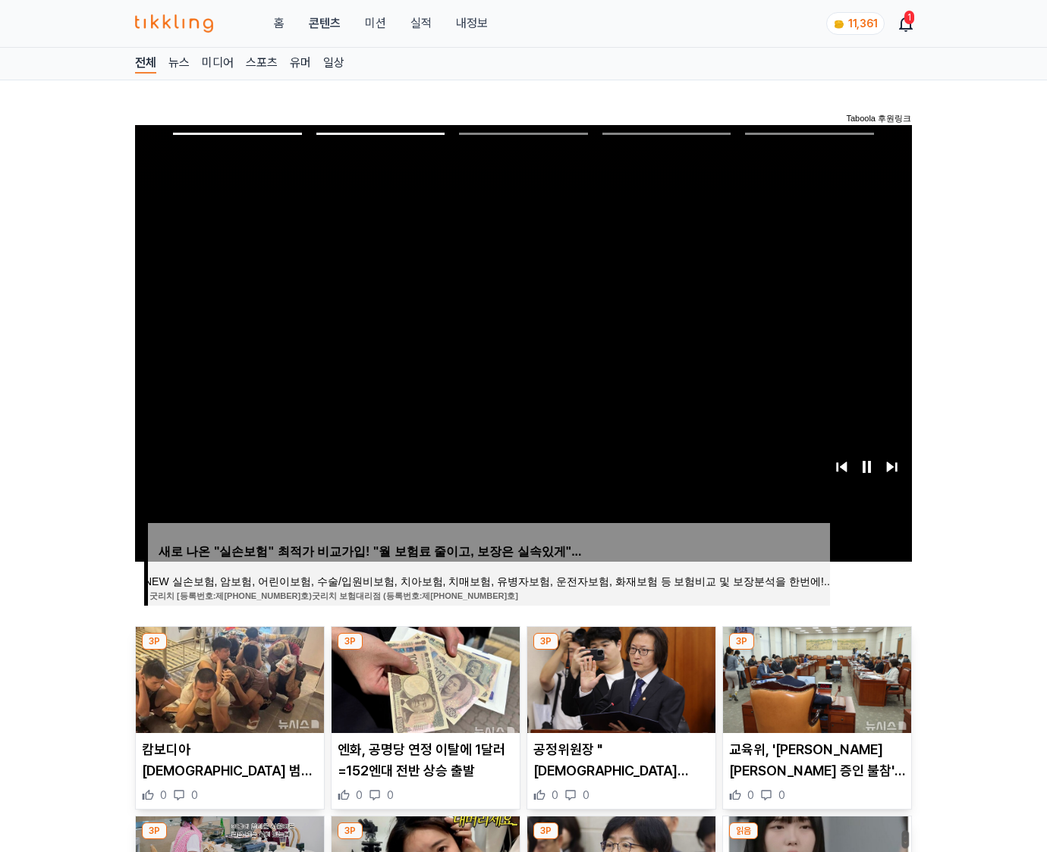
click at [815, 678] on img at bounding box center [817, 680] width 188 height 106
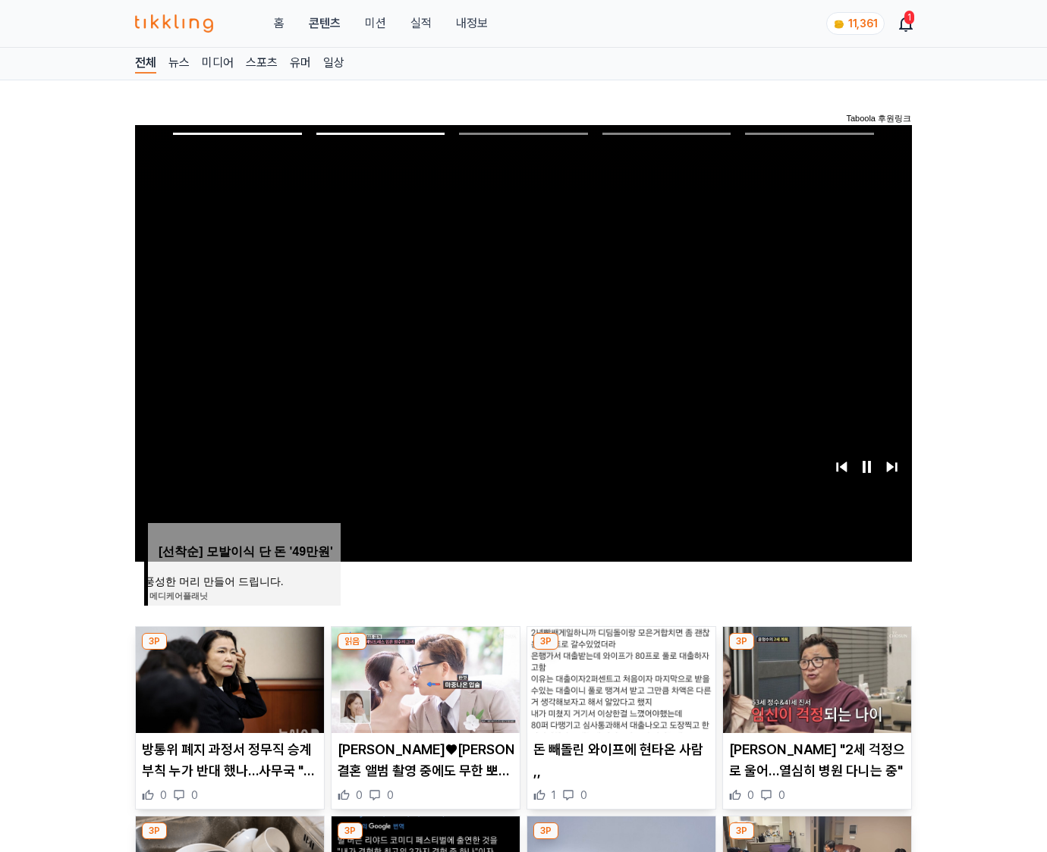
click at [815, 678] on img at bounding box center [817, 680] width 188 height 106
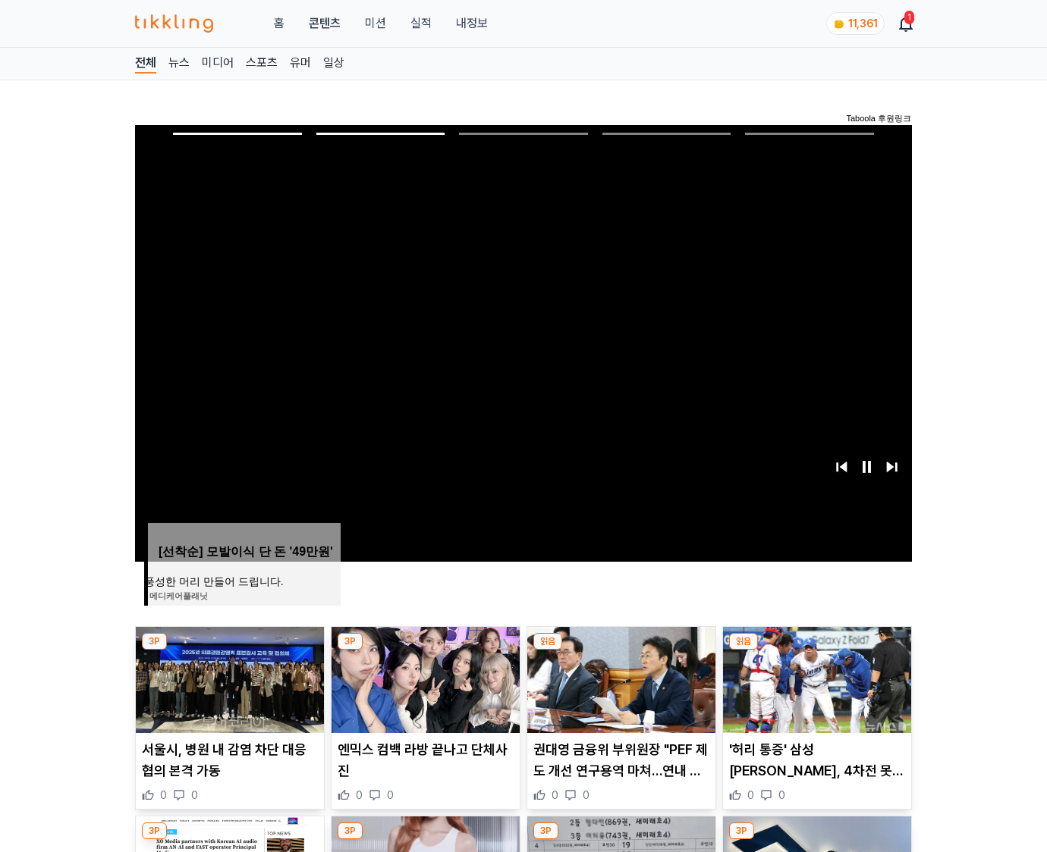
click at [815, 678] on img at bounding box center [817, 680] width 188 height 106
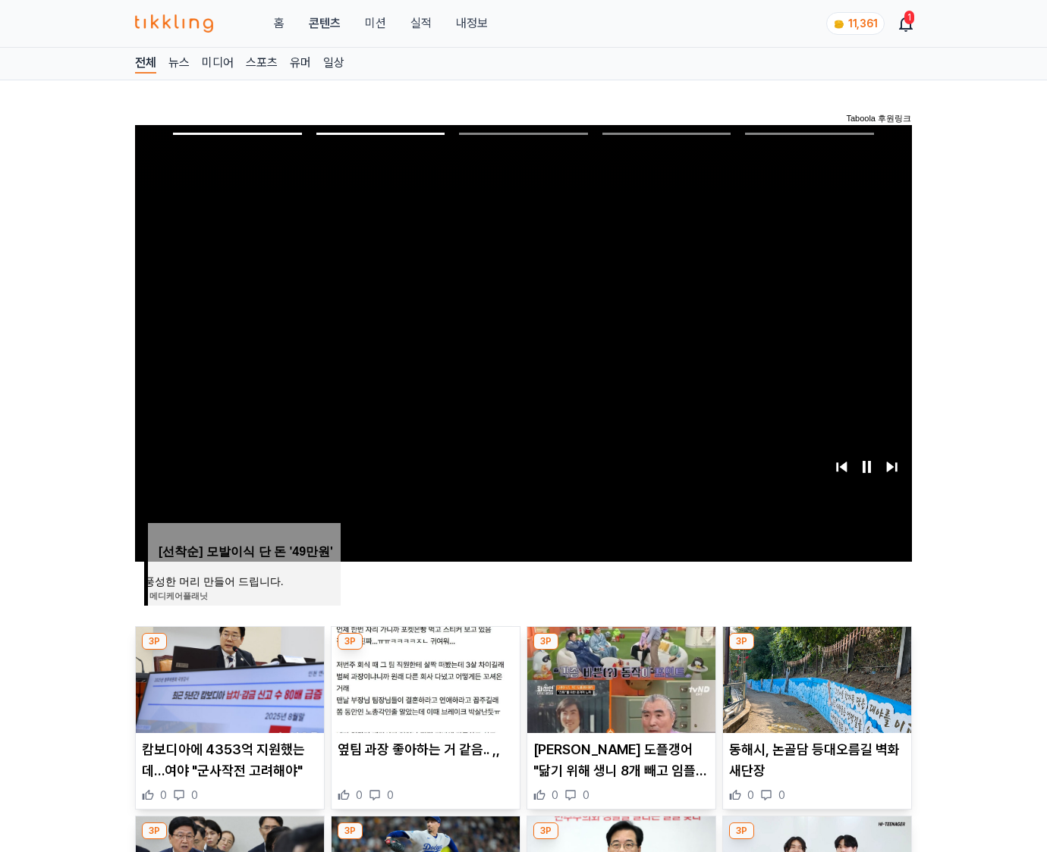
click at [815, 678] on img at bounding box center [817, 680] width 188 height 106
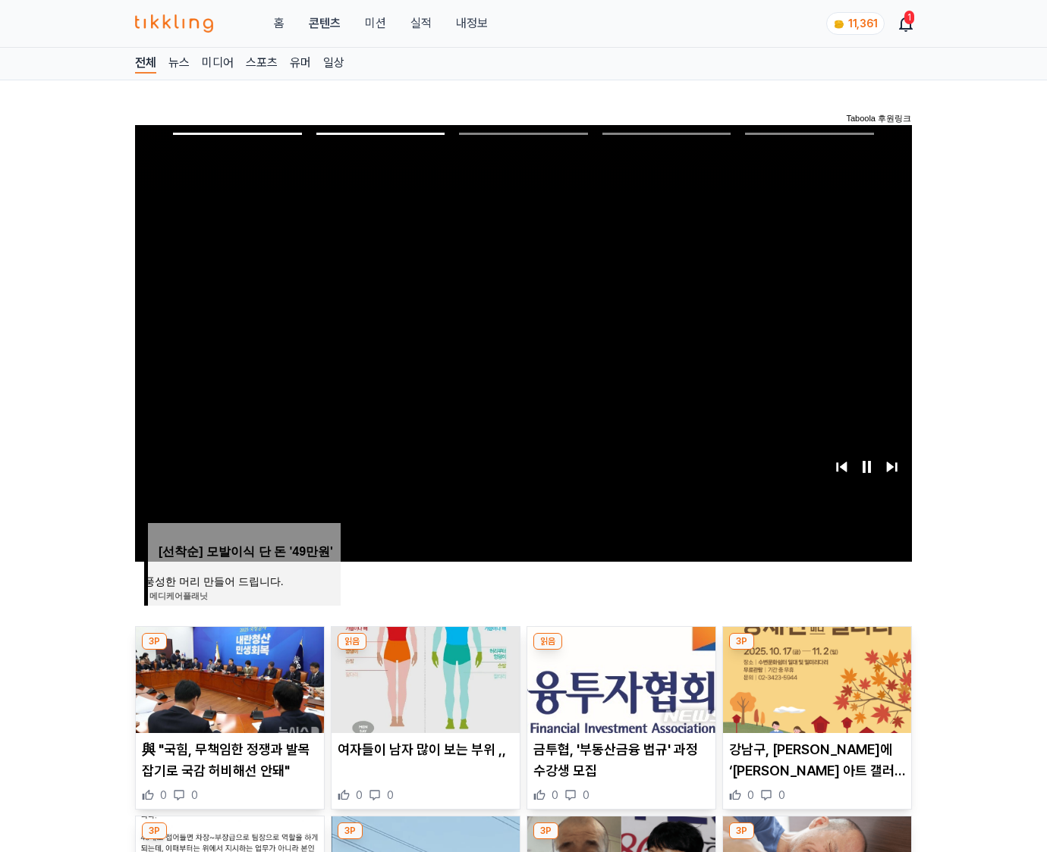
click at [815, 678] on img at bounding box center [817, 680] width 188 height 106
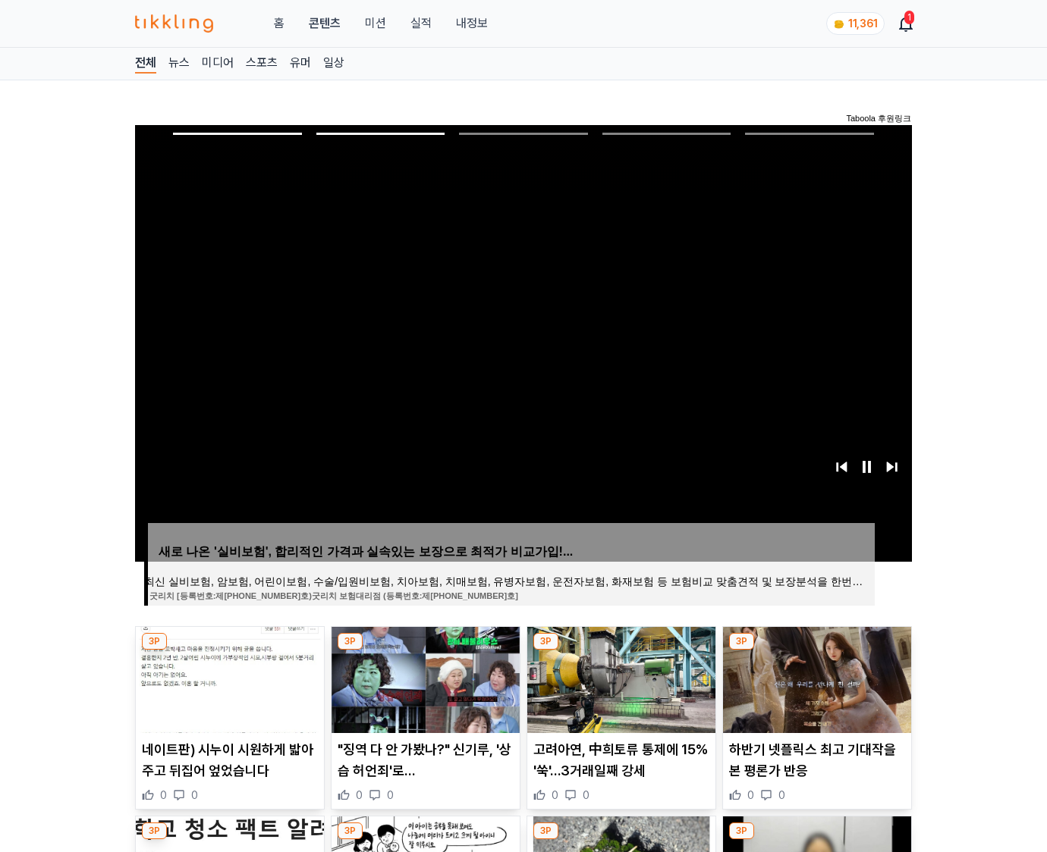
click at [815, 678] on img at bounding box center [817, 680] width 188 height 106
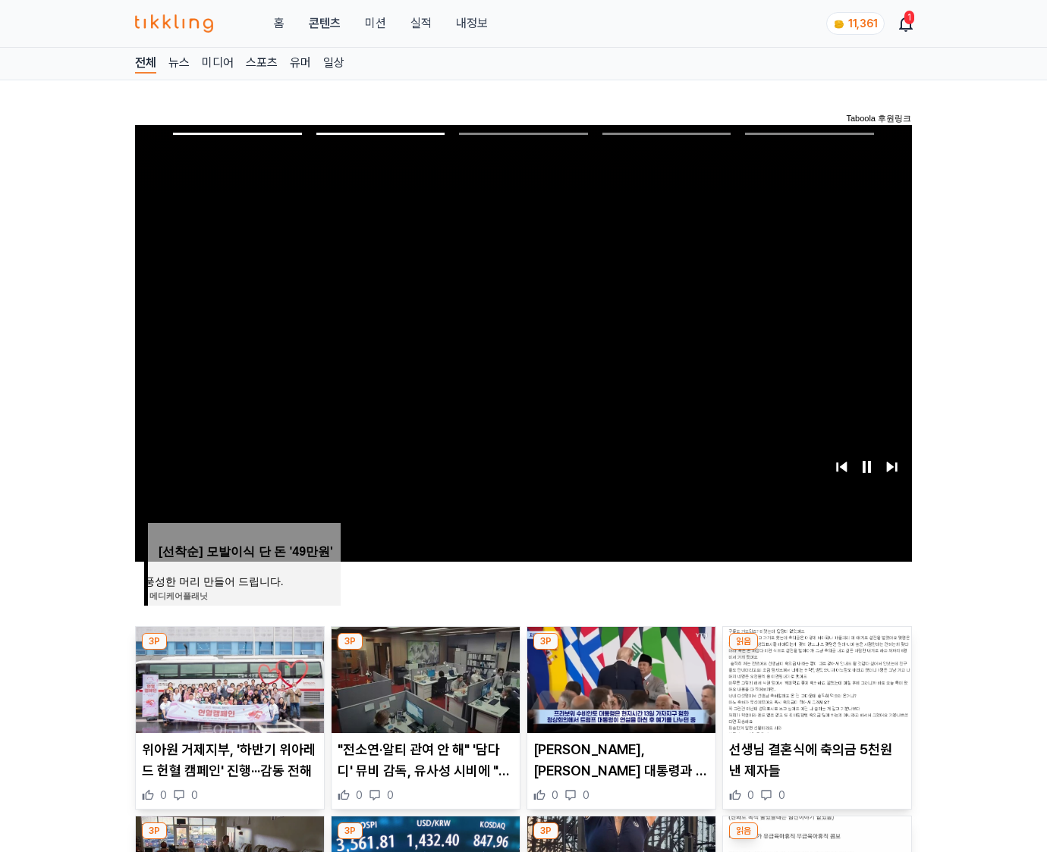
click at [815, 678] on img at bounding box center [817, 680] width 188 height 106
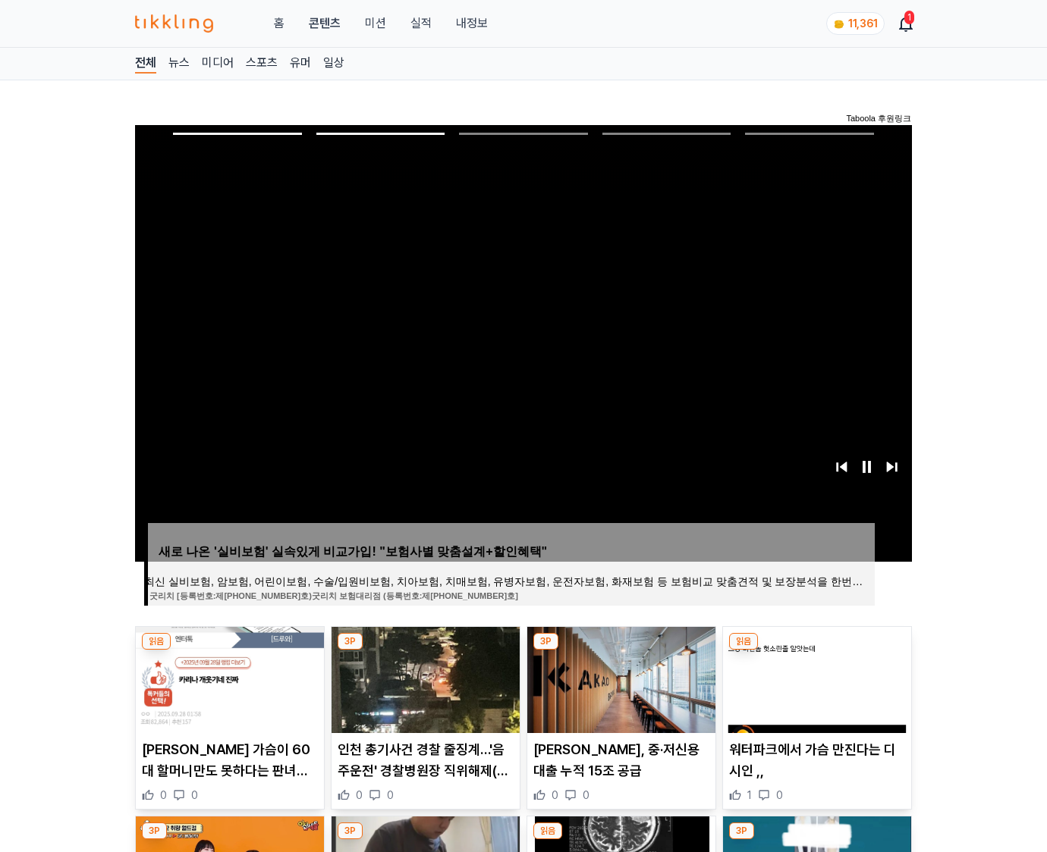
click at [815, 678] on img at bounding box center [817, 680] width 188 height 106
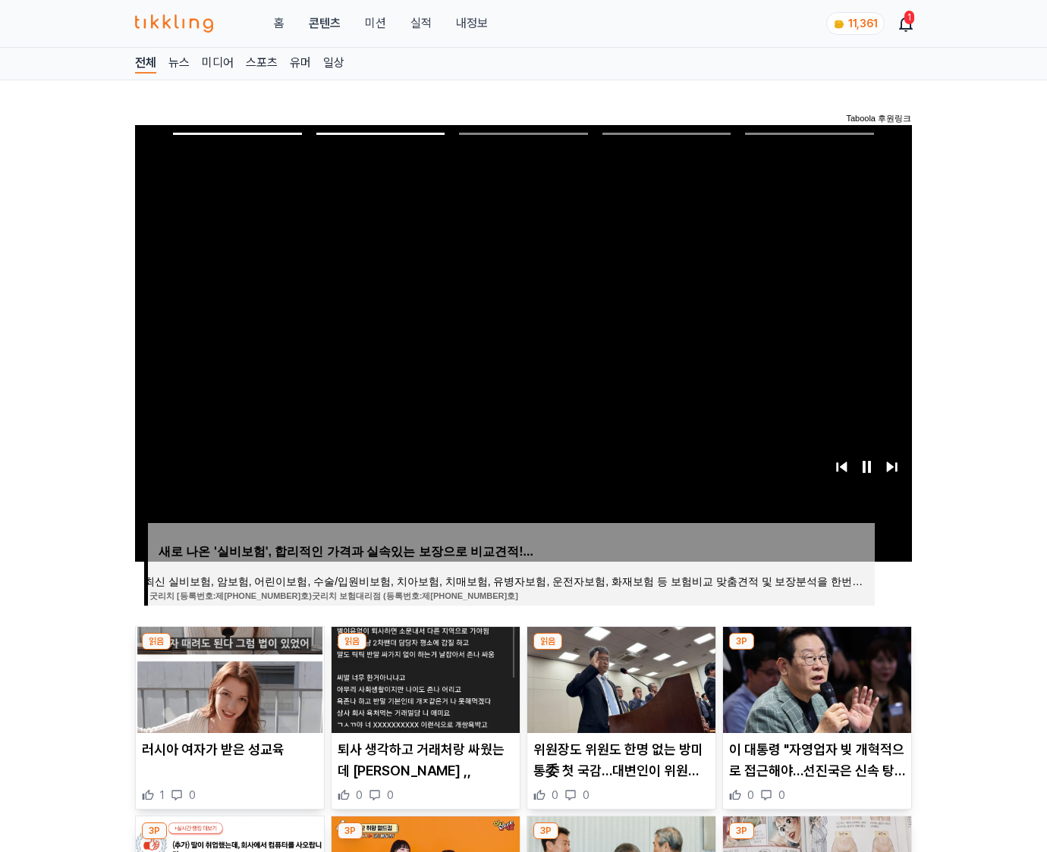
click at [815, 678] on img at bounding box center [817, 680] width 188 height 106
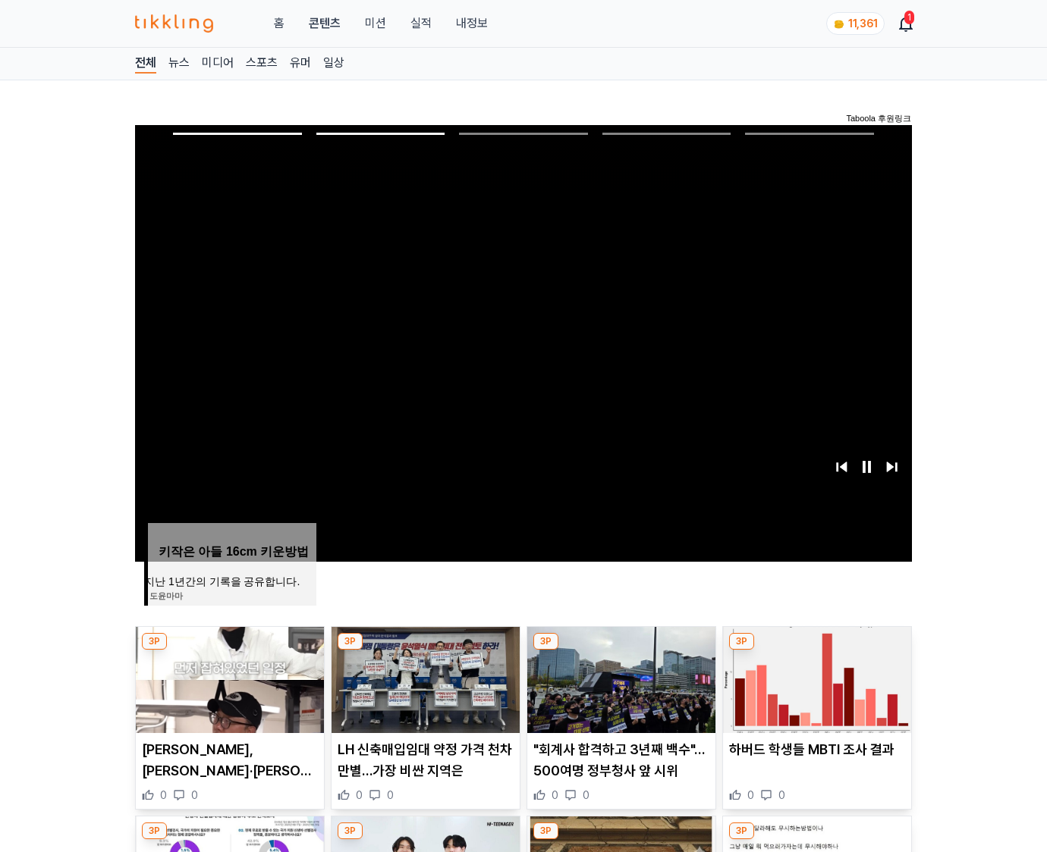
click at [815, 678] on img at bounding box center [817, 680] width 188 height 106
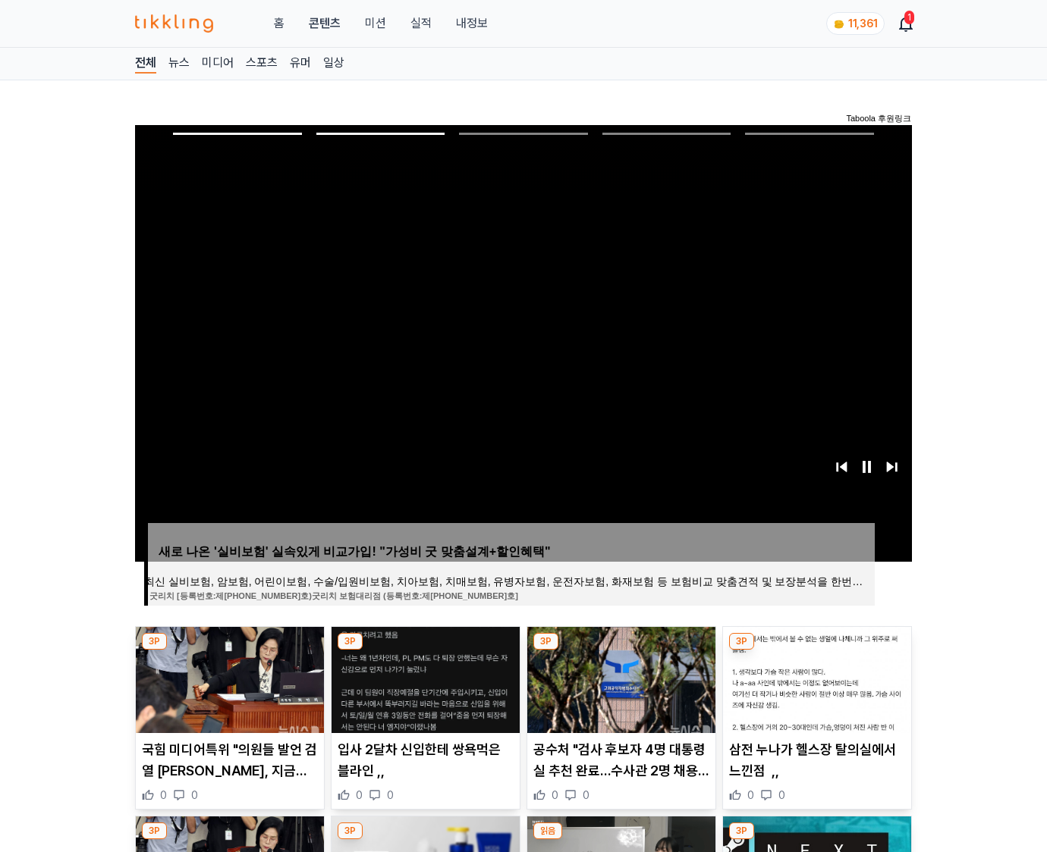
click at [815, 678] on img at bounding box center [817, 680] width 188 height 106
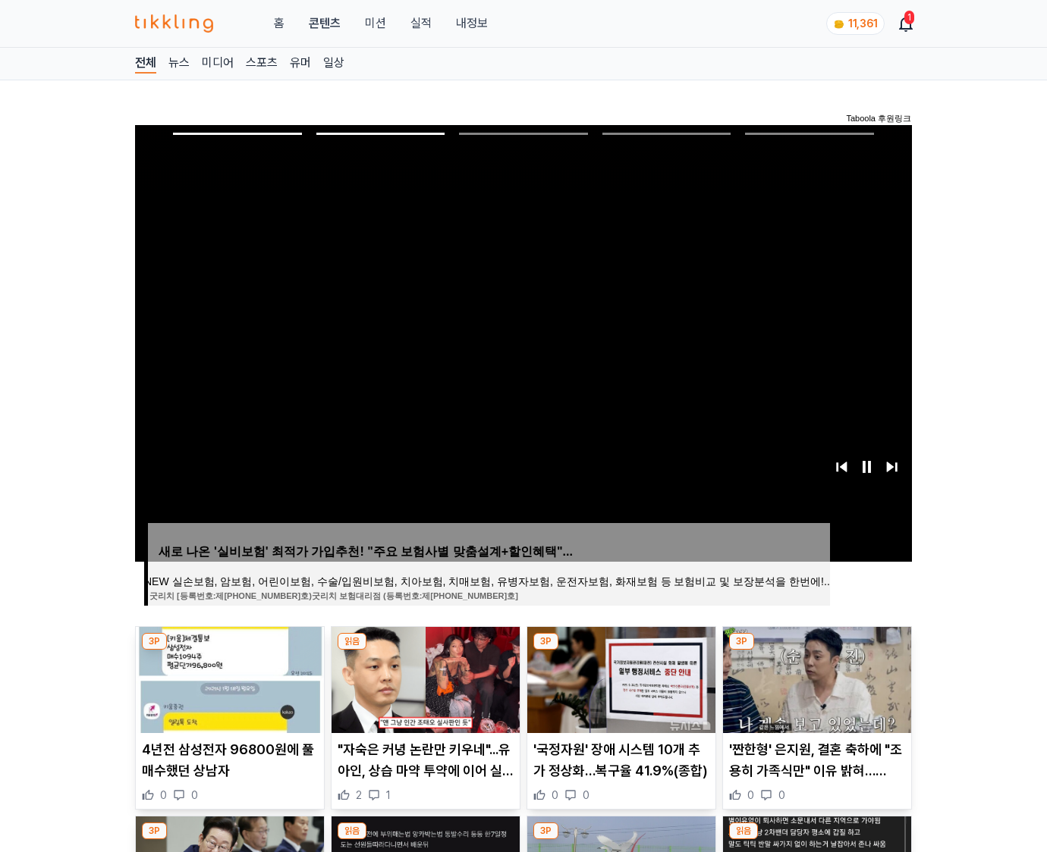
click at [815, 678] on img at bounding box center [817, 680] width 188 height 106
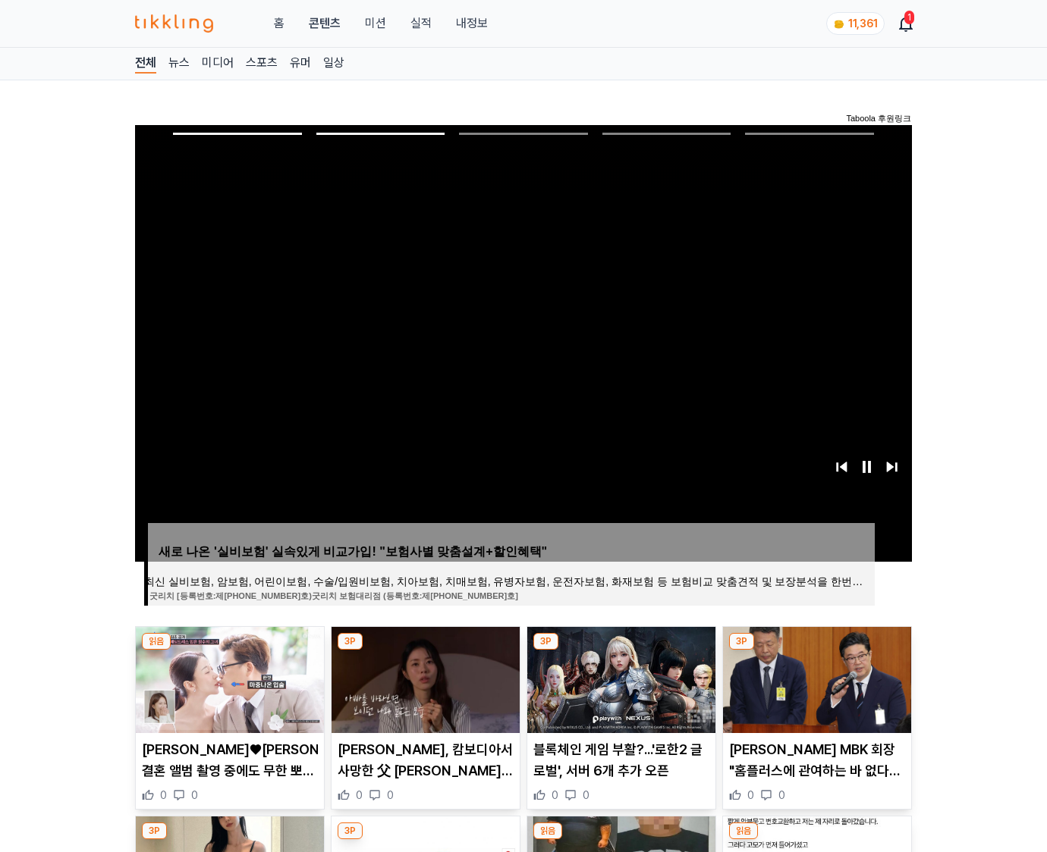
click at [815, 678] on img at bounding box center [817, 680] width 188 height 106
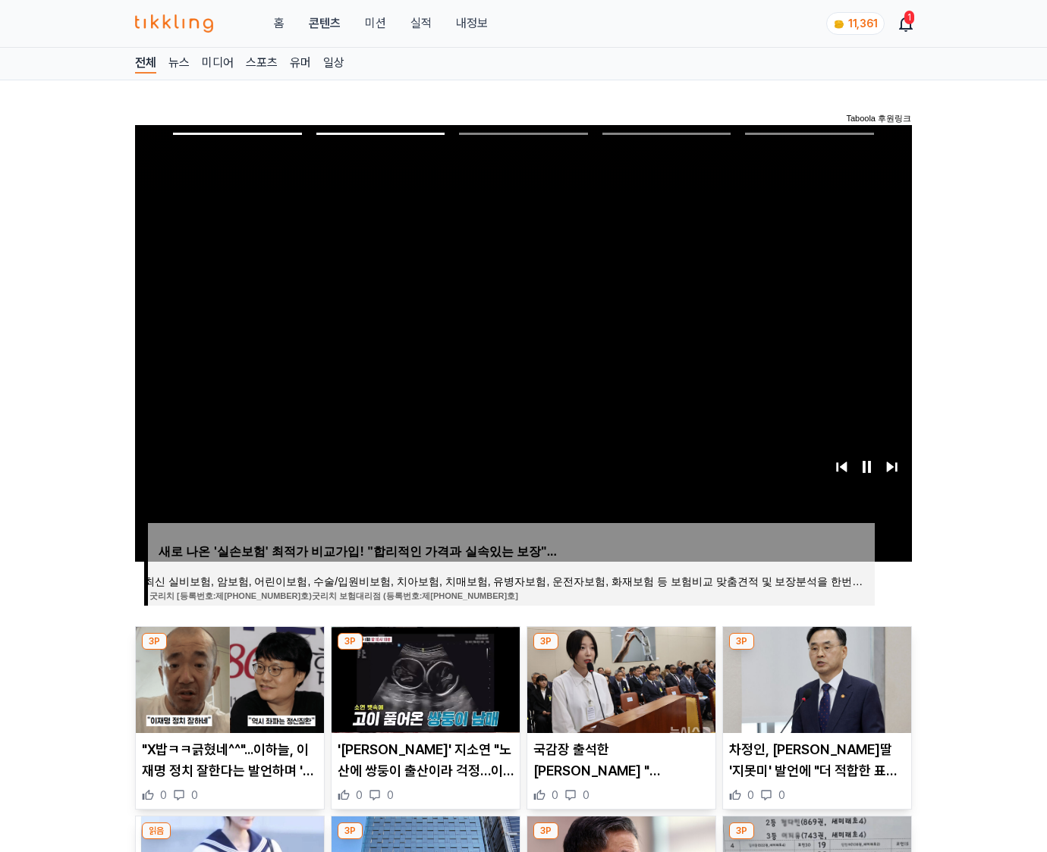
click at [815, 678] on img at bounding box center [817, 680] width 188 height 106
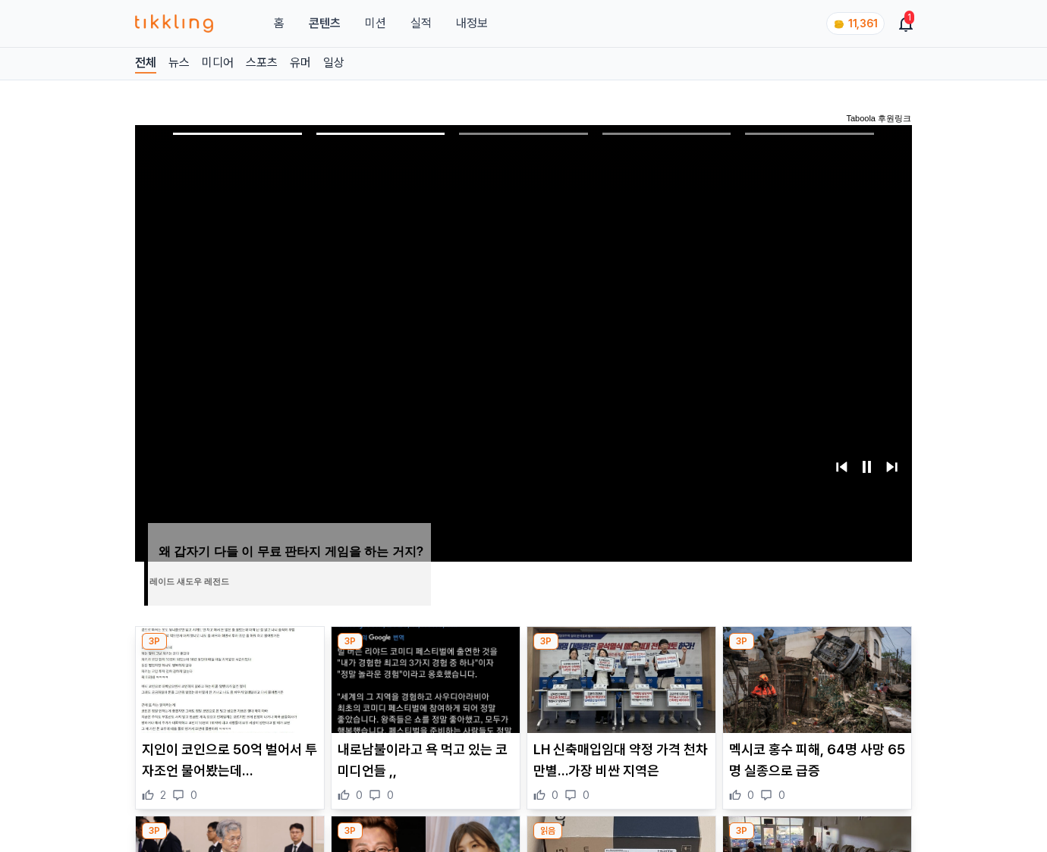
click at [815, 678] on img at bounding box center [817, 680] width 188 height 106
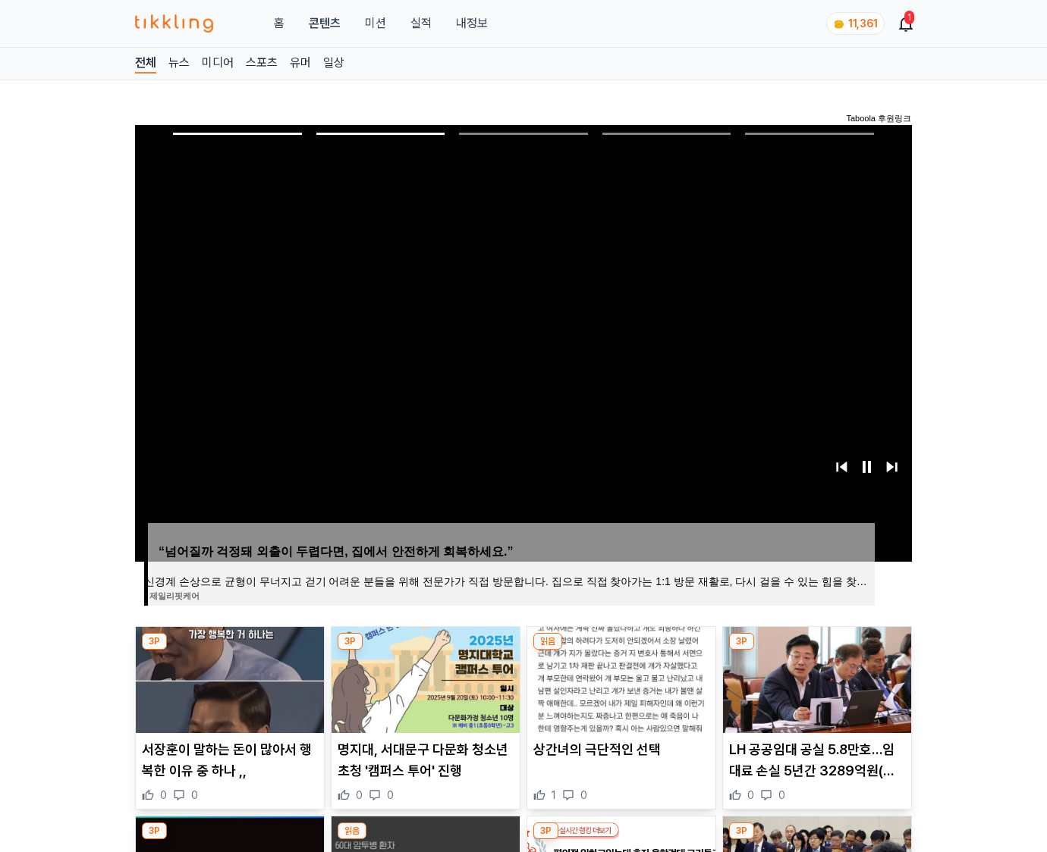
click at [815, 678] on img at bounding box center [817, 680] width 188 height 106
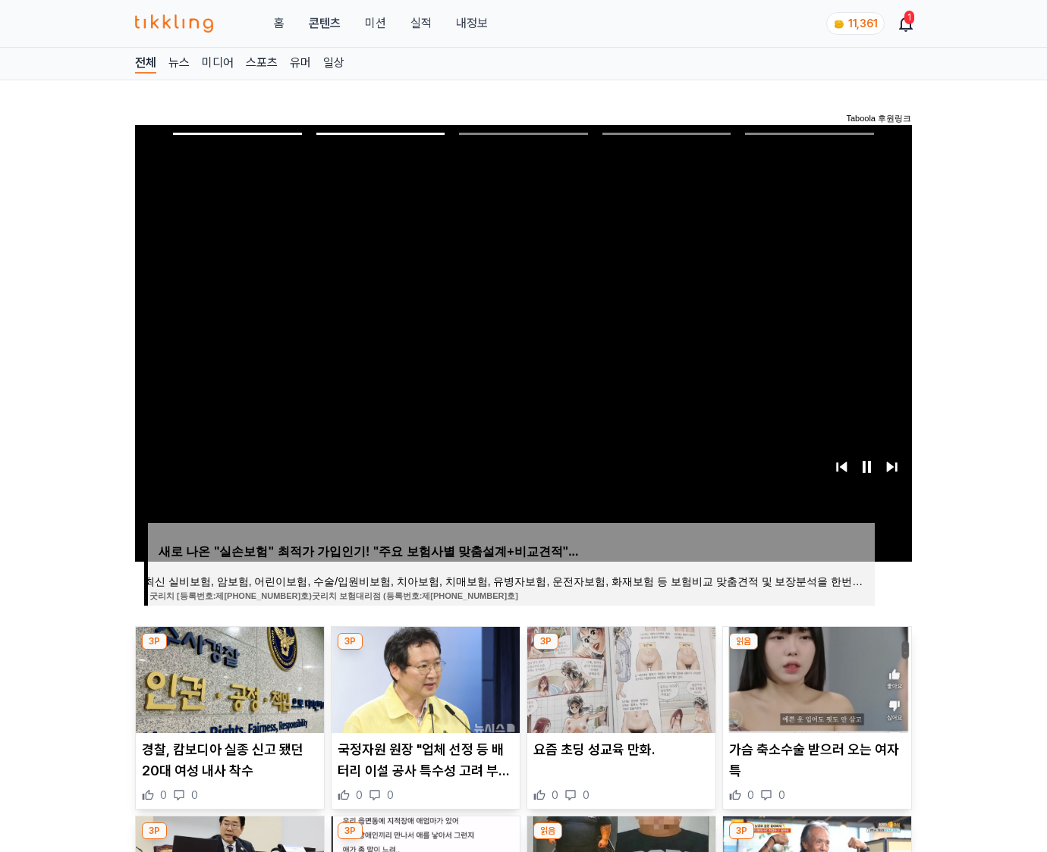
click at [815, 678] on img at bounding box center [817, 680] width 188 height 106
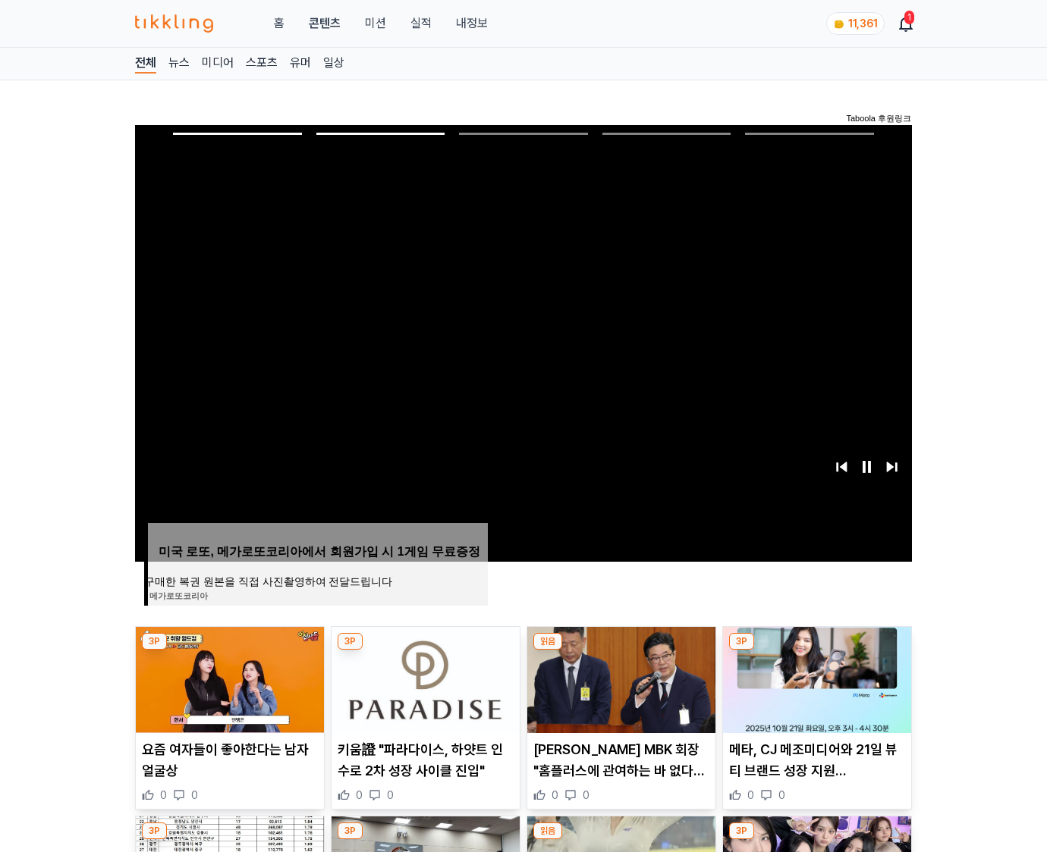
click at [815, 678] on img at bounding box center [817, 680] width 188 height 106
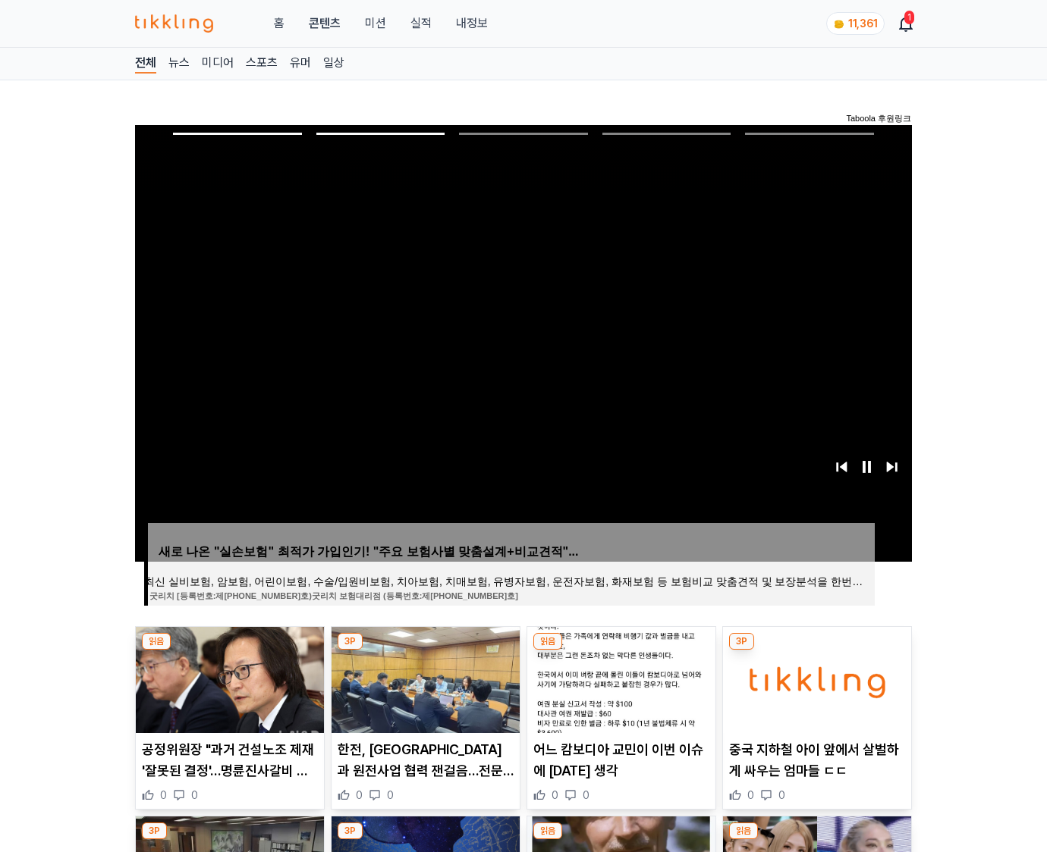
click at [815, 678] on img at bounding box center [817, 680] width 188 height 106
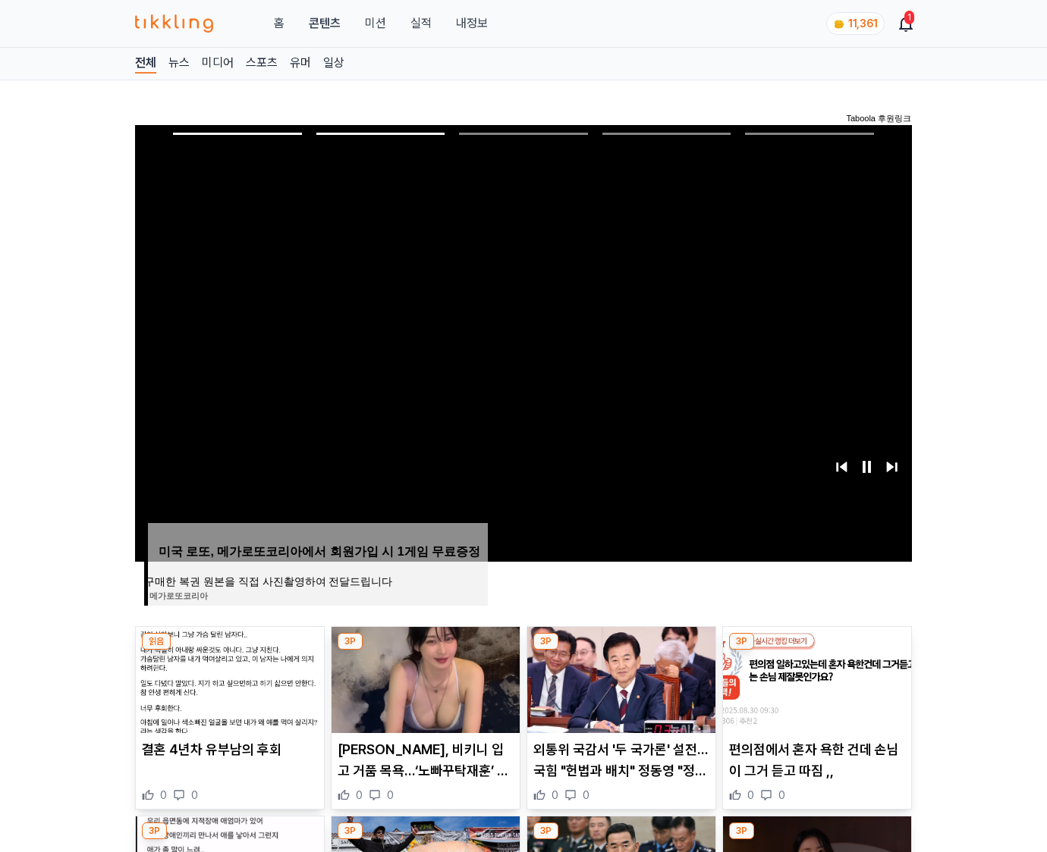
click at [815, 678] on img at bounding box center [817, 680] width 188 height 106
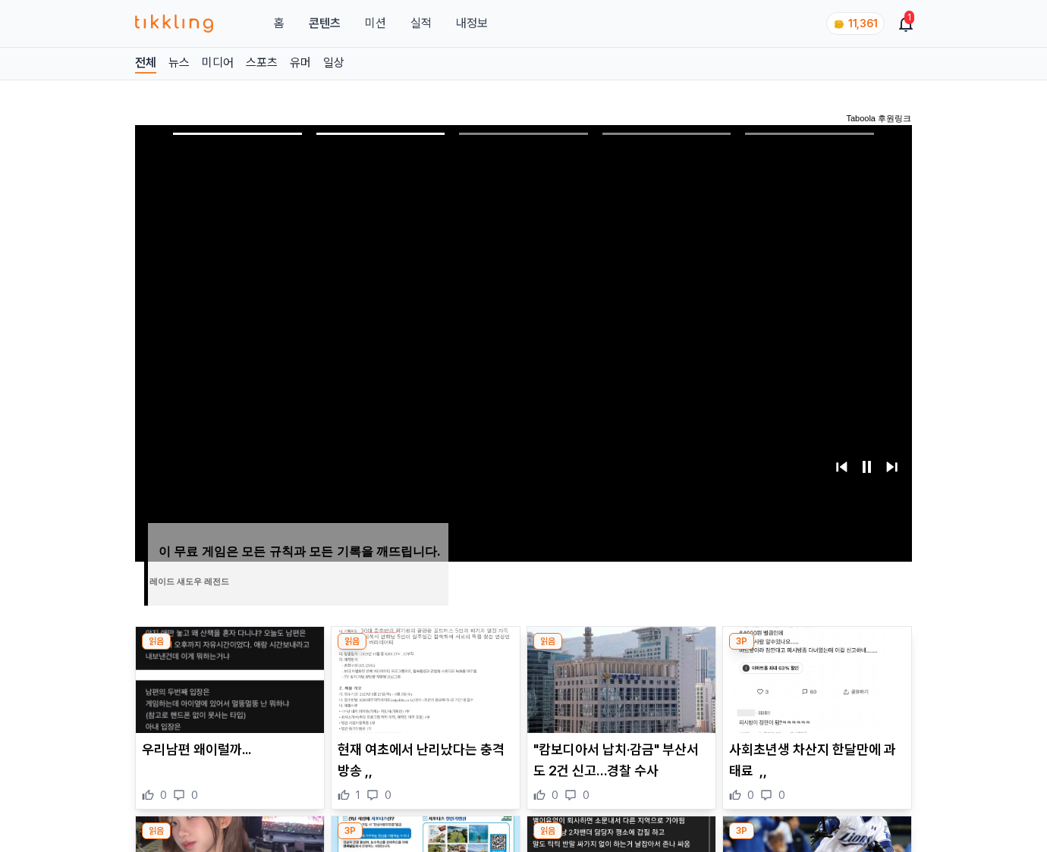
click at [815, 678] on img at bounding box center [817, 680] width 188 height 106
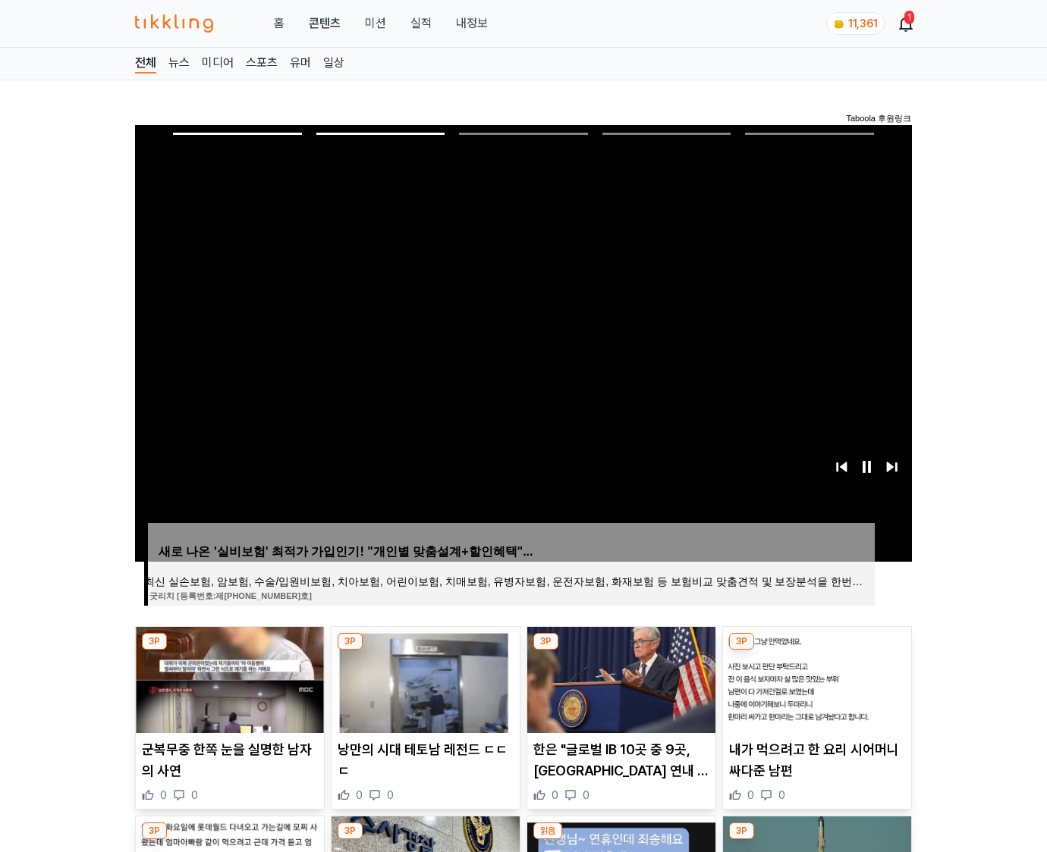
click at [815, 678] on img at bounding box center [817, 680] width 188 height 106
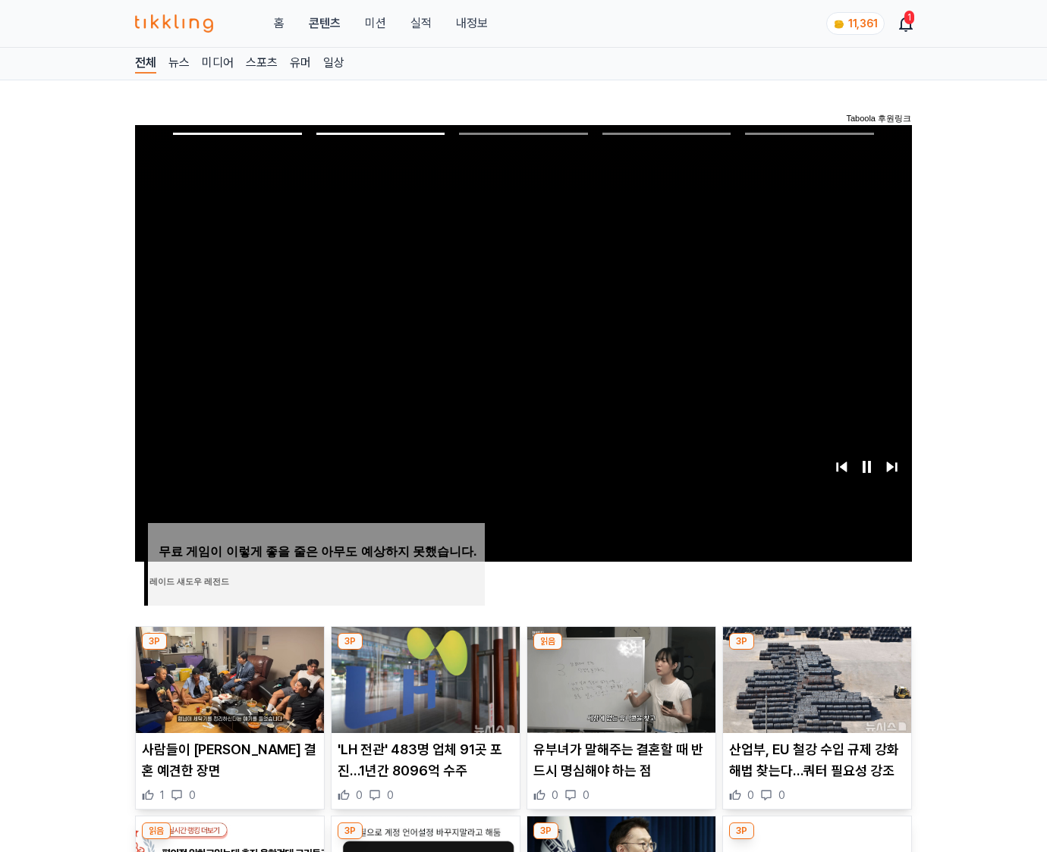
click at [815, 678] on img at bounding box center [817, 680] width 188 height 106
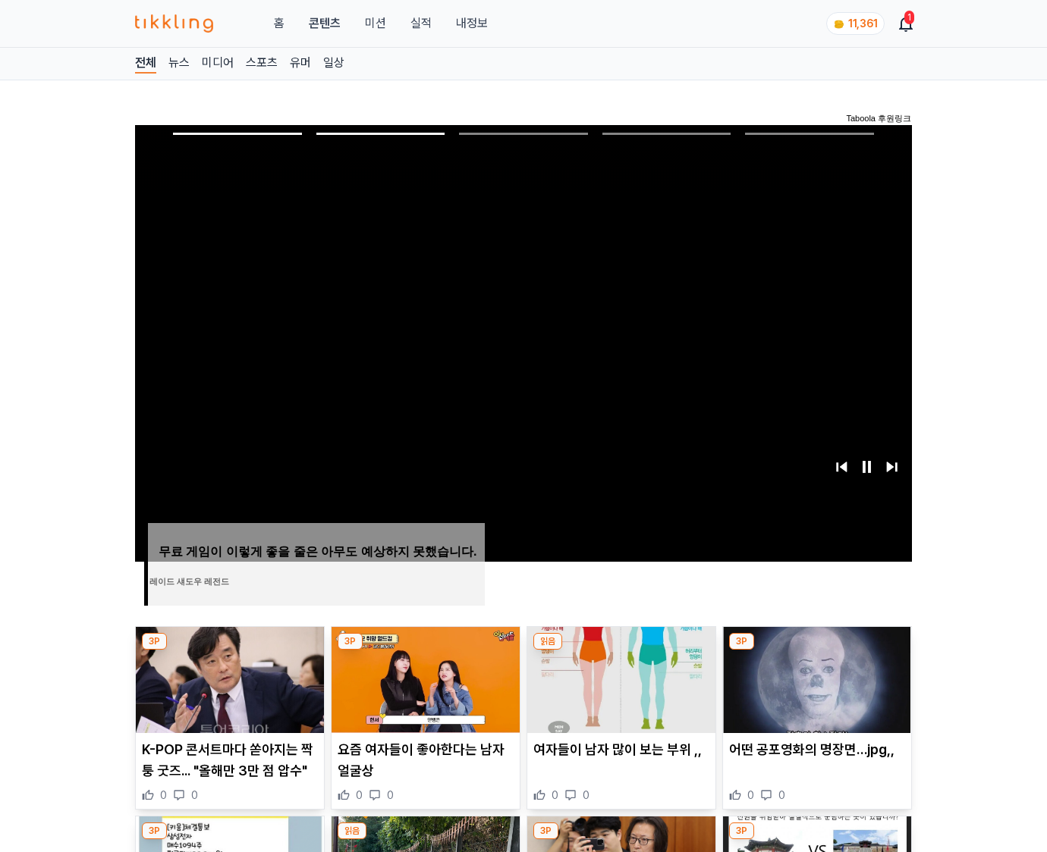
click at [815, 678] on img at bounding box center [817, 680] width 188 height 106
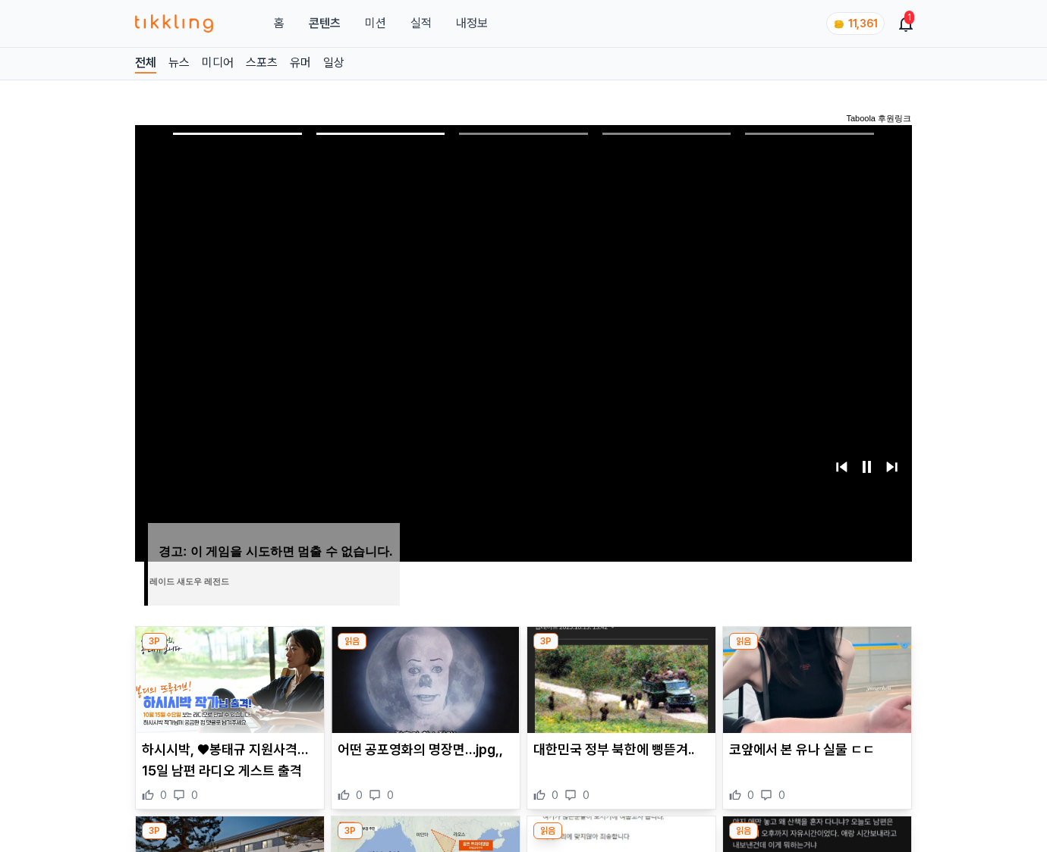
click at [815, 678] on img at bounding box center [817, 680] width 188 height 106
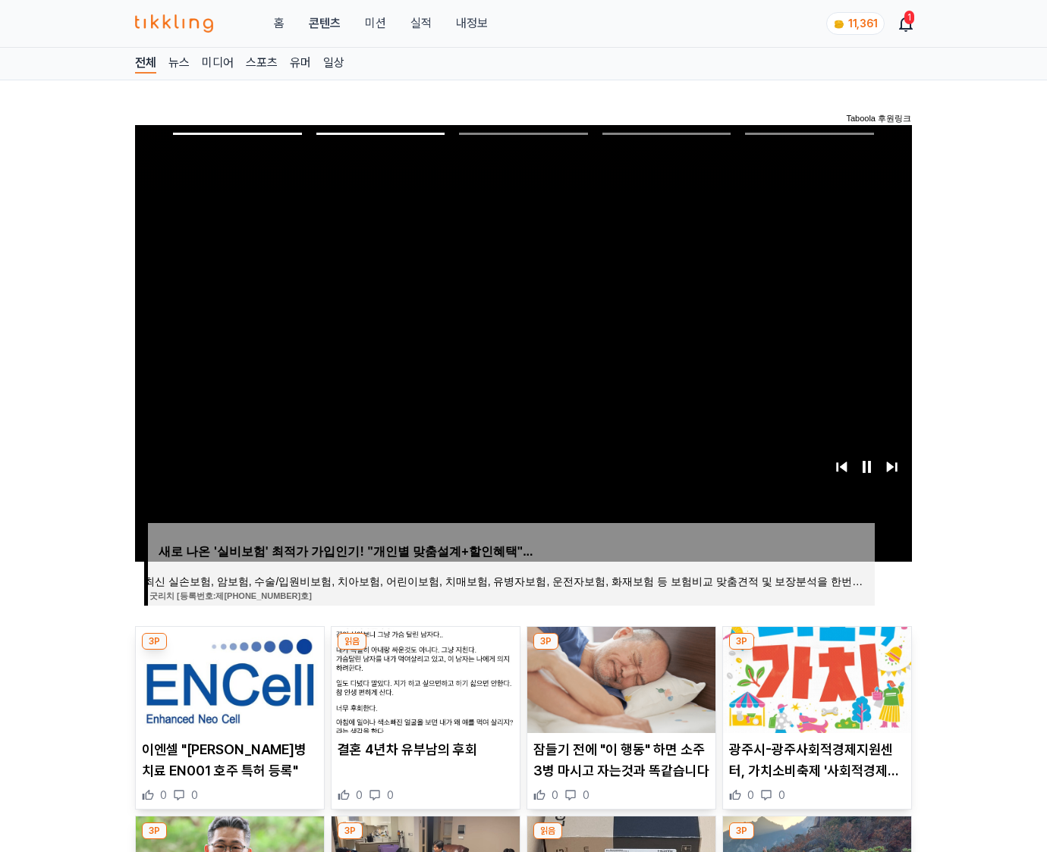
click at [815, 678] on img at bounding box center [817, 680] width 188 height 106
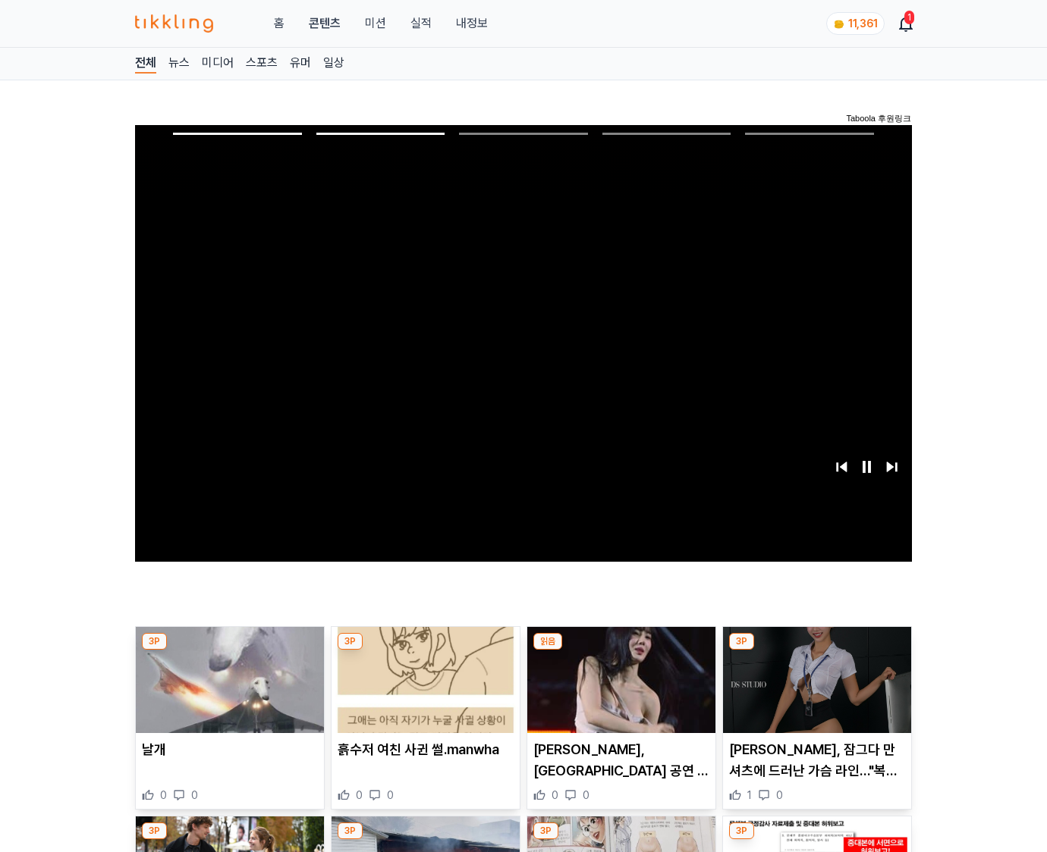
click at [815, 678] on img at bounding box center [817, 680] width 188 height 106
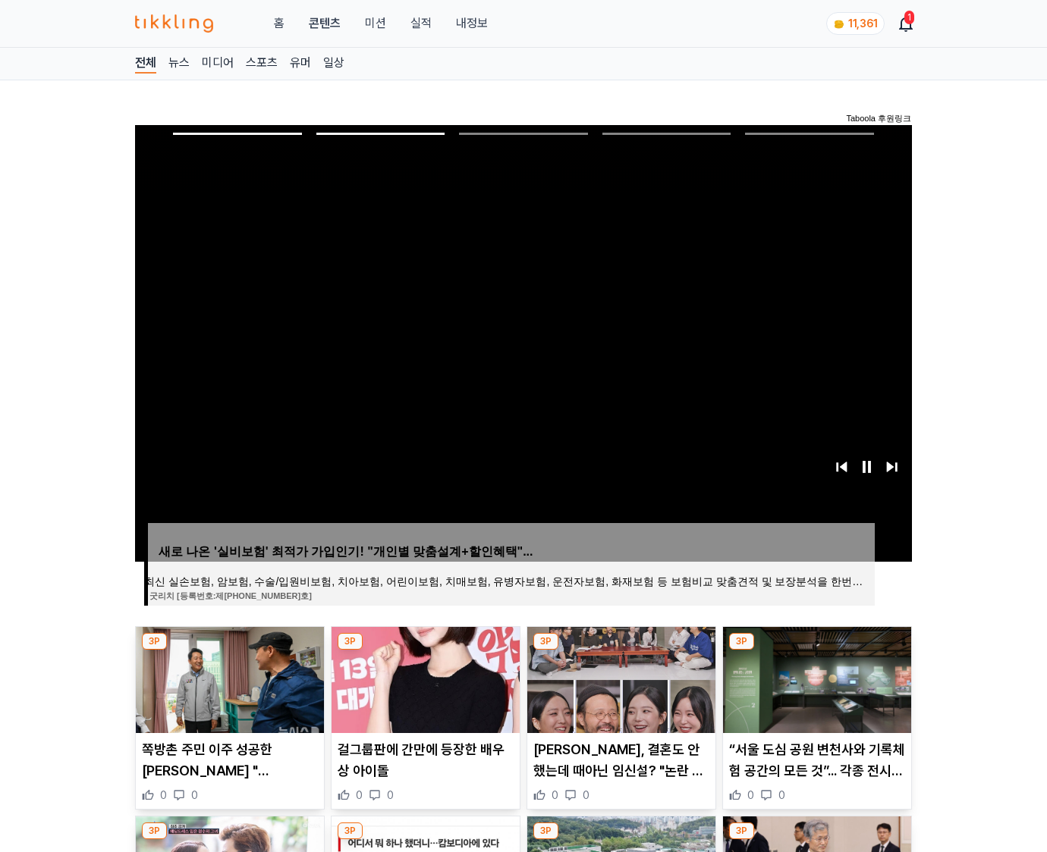
click at [815, 678] on img at bounding box center [817, 680] width 188 height 106
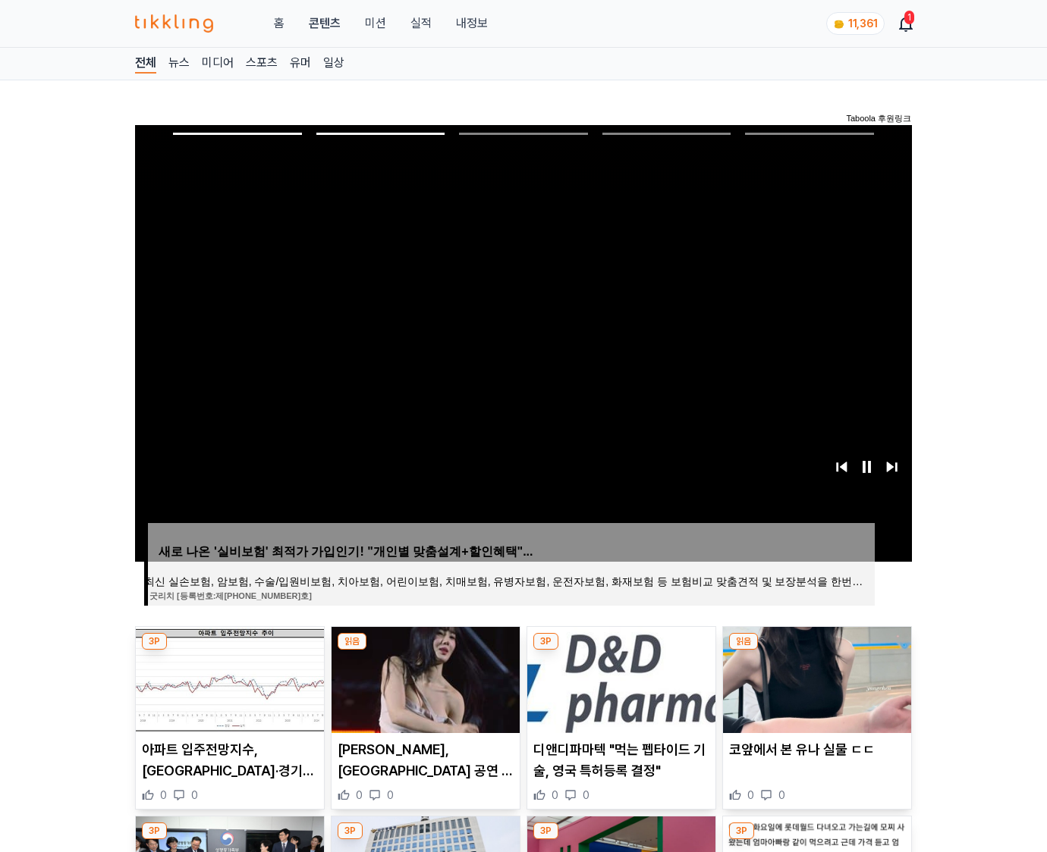
click at [815, 678] on img at bounding box center [817, 680] width 188 height 106
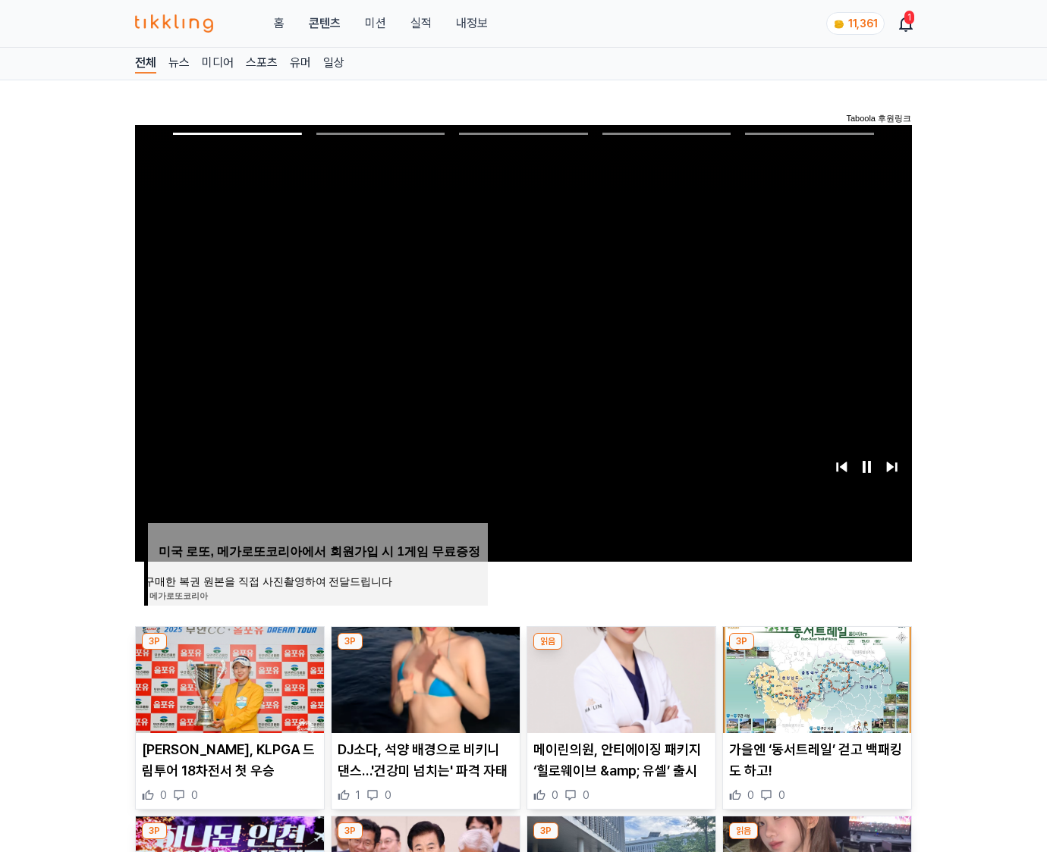
click at [815, 678] on img at bounding box center [817, 680] width 188 height 106
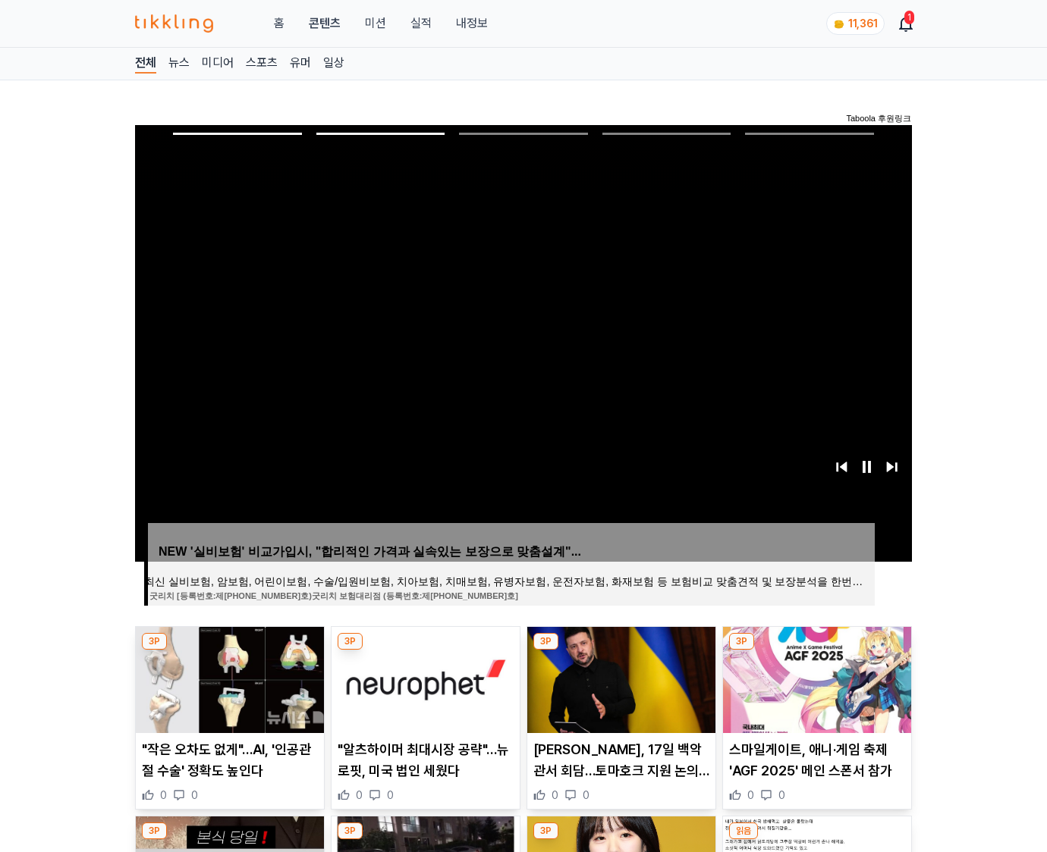
click at [815, 678] on img at bounding box center [817, 680] width 188 height 106
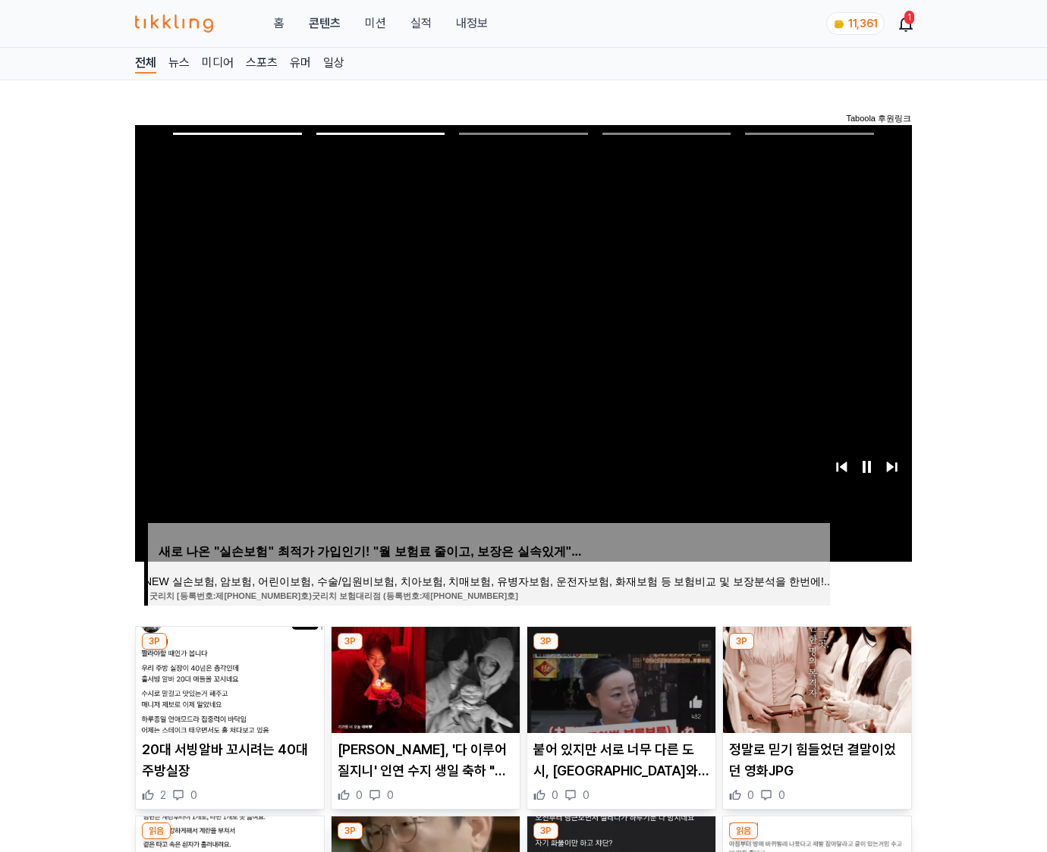
click at [815, 678] on img at bounding box center [817, 680] width 188 height 106
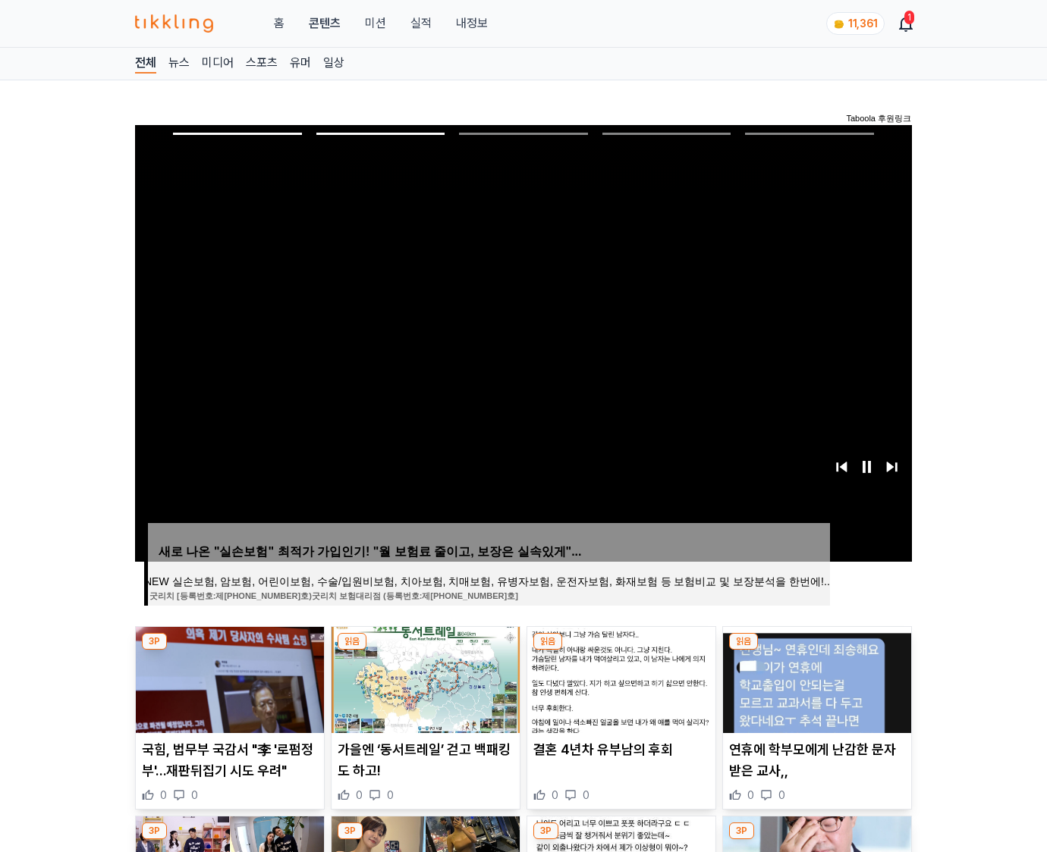
click at [815, 678] on img at bounding box center [817, 680] width 188 height 106
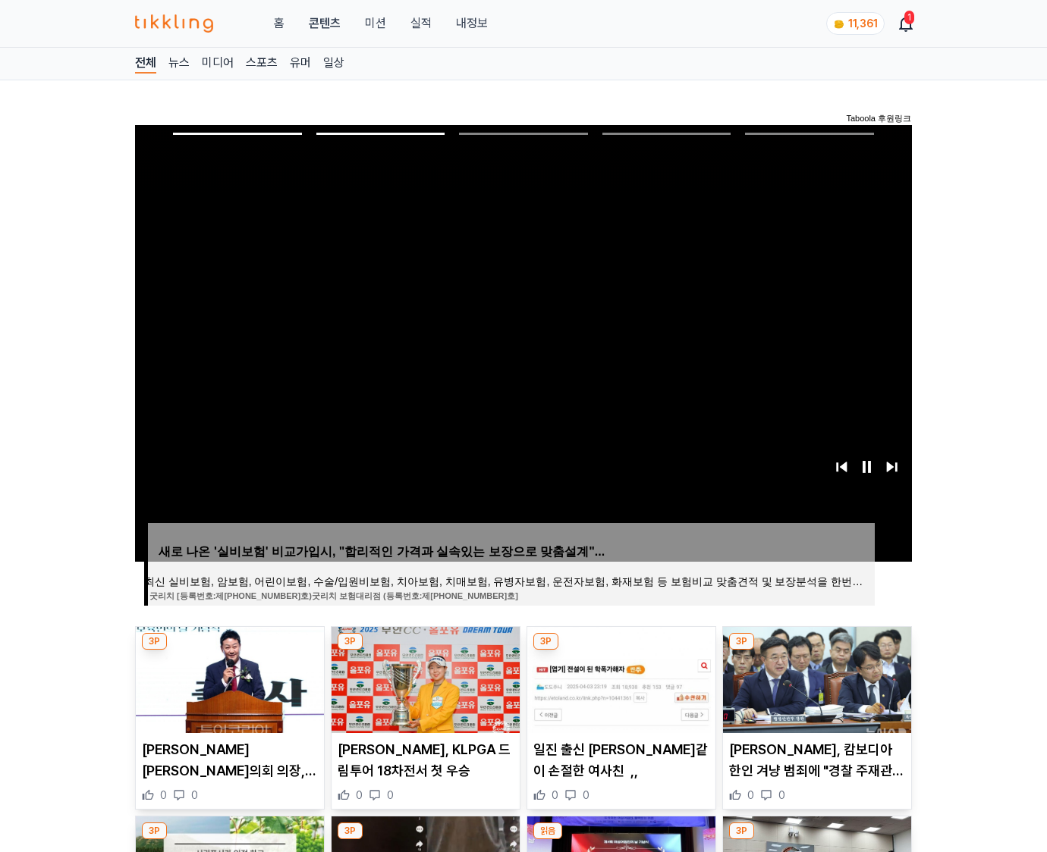
click at [815, 678] on img at bounding box center [817, 680] width 188 height 106
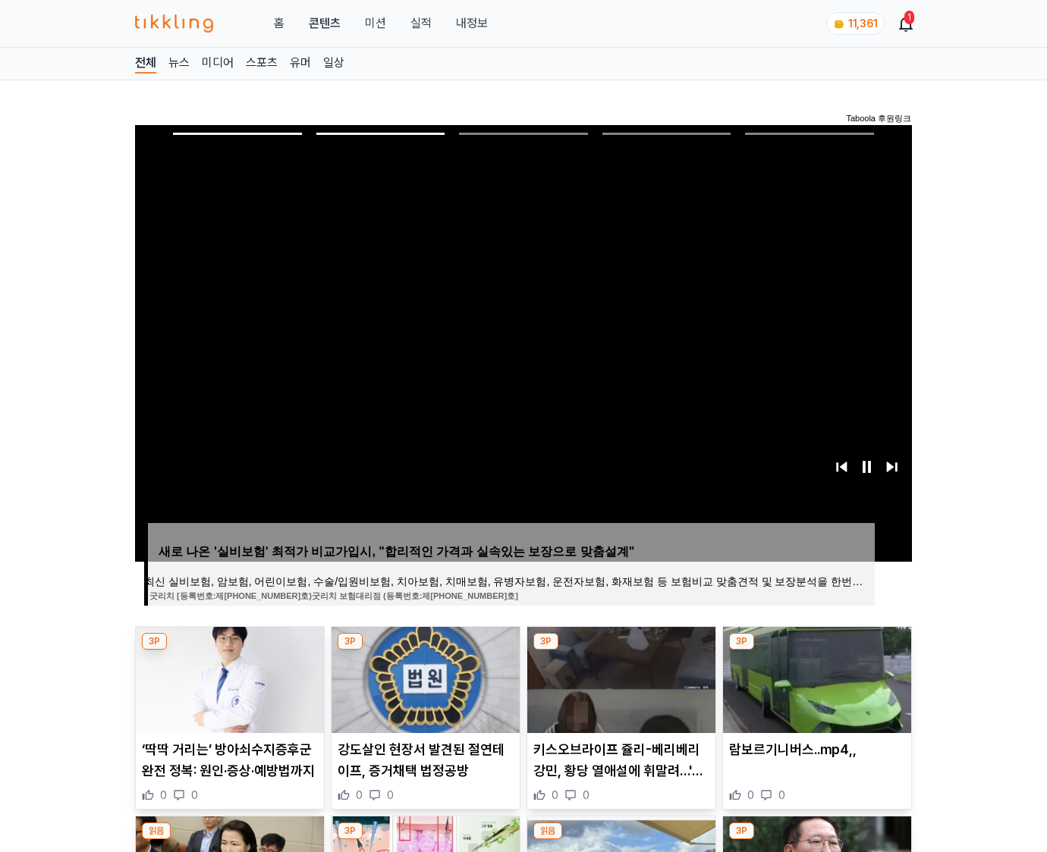
click at [815, 678] on img at bounding box center [817, 680] width 188 height 106
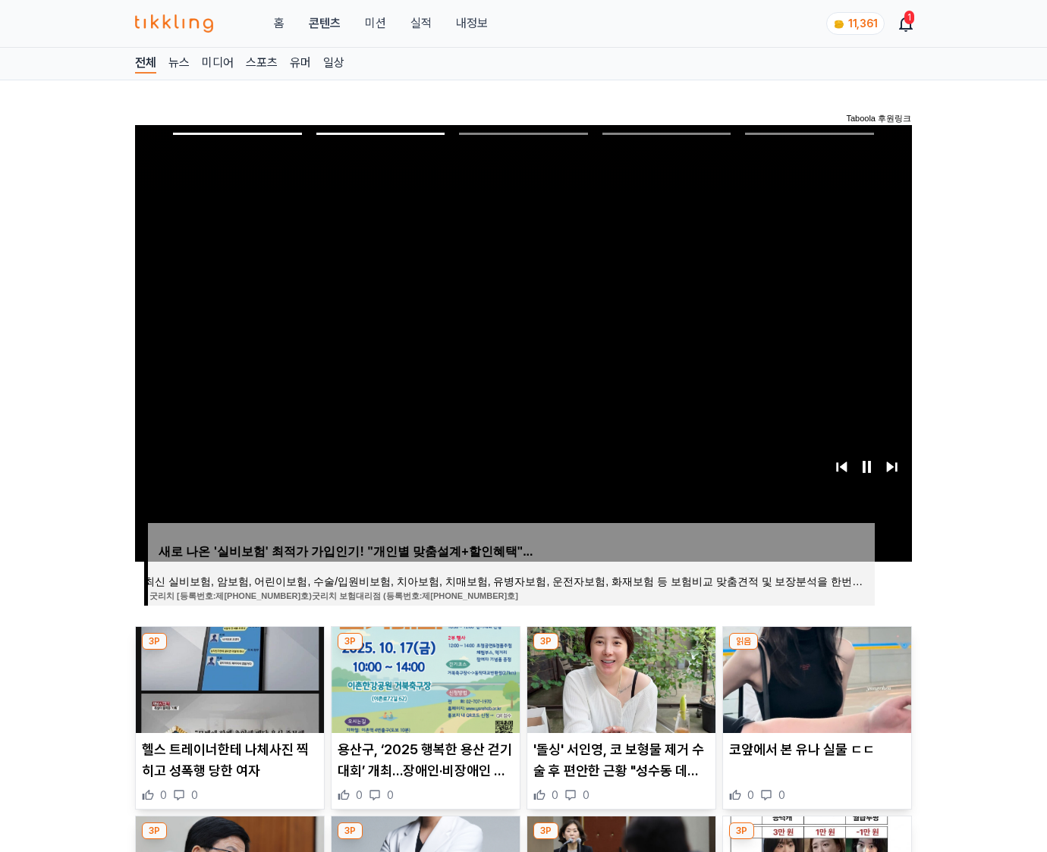
click at [815, 678] on img at bounding box center [817, 680] width 188 height 106
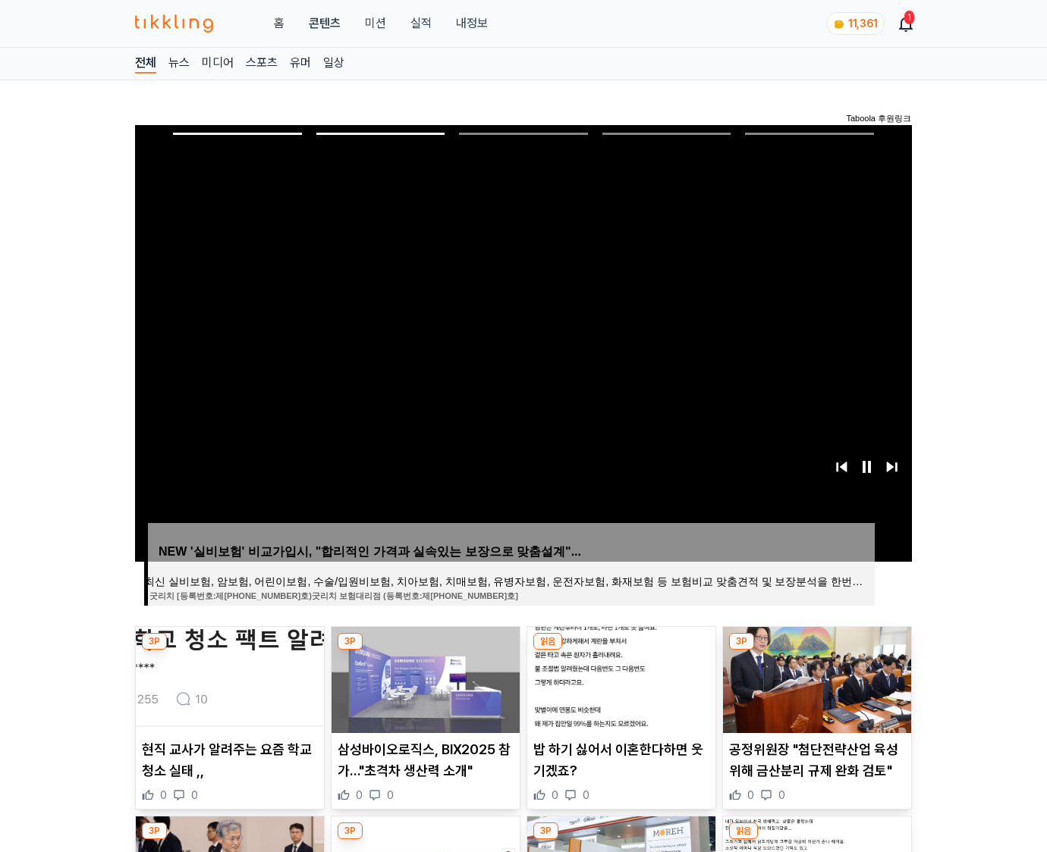
click at [815, 678] on img at bounding box center [817, 680] width 188 height 106
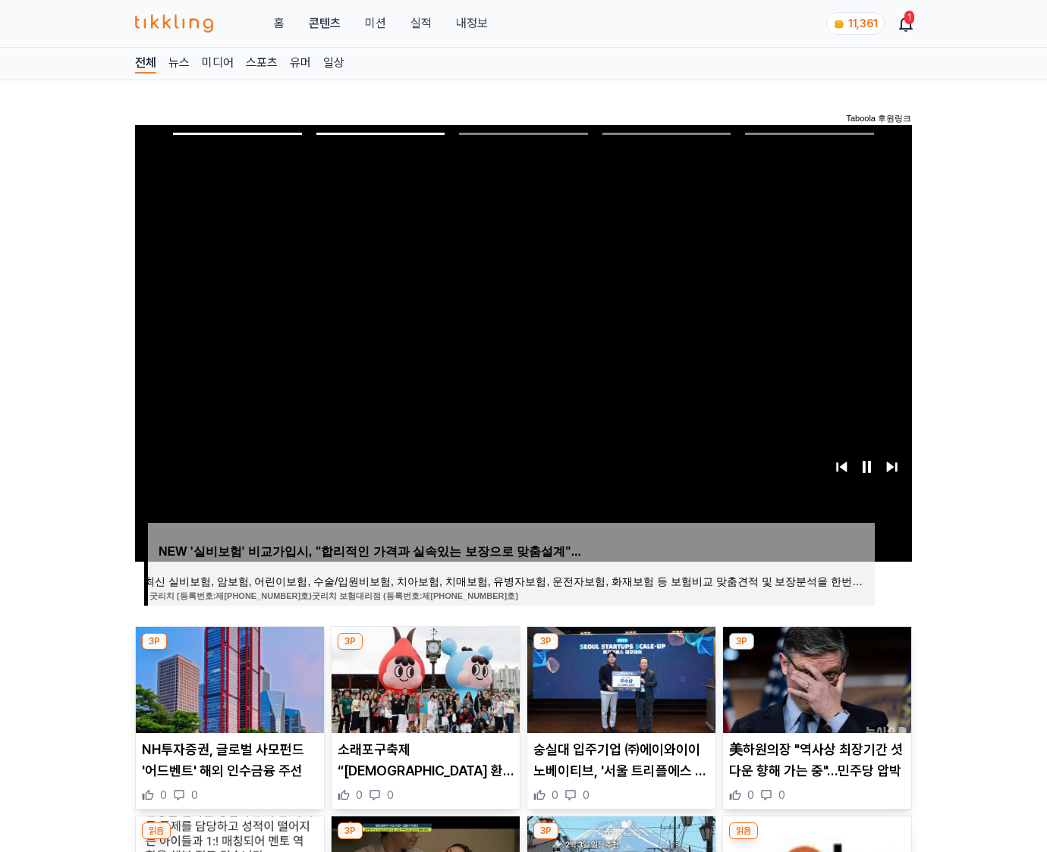
click at [815, 678] on img at bounding box center [817, 680] width 188 height 106
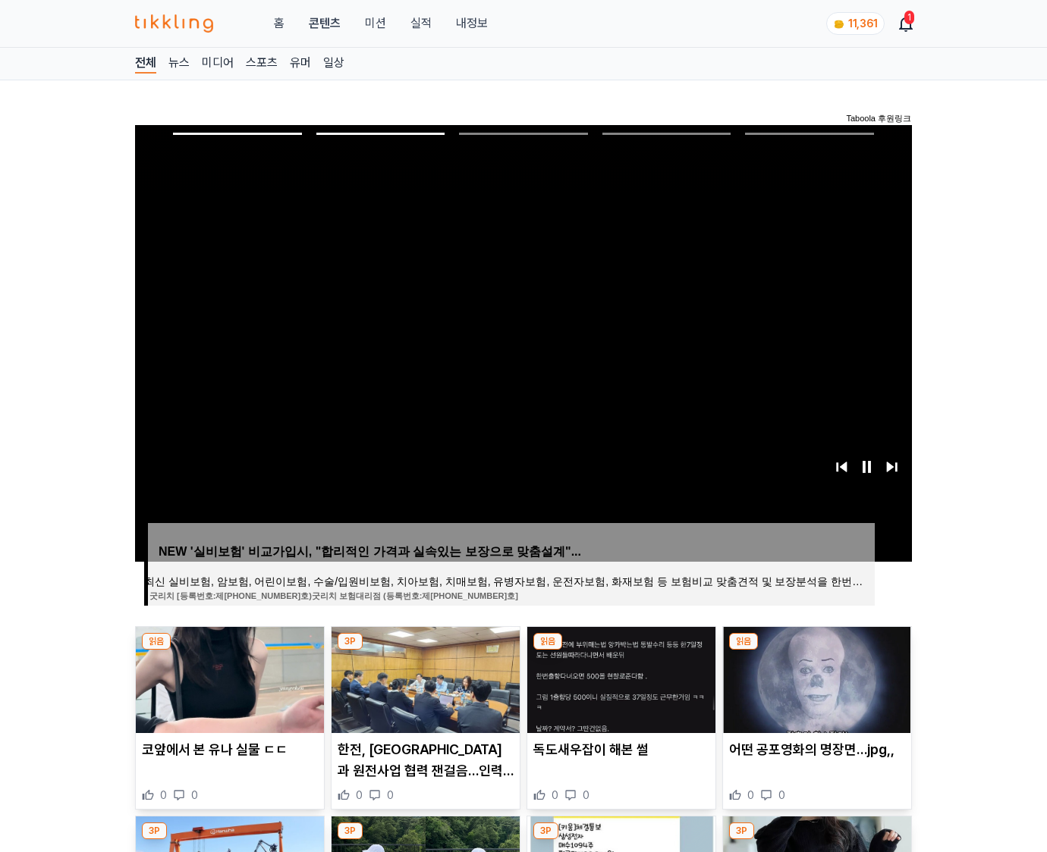
click at [815, 678] on img at bounding box center [817, 680] width 188 height 106
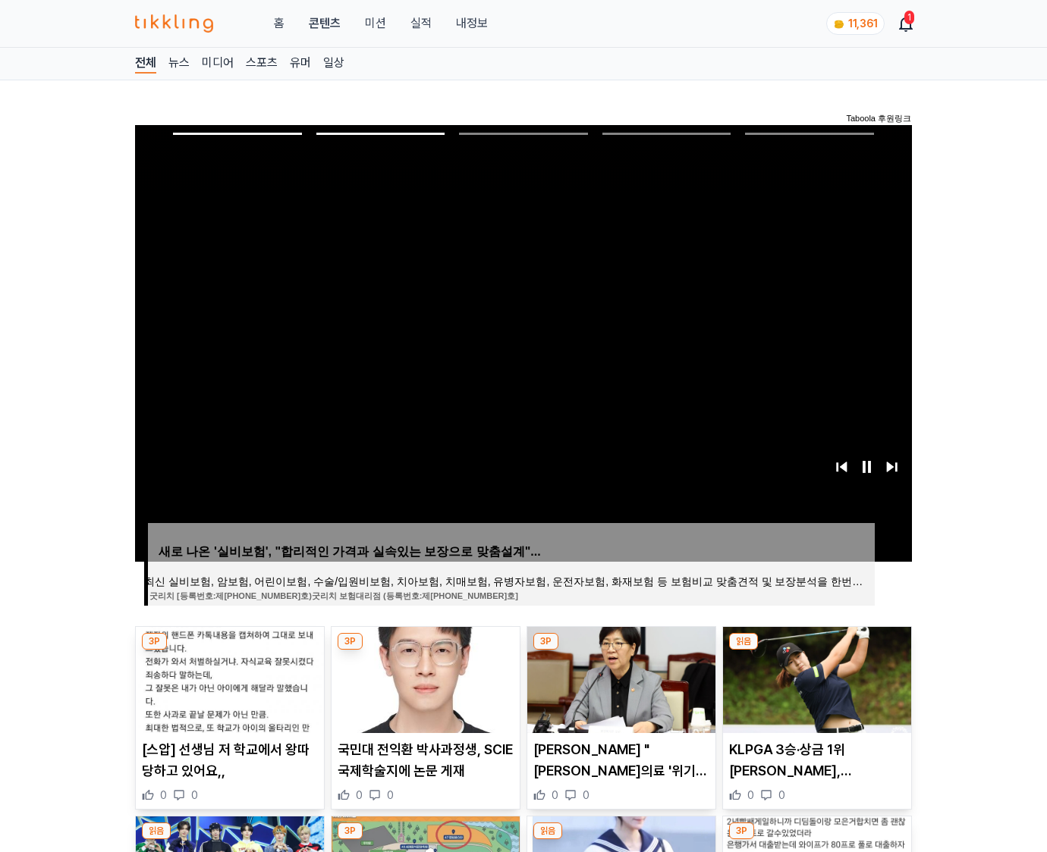
click at [815, 678] on img at bounding box center [817, 680] width 188 height 106
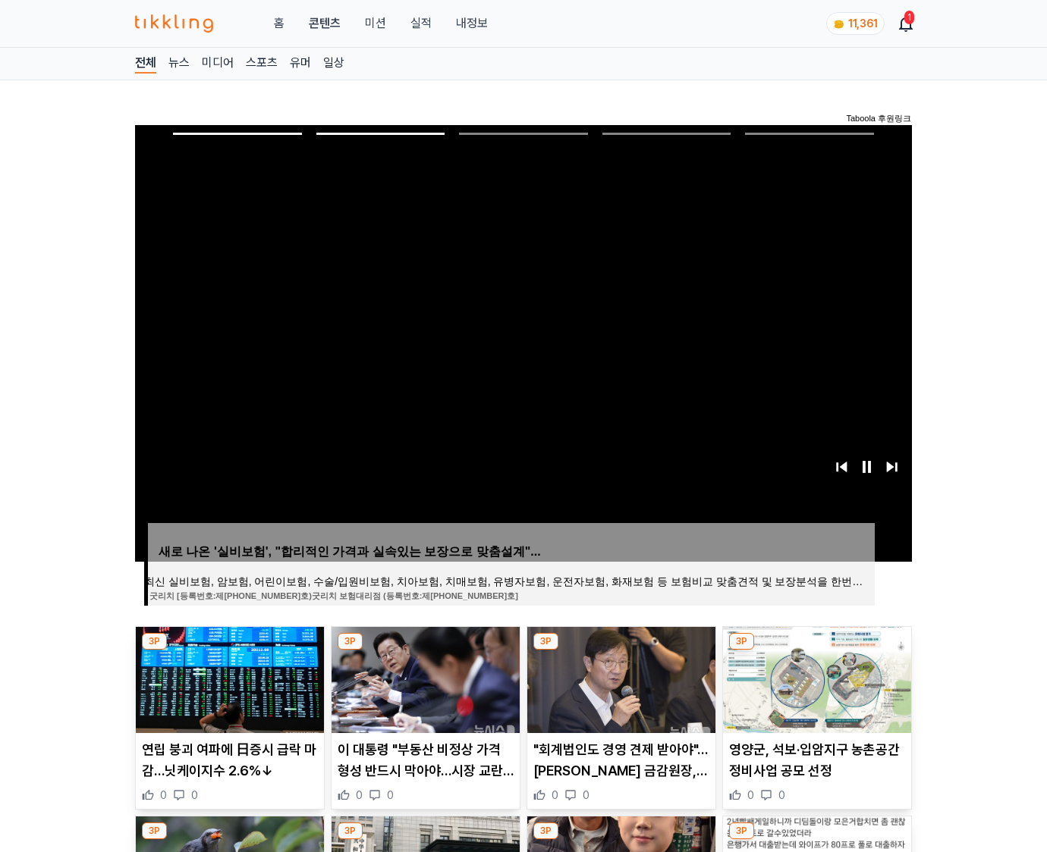
click at [815, 678] on img at bounding box center [817, 680] width 188 height 106
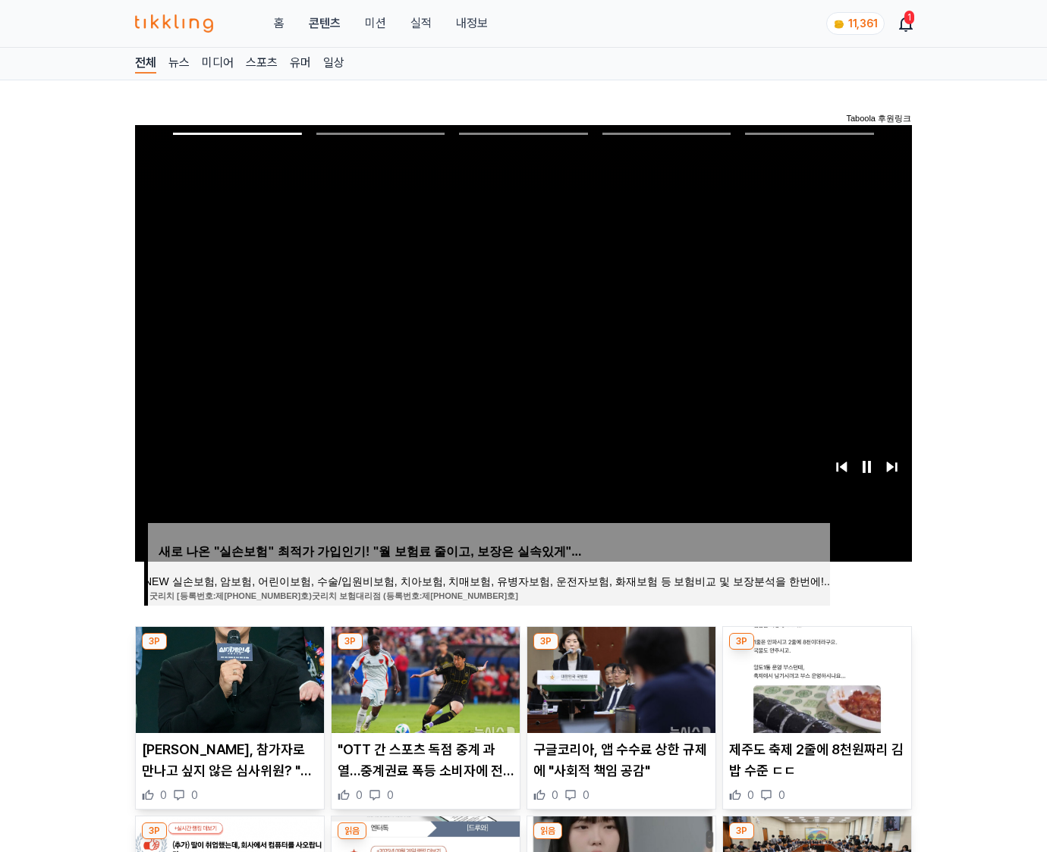
click at [815, 678] on img at bounding box center [817, 680] width 188 height 106
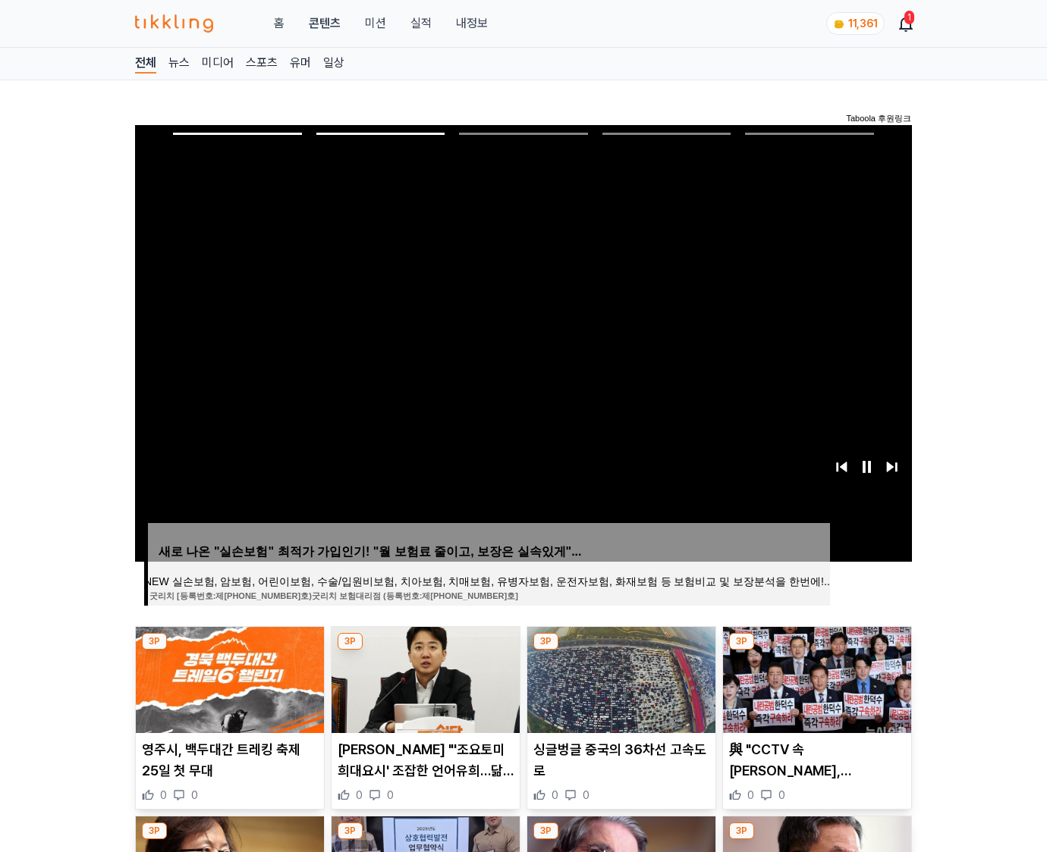
click at [815, 678] on img at bounding box center [817, 680] width 188 height 106
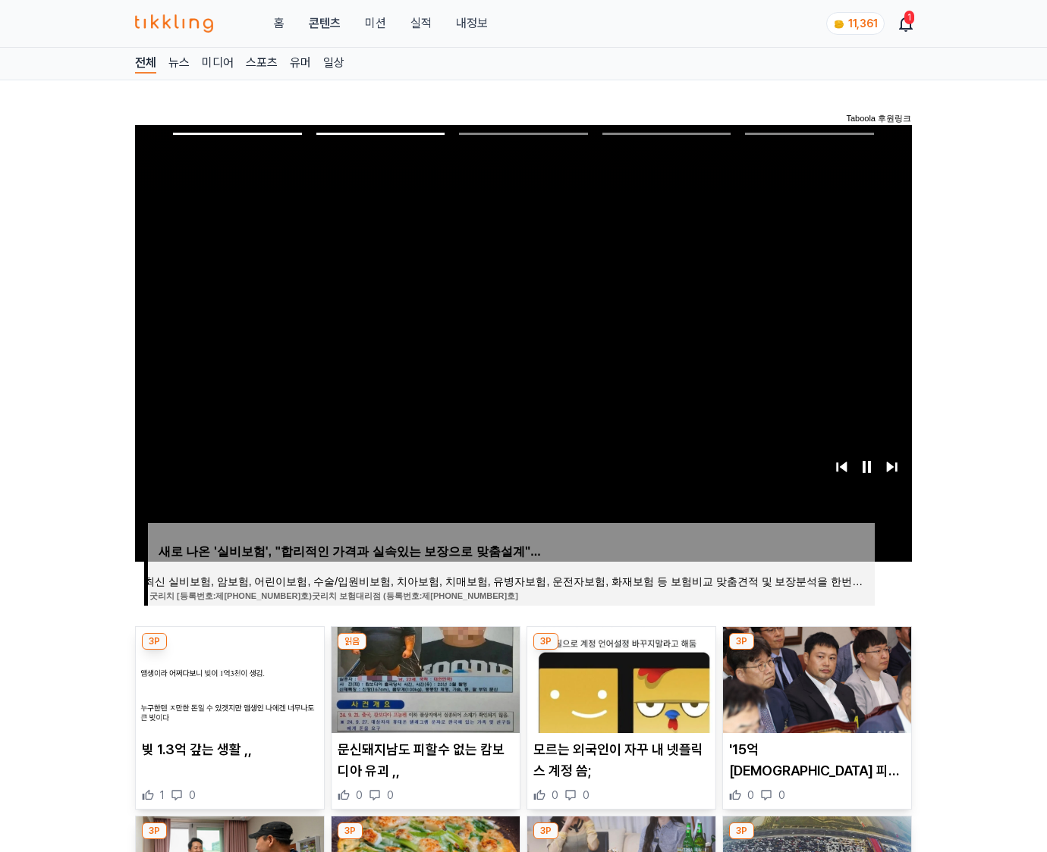
click at [815, 678] on img at bounding box center [817, 680] width 188 height 106
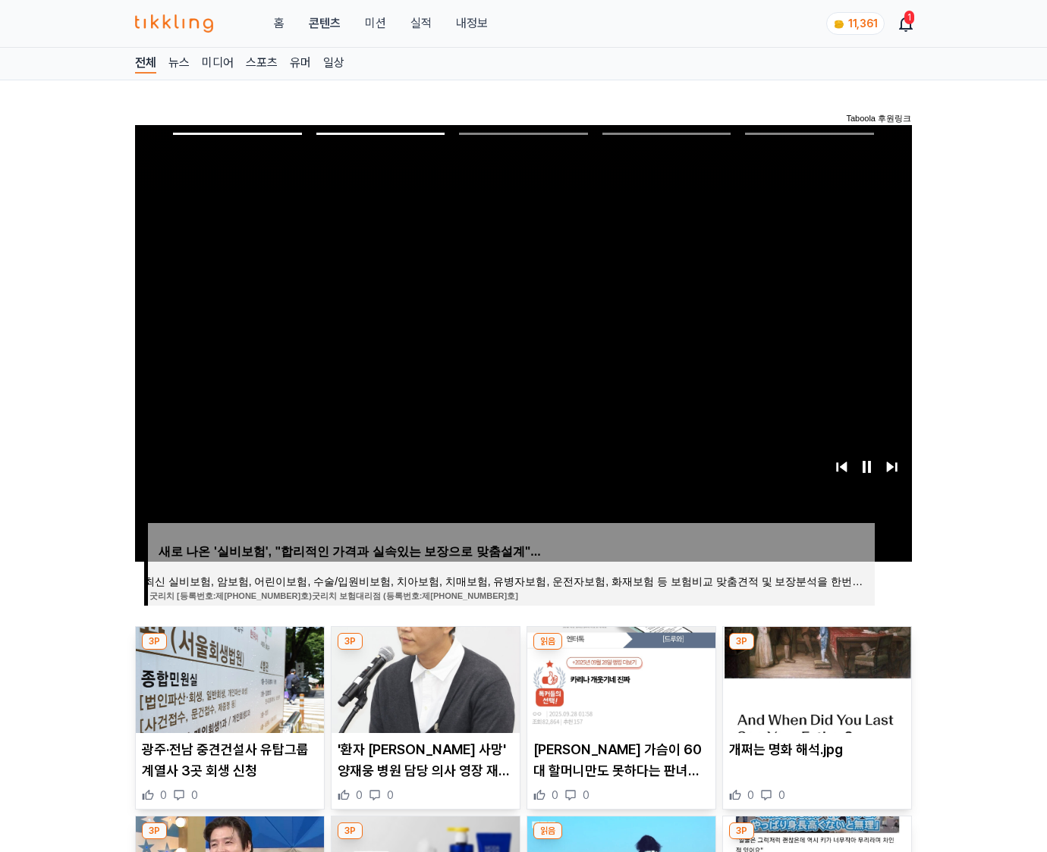
click at [815, 678] on img at bounding box center [817, 680] width 188 height 106
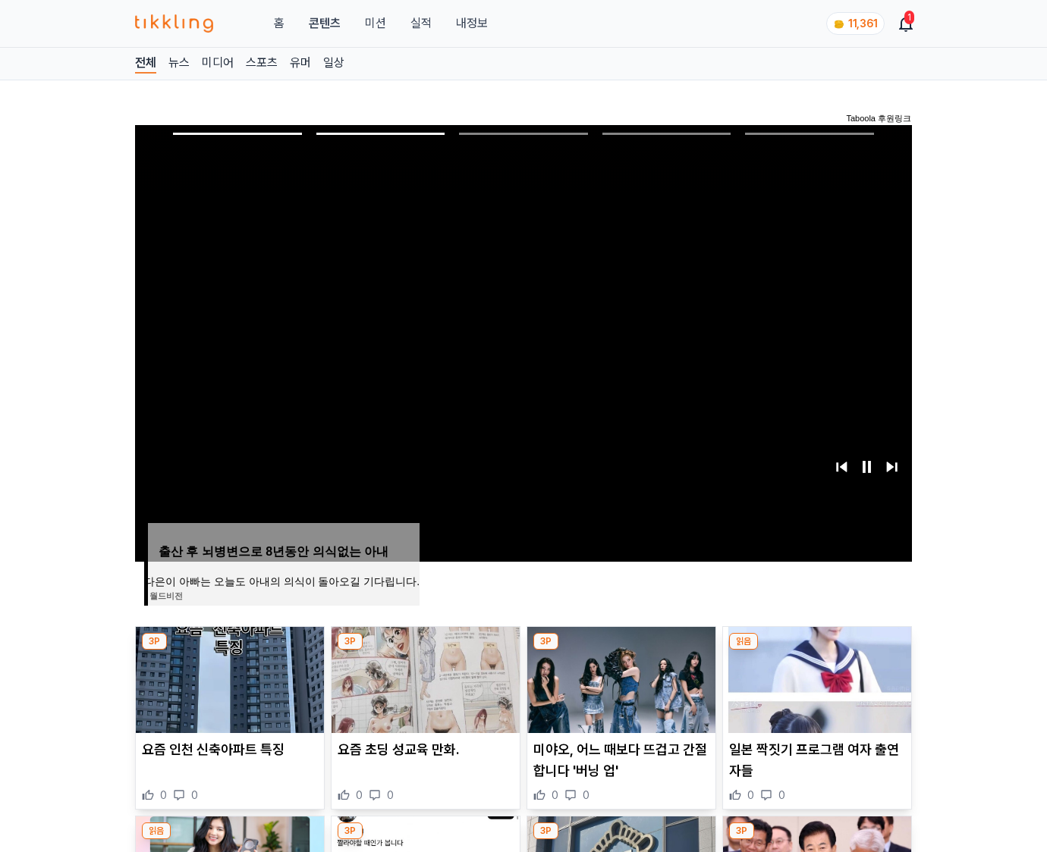
click at [815, 678] on img at bounding box center [817, 680] width 188 height 106
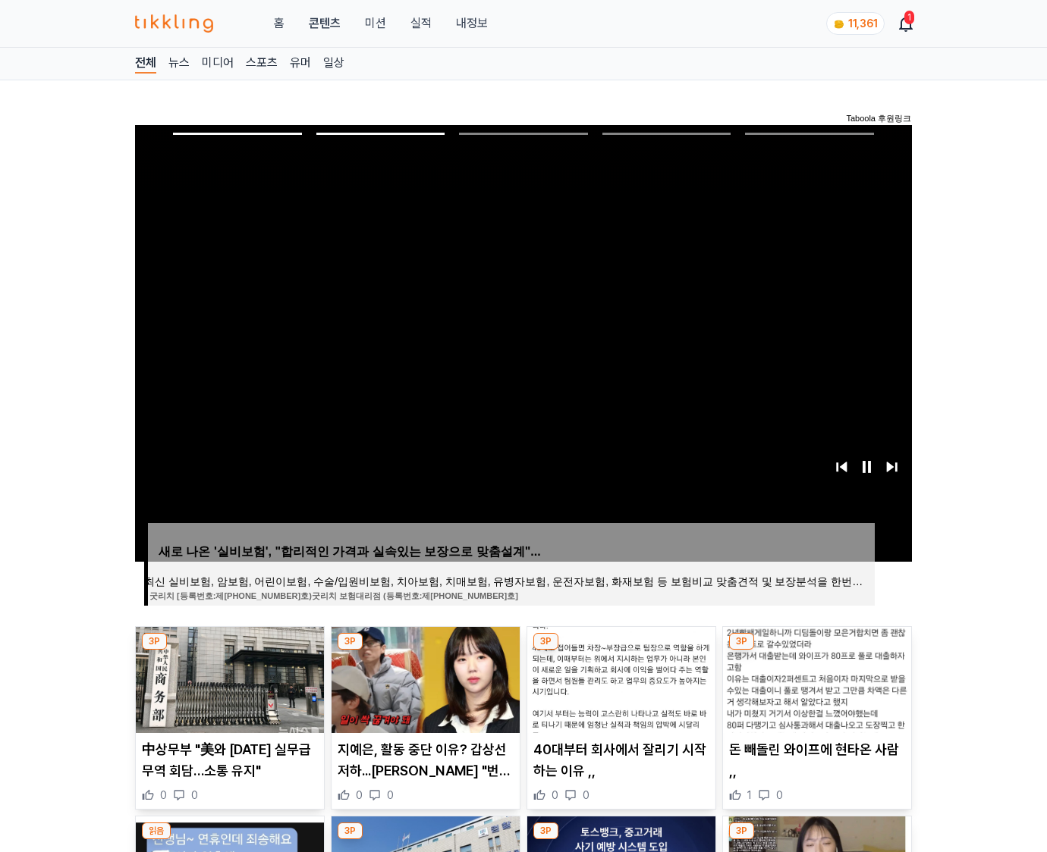
click at [815, 678] on img at bounding box center [817, 680] width 188 height 106
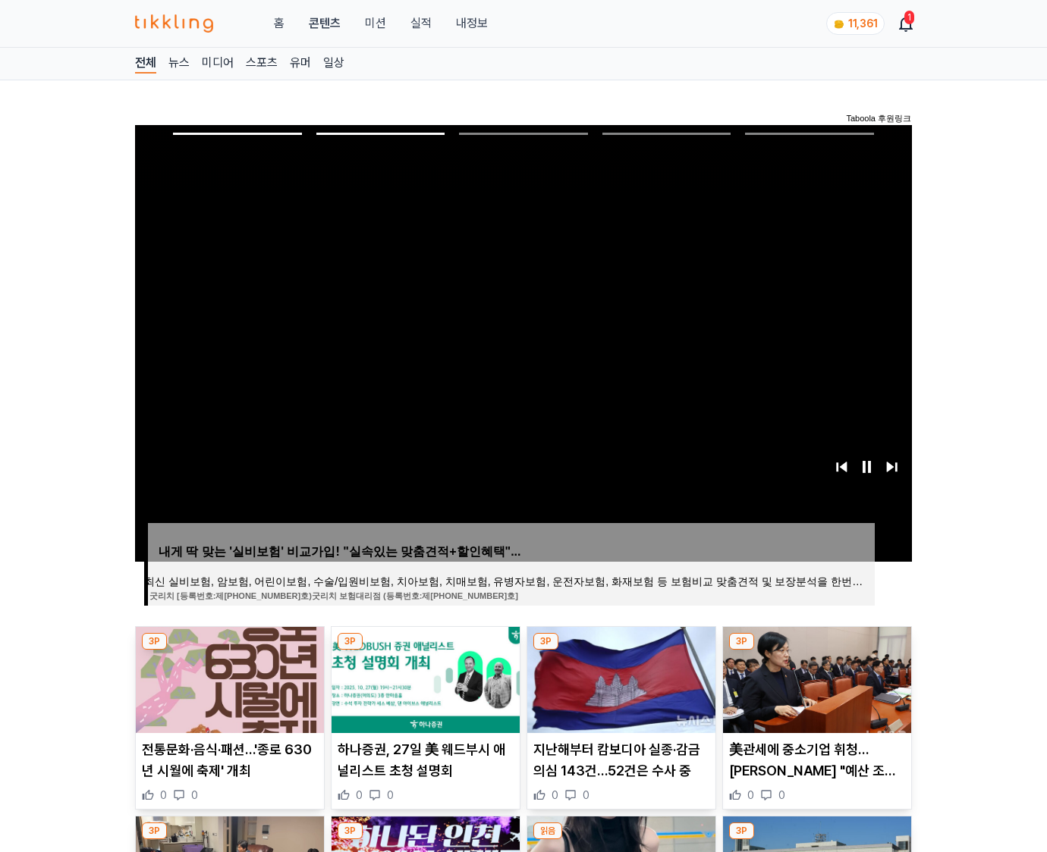
click at [815, 678] on img at bounding box center [817, 680] width 188 height 106
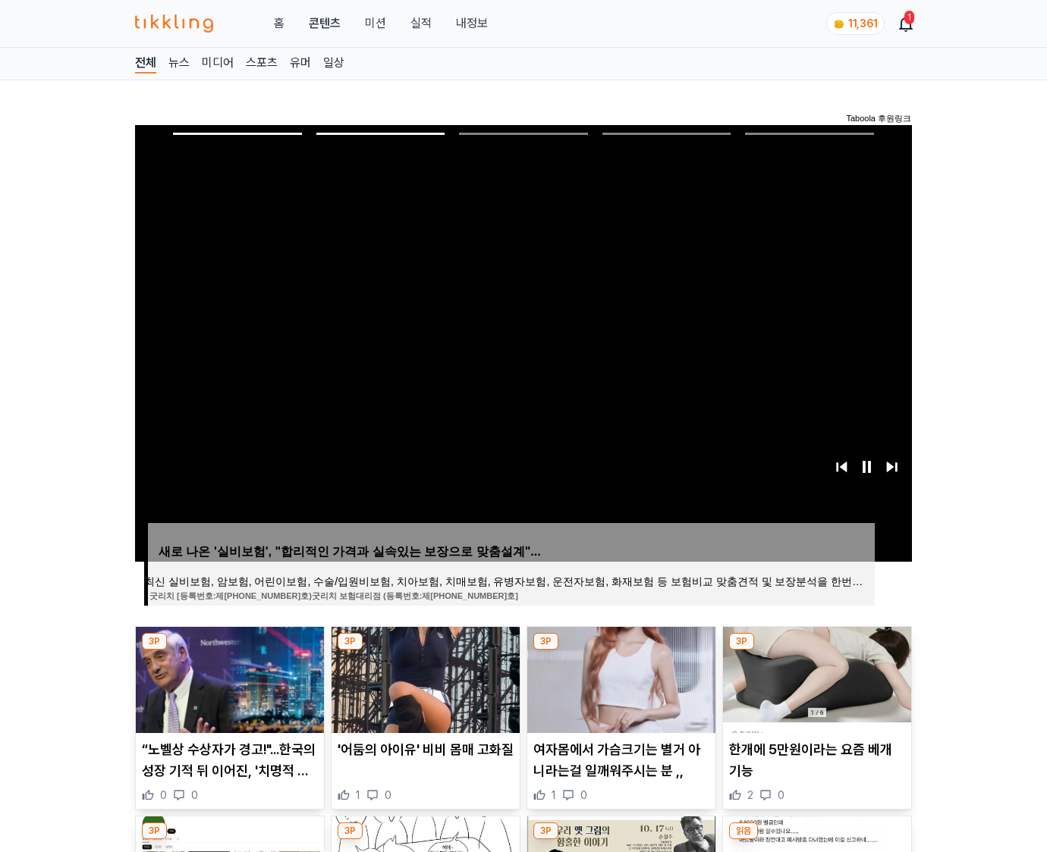
click at [815, 678] on img at bounding box center [817, 680] width 188 height 106
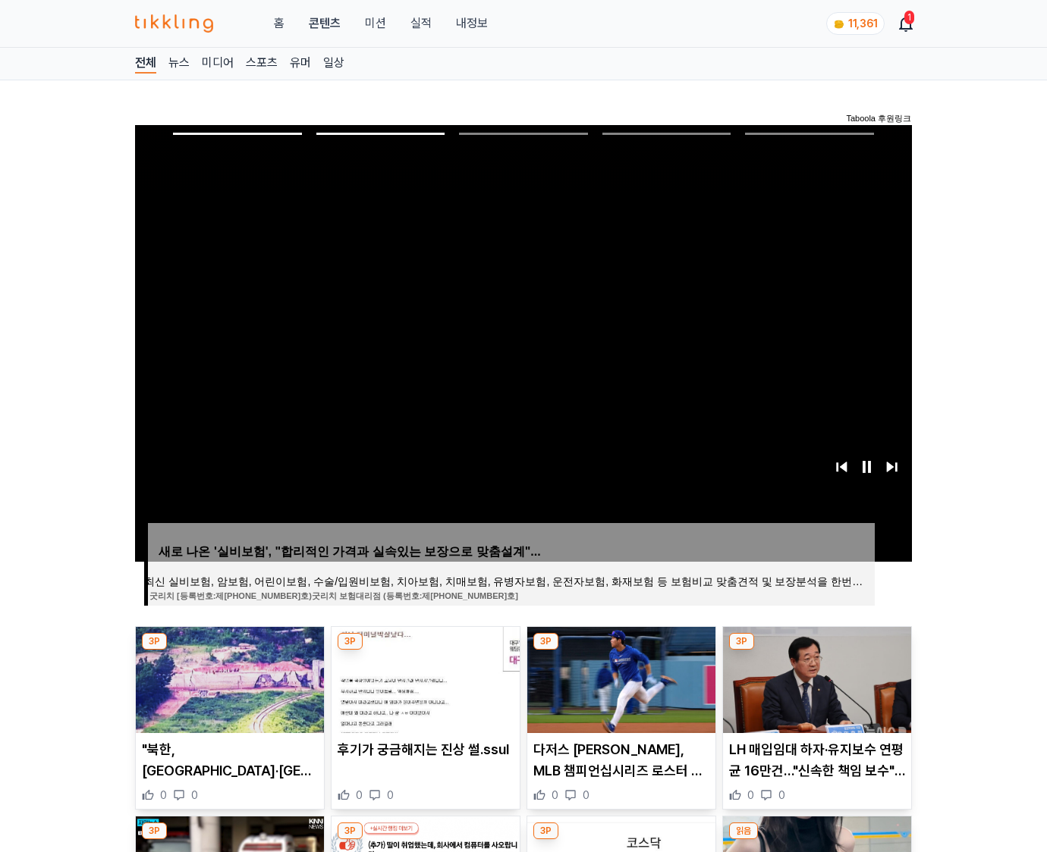
click at [815, 678] on img at bounding box center [817, 680] width 188 height 106
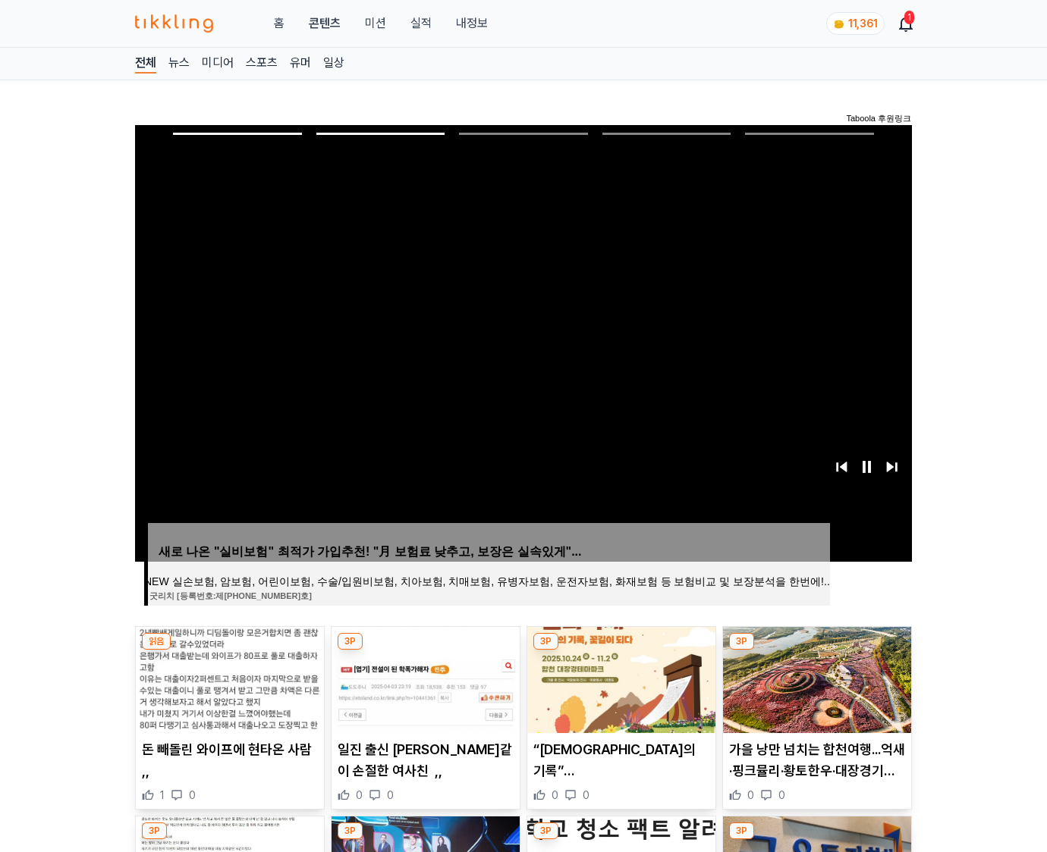
click at [815, 678] on img at bounding box center [817, 680] width 188 height 106
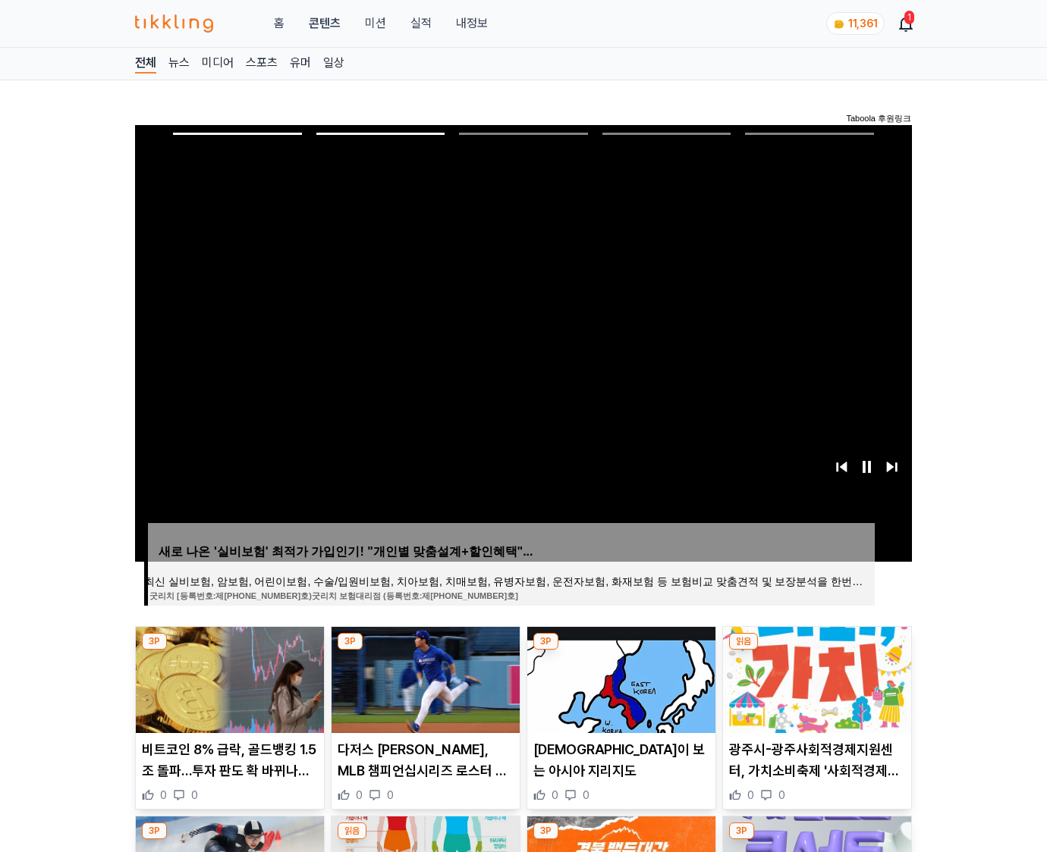
click at [815, 678] on img at bounding box center [817, 680] width 188 height 106
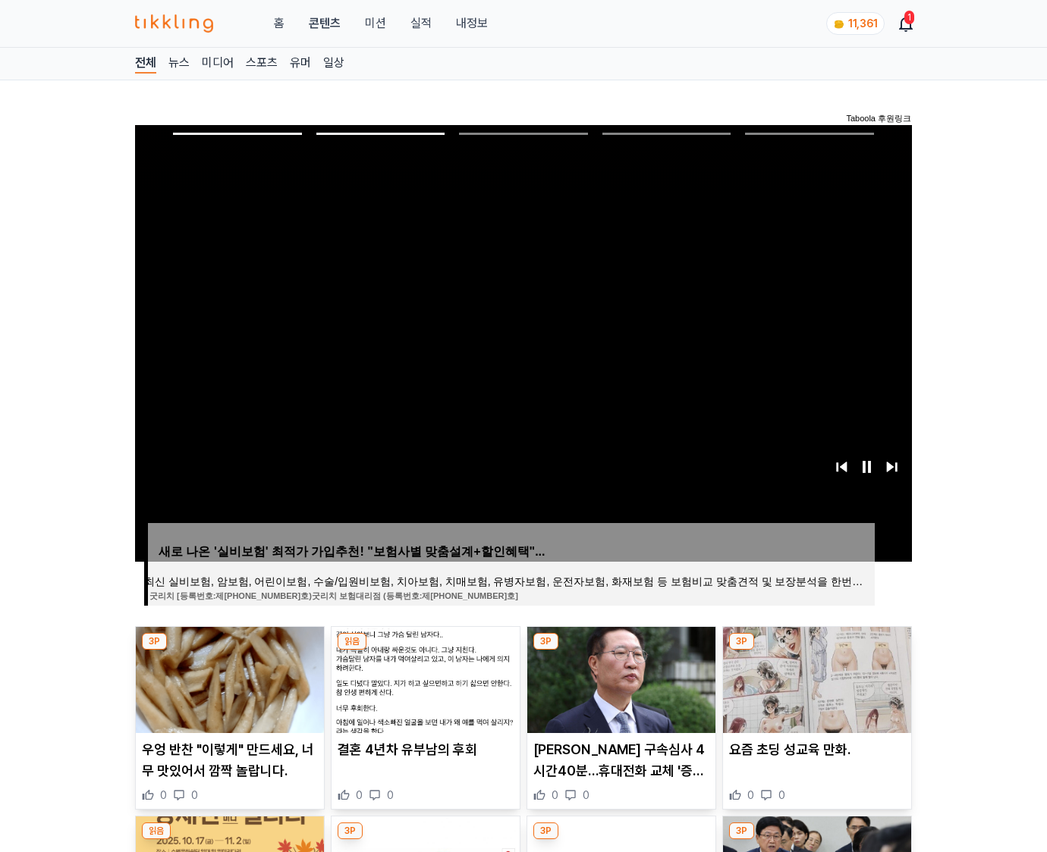
click at [815, 678] on img at bounding box center [817, 680] width 188 height 106
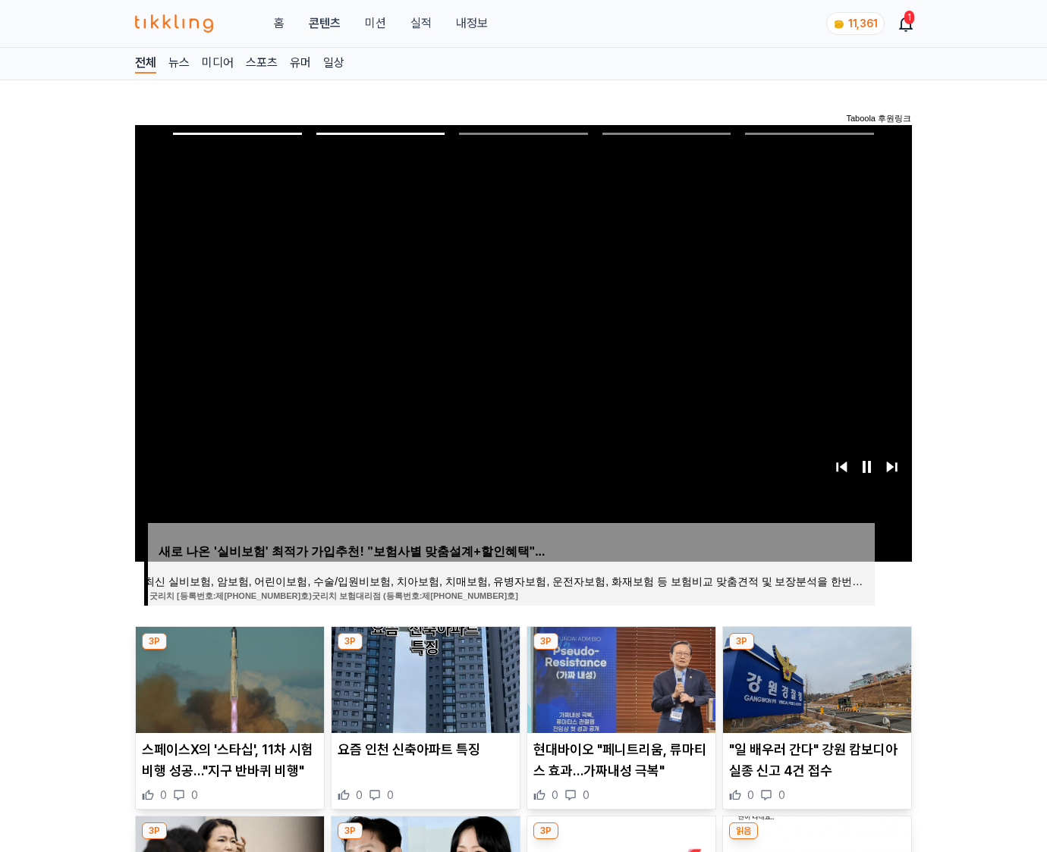
click at [815, 678] on img at bounding box center [817, 680] width 188 height 106
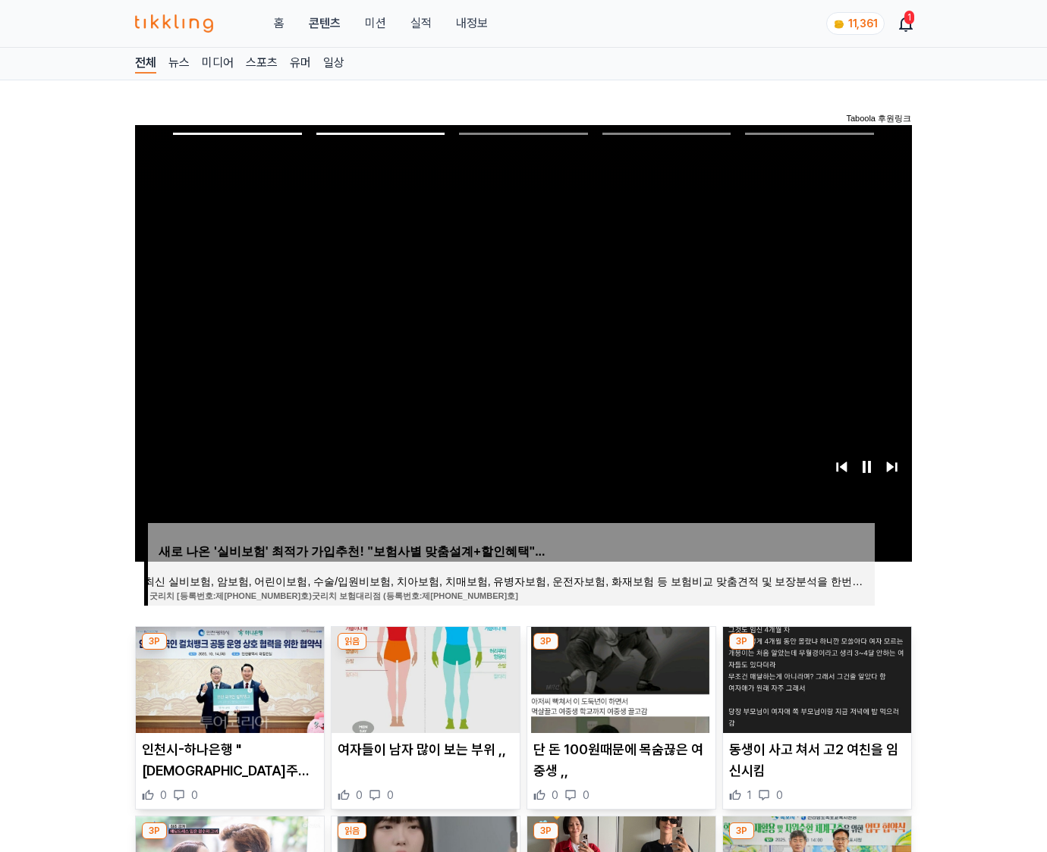
click at [815, 678] on img at bounding box center [817, 680] width 188 height 106
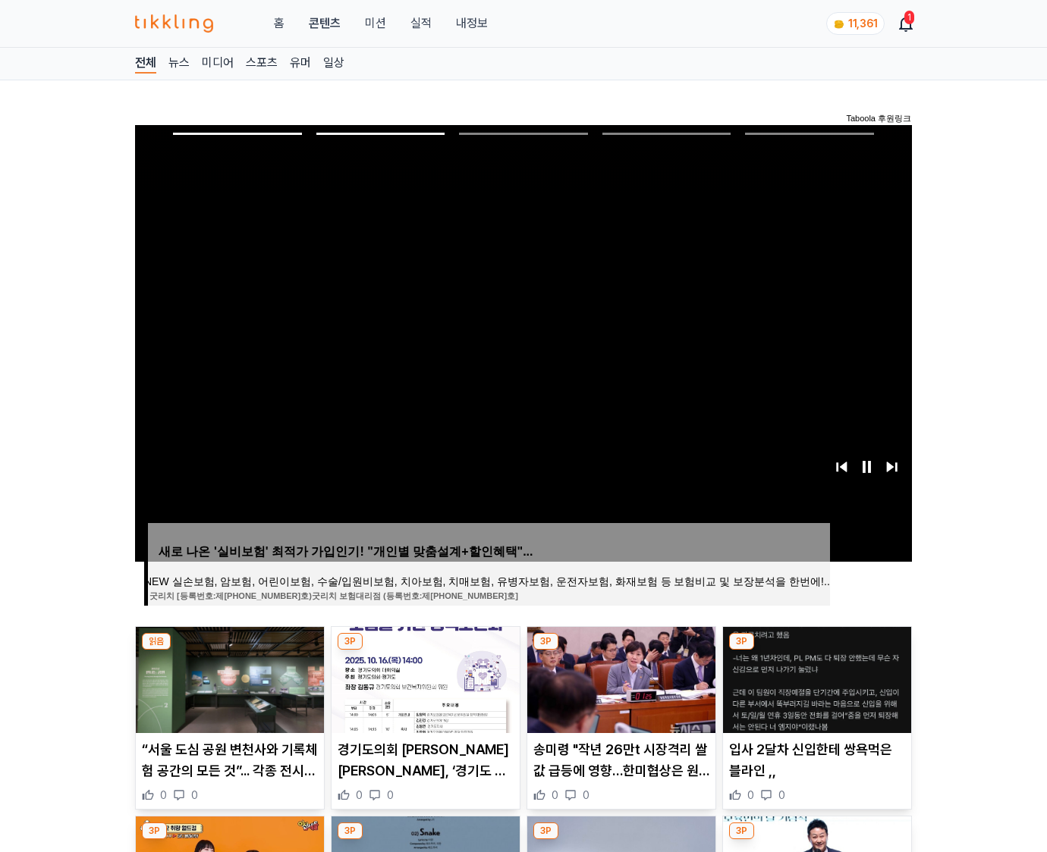
click at [815, 678] on img at bounding box center [817, 680] width 188 height 106
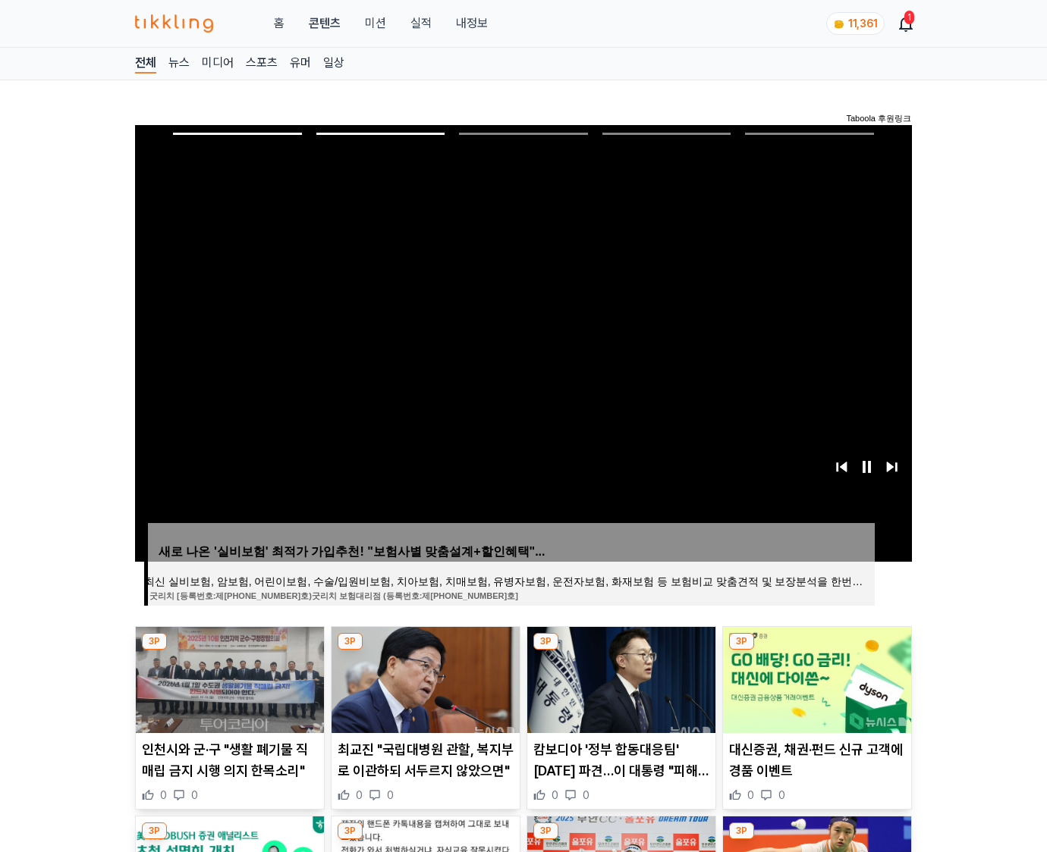
click at [815, 678] on img at bounding box center [817, 680] width 188 height 106
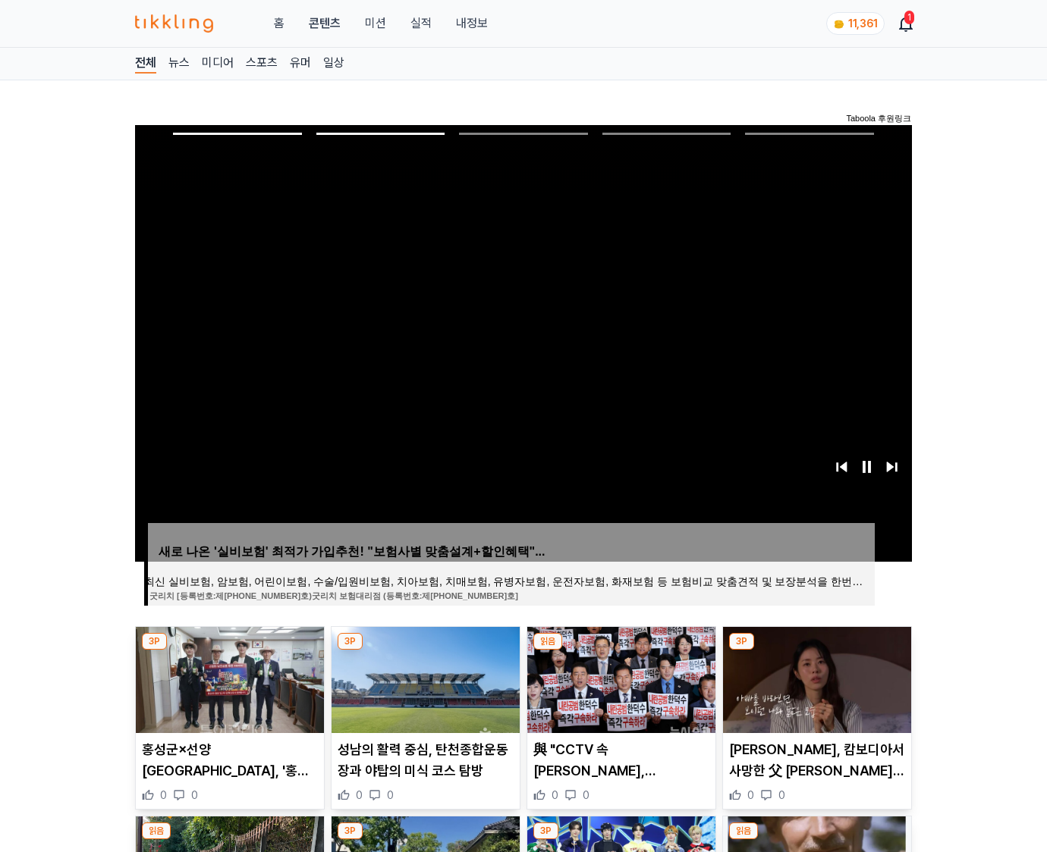
click at [815, 678] on img at bounding box center [817, 680] width 188 height 106
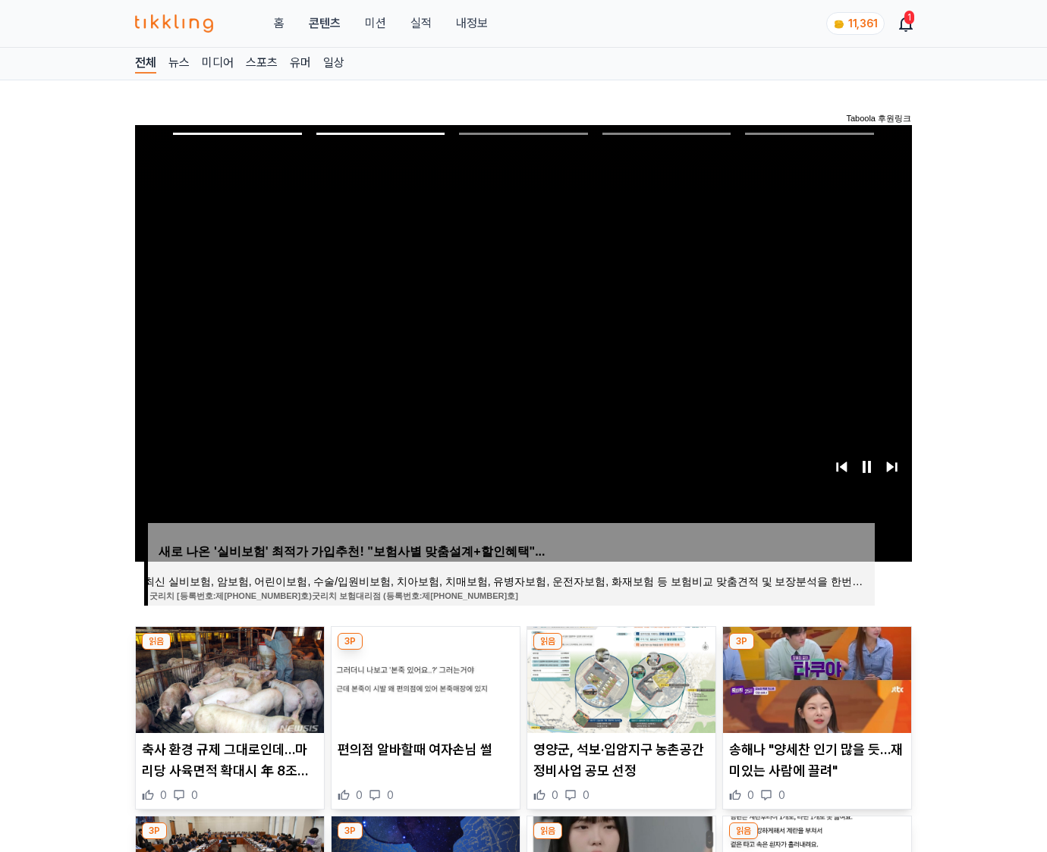
click at [815, 678] on img at bounding box center [817, 680] width 188 height 106
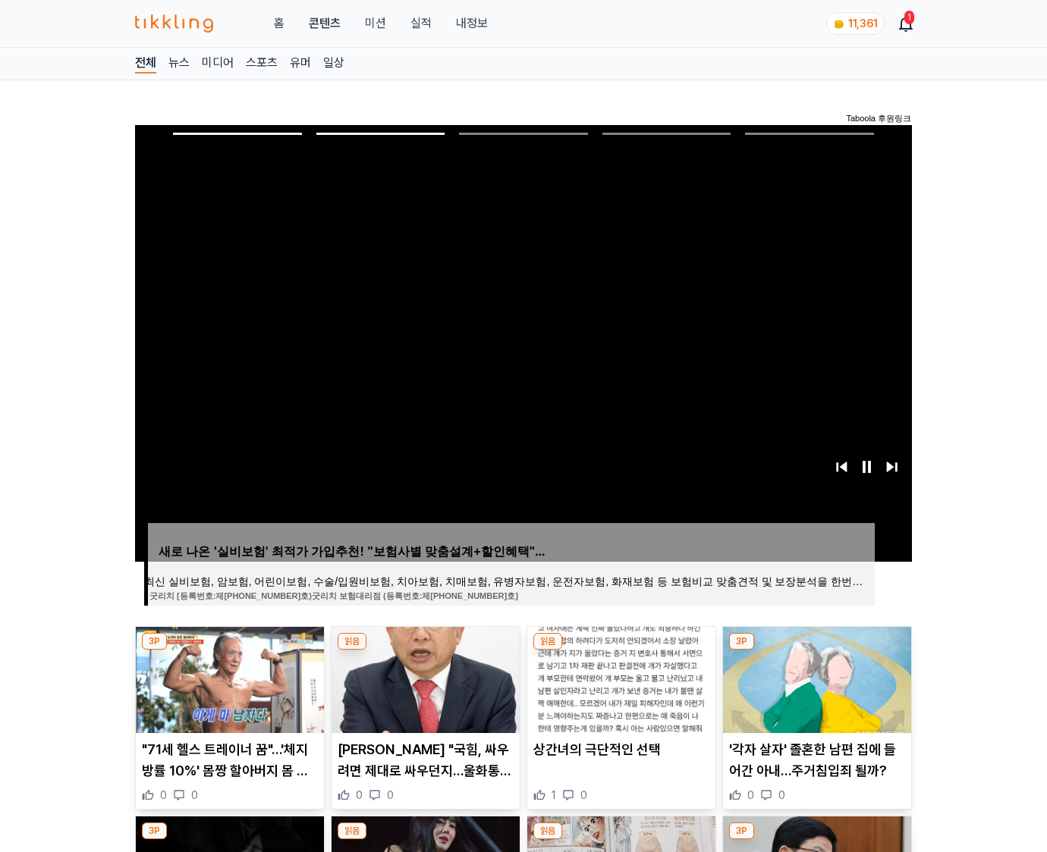
click at [815, 678] on img at bounding box center [817, 680] width 188 height 106
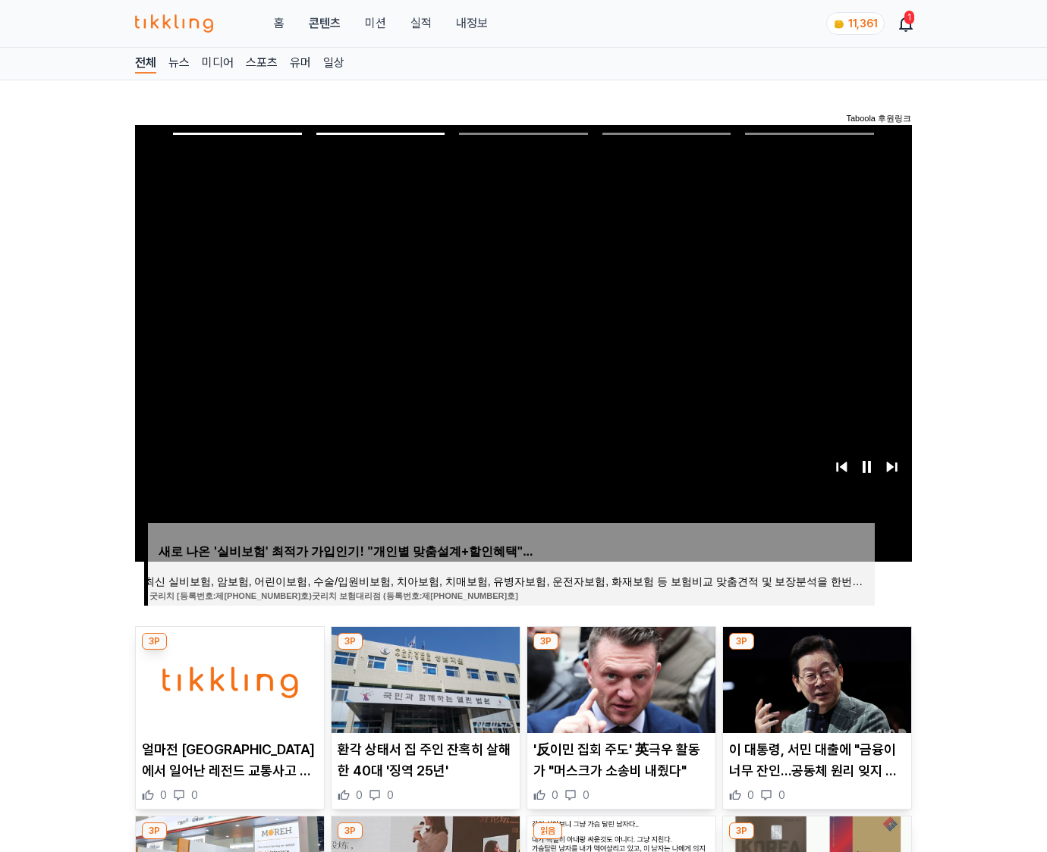
click at [815, 678] on img at bounding box center [817, 680] width 188 height 106
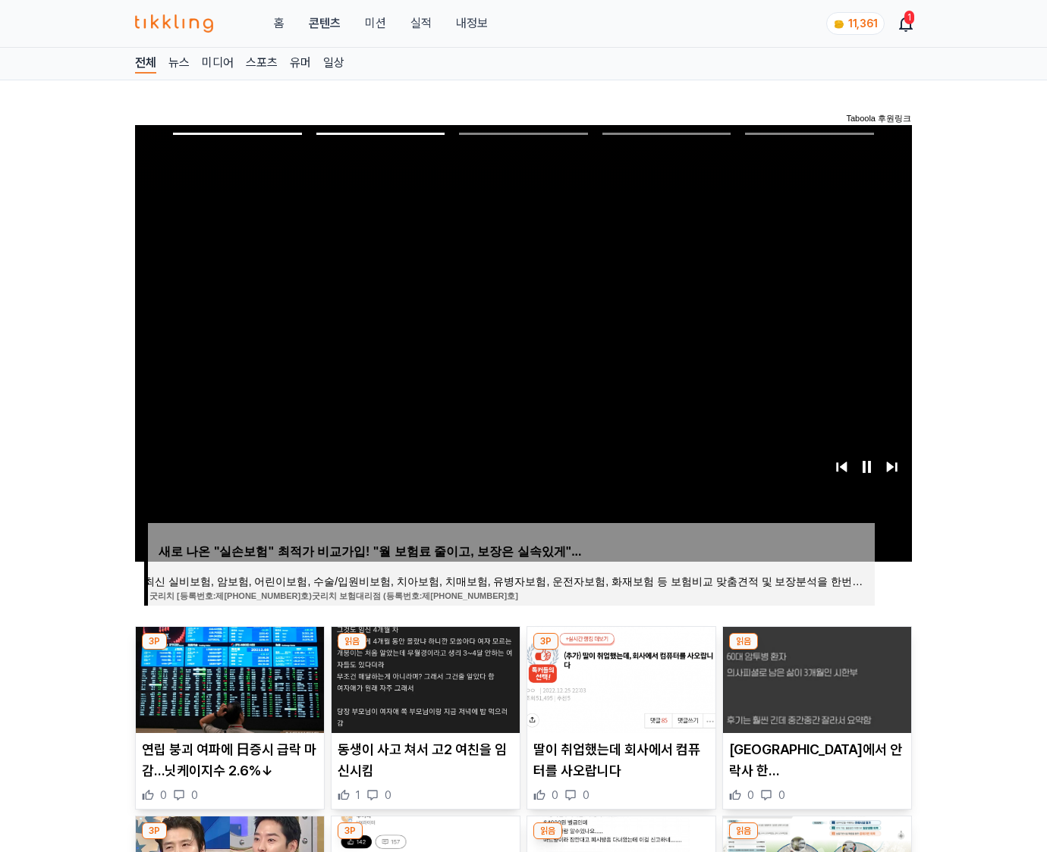
click at [815, 678] on img at bounding box center [817, 680] width 188 height 106
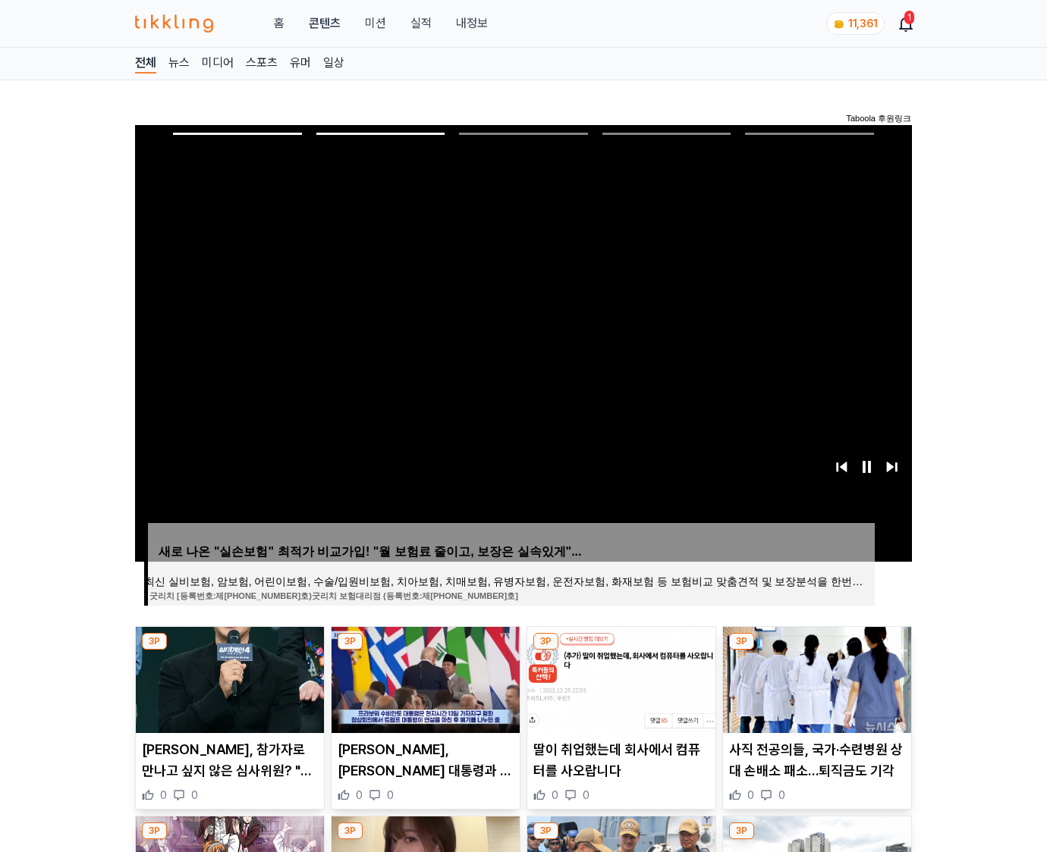
click at [815, 678] on img at bounding box center [817, 680] width 188 height 106
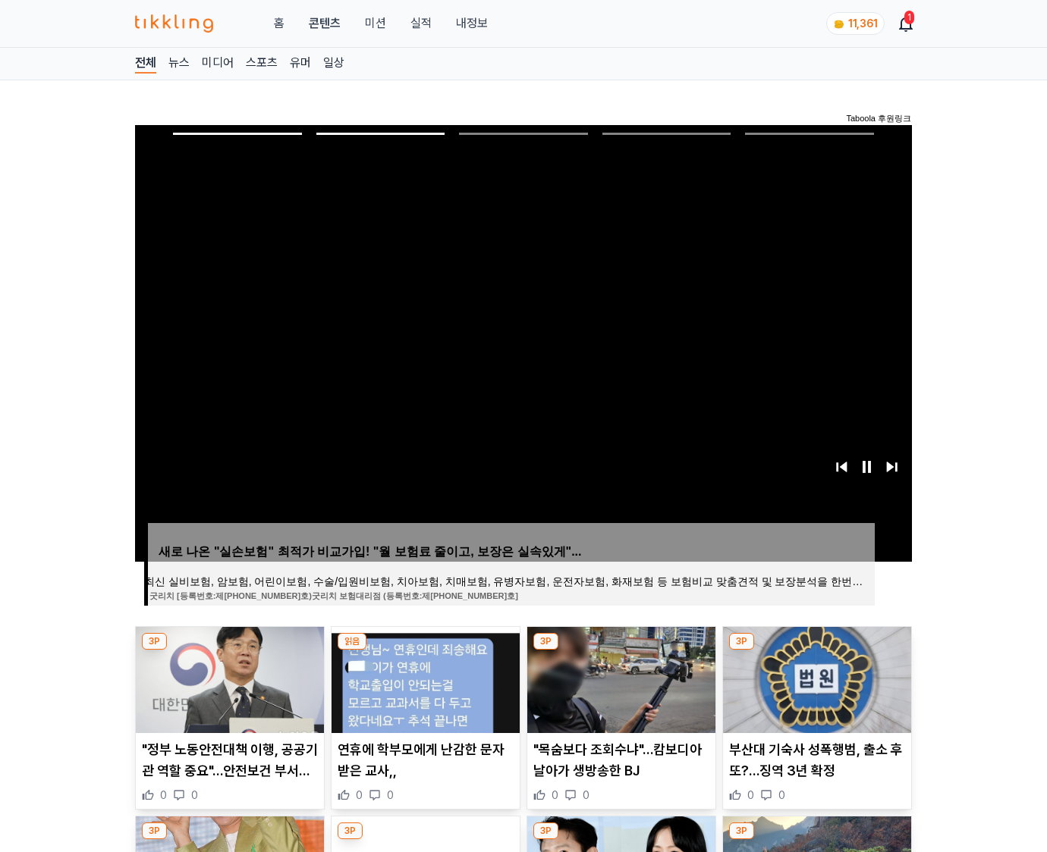
click at [815, 678] on img at bounding box center [817, 680] width 188 height 106
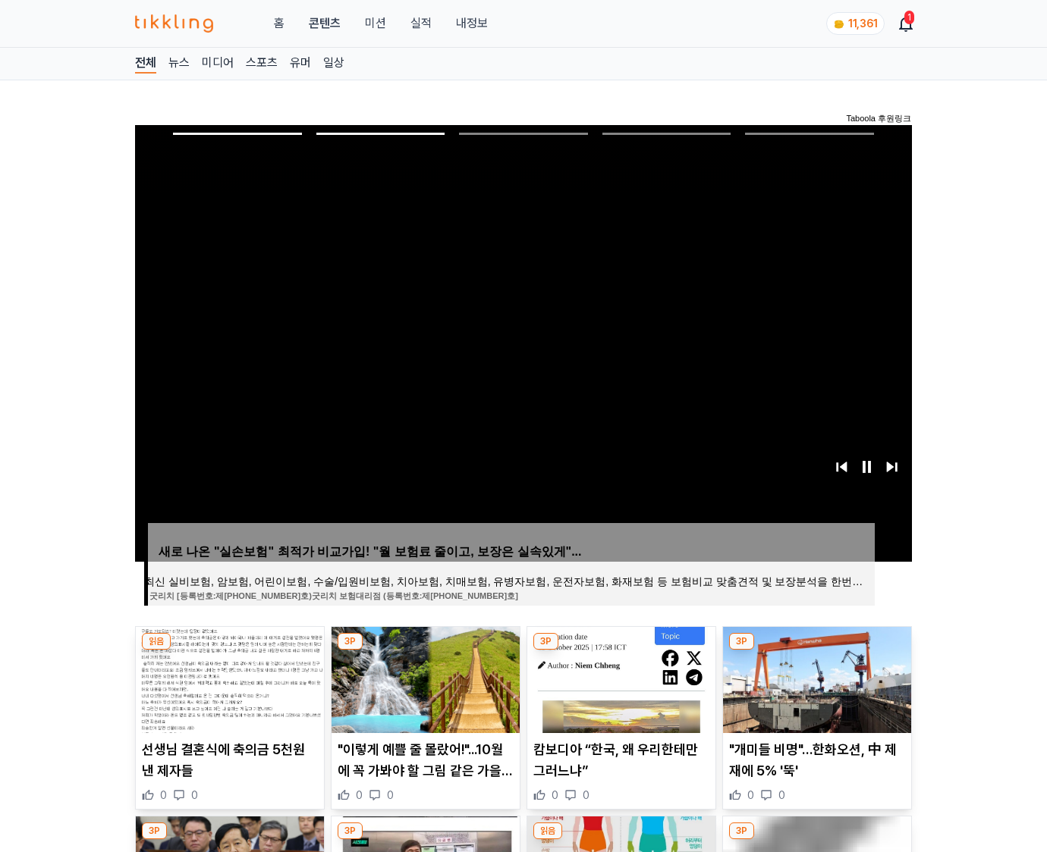
click at [815, 678] on img at bounding box center [817, 680] width 188 height 106
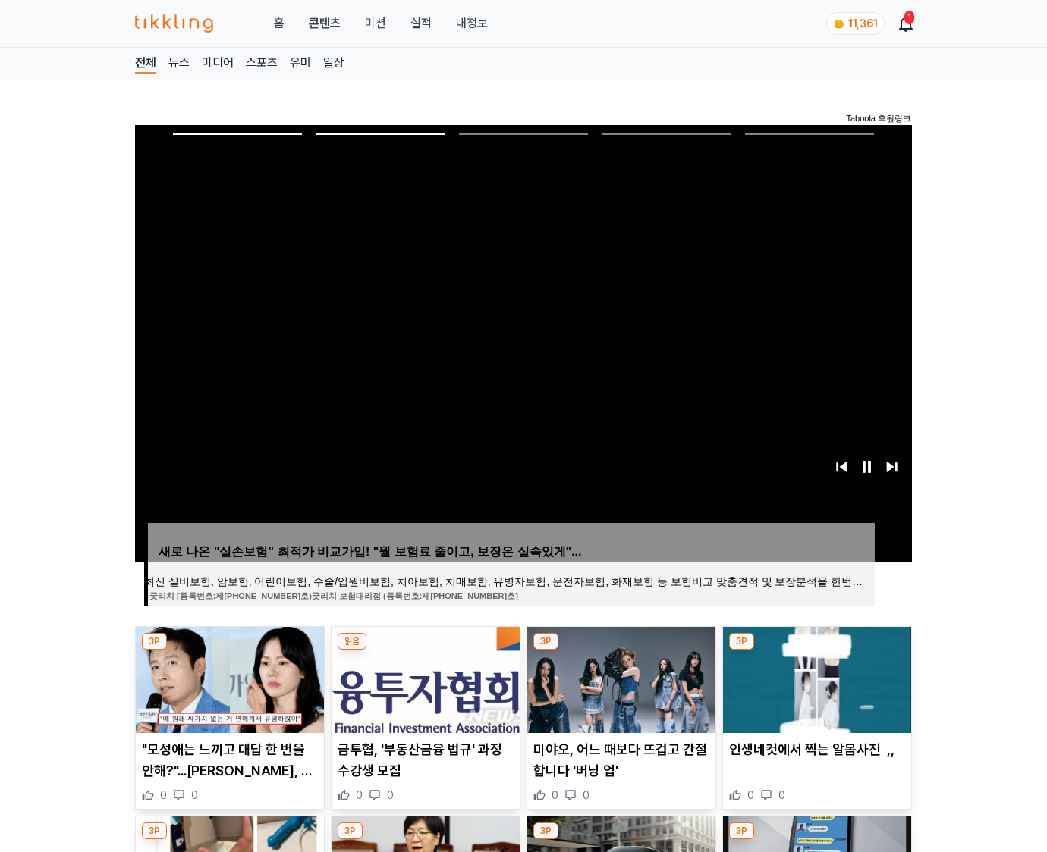
click at [815, 678] on img at bounding box center [817, 680] width 188 height 106
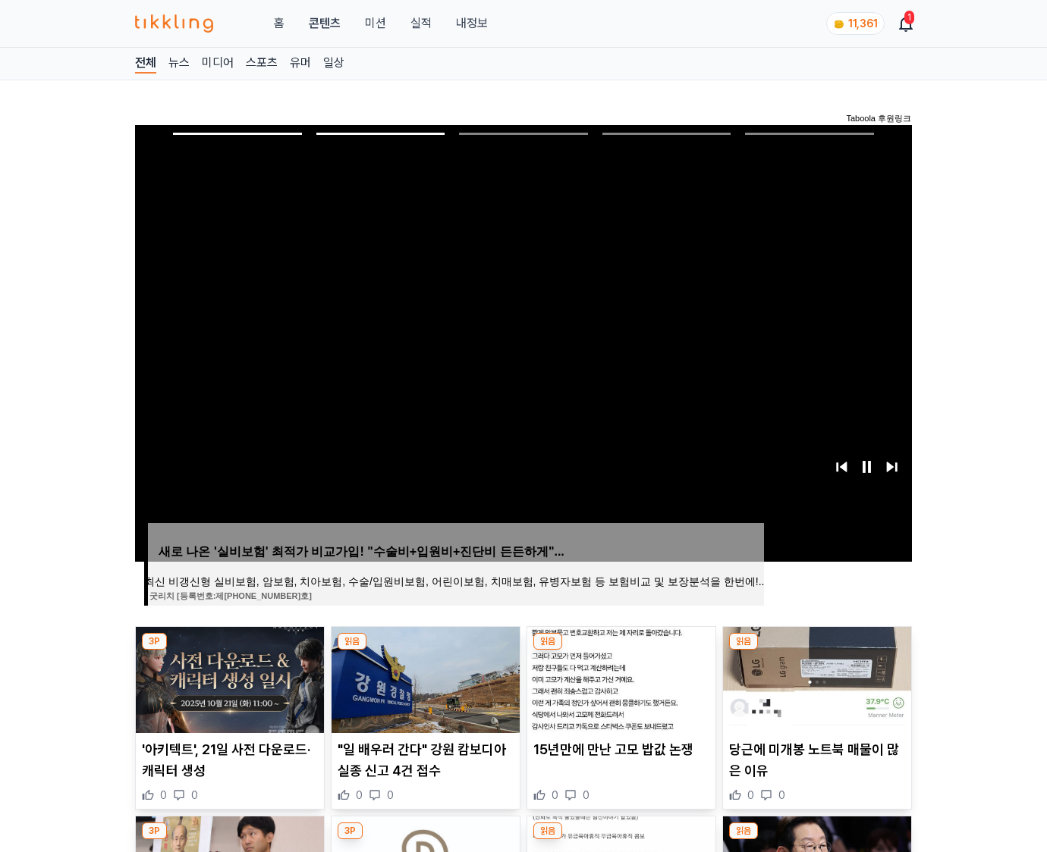
click at [815, 678] on img at bounding box center [817, 680] width 188 height 106
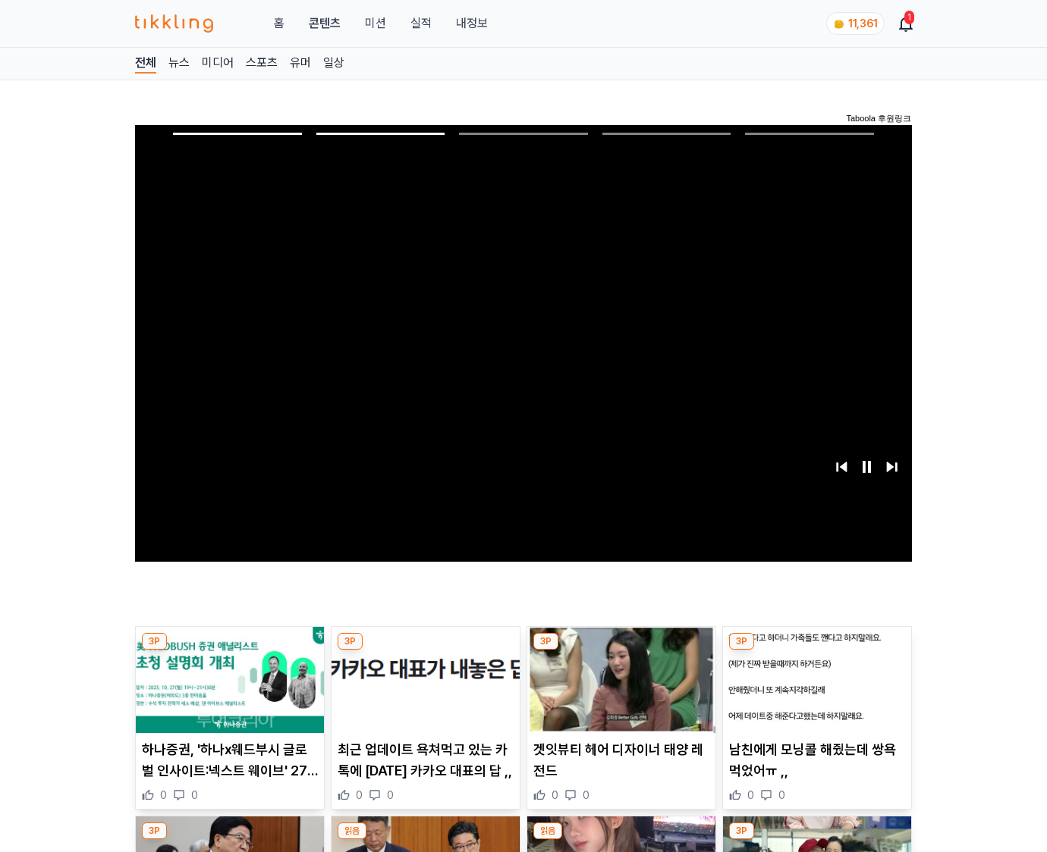
click at [815, 678] on img at bounding box center [817, 680] width 188 height 106
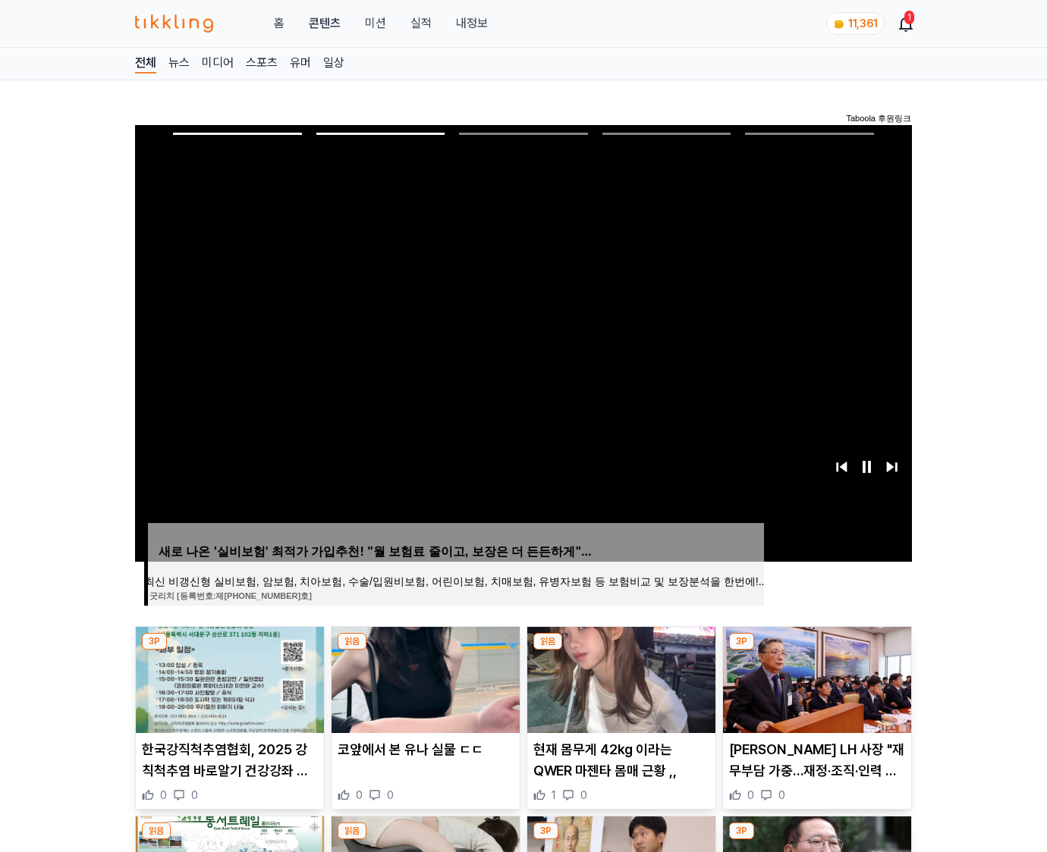
click at [815, 678] on img at bounding box center [817, 680] width 188 height 106
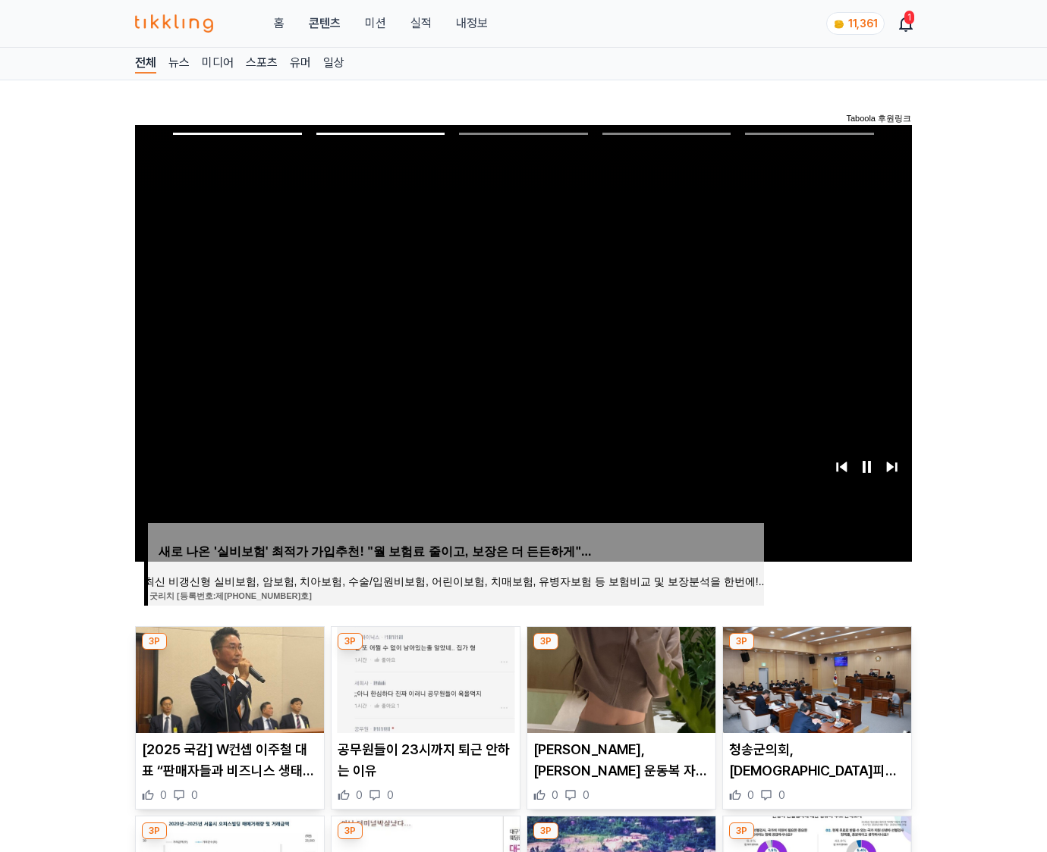
click at [815, 678] on img at bounding box center [817, 680] width 188 height 106
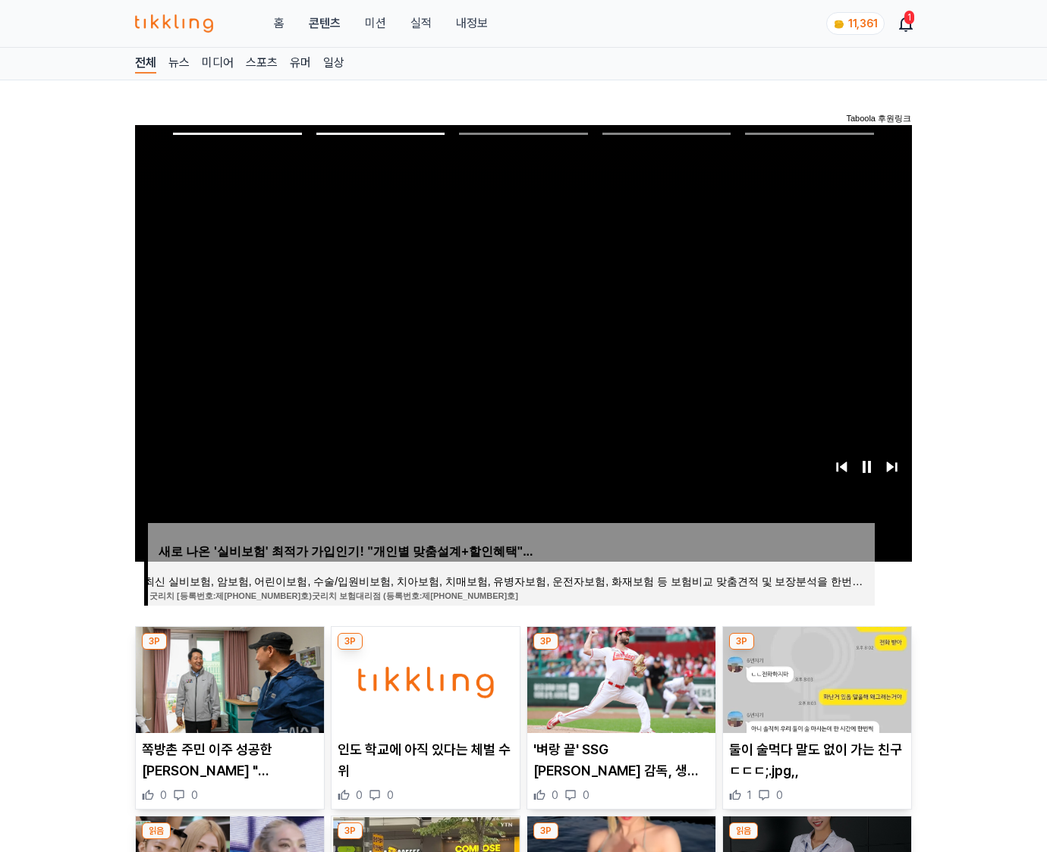
click at [815, 678] on img at bounding box center [817, 680] width 188 height 106
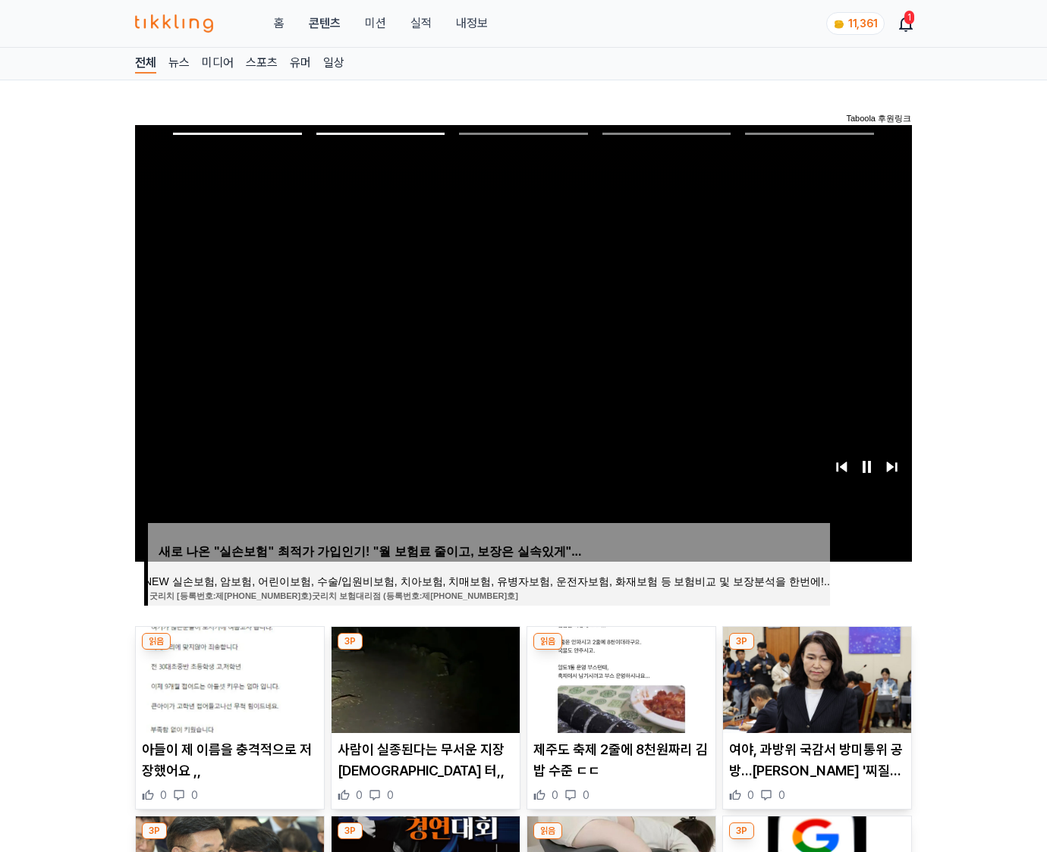
click at [815, 678] on img at bounding box center [817, 680] width 188 height 106
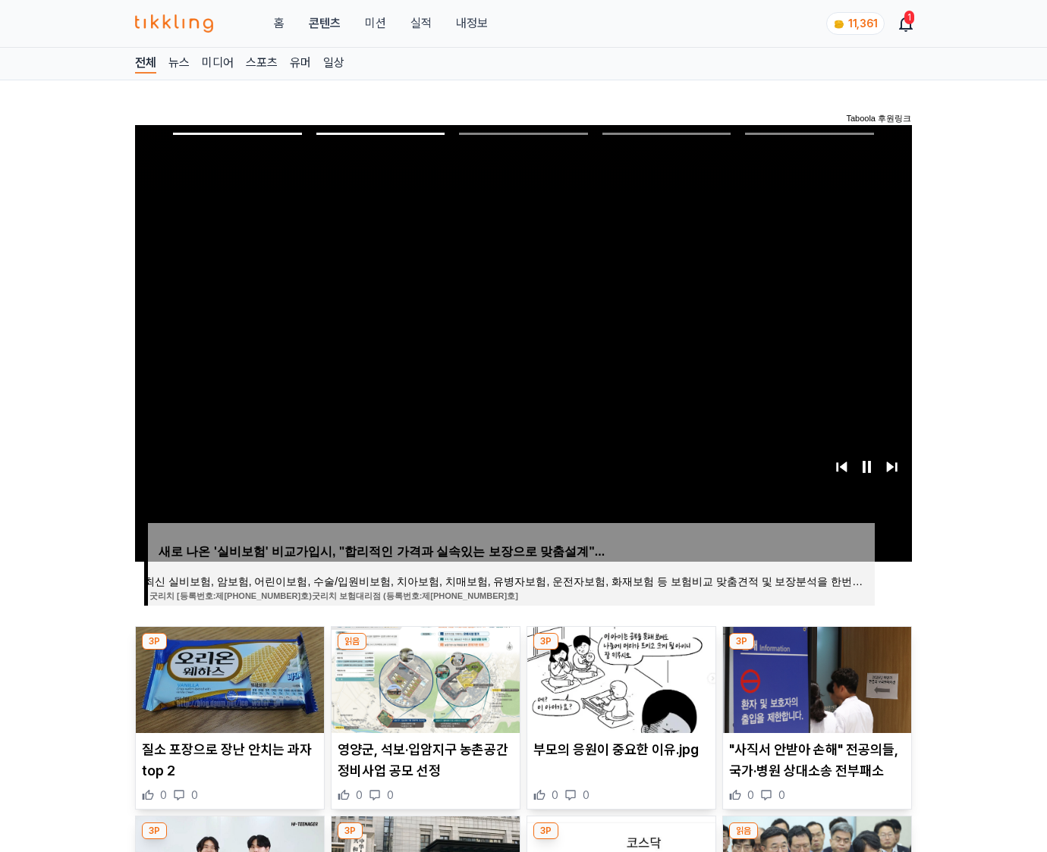
click at [815, 678] on img at bounding box center [817, 680] width 188 height 106
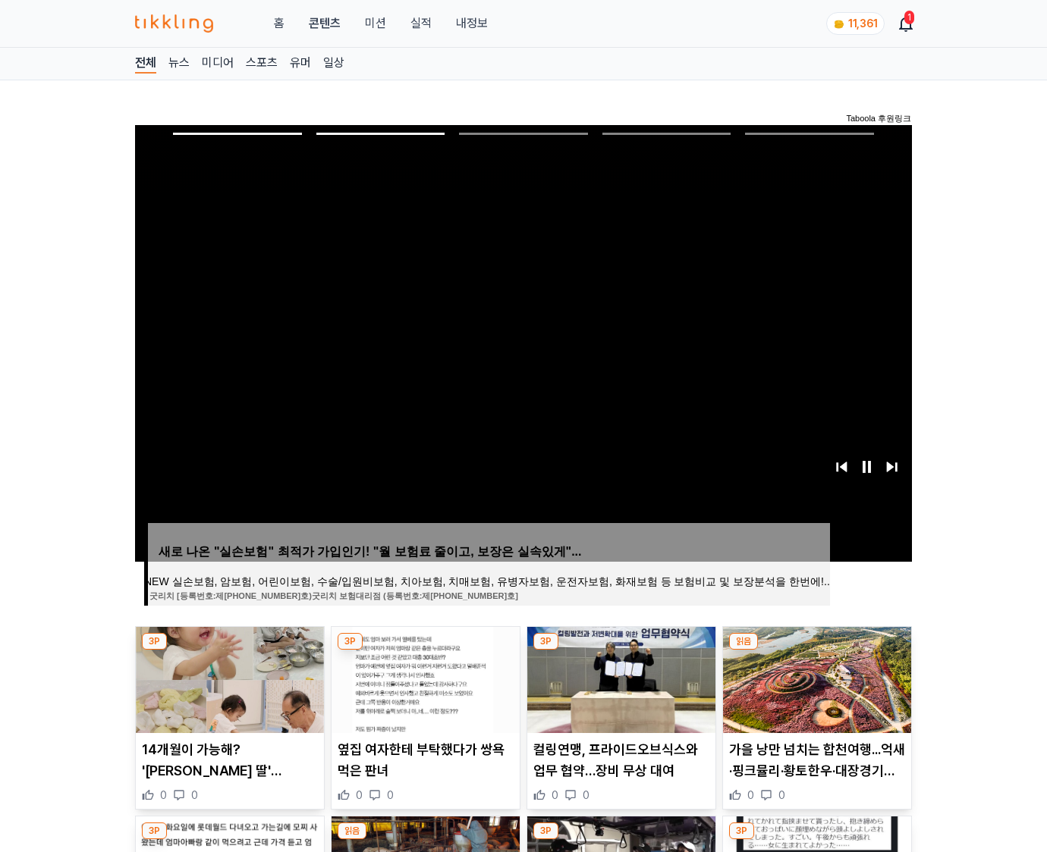
click at [815, 678] on img at bounding box center [817, 680] width 188 height 106
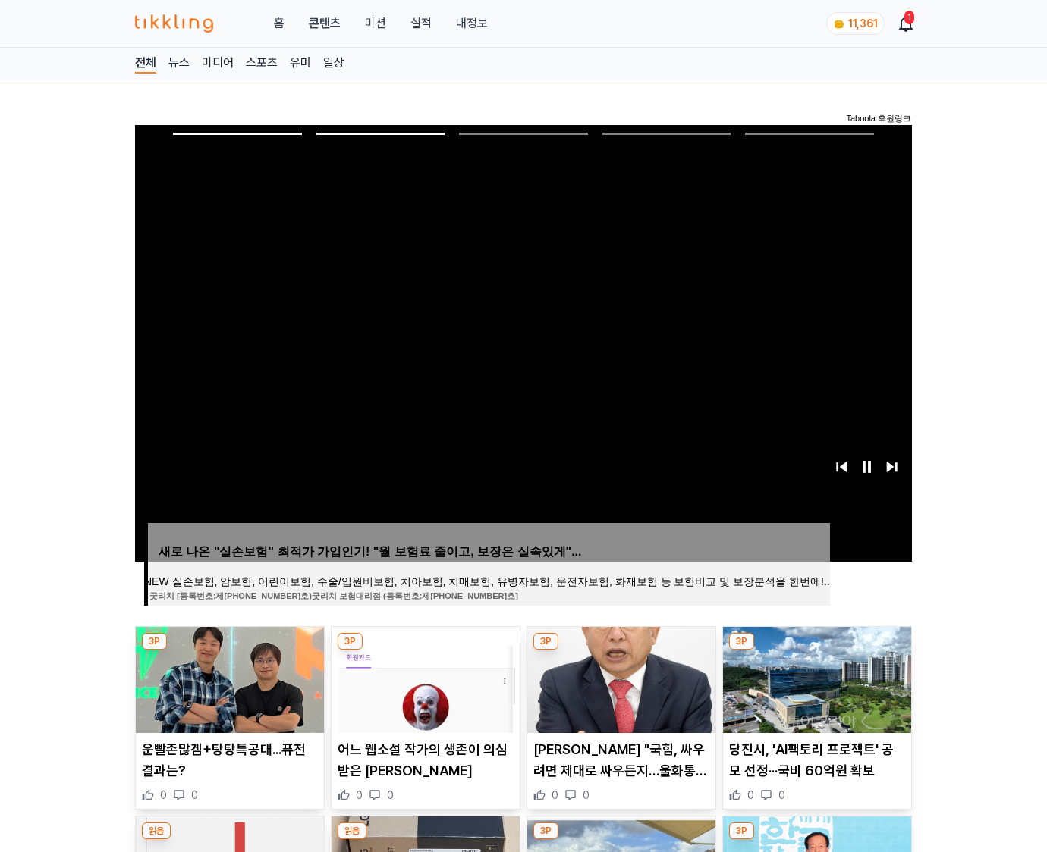
click at [815, 678] on img at bounding box center [817, 680] width 188 height 106
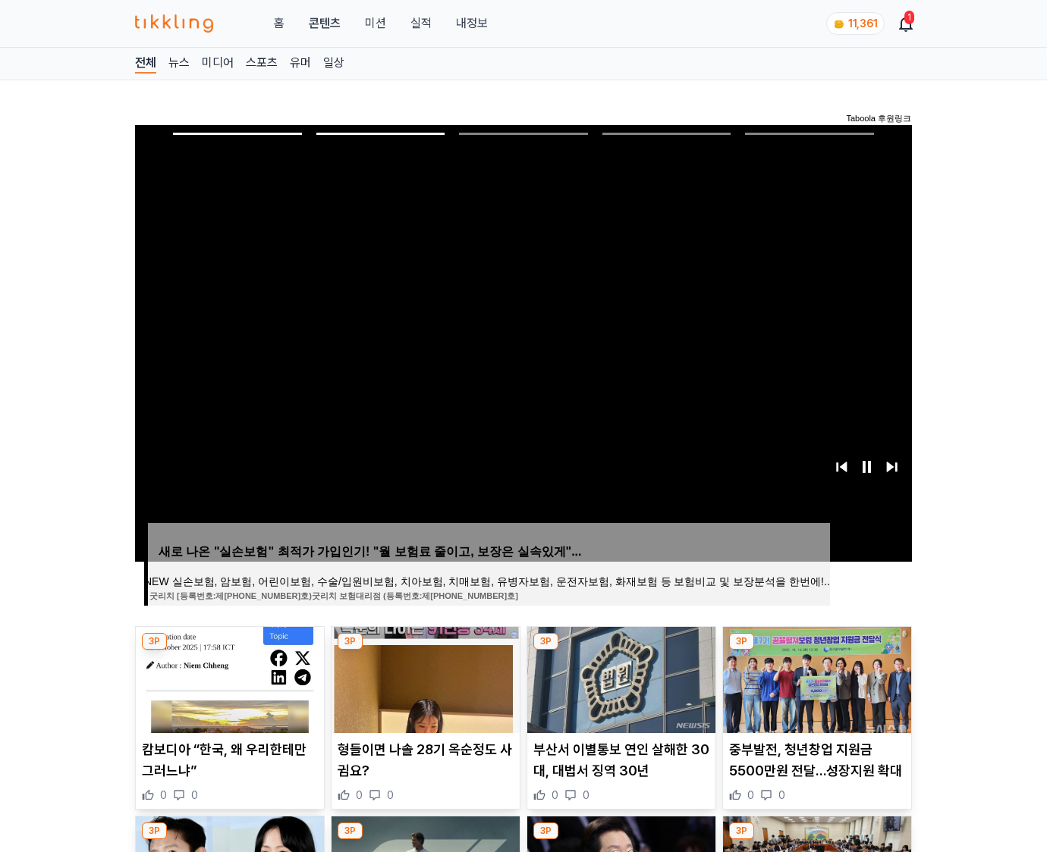
click at [815, 678] on img at bounding box center [817, 680] width 188 height 106
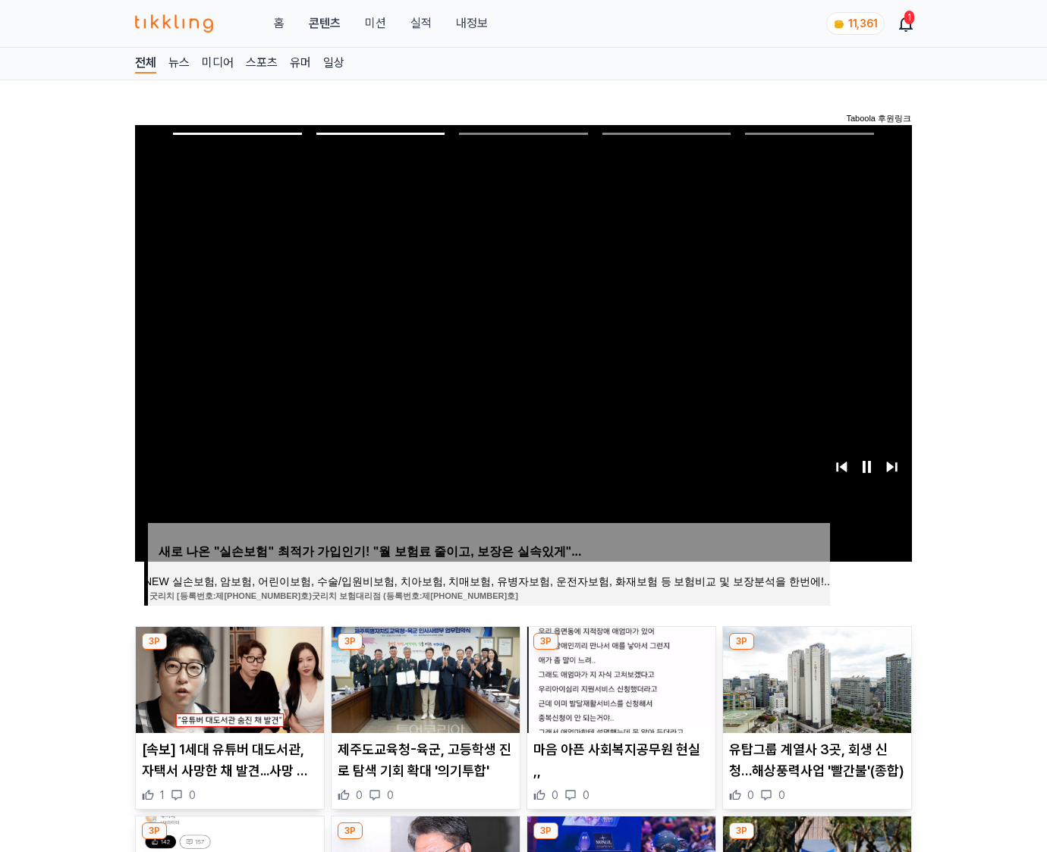
click at [815, 678] on img at bounding box center [817, 680] width 188 height 106
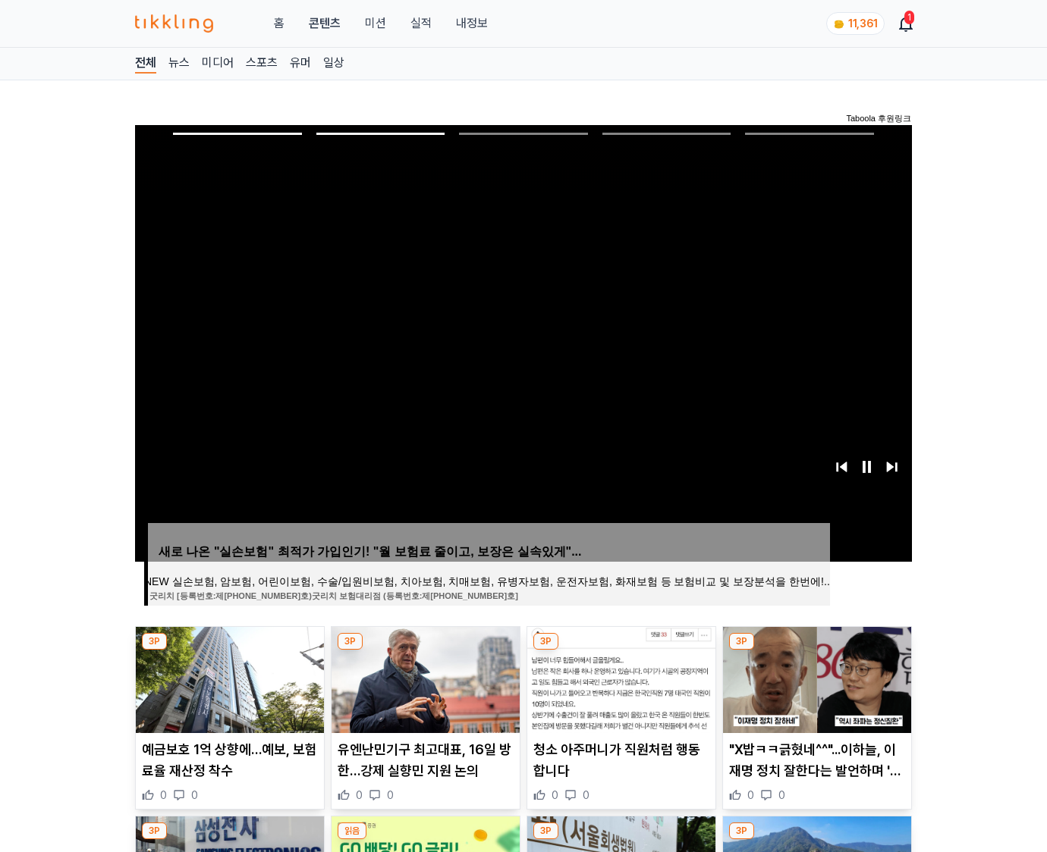
click at [815, 678] on img at bounding box center [817, 680] width 188 height 106
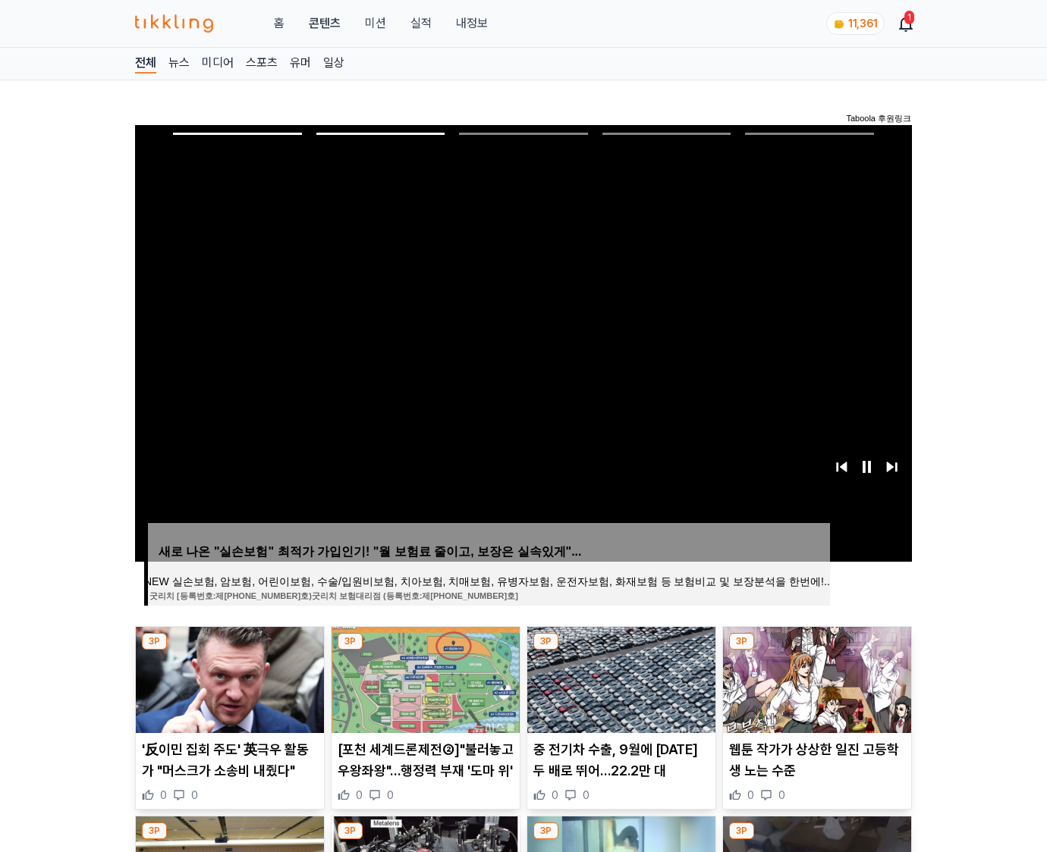
click at [815, 678] on img at bounding box center [817, 680] width 188 height 106
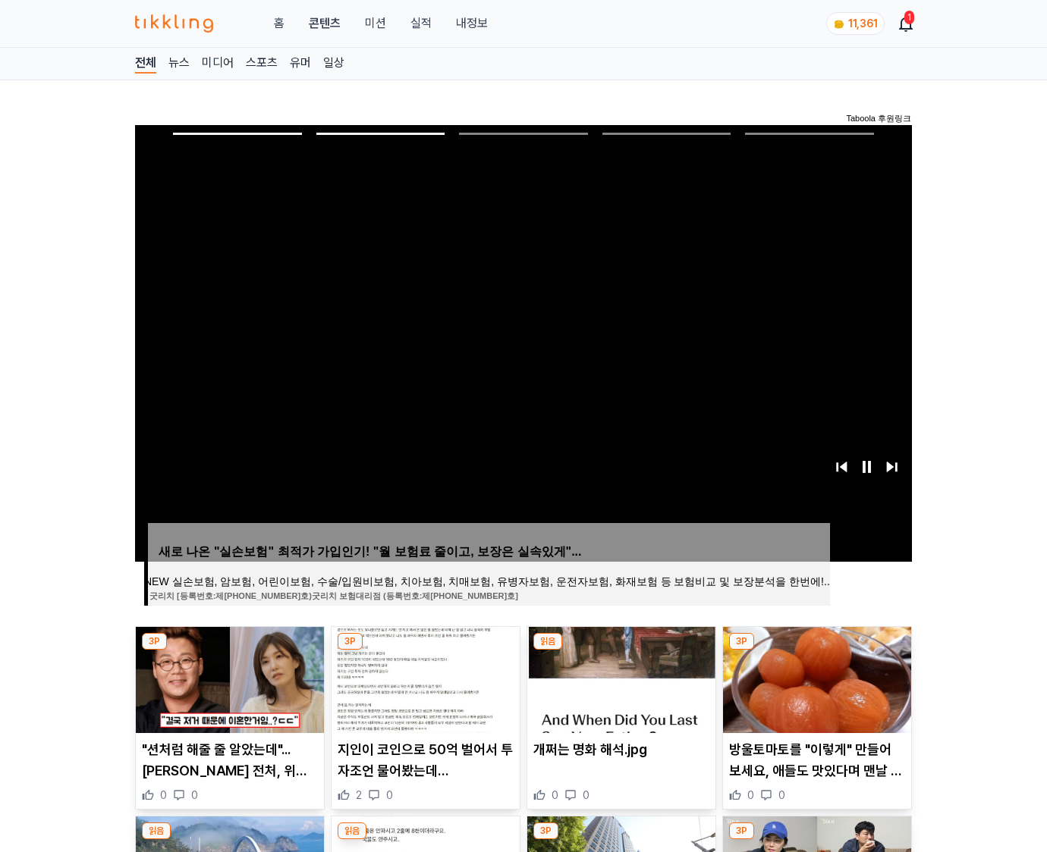
click at [815, 678] on img at bounding box center [817, 680] width 188 height 106
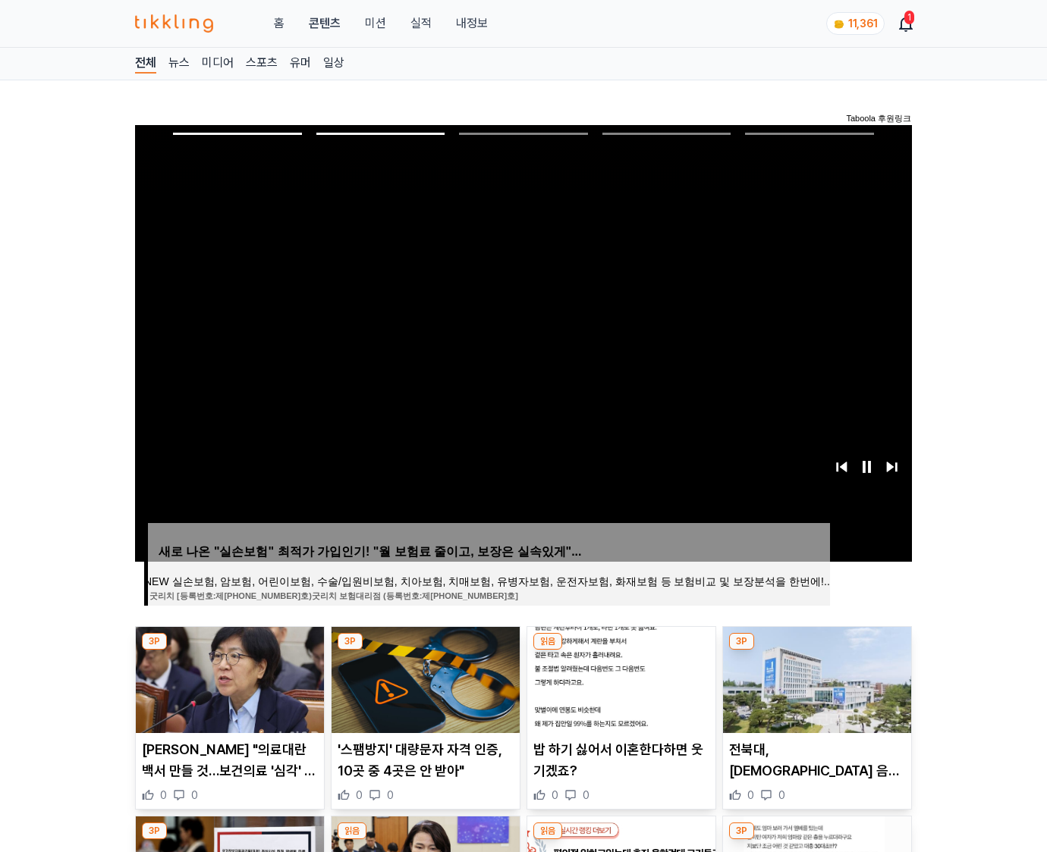
click at [815, 678] on img at bounding box center [817, 680] width 188 height 106
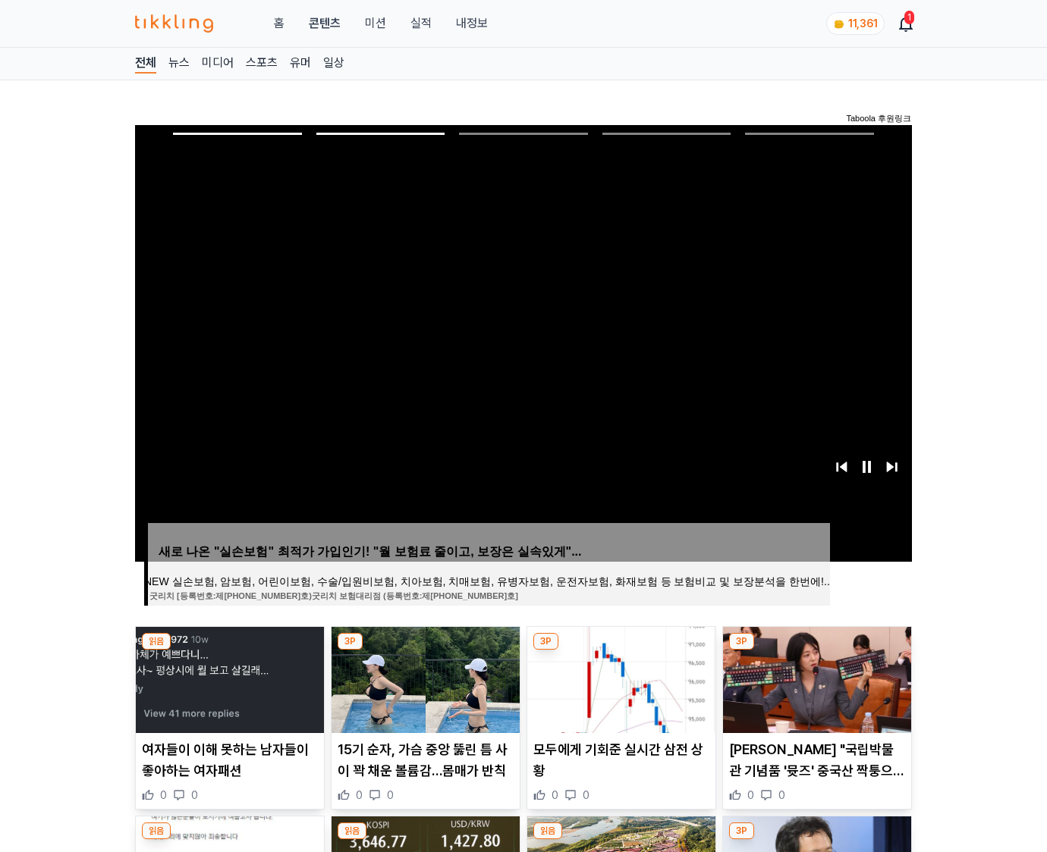
click at [815, 678] on img at bounding box center [817, 680] width 188 height 106
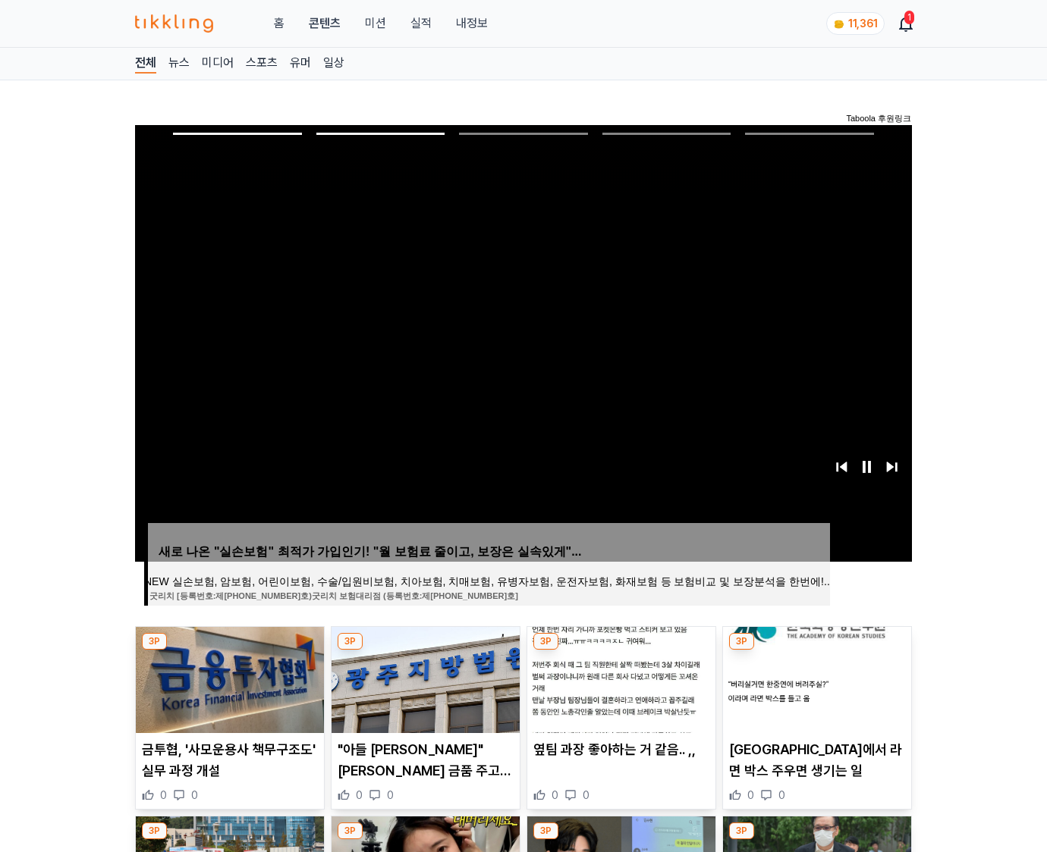
click at [815, 678] on img at bounding box center [817, 680] width 188 height 106
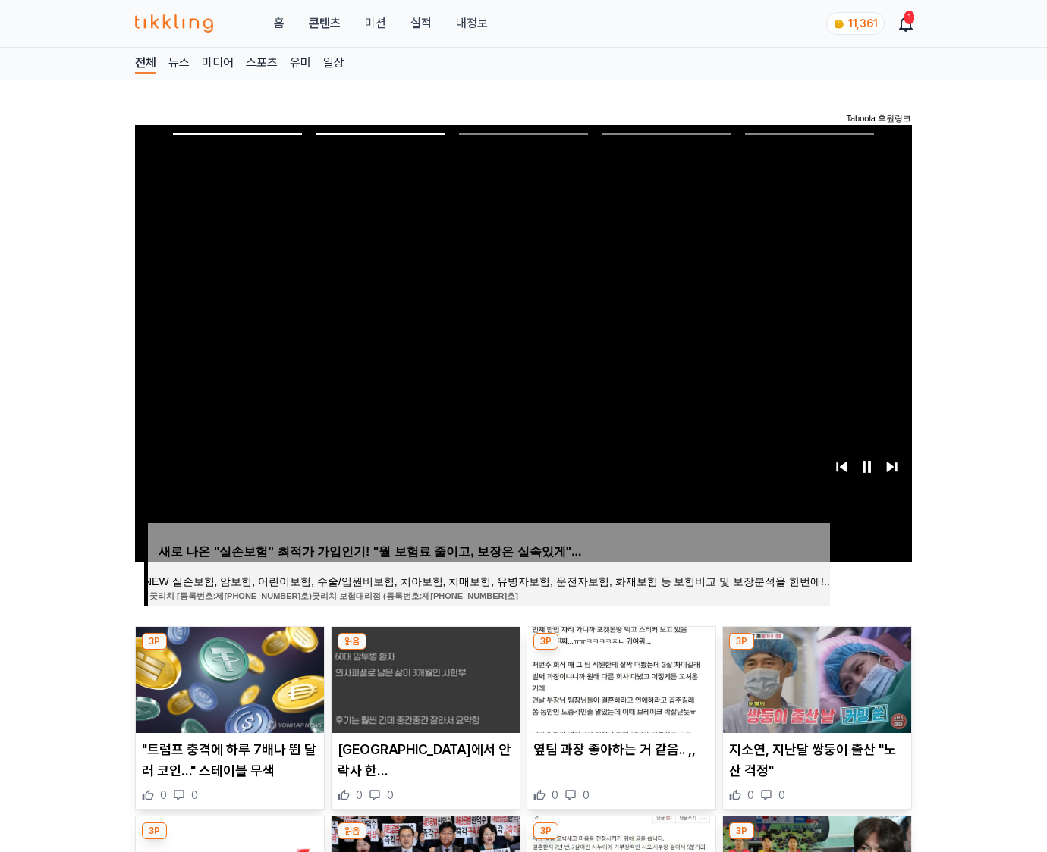
click at [815, 678] on img at bounding box center [817, 680] width 188 height 106
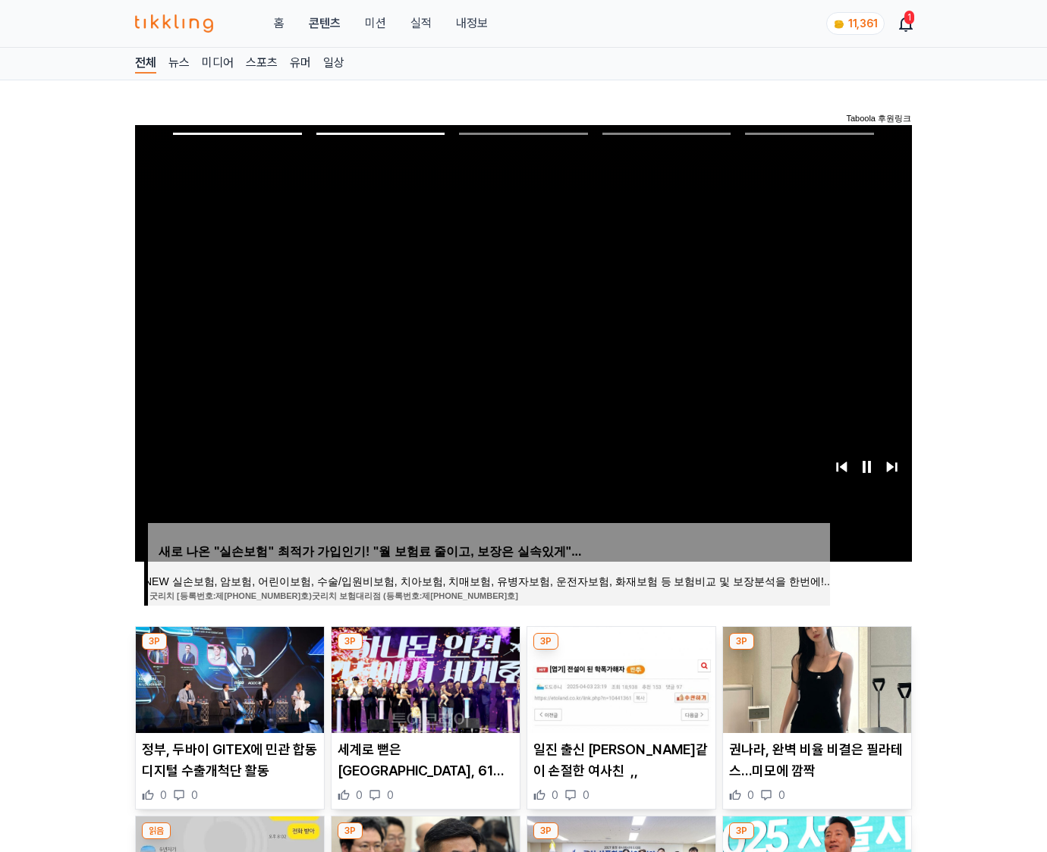
click at [815, 678] on img at bounding box center [817, 680] width 188 height 106
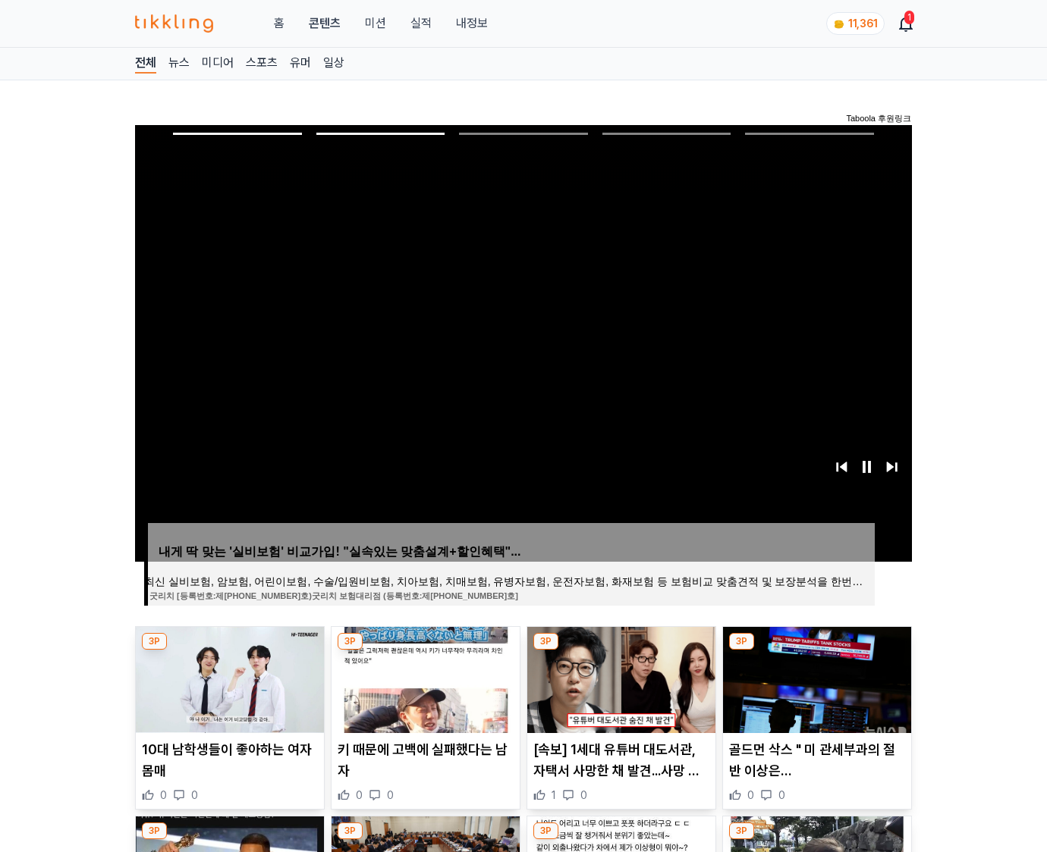
click at [815, 678] on img at bounding box center [817, 680] width 188 height 106
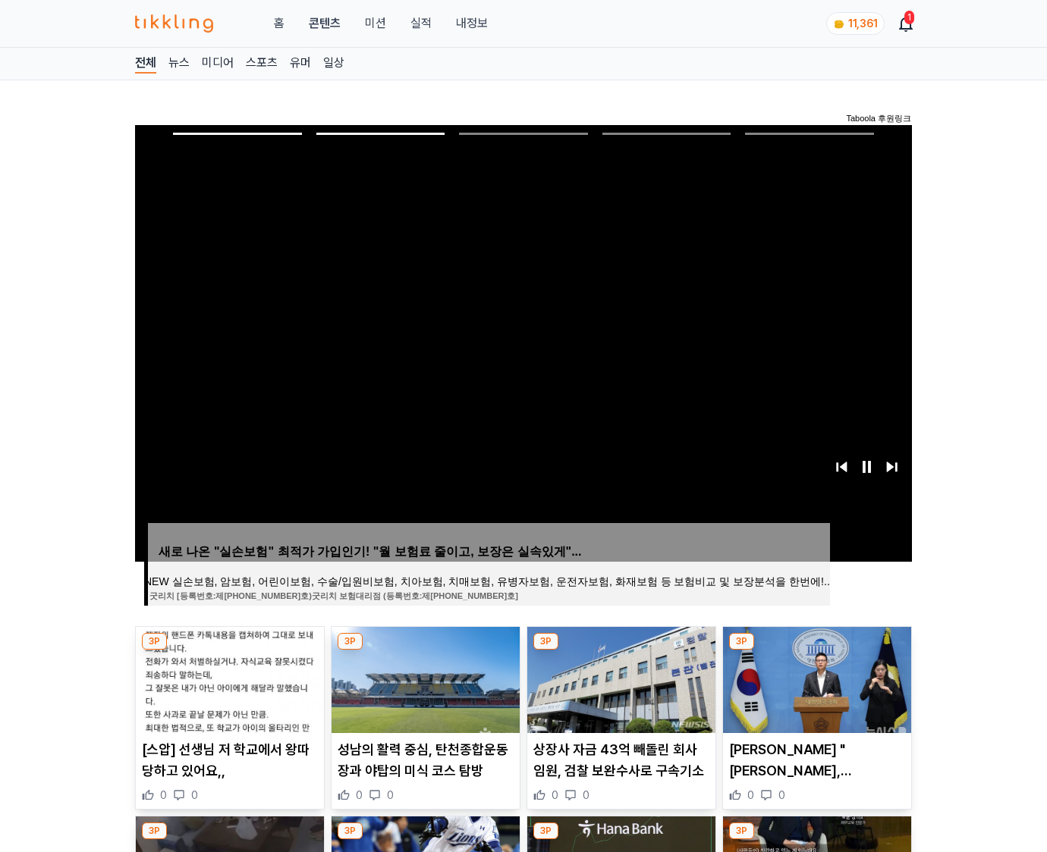
click at [815, 678] on img at bounding box center [817, 680] width 188 height 106
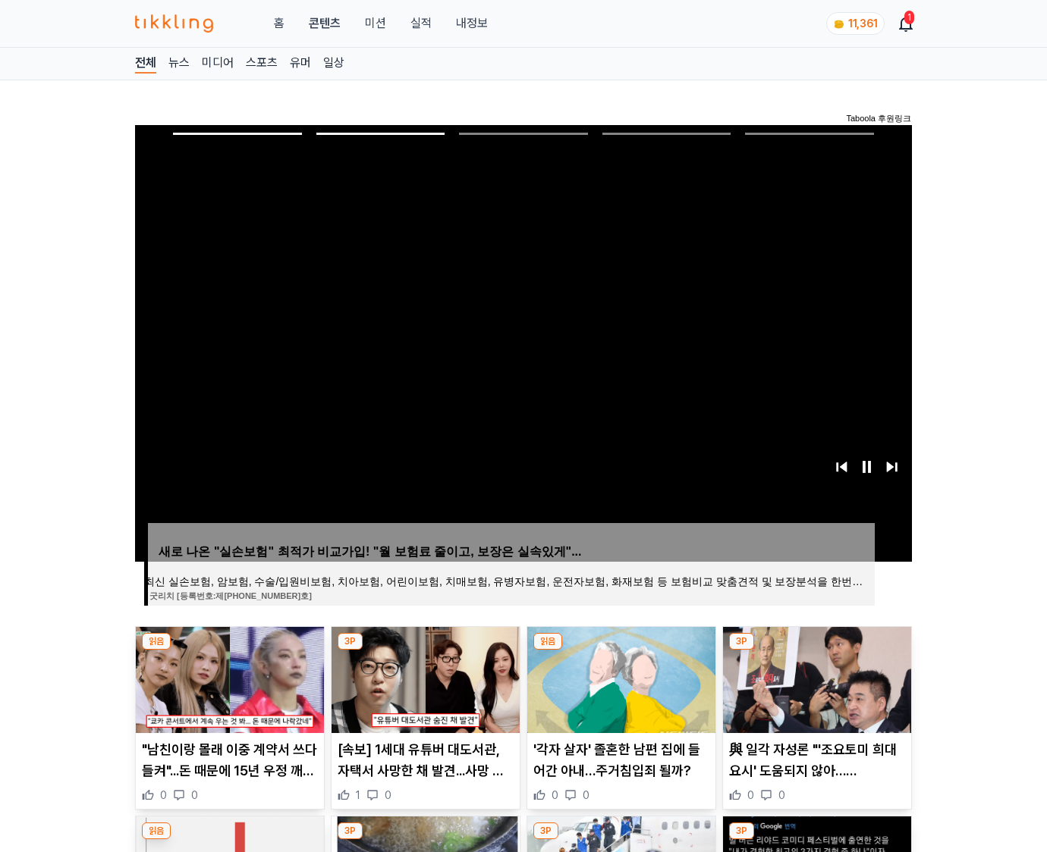
click at [815, 678] on img at bounding box center [817, 680] width 188 height 106
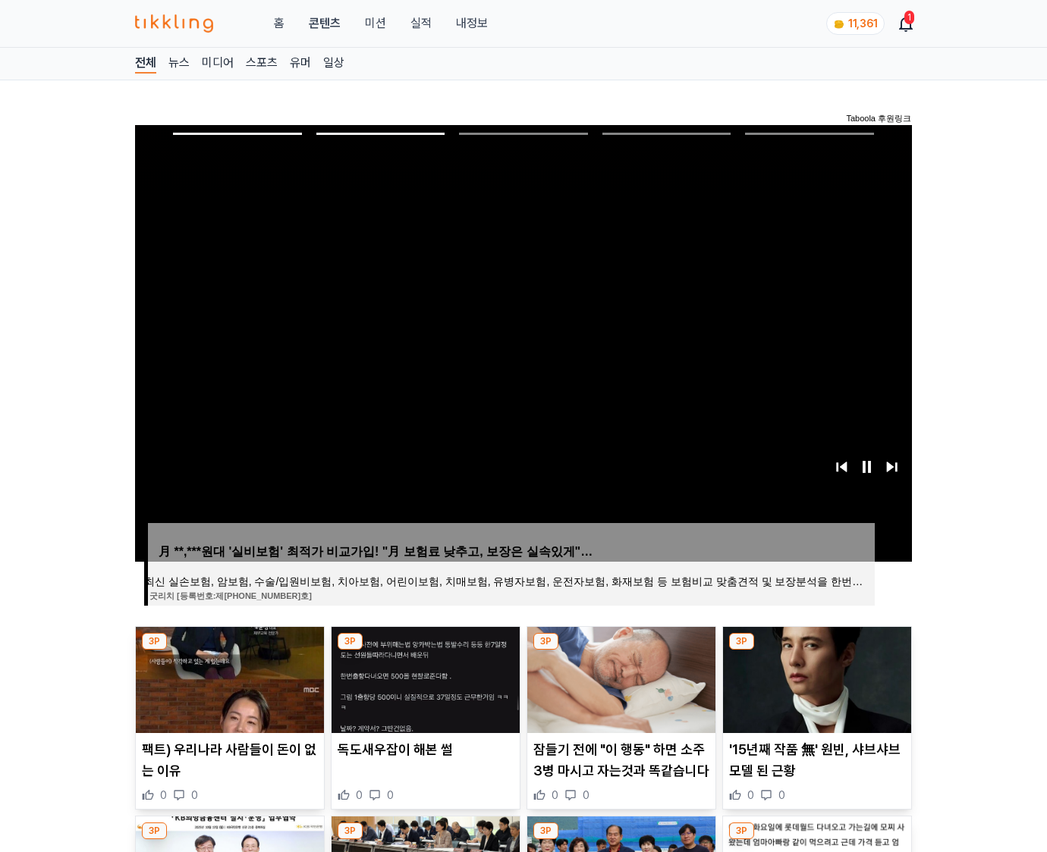
click at [815, 678] on img at bounding box center [817, 680] width 188 height 106
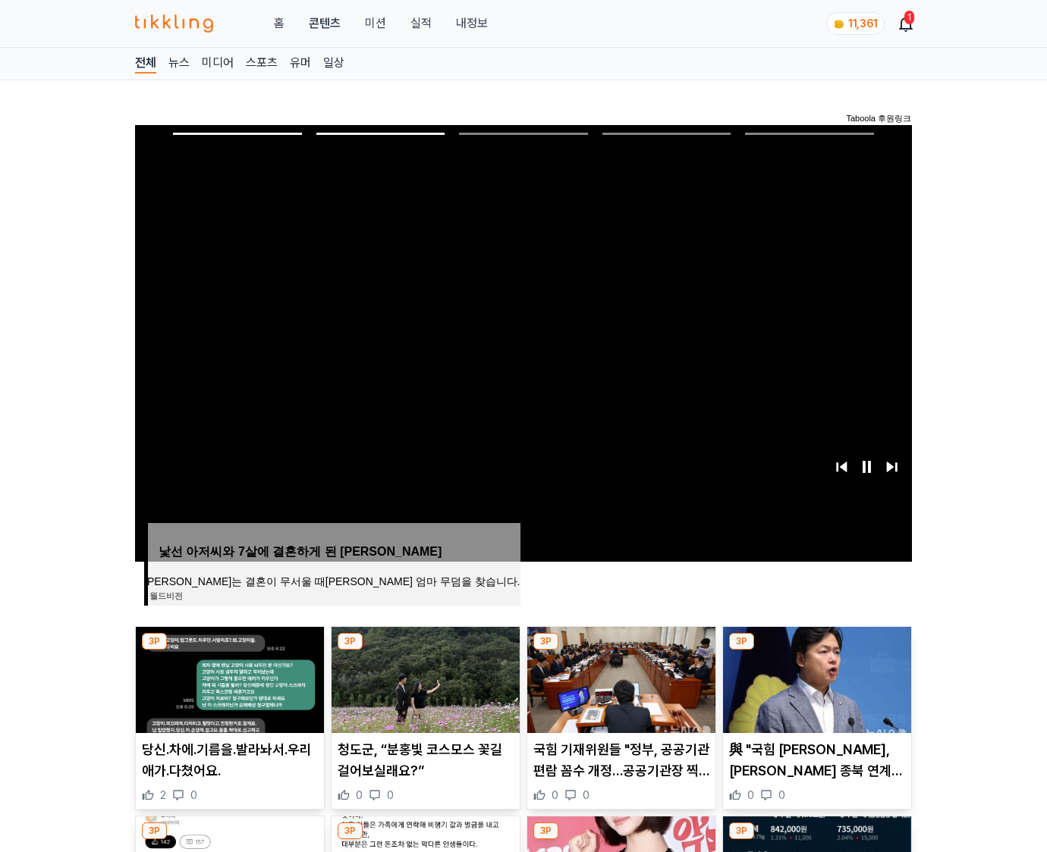
click at [815, 678] on img at bounding box center [817, 680] width 188 height 106
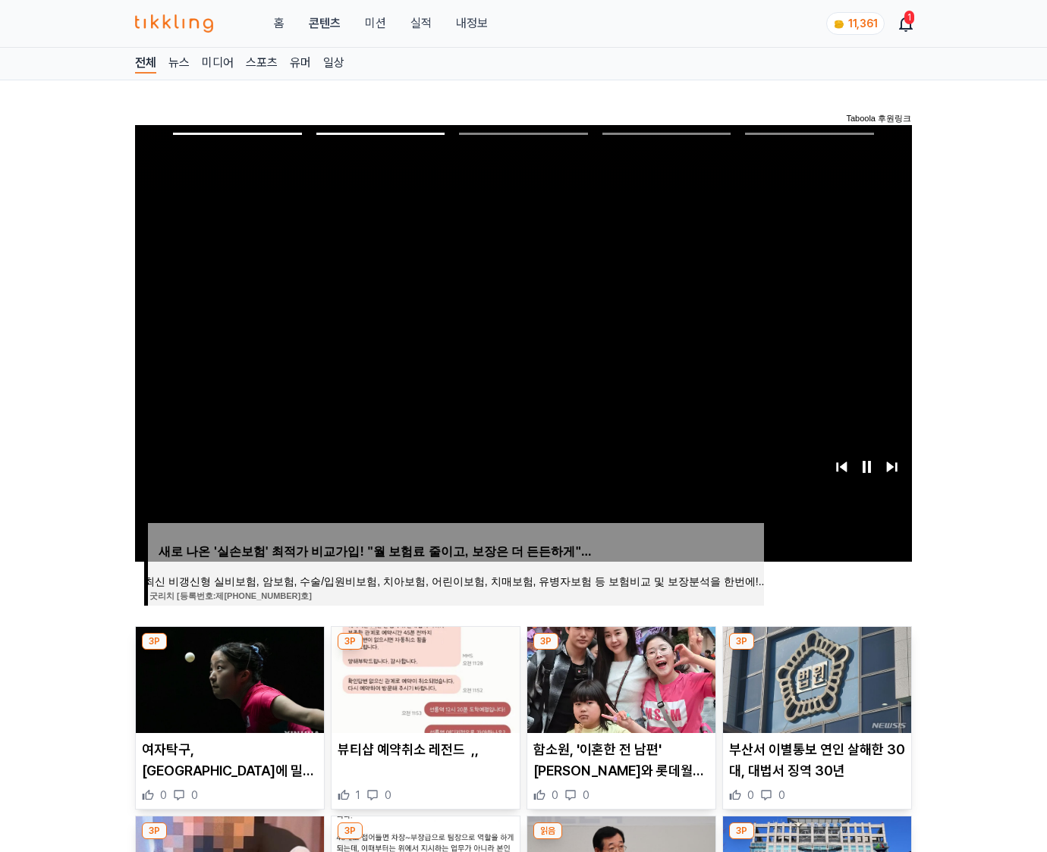
click at [815, 678] on img at bounding box center [817, 680] width 188 height 106
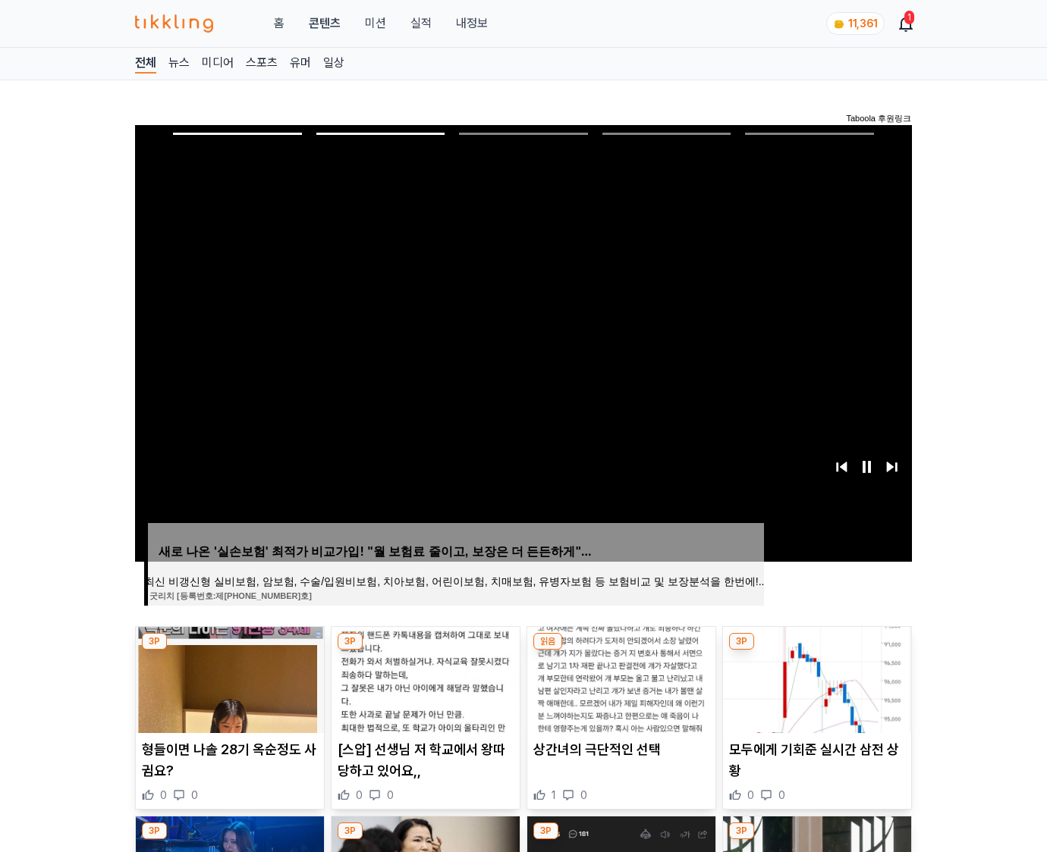
click at [815, 678] on img at bounding box center [817, 680] width 188 height 106
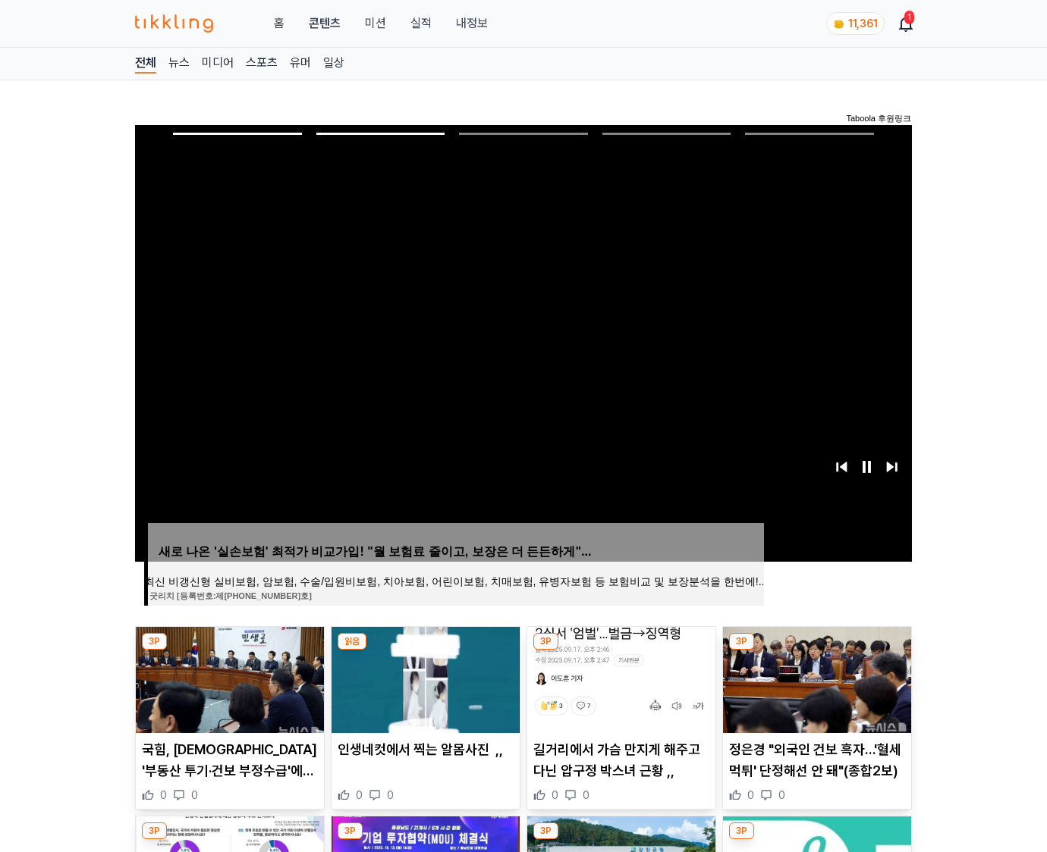
click at [815, 678] on img at bounding box center [817, 680] width 188 height 106
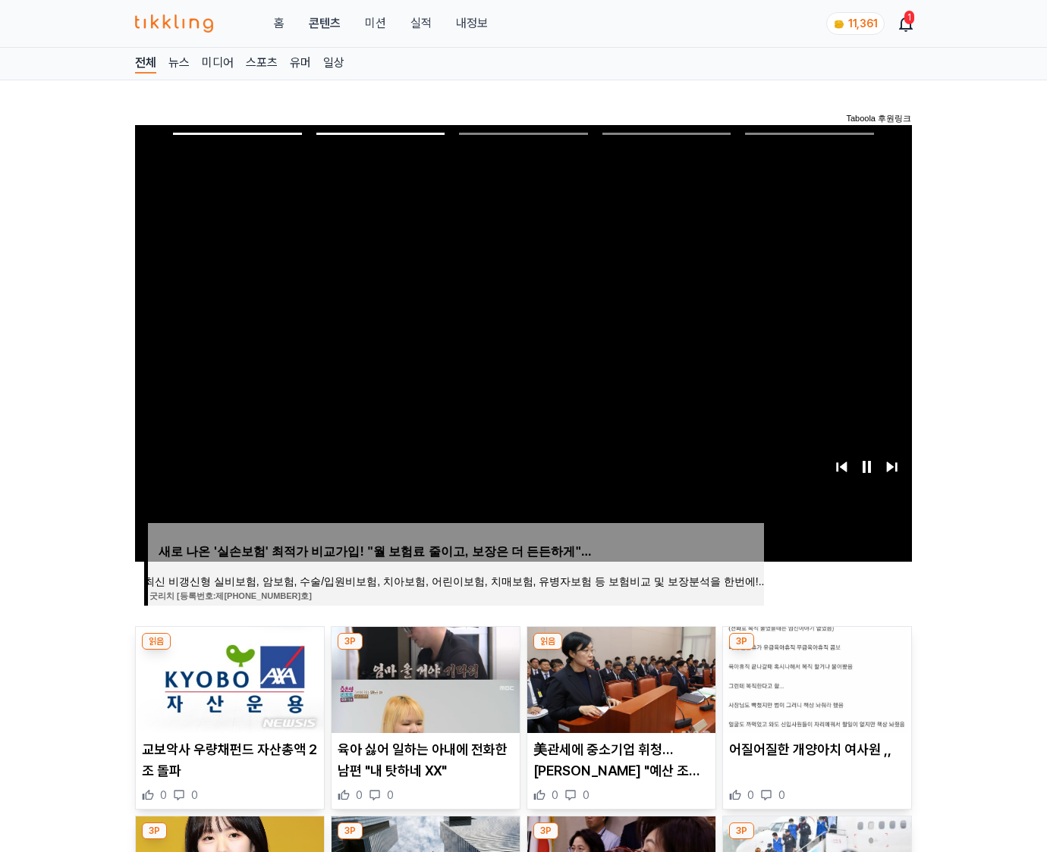
click at [815, 678] on img at bounding box center [817, 680] width 188 height 106
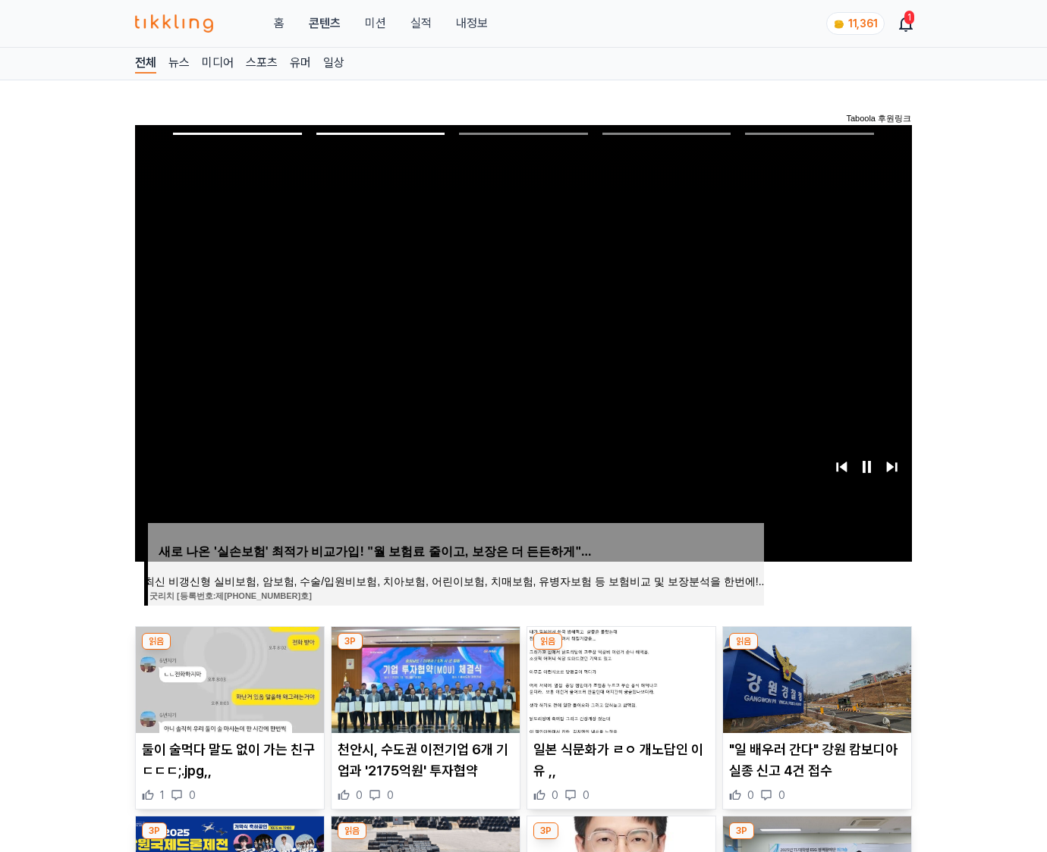
click at [815, 678] on img at bounding box center [817, 680] width 188 height 106
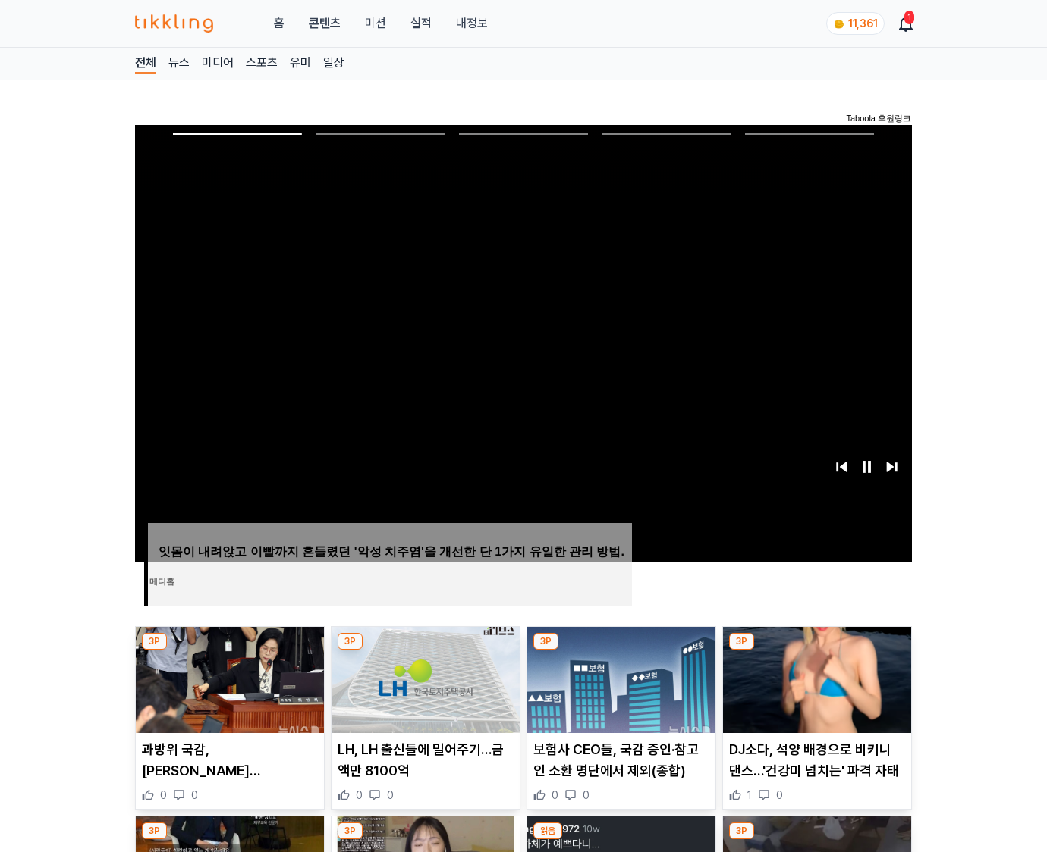
click at [815, 678] on img at bounding box center [817, 680] width 188 height 106
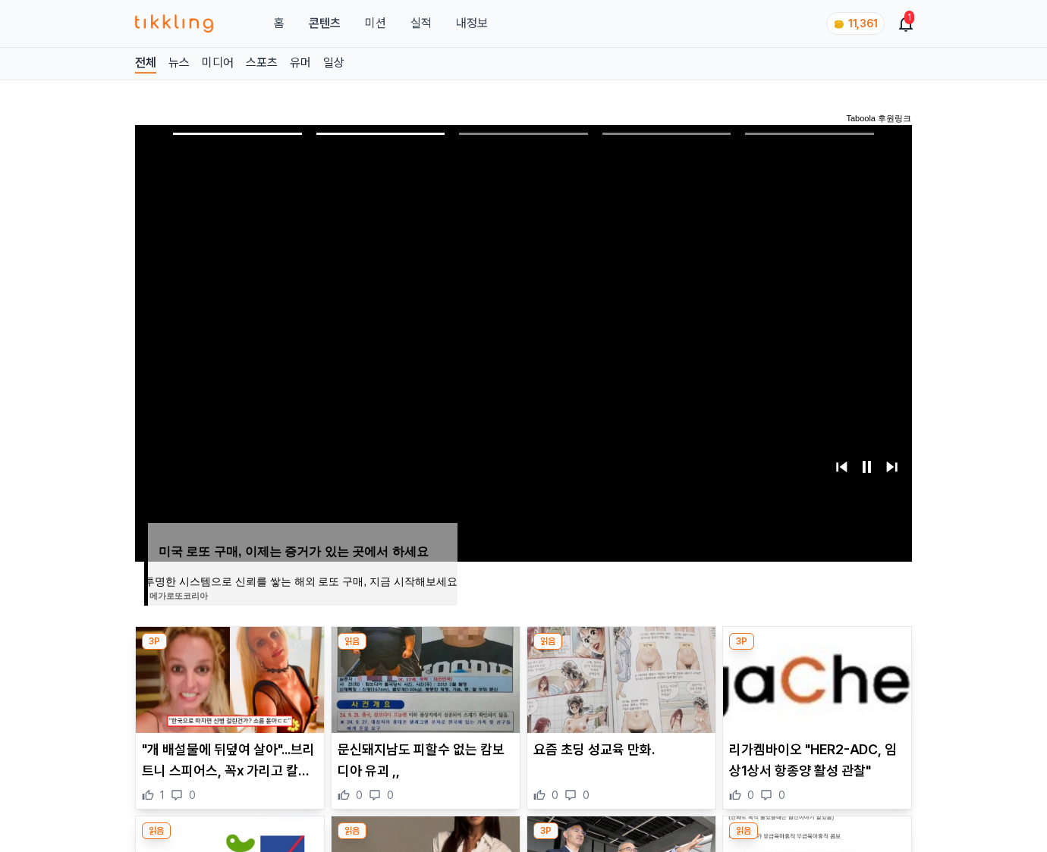
click at [815, 678] on img at bounding box center [817, 680] width 188 height 106
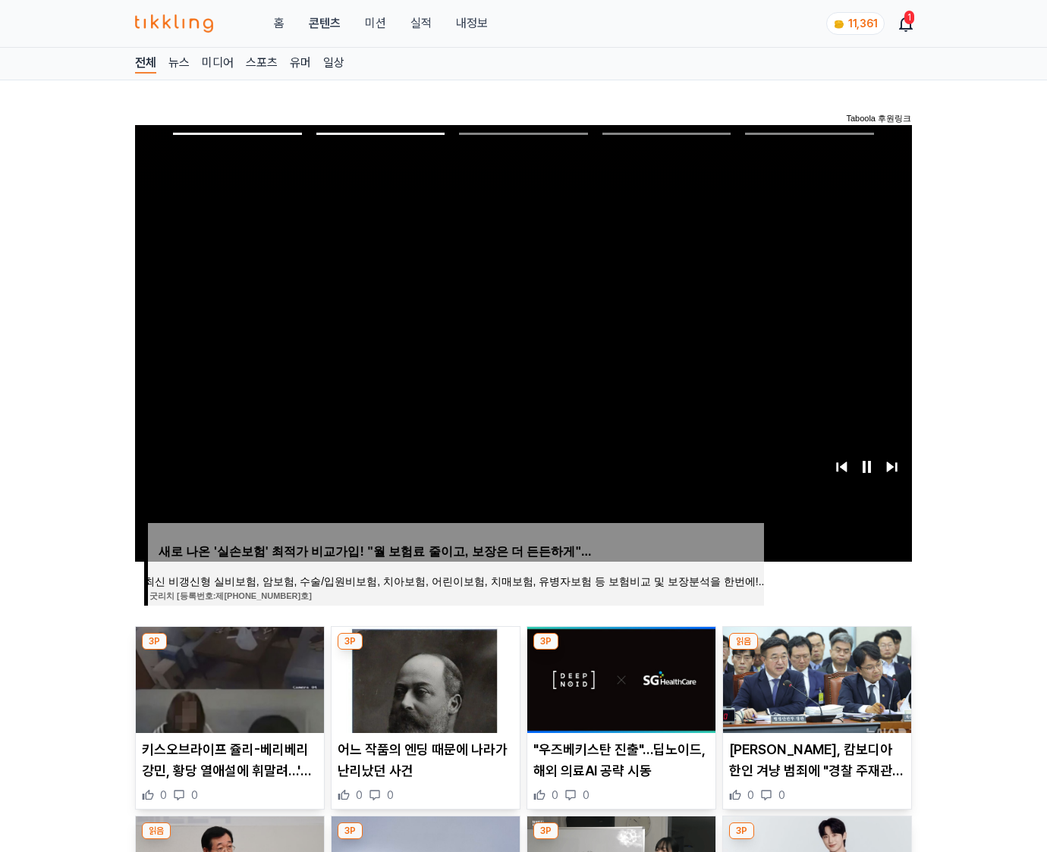
click at [815, 678] on img at bounding box center [817, 680] width 188 height 106
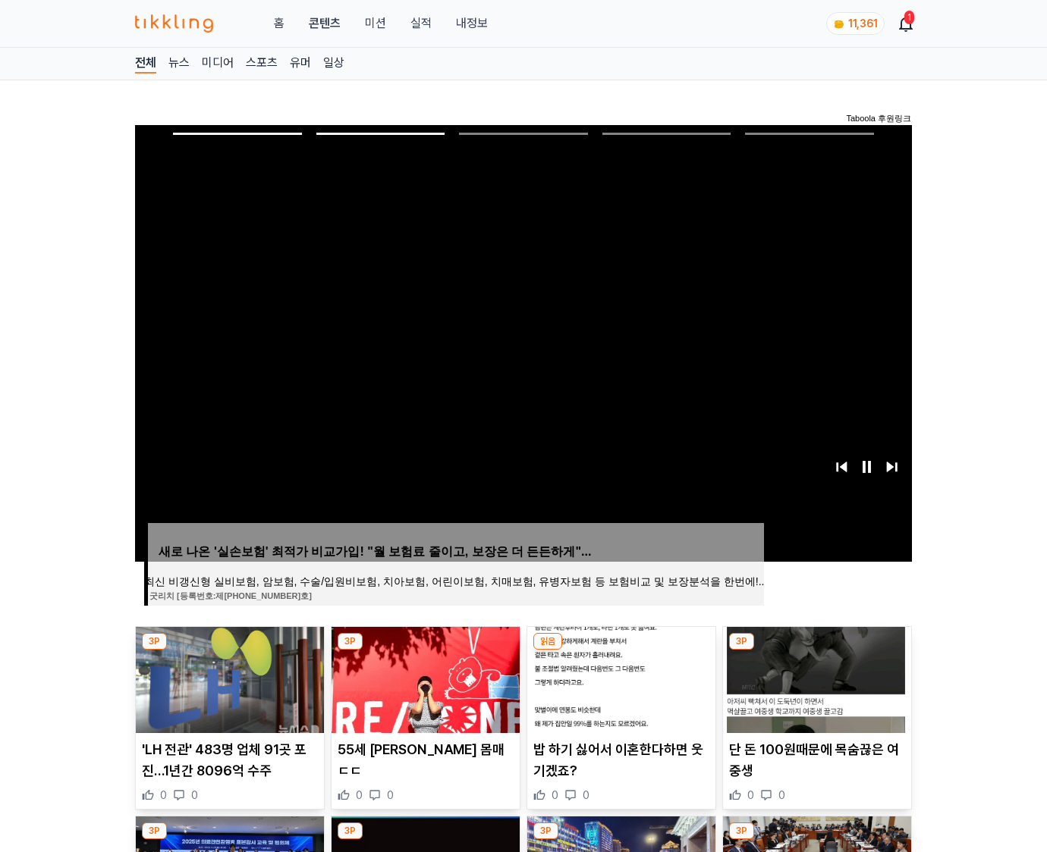
click at [815, 678] on img at bounding box center [817, 680] width 188 height 106
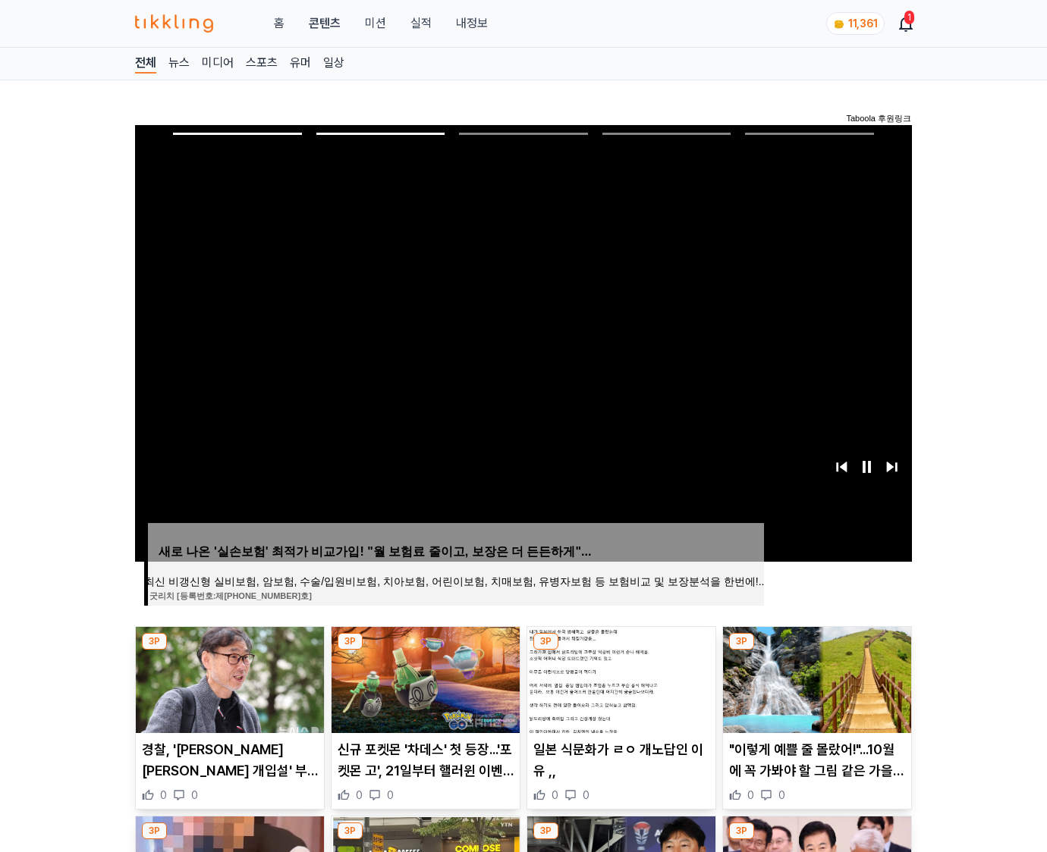
click at [815, 678] on img at bounding box center [817, 680] width 188 height 106
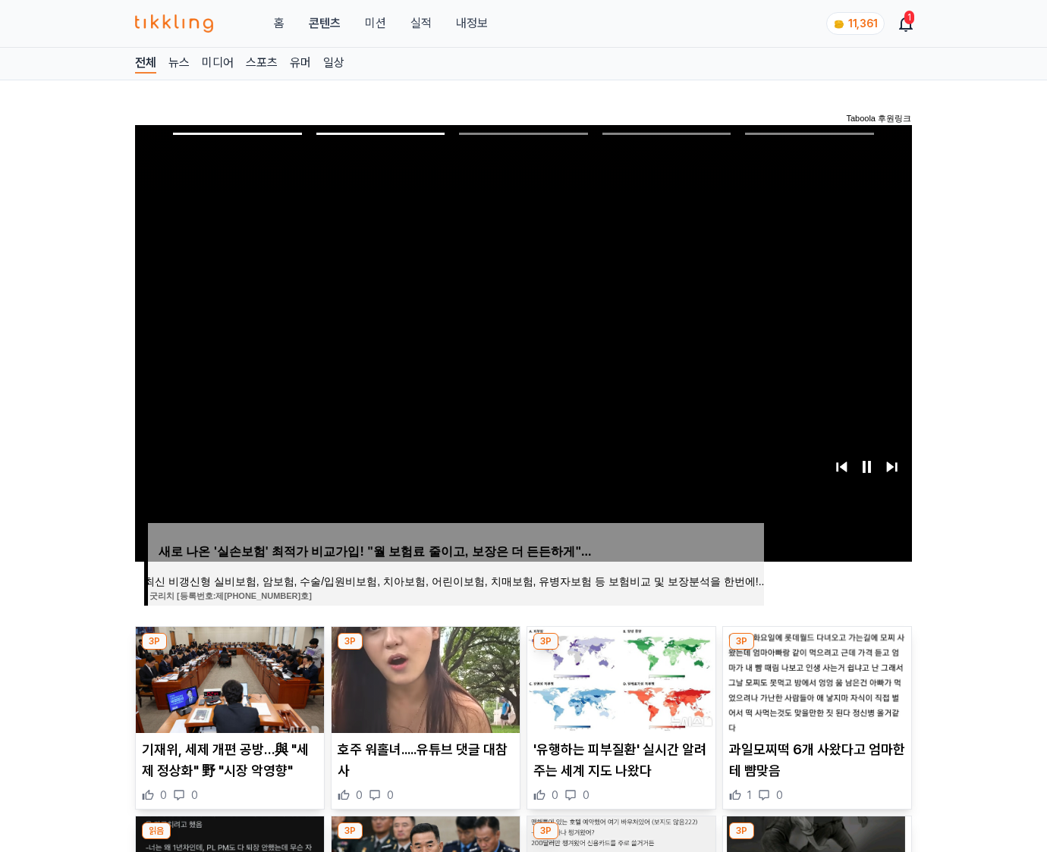
click at [815, 678] on img at bounding box center [817, 680] width 188 height 106
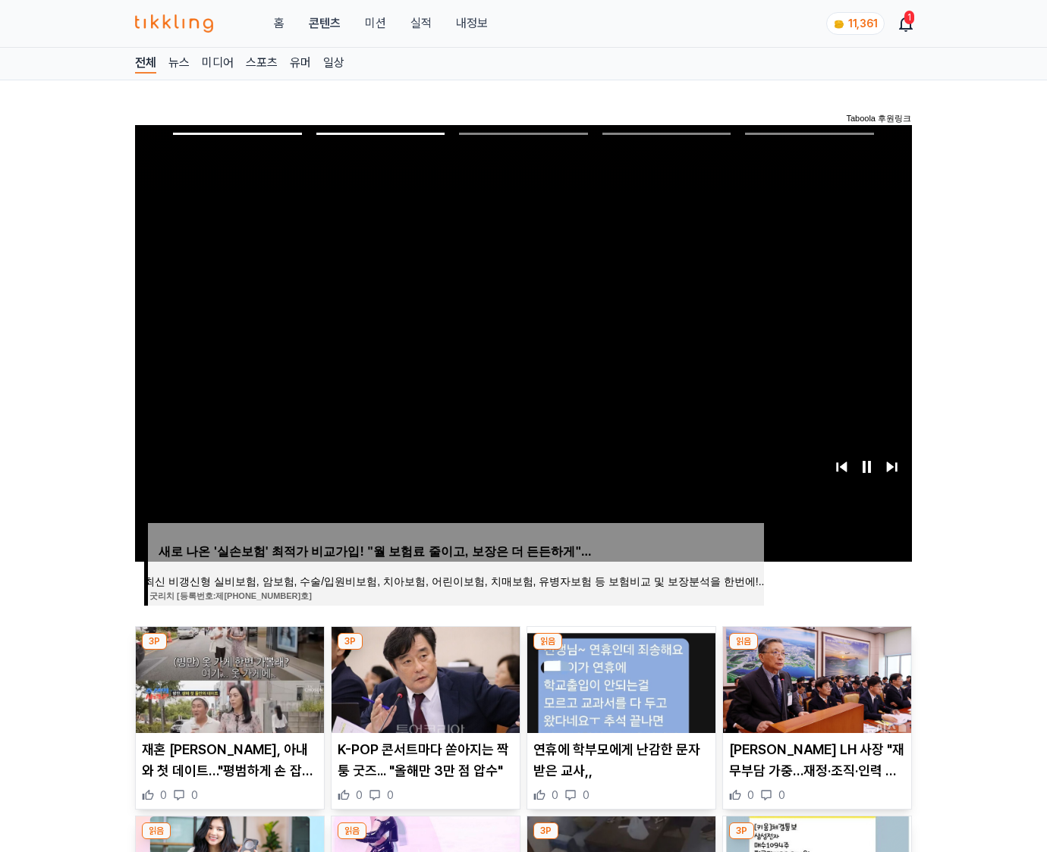
click at [815, 678] on img at bounding box center [817, 680] width 188 height 106
